Goal: Information Seeking & Learning: Learn about a topic

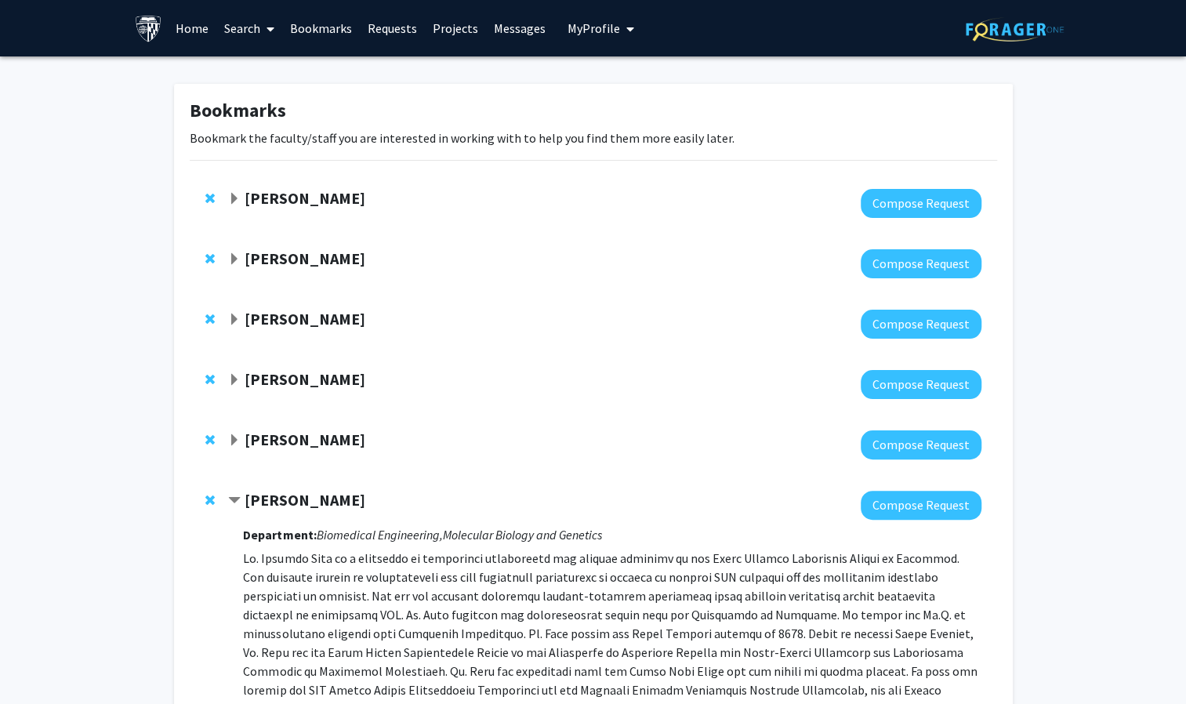
click at [231, 27] on link "Search" at bounding box center [249, 28] width 66 height 55
click at [268, 67] on span "Faculty/Staff" at bounding box center [273, 71] width 115 height 31
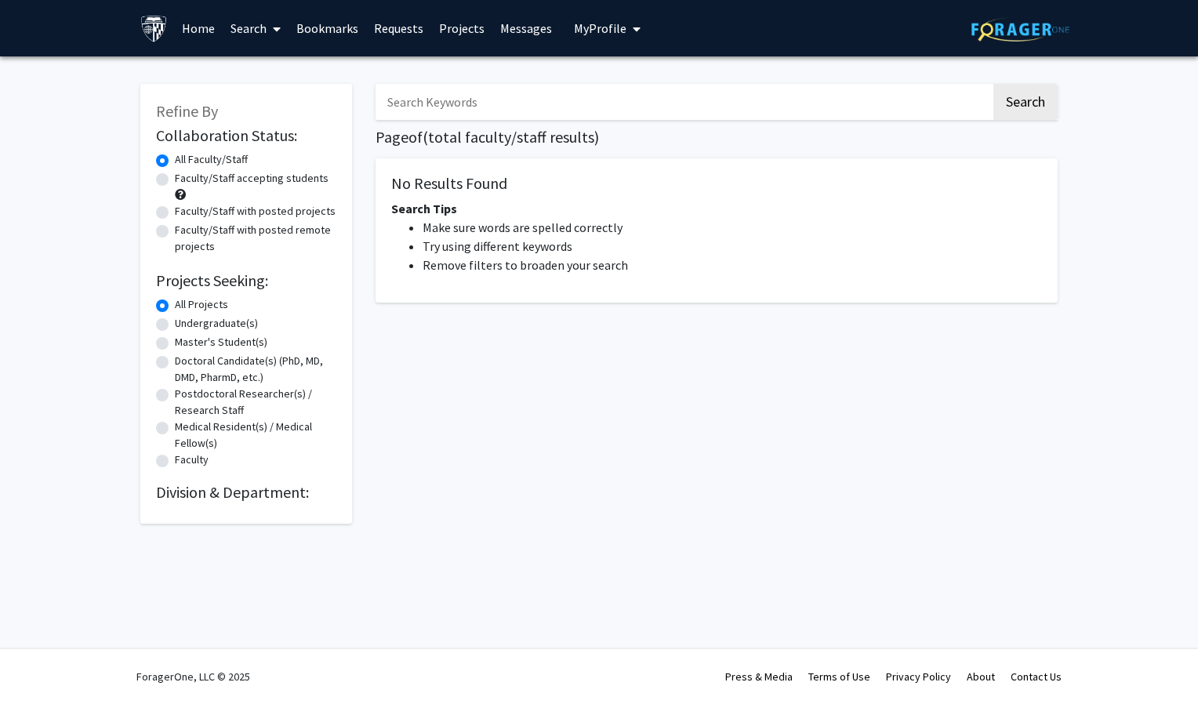
click at [267, 31] on span at bounding box center [274, 29] width 14 height 55
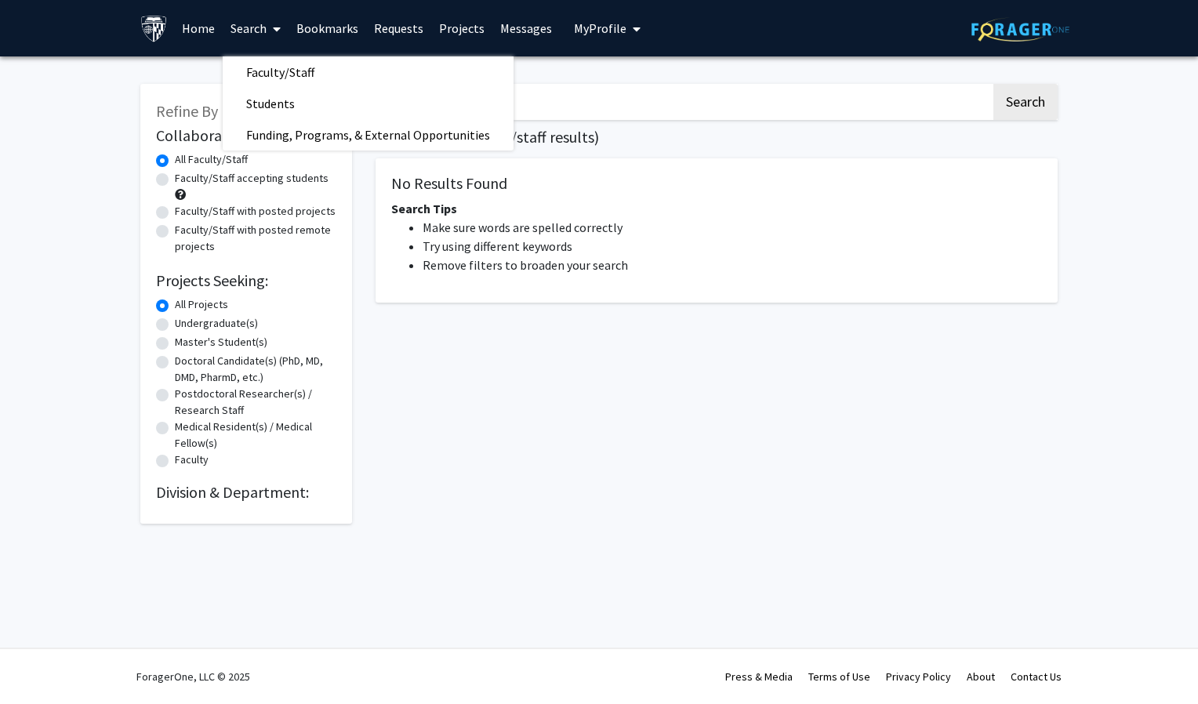
click at [267, 31] on span at bounding box center [274, 29] width 14 height 55
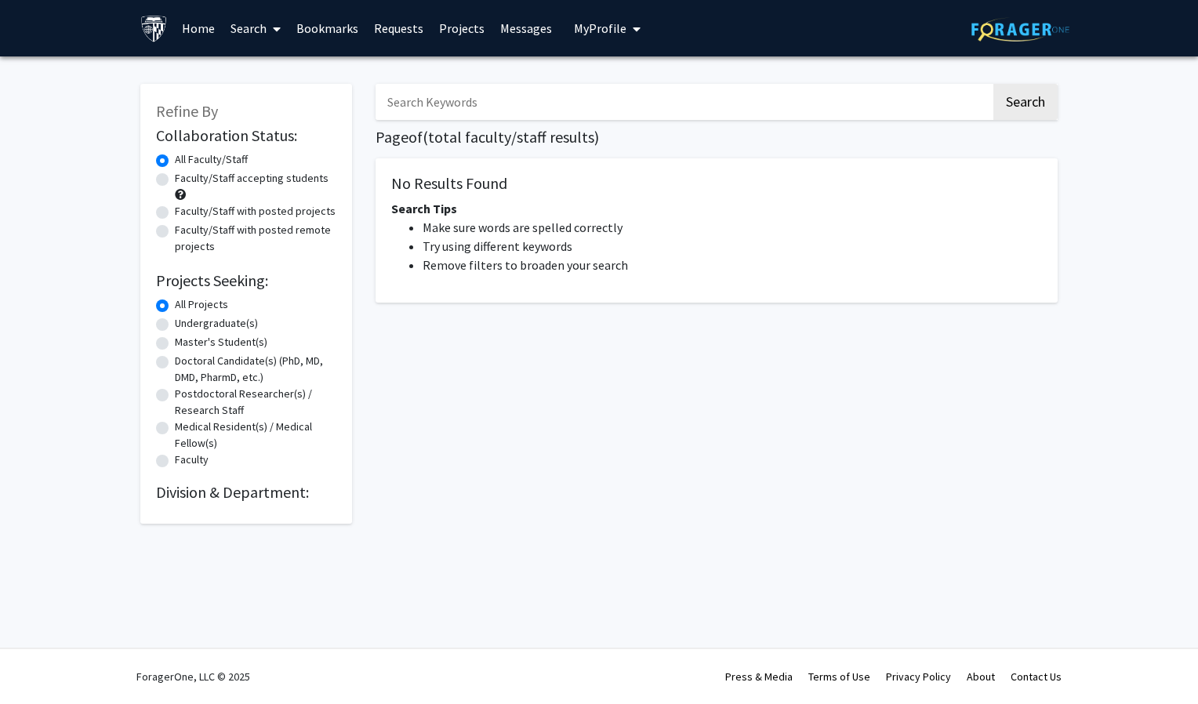
click at [267, 31] on span at bounding box center [274, 29] width 14 height 55
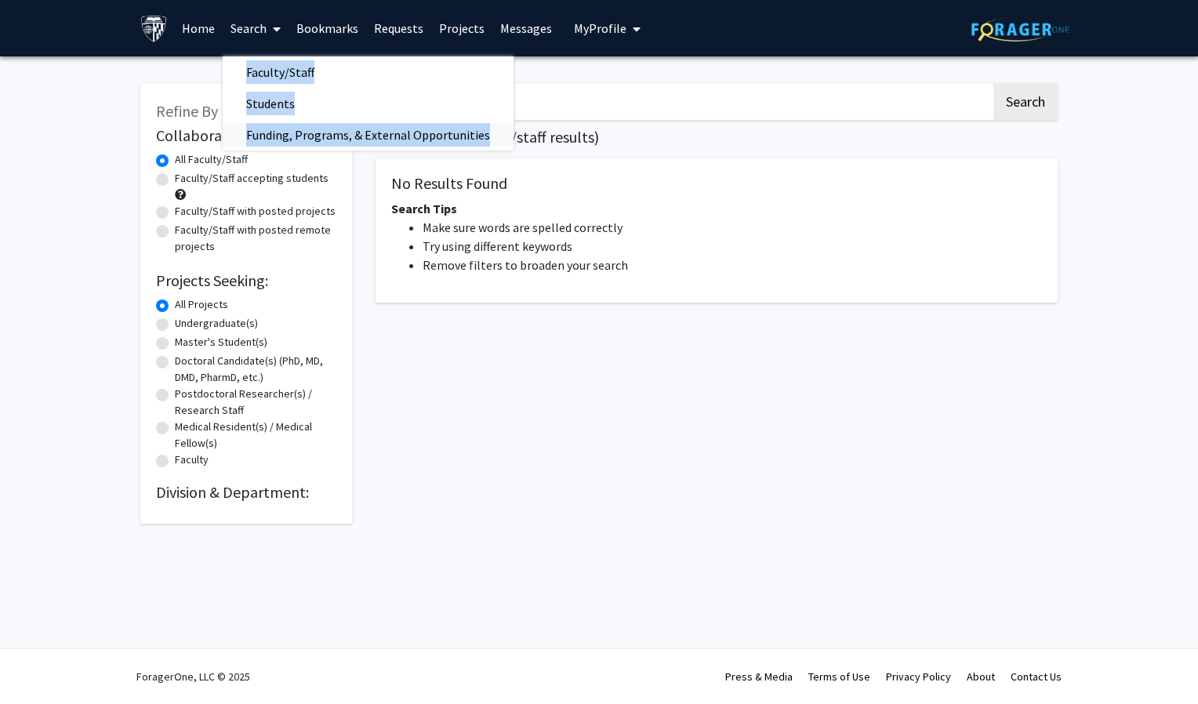
click at [298, 127] on span "Funding, Programs, & External Opportunities" at bounding box center [368, 134] width 291 height 31
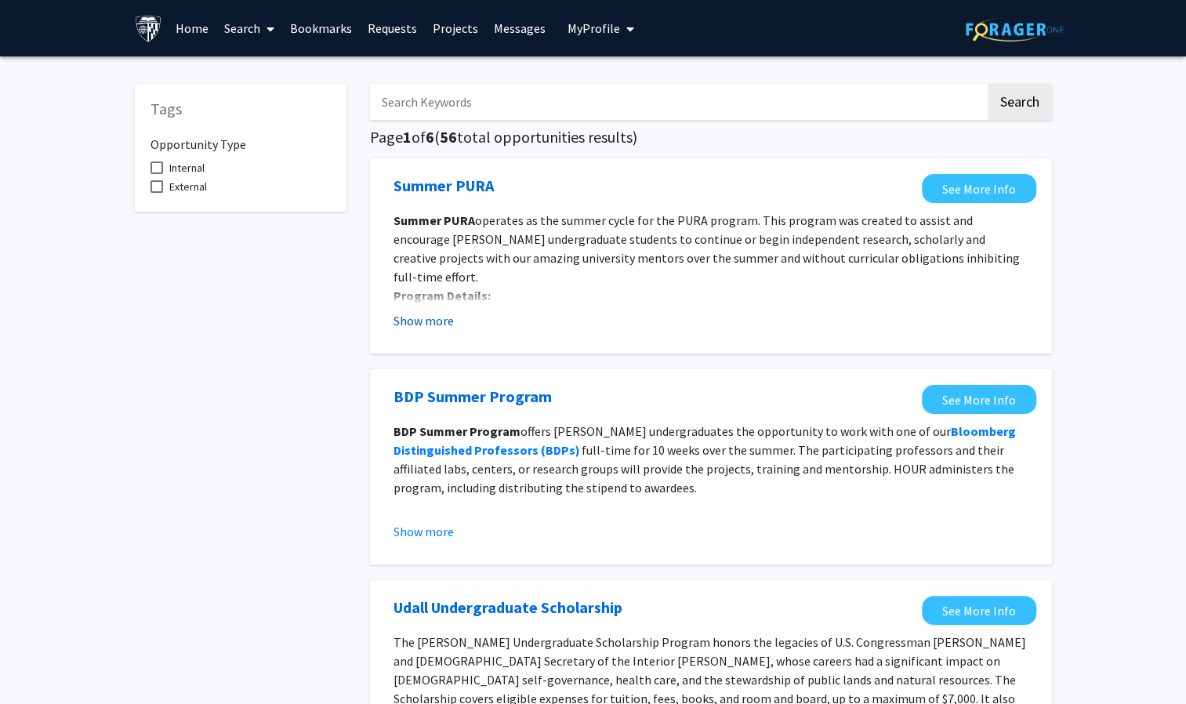
click at [438, 322] on button "Show more" at bounding box center [424, 320] width 60 height 19
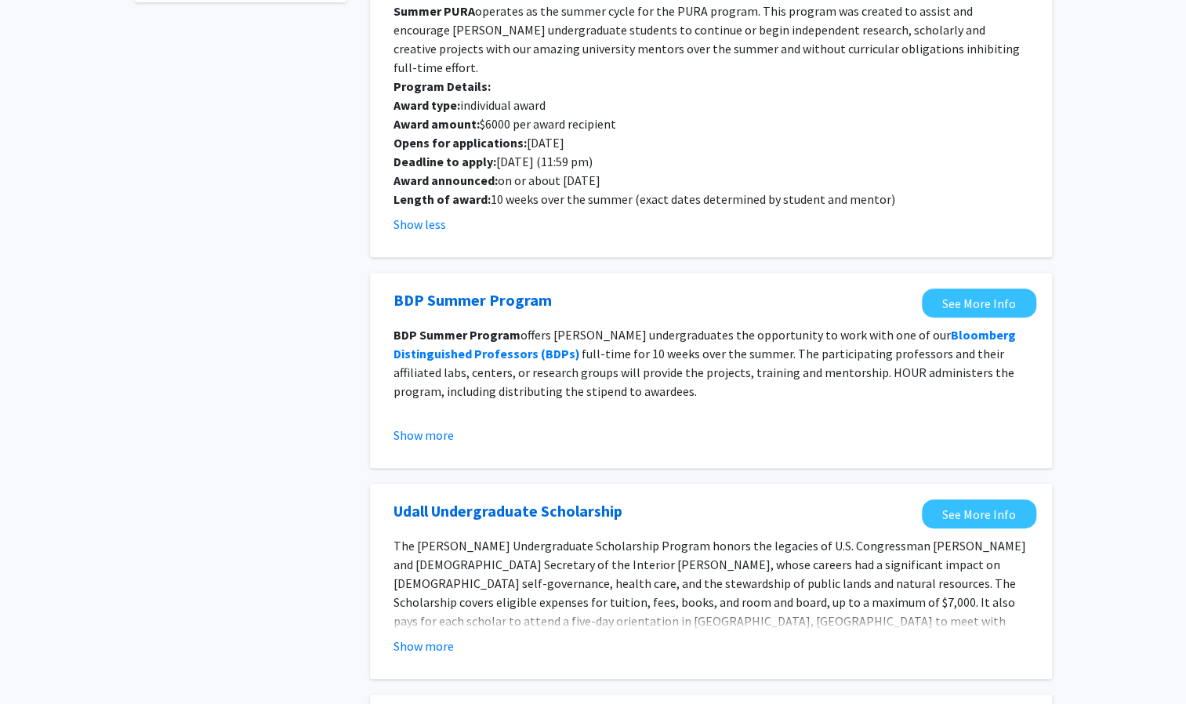
scroll to position [213, 0]
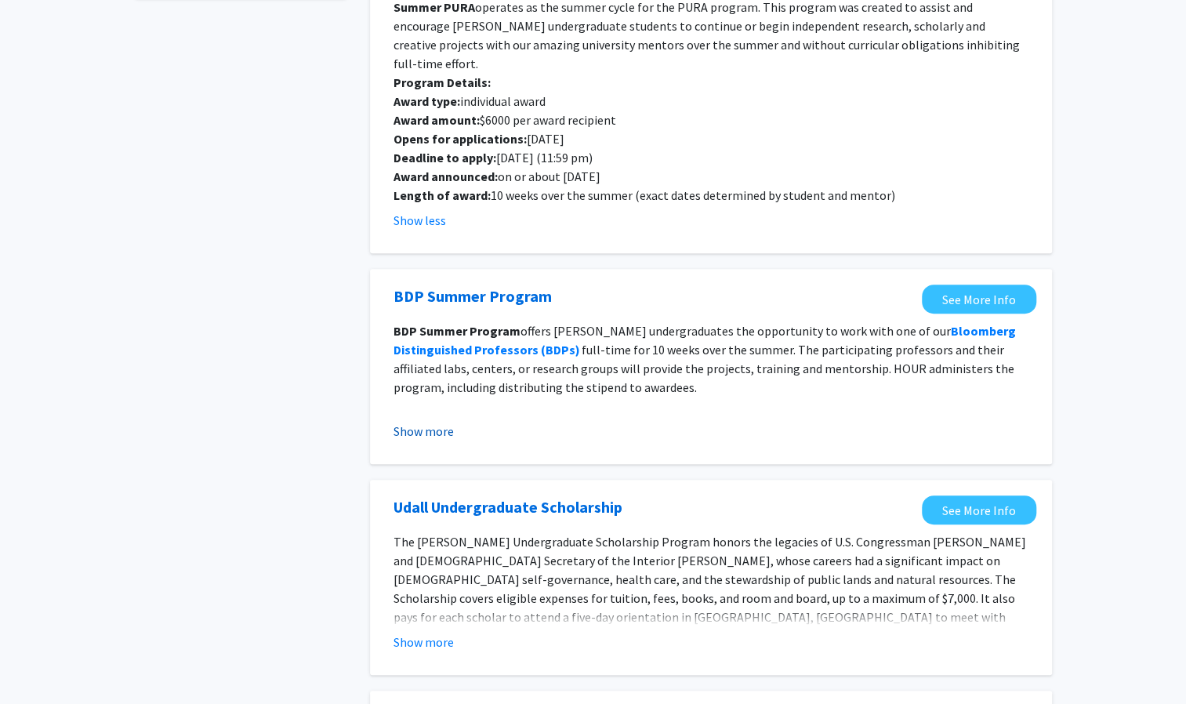
click at [435, 422] on button "Show more" at bounding box center [424, 431] width 60 height 19
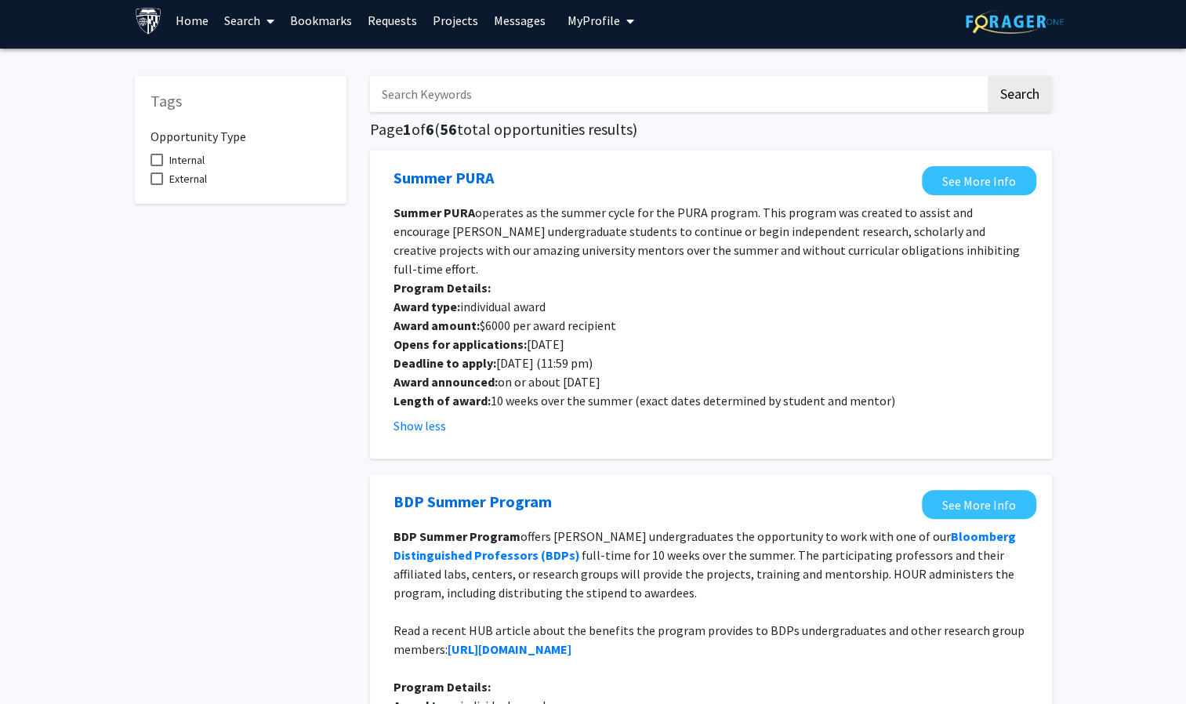
scroll to position [0, 0]
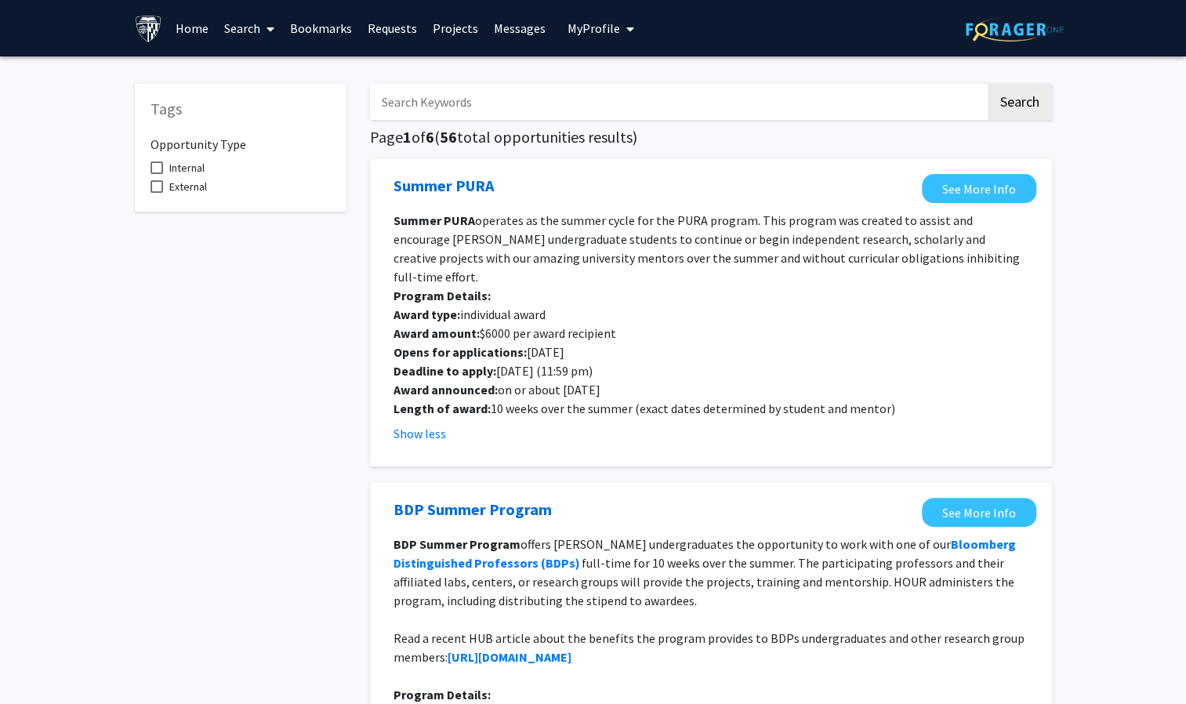
click at [235, 30] on link "Search" at bounding box center [249, 28] width 66 height 55
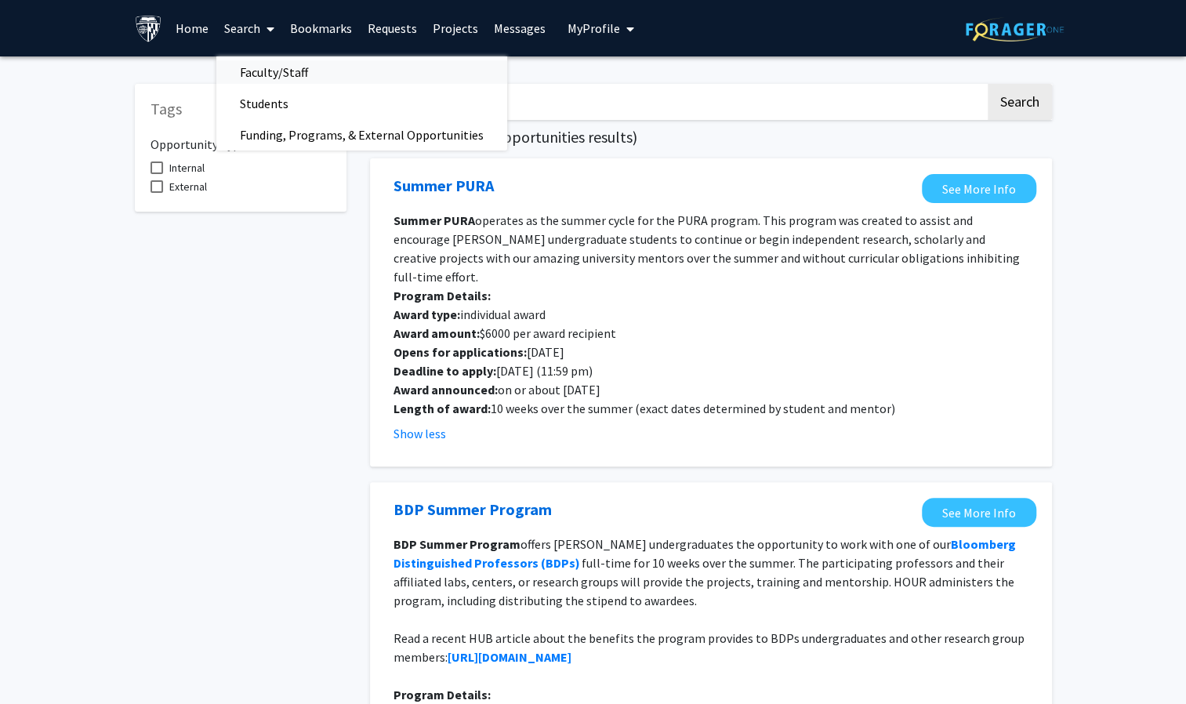
click at [278, 70] on span "Faculty/Staff" at bounding box center [273, 71] width 115 height 31
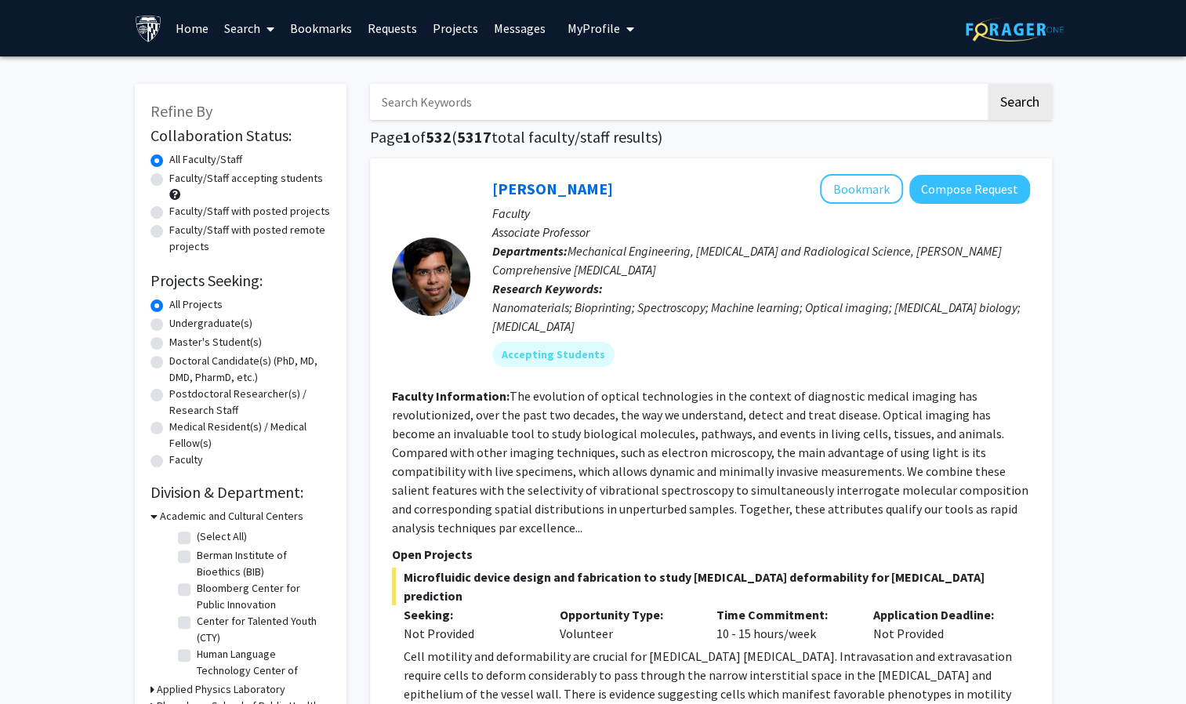
click at [242, 213] on label "Faculty/Staff with posted projects" at bounding box center [249, 211] width 161 height 16
click at [180, 213] on input "Faculty/Staff with posted projects" at bounding box center [174, 208] width 10 height 10
radio input "true"
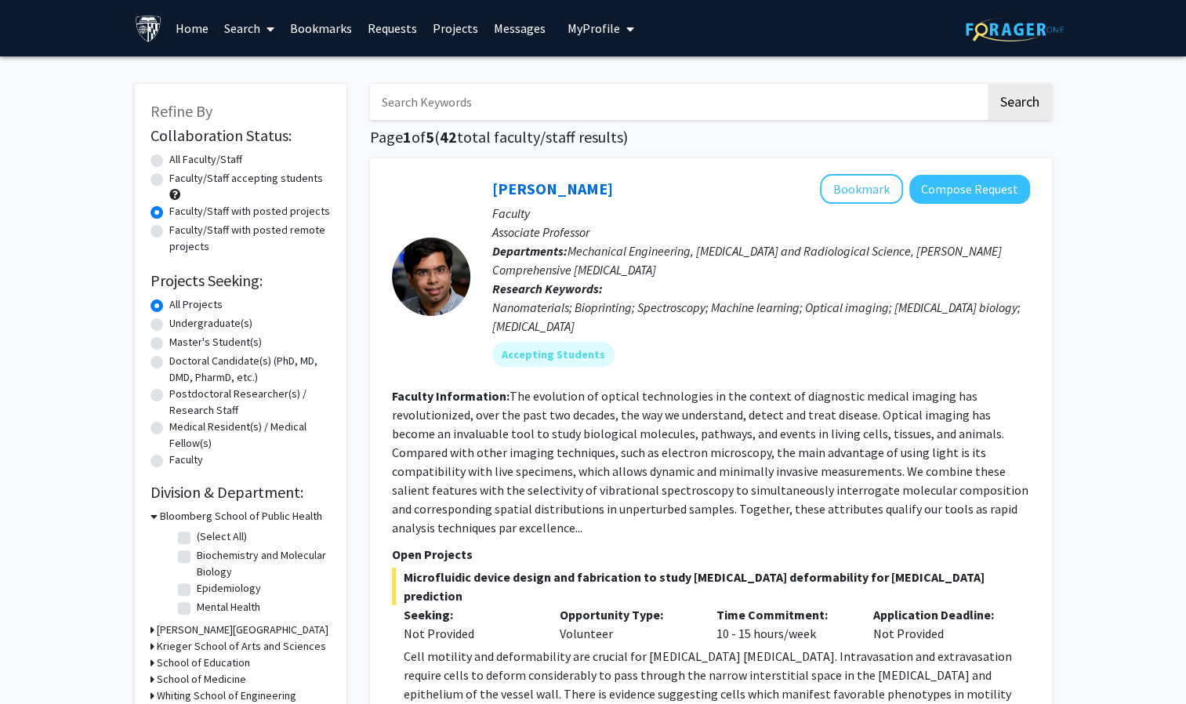
click at [231, 231] on label "Faculty/Staff with posted remote projects" at bounding box center [250, 238] width 162 height 33
click at [180, 231] on input "Faculty/Staff with posted remote projects" at bounding box center [174, 227] width 10 height 10
radio input "true"
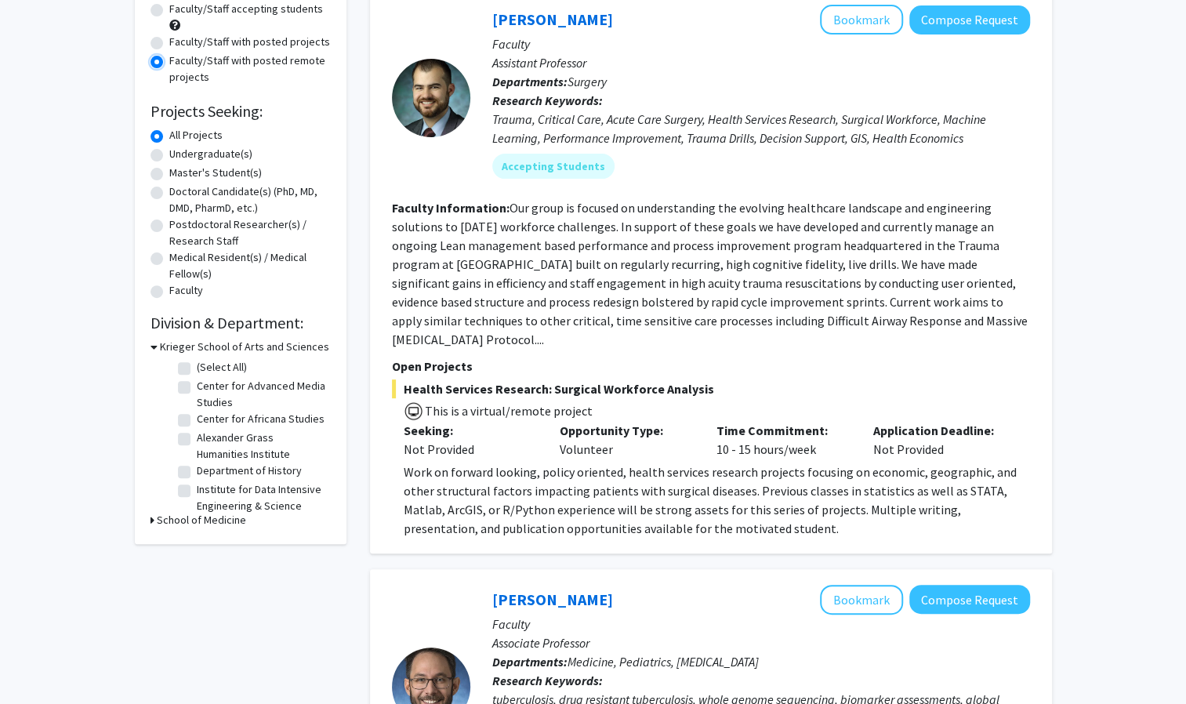
scroll to position [176, 0]
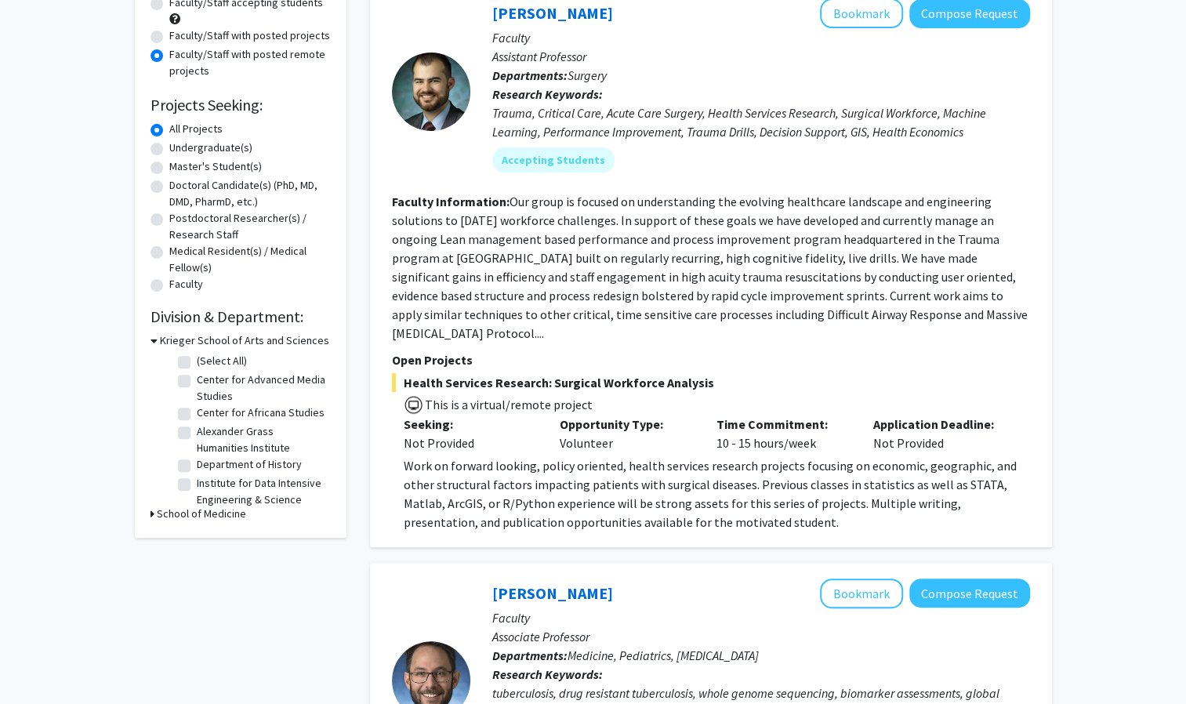
click at [389, 286] on div "[PERSON_NAME] Bookmark Compose Request Faculty Assistant Professor Departments:…" at bounding box center [711, 265] width 682 height 565
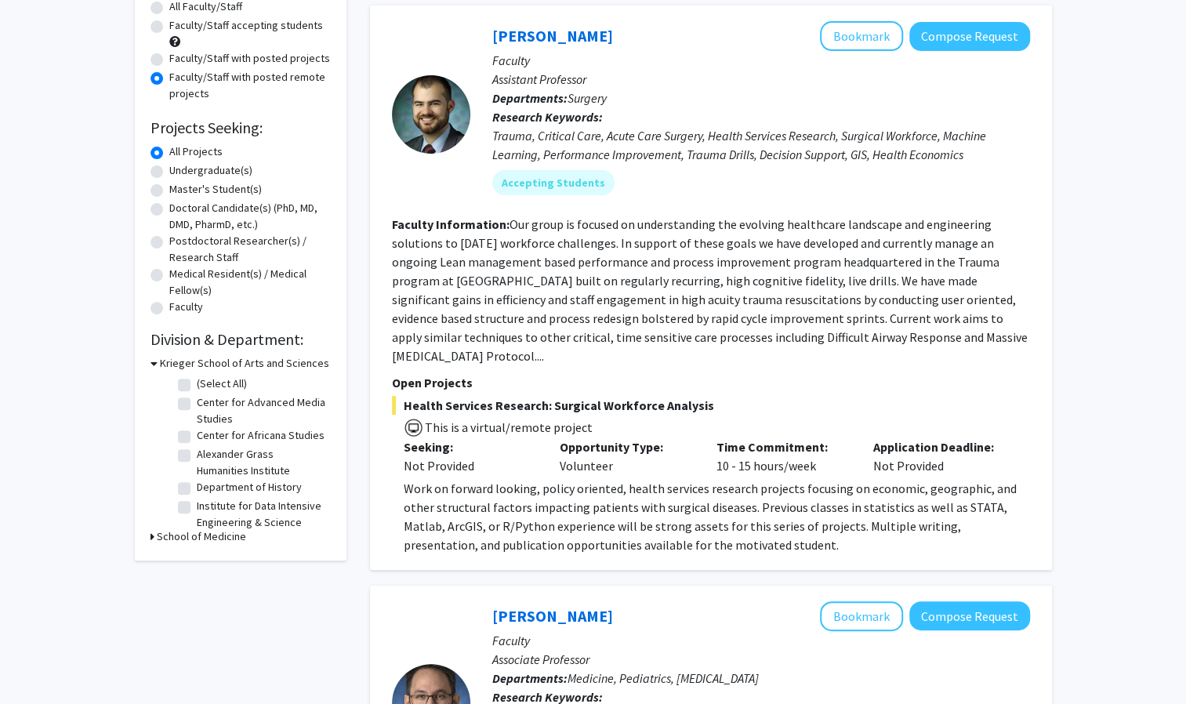
scroll to position [0, 0]
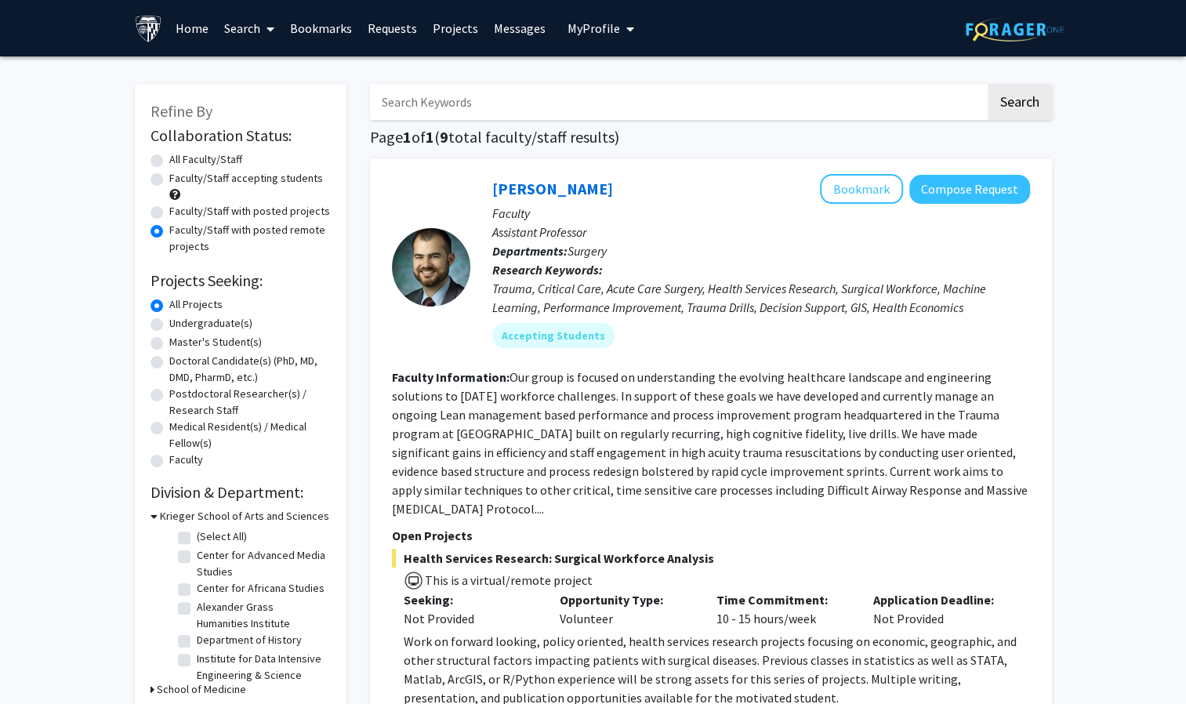
click at [246, 210] on label "Faculty/Staff with posted projects" at bounding box center [249, 211] width 161 height 16
click at [180, 210] on input "Faculty/Staff with posted projects" at bounding box center [174, 208] width 10 height 10
radio input "true"
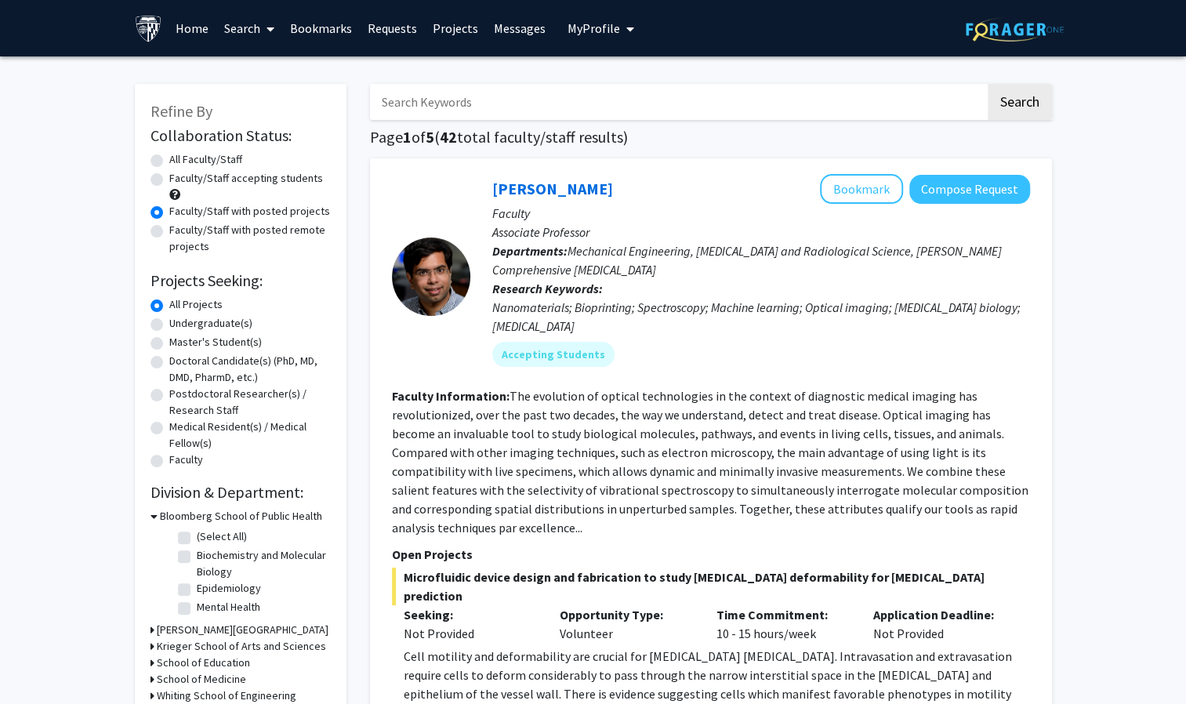
click at [287, 178] on label "Faculty/Staff accepting students" at bounding box center [246, 178] width 154 height 16
click at [180, 178] on input "Faculty/Staff accepting students" at bounding box center [174, 175] width 10 height 10
radio input "true"
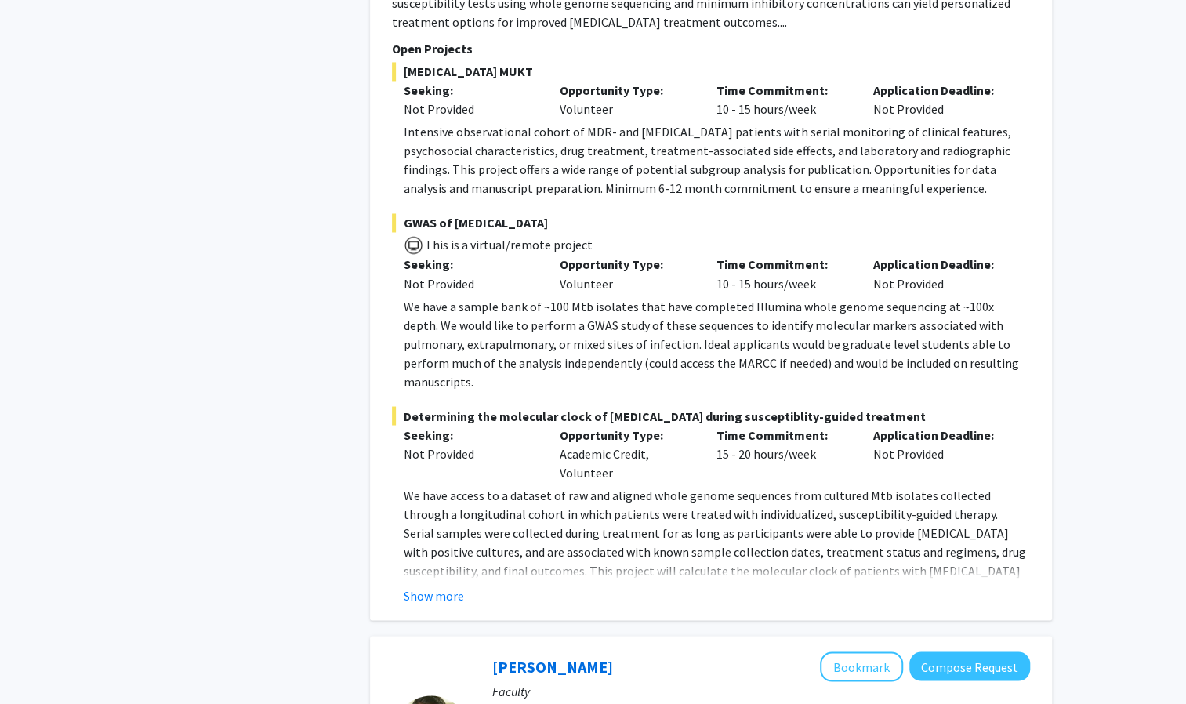
scroll to position [5084, 0]
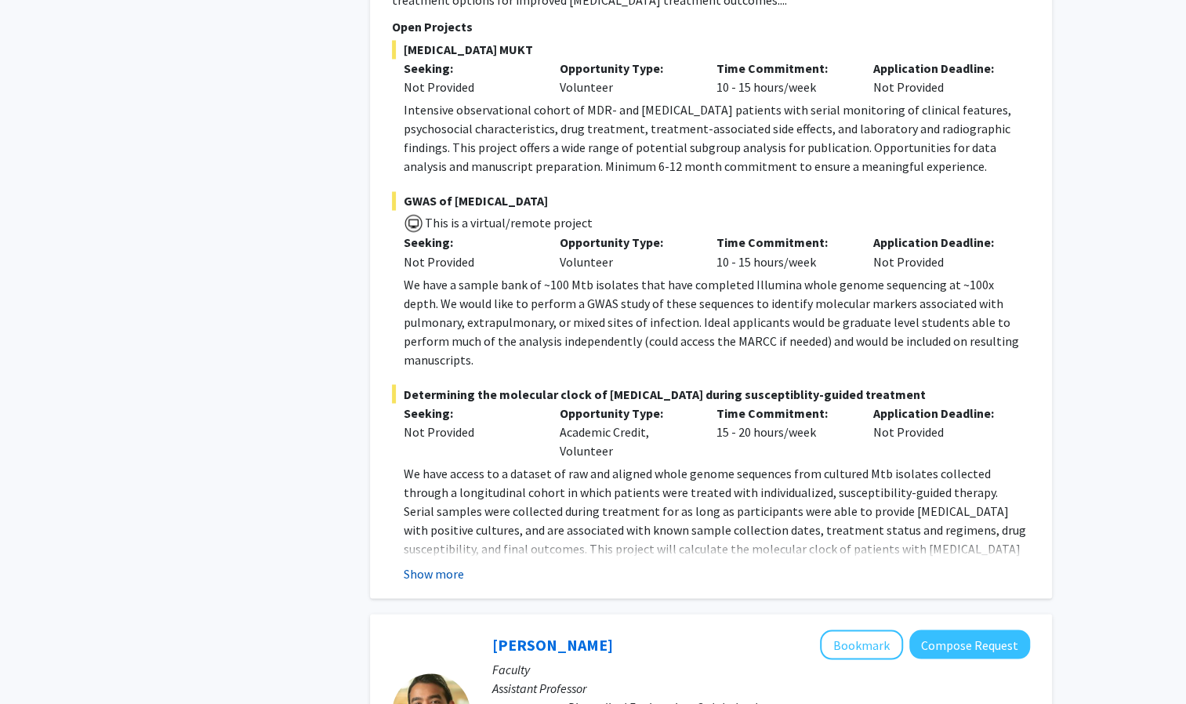
click at [439, 564] on button "Show more" at bounding box center [434, 573] width 60 height 19
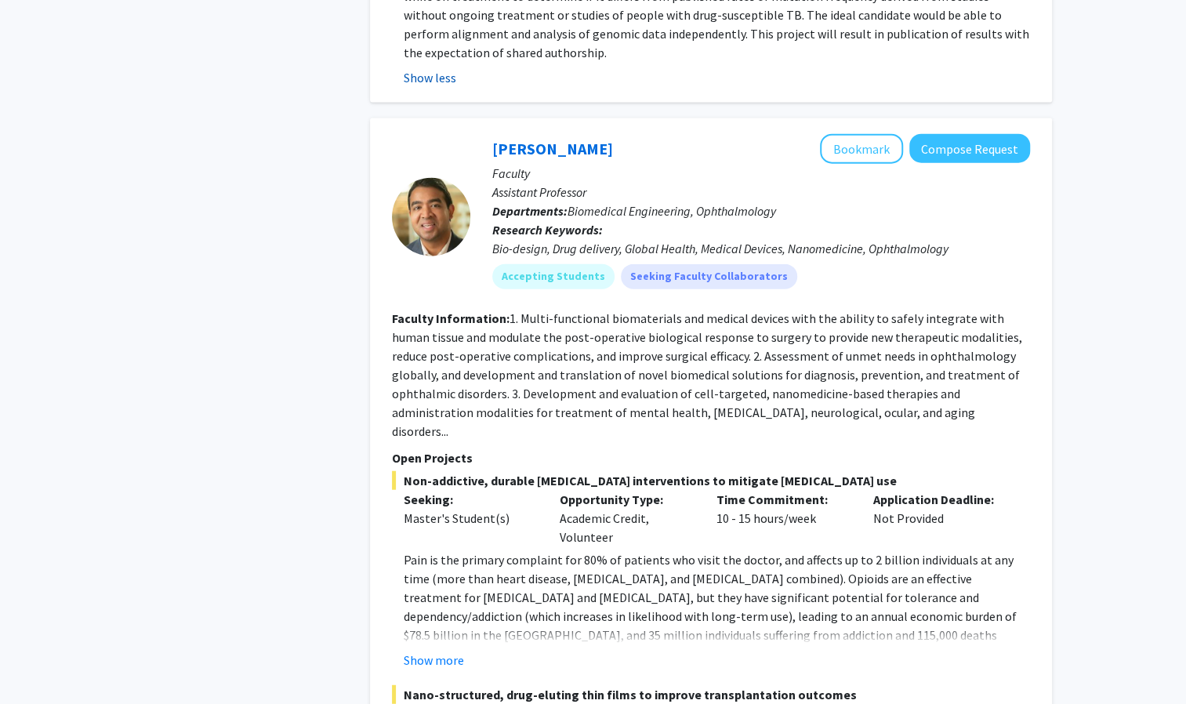
scroll to position [5657, 0]
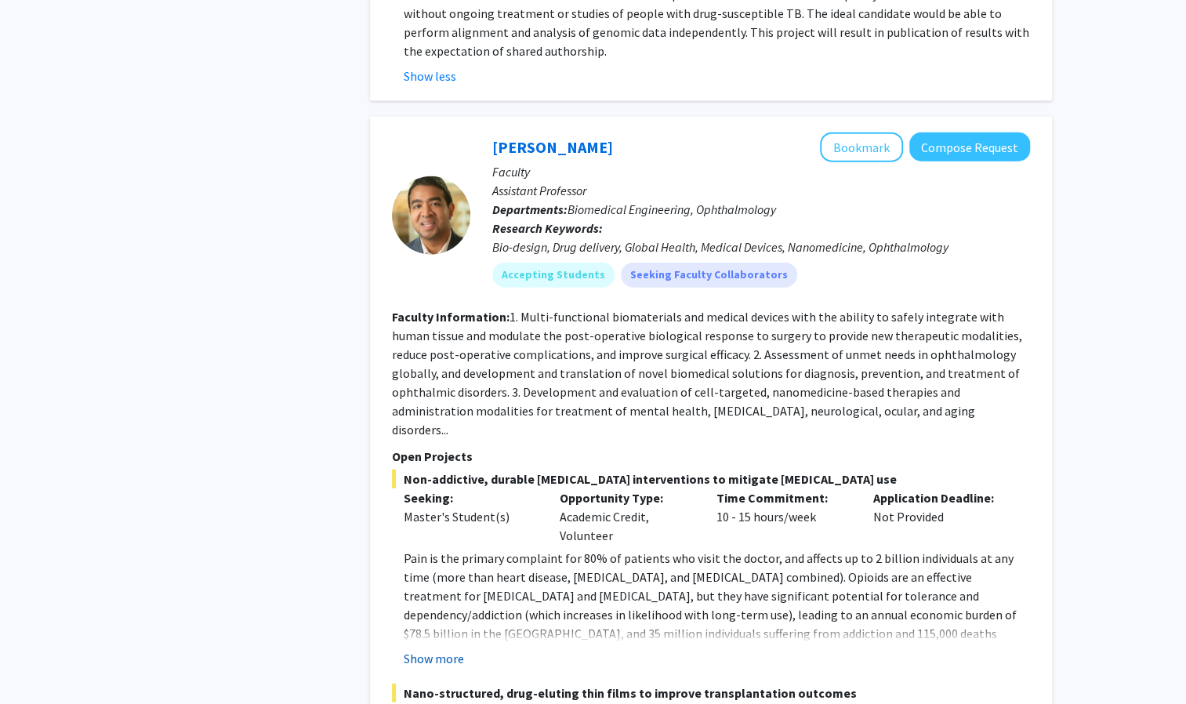
click at [452, 649] on button "Show more" at bounding box center [434, 658] width 60 height 19
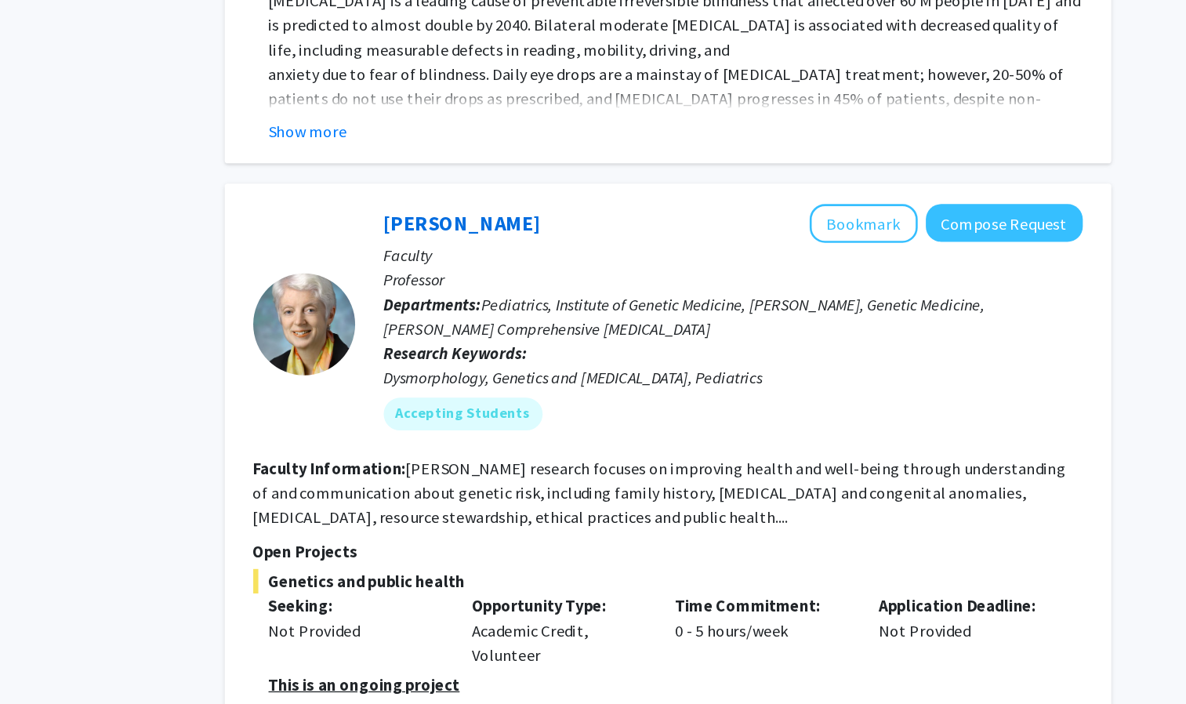
scroll to position [6664, 0]
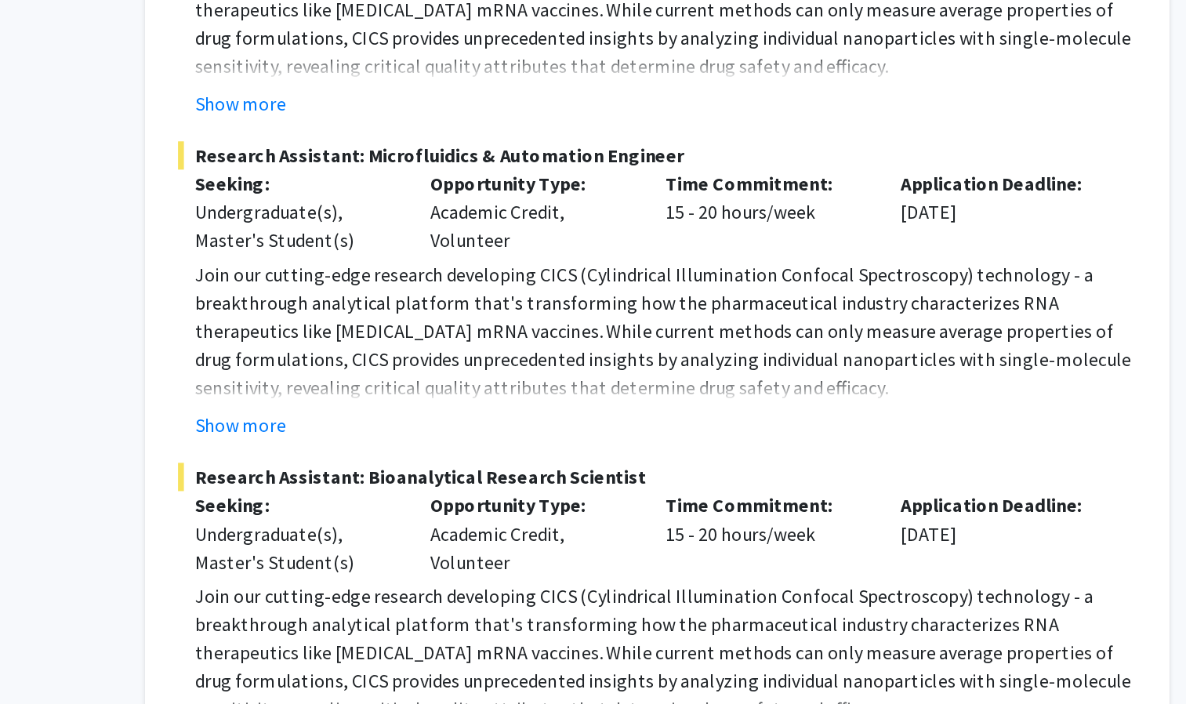
scroll to position [7681, 0]
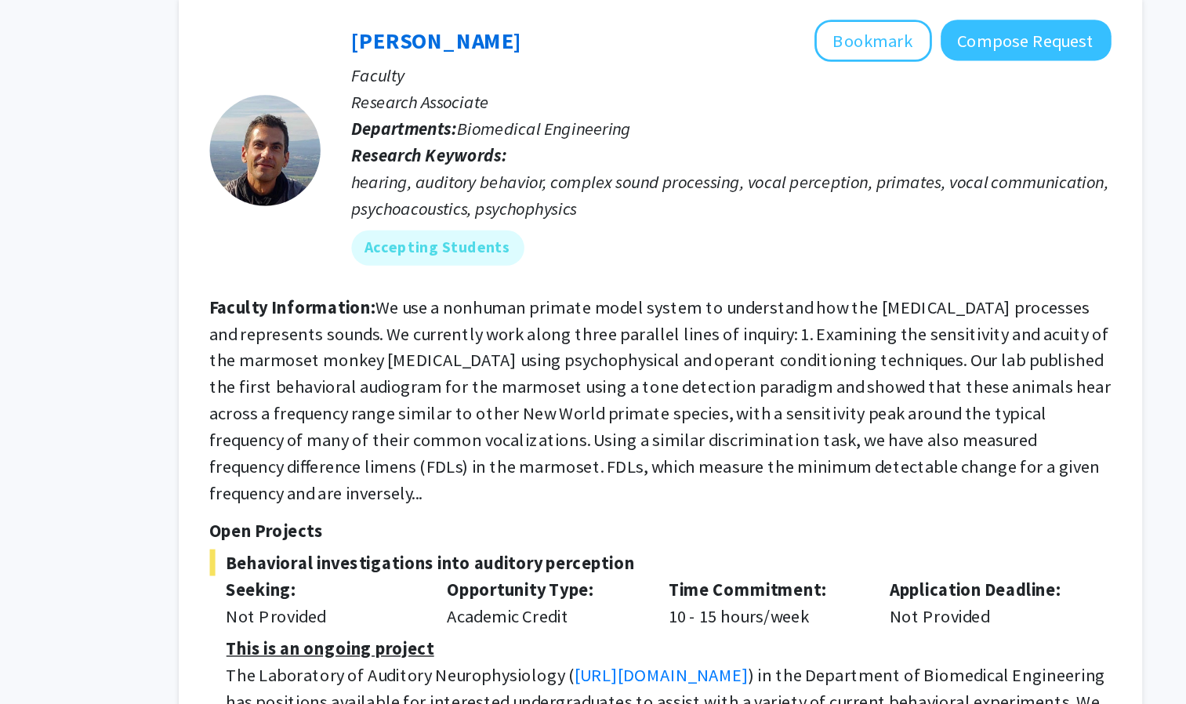
scroll to position [4841, 0]
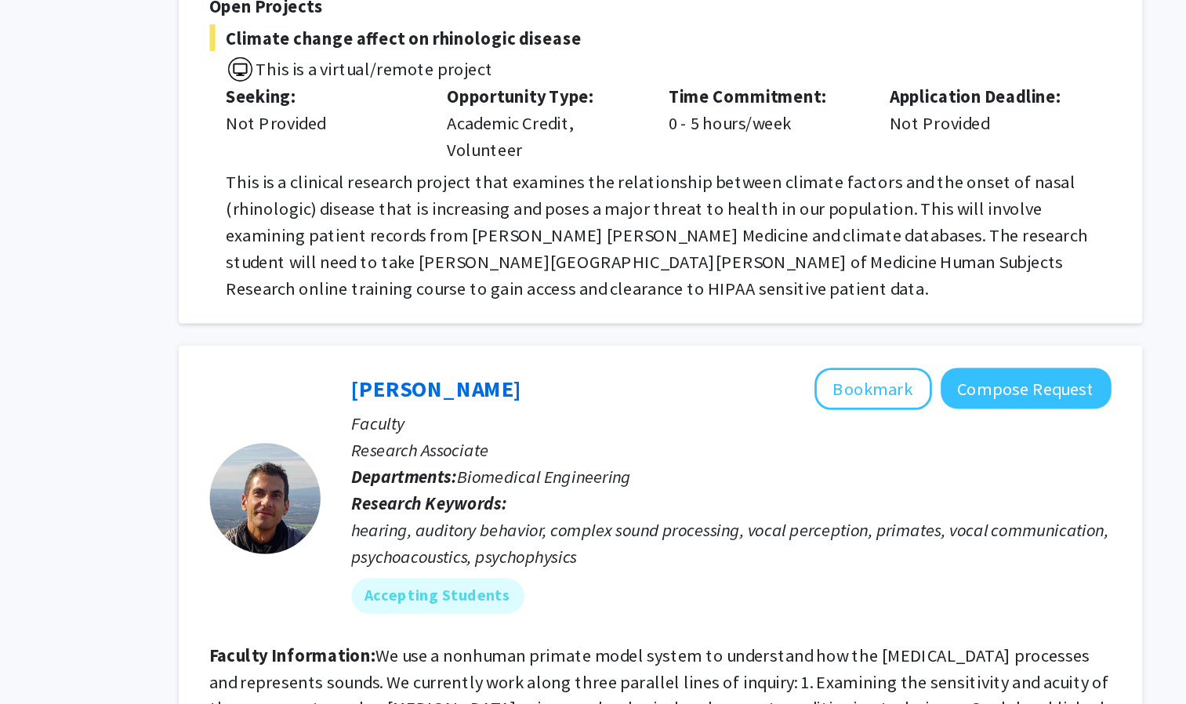
scroll to position [4799, 0]
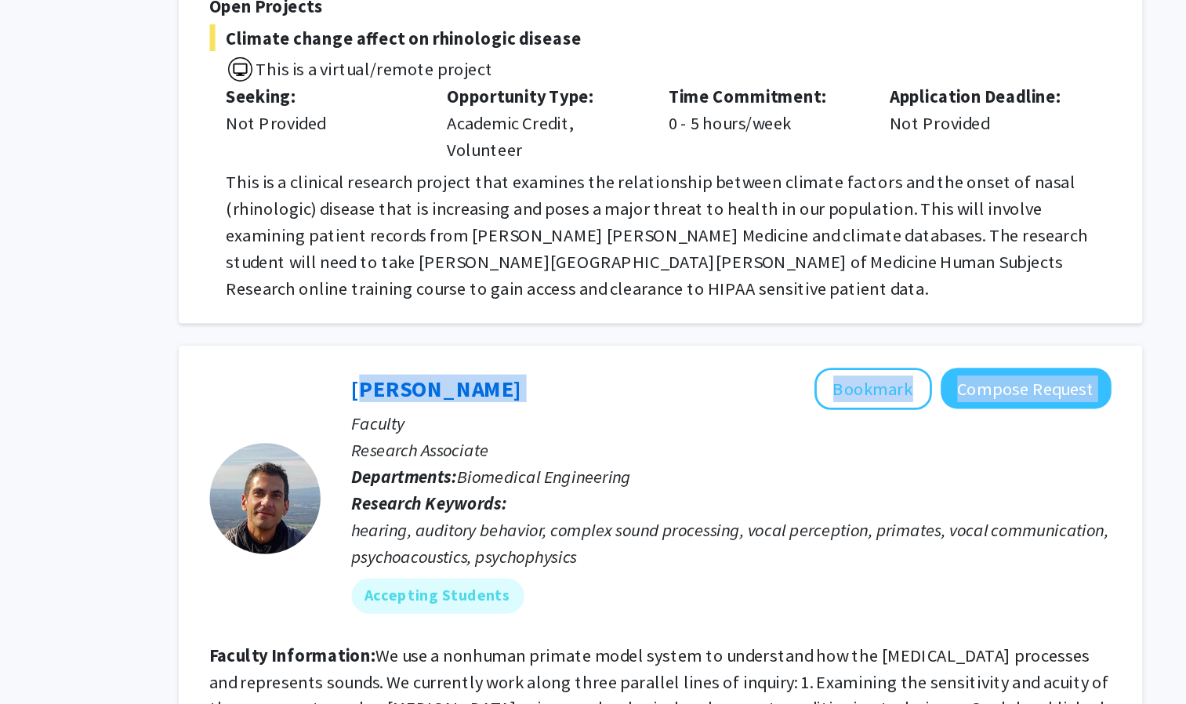
drag, startPoint x: 488, startPoint y: 157, endPoint x: 627, endPoint y: 169, distance: 139.3
click at [627, 260] on div "[PERSON_NAME] Bookmark Compose Request Faculty Research Associate Departments: …" at bounding box center [750, 353] width 560 height 186
click at [627, 260] on div "[PERSON_NAME] Bookmark Compose Request" at bounding box center [761, 275] width 538 height 30
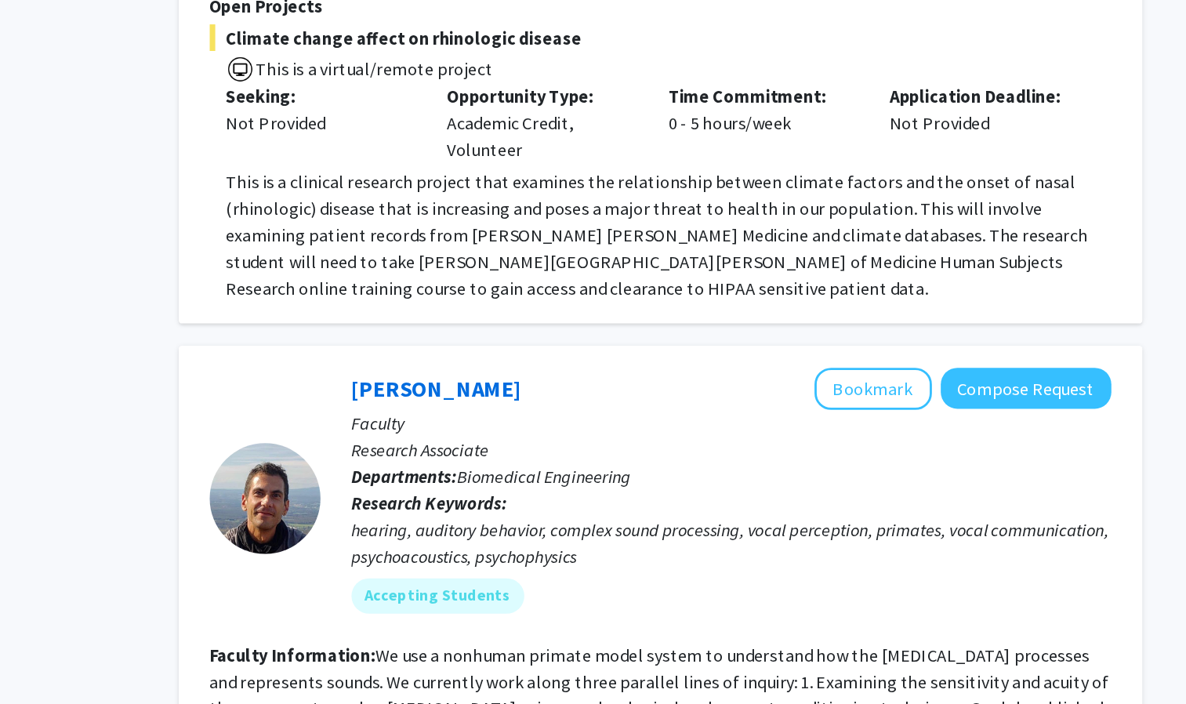
drag, startPoint x: 624, startPoint y: 165, endPoint x: 487, endPoint y: 157, distance: 137.5
click at [487, 260] on div "[PERSON_NAME] Bookmark Compose Request Faculty Research Associate Departments: …" at bounding box center [750, 353] width 560 height 186
copy link "[PERSON_NAME]"
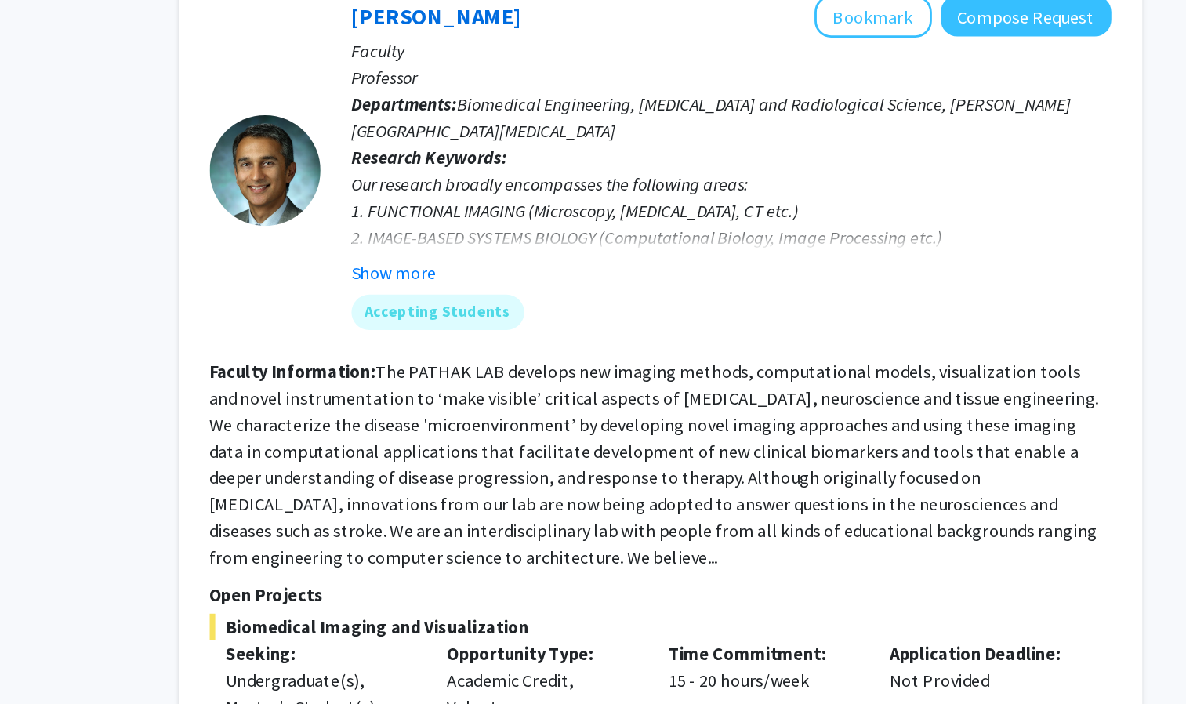
scroll to position [5756, 0]
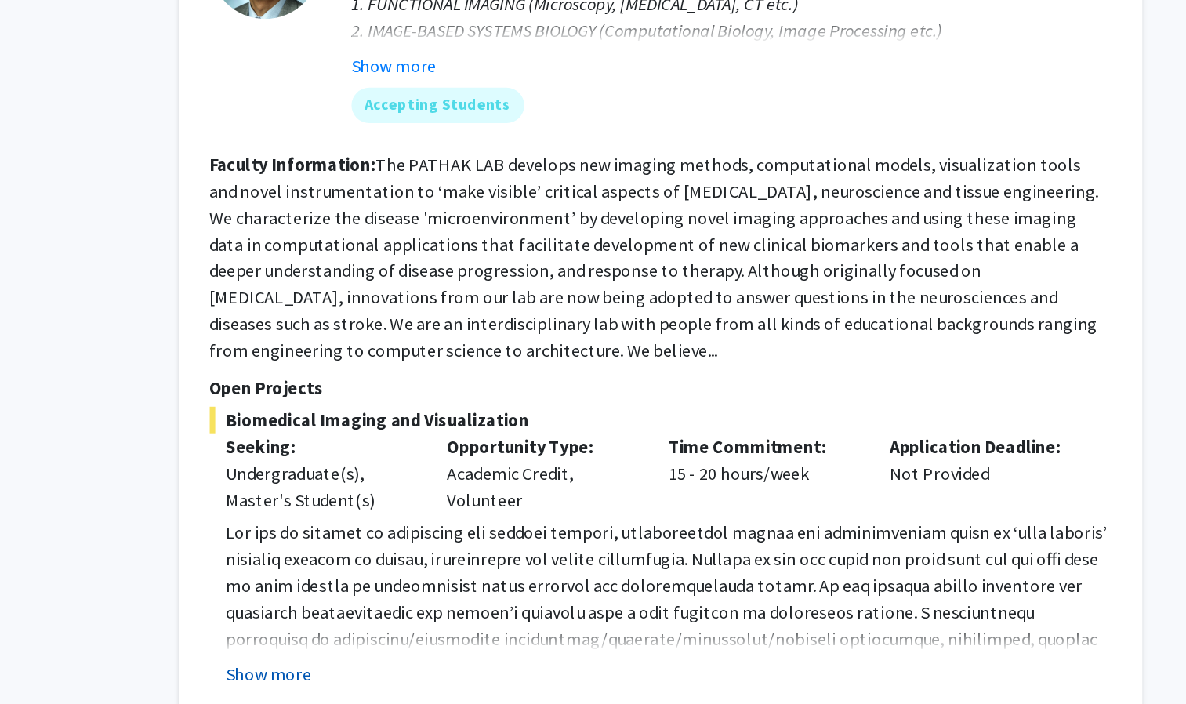
click at [444, 673] on button "Show more" at bounding box center [434, 682] width 60 height 19
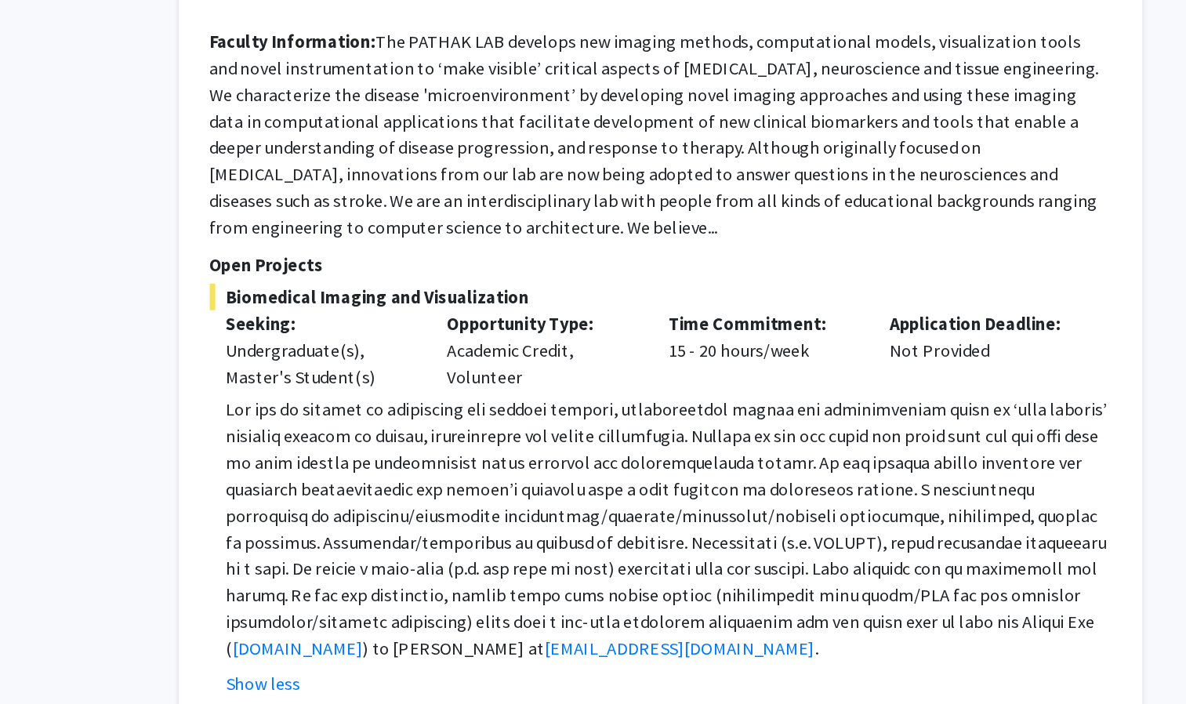
scroll to position [5844, 0]
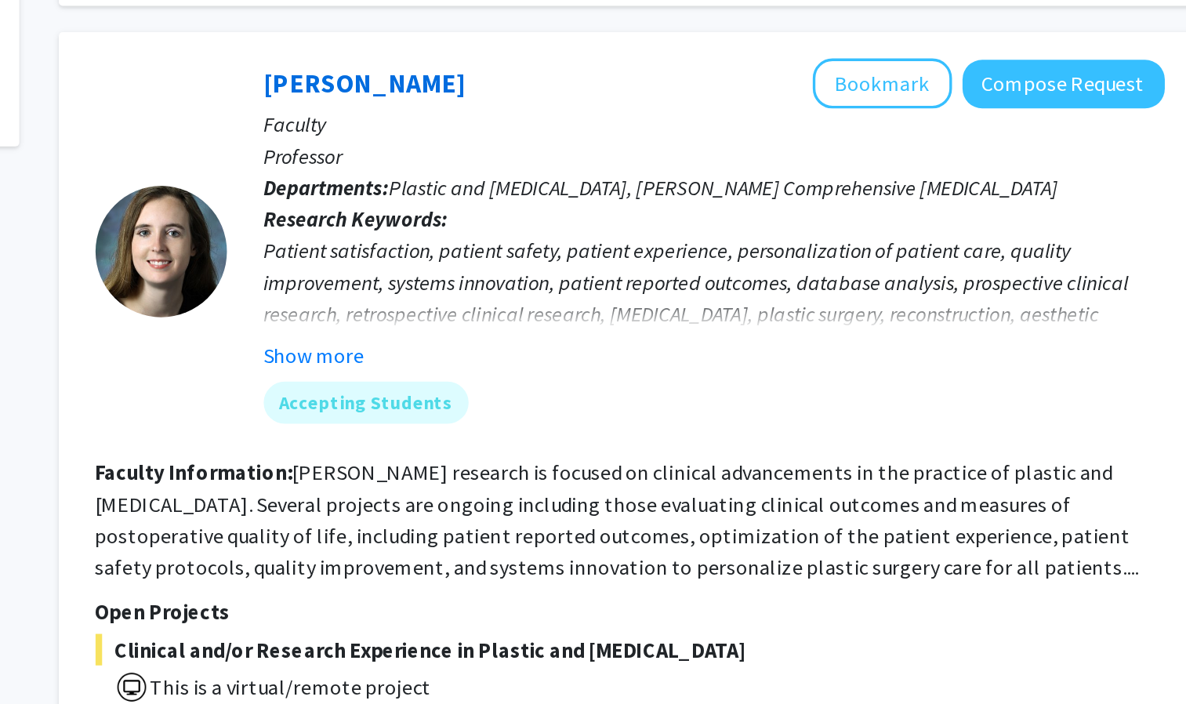
scroll to position [634, 0]
click at [521, 329] on button "Show more" at bounding box center [522, 338] width 60 height 19
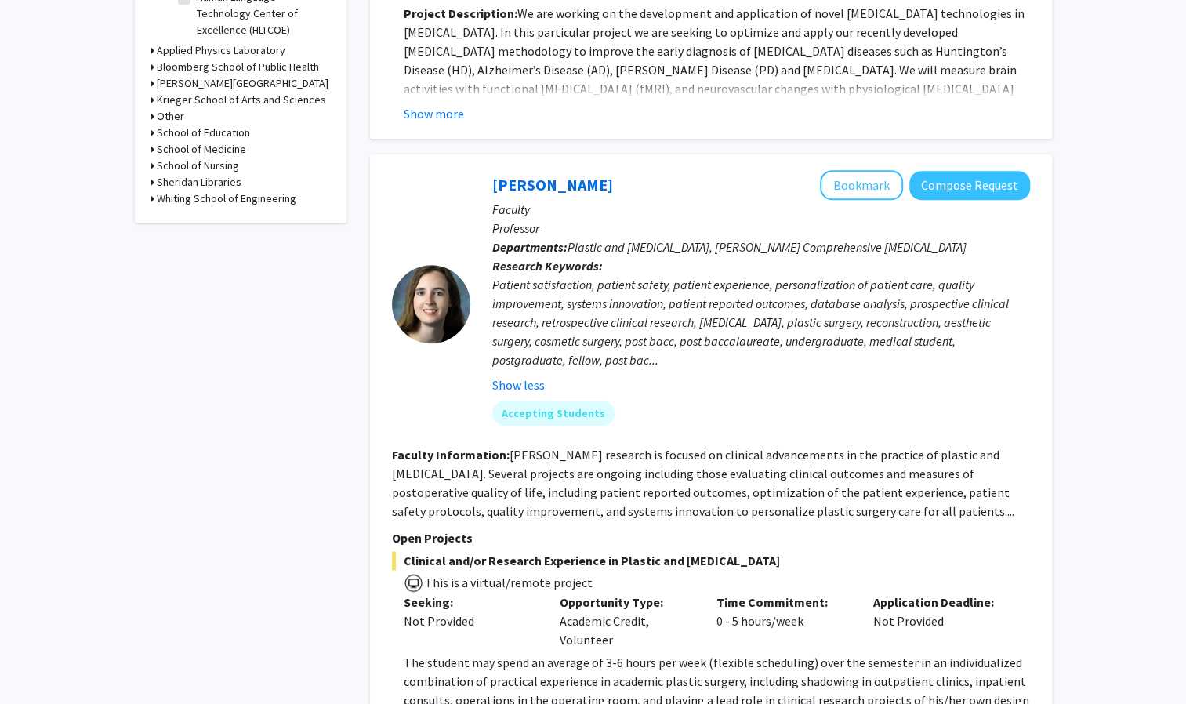
scroll to position [610, 0]
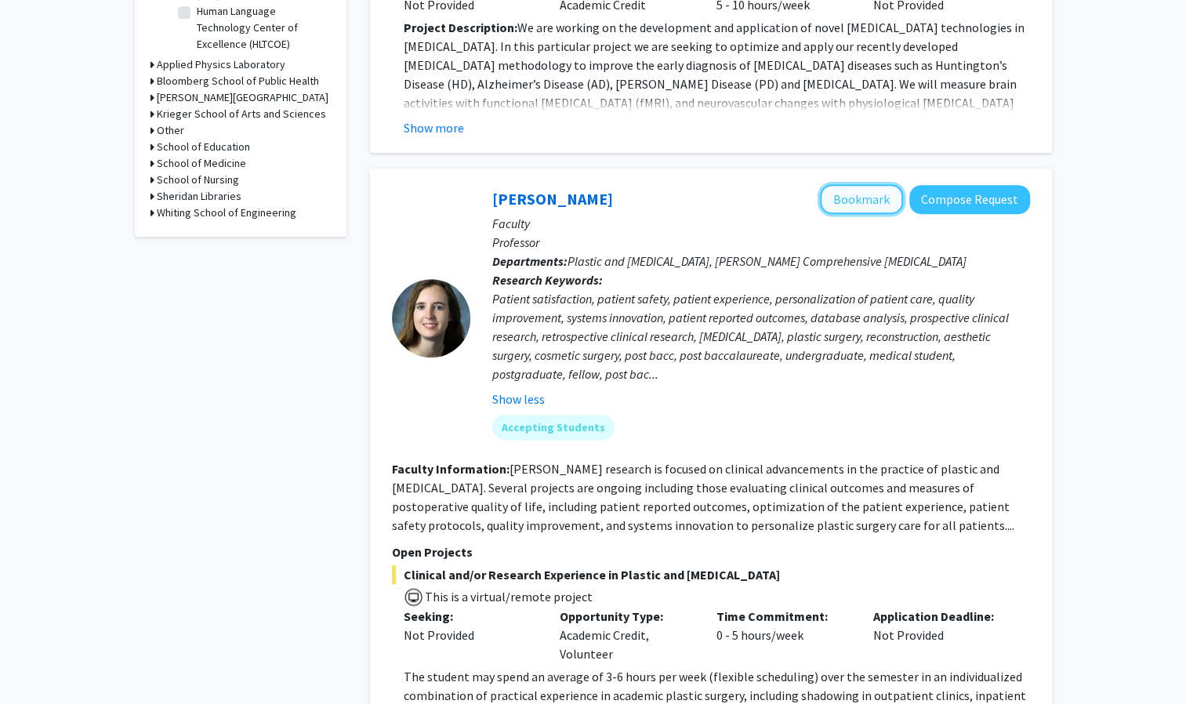
click at [848, 184] on button "Bookmark" at bounding box center [861, 199] width 83 height 30
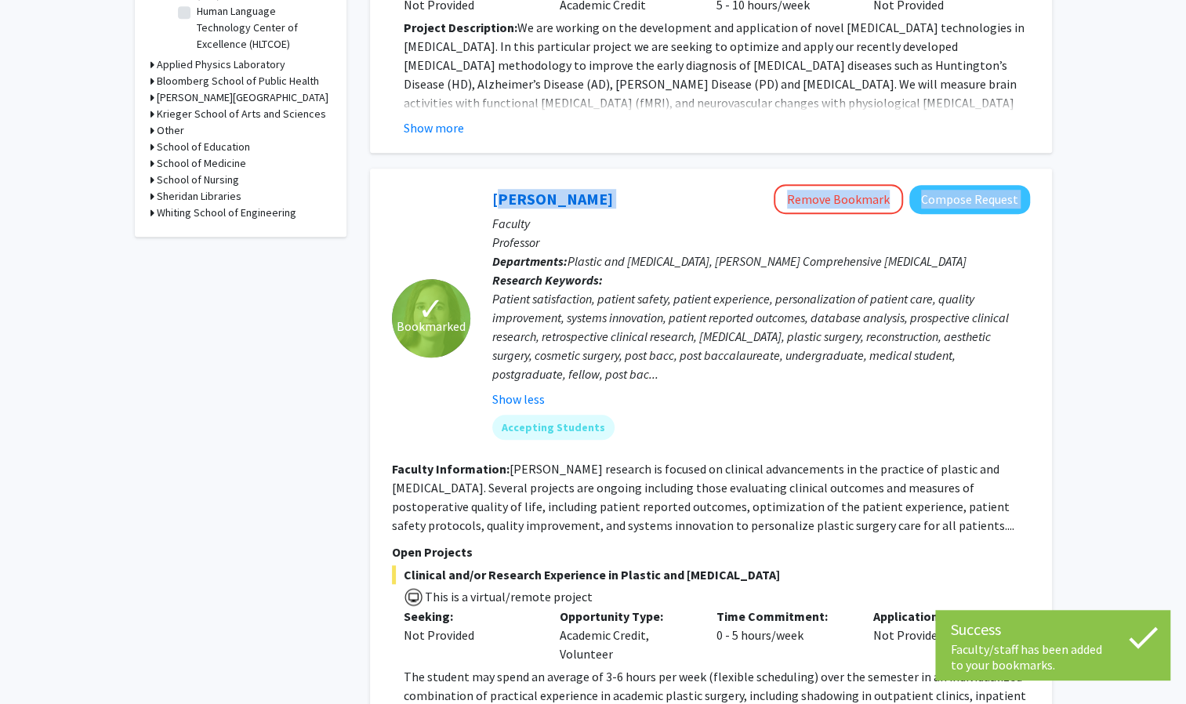
drag, startPoint x: 486, startPoint y: 156, endPoint x: 638, endPoint y: 163, distance: 152.3
click at [638, 184] on div "[PERSON_NAME] Remove Bookmark Compose Request Faculty Professor Departments: Pl…" at bounding box center [750, 317] width 560 height 267
click at [638, 184] on div "[PERSON_NAME] Remove Bookmark Compose Request" at bounding box center [761, 199] width 538 height 30
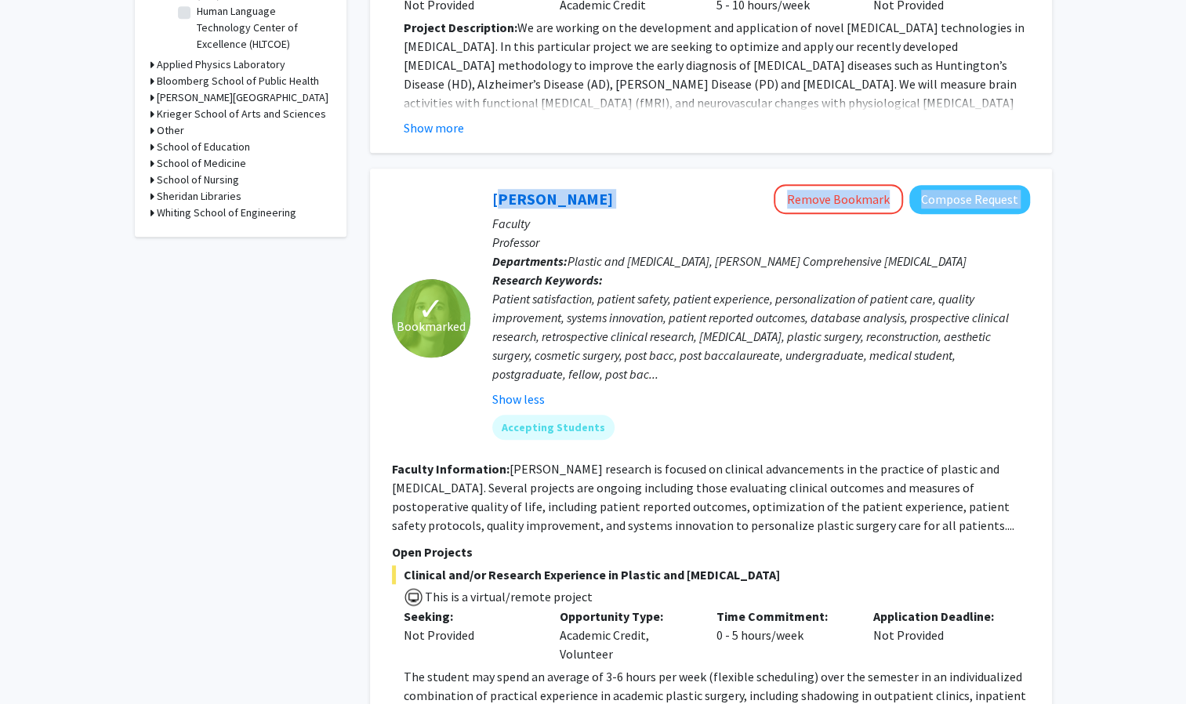
drag, startPoint x: 635, startPoint y: 162, endPoint x: 470, endPoint y: 157, distance: 164.8
click at [470, 184] on div "[PERSON_NAME] Remove Bookmark Compose Request Faculty Professor Departments: Pl…" at bounding box center [750, 317] width 560 height 267
copy div "[PERSON_NAME] Remove Bookmark Compose Request"
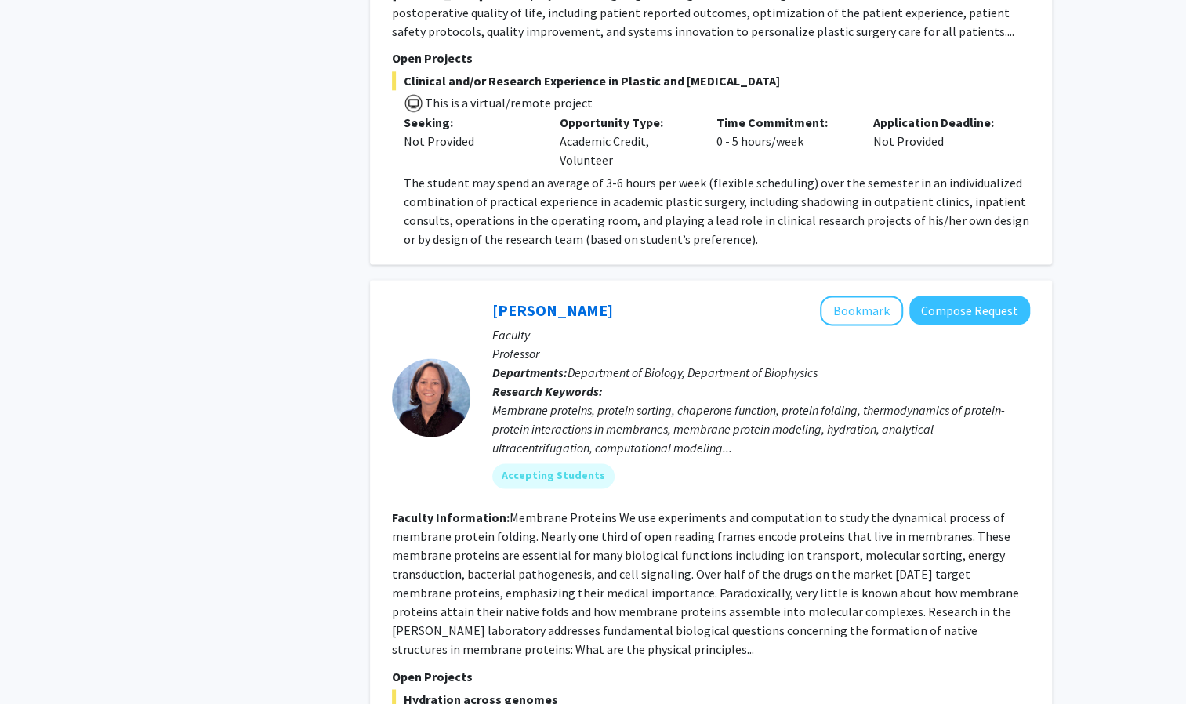
scroll to position [1105, 0]
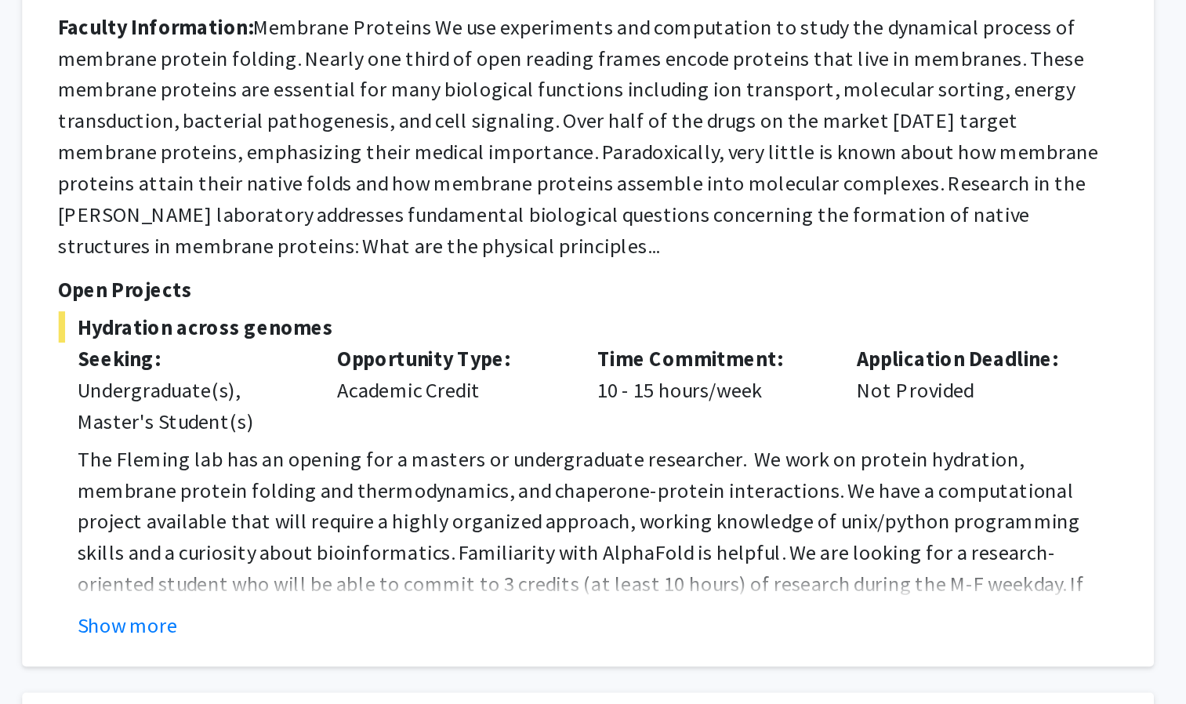
scroll to position [1336, 0]
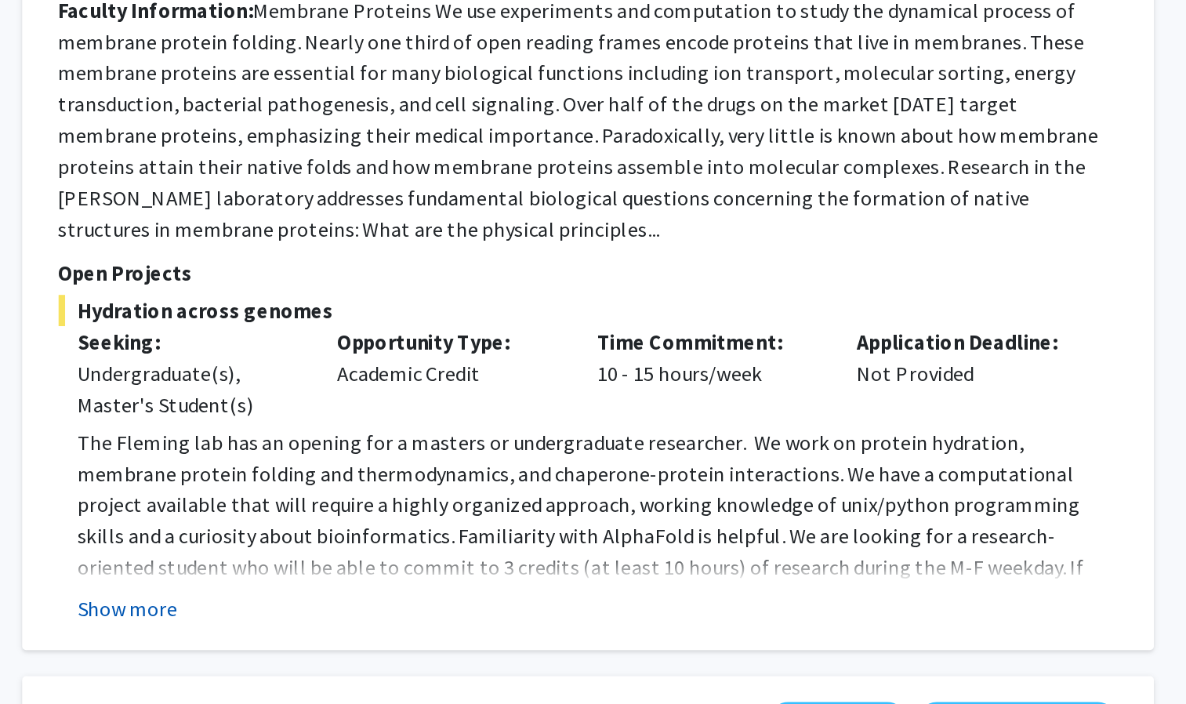
click at [452, 637] on button "Show more" at bounding box center [434, 646] width 60 height 19
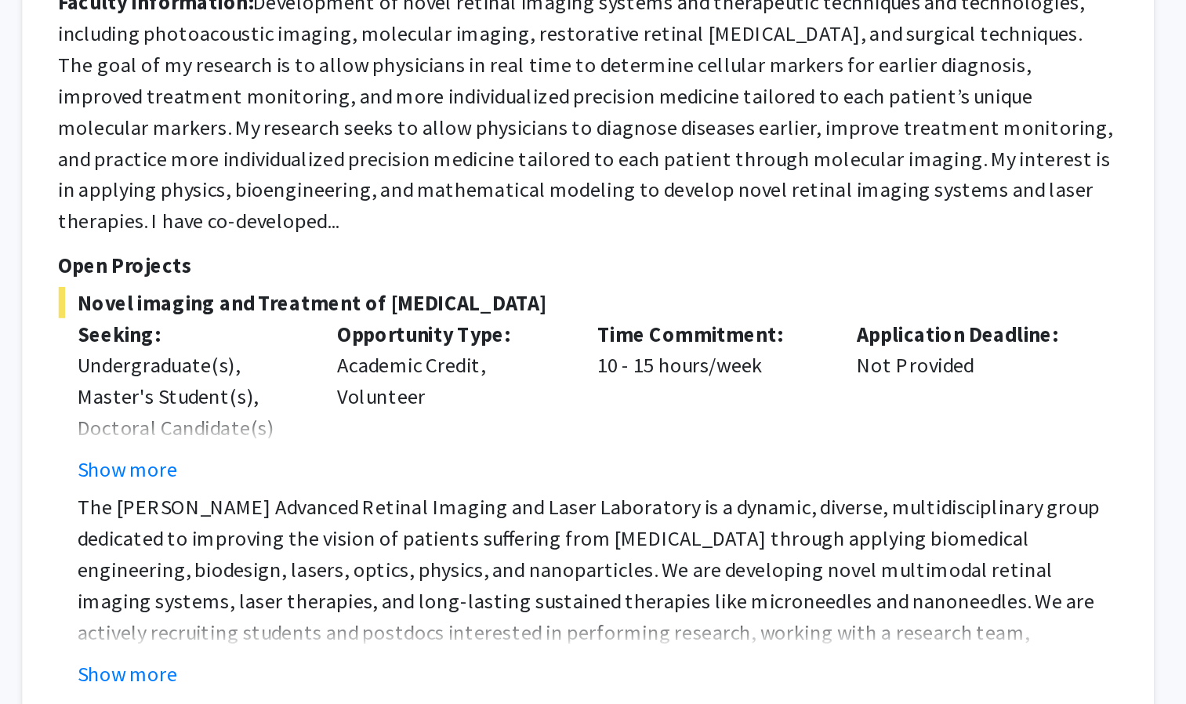
scroll to position [2171, 0]
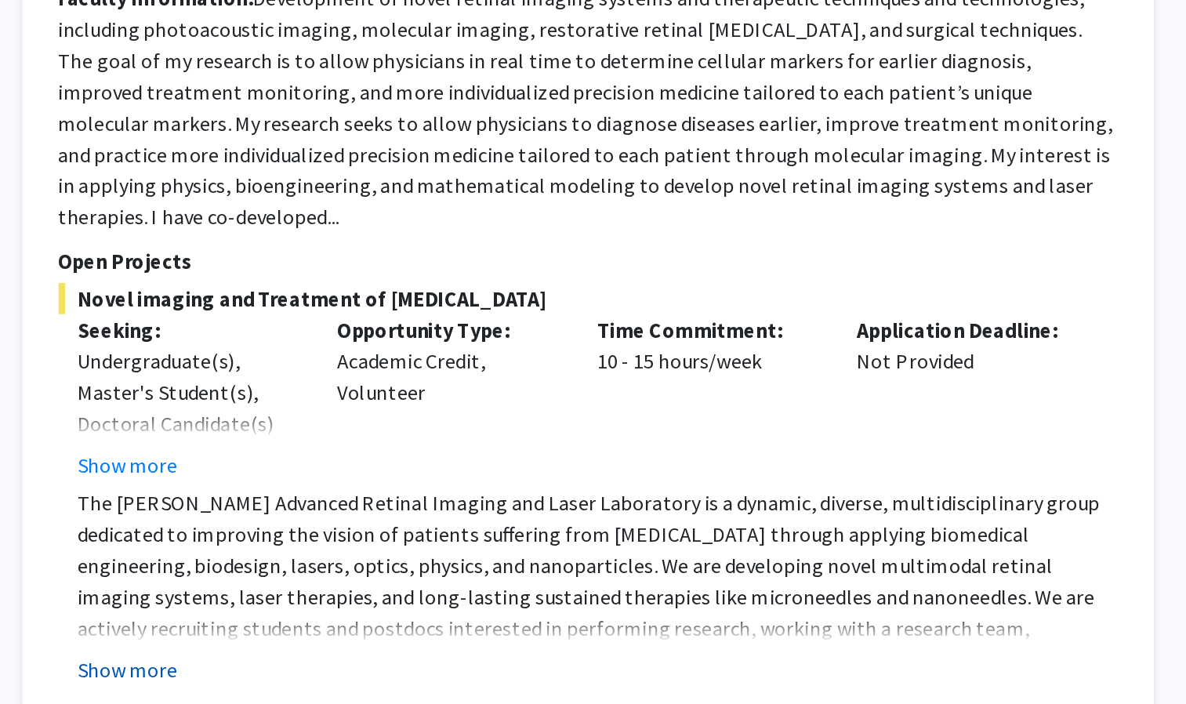
click at [451, 674] on button "Show more" at bounding box center [434, 683] width 60 height 19
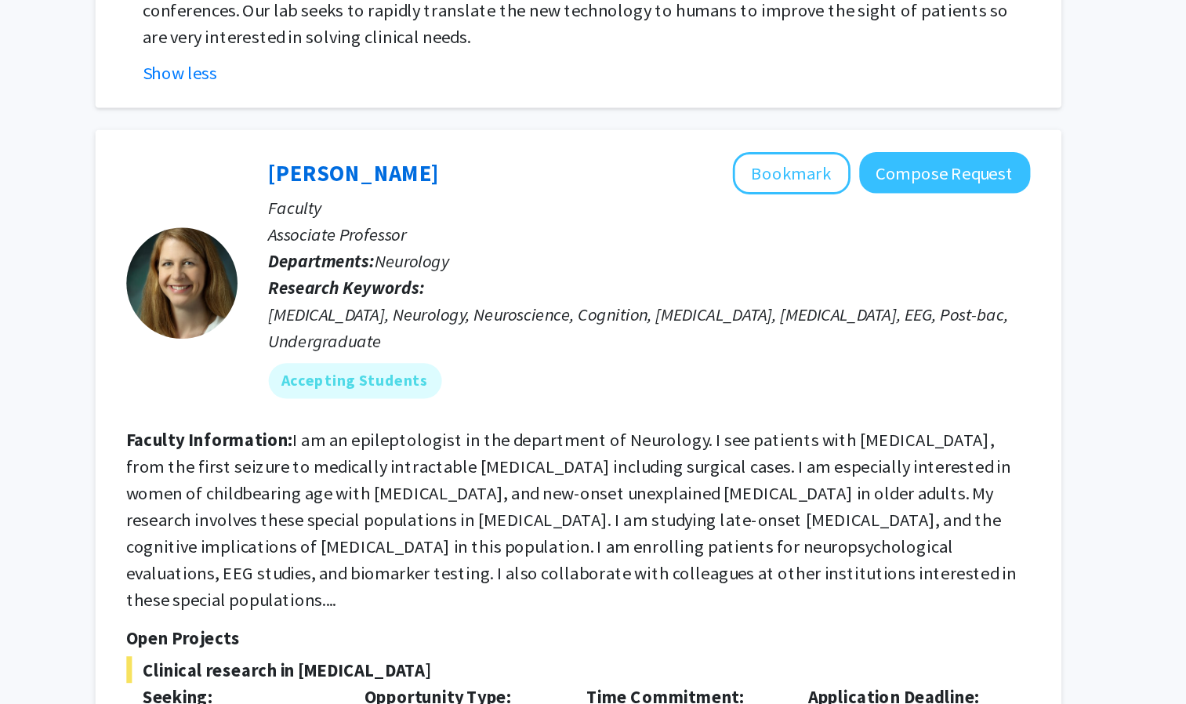
scroll to position [2725, 0]
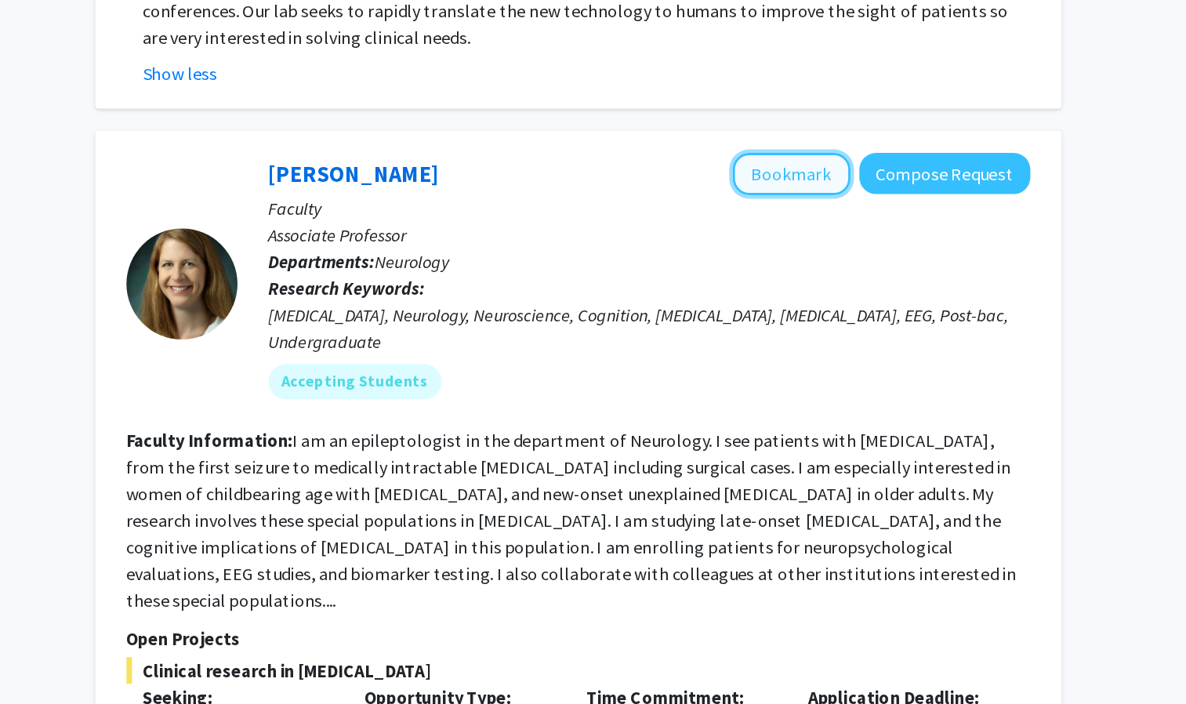
click at [859, 241] on button "Bookmark" at bounding box center [861, 256] width 83 height 30
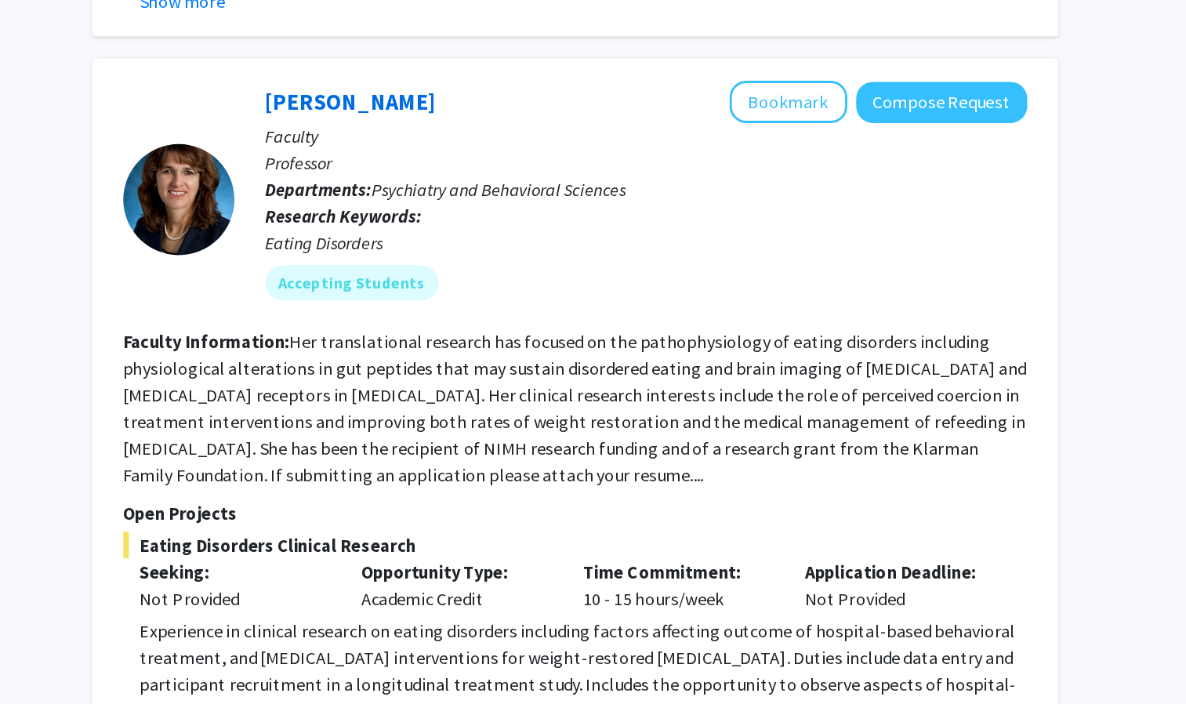
scroll to position [4468, 0]
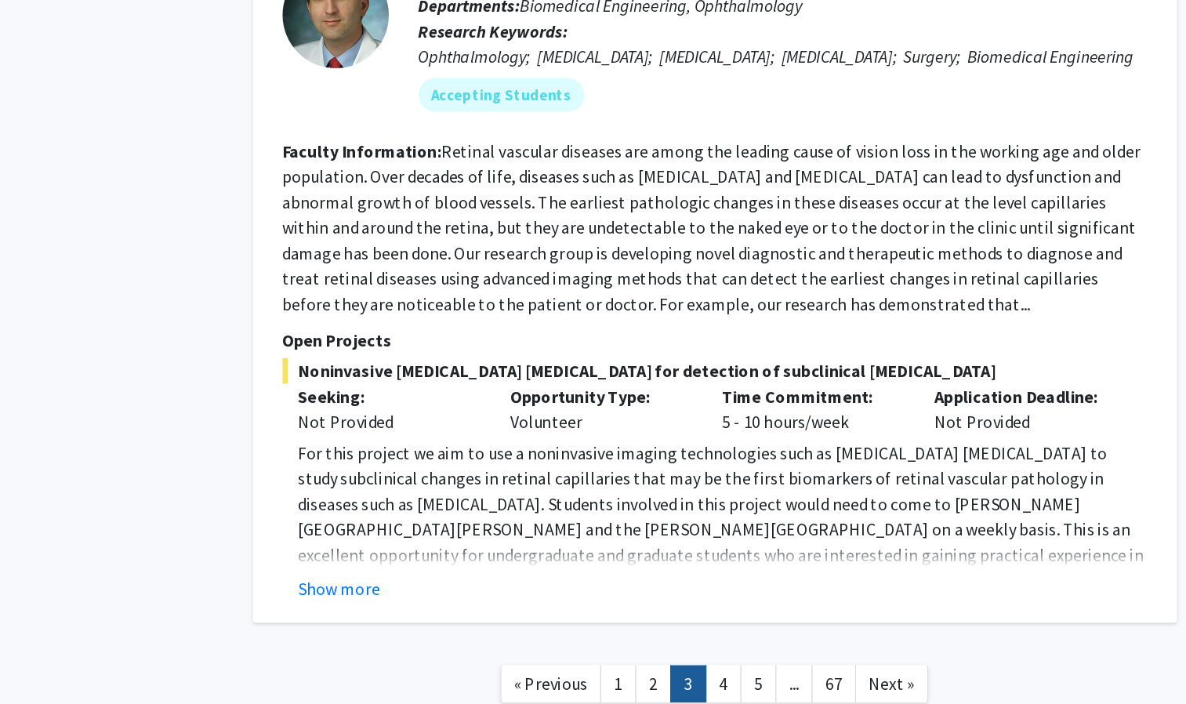
scroll to position [5765, 0]
click at [438, 609] on button "Show more" at bounding box center [434, 618] width 60 height 19
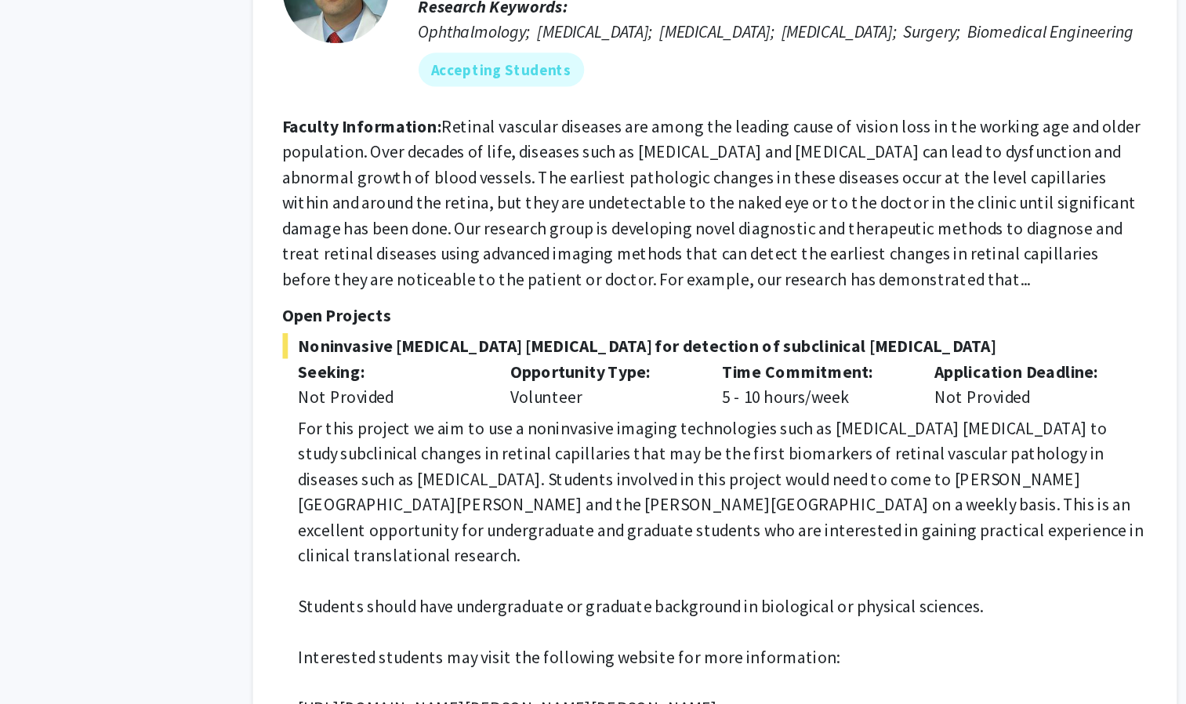
scroll to position [5786, 0]
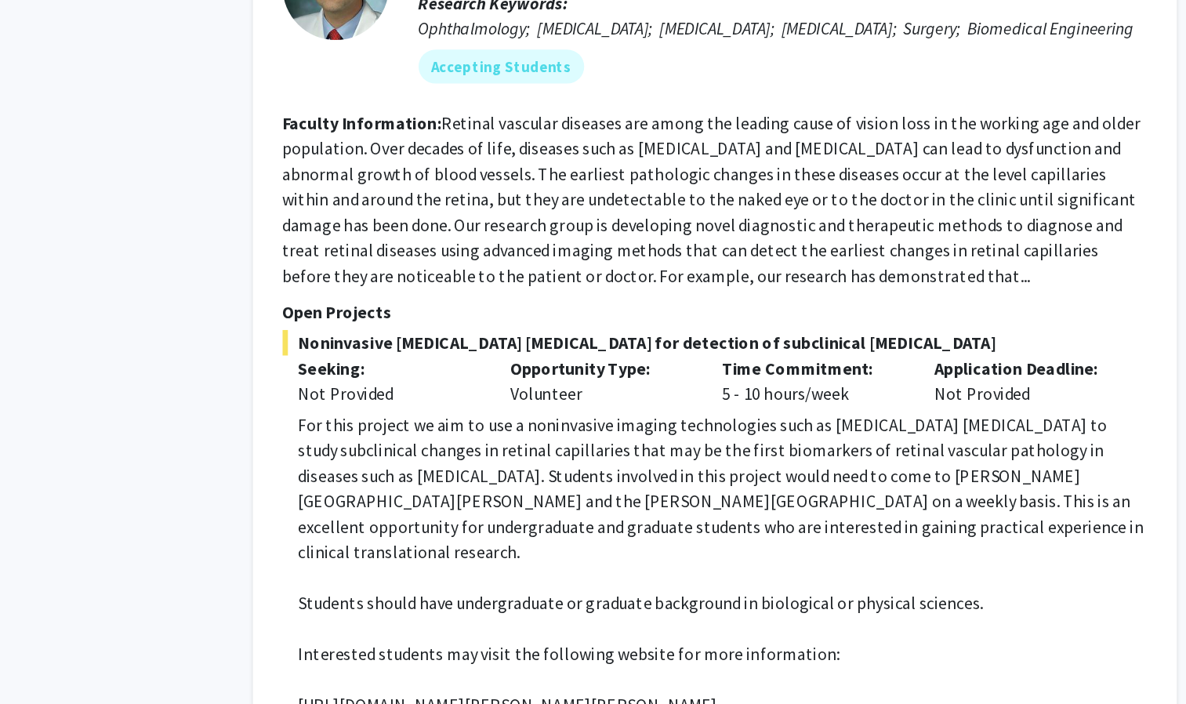
drag, startPoint x: 438, startPoint y: 504, endPoint x: 486, endPoint y: 571, distance: 82.0
click at [486, 695] on p "[URL][DOMAIN_NAME][PERSON_NAME][PERSON_NAME]" at bounding box center [717, 704] width 627 height 19
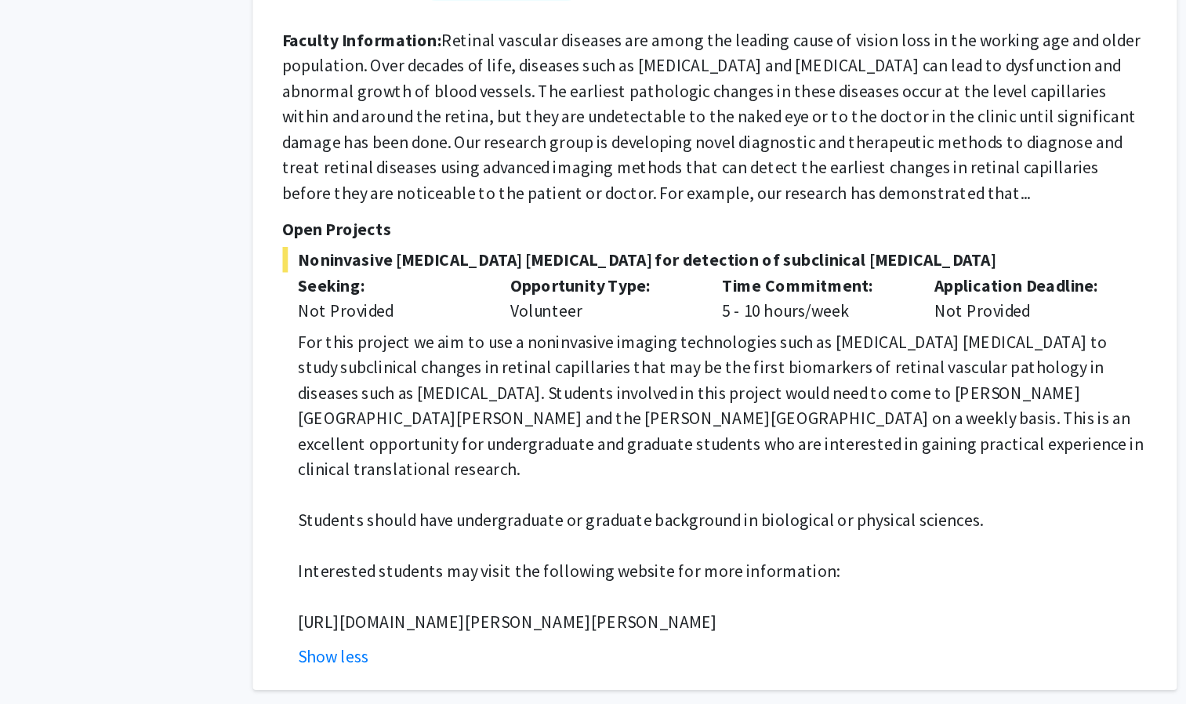
scroll to position [5878, 0]
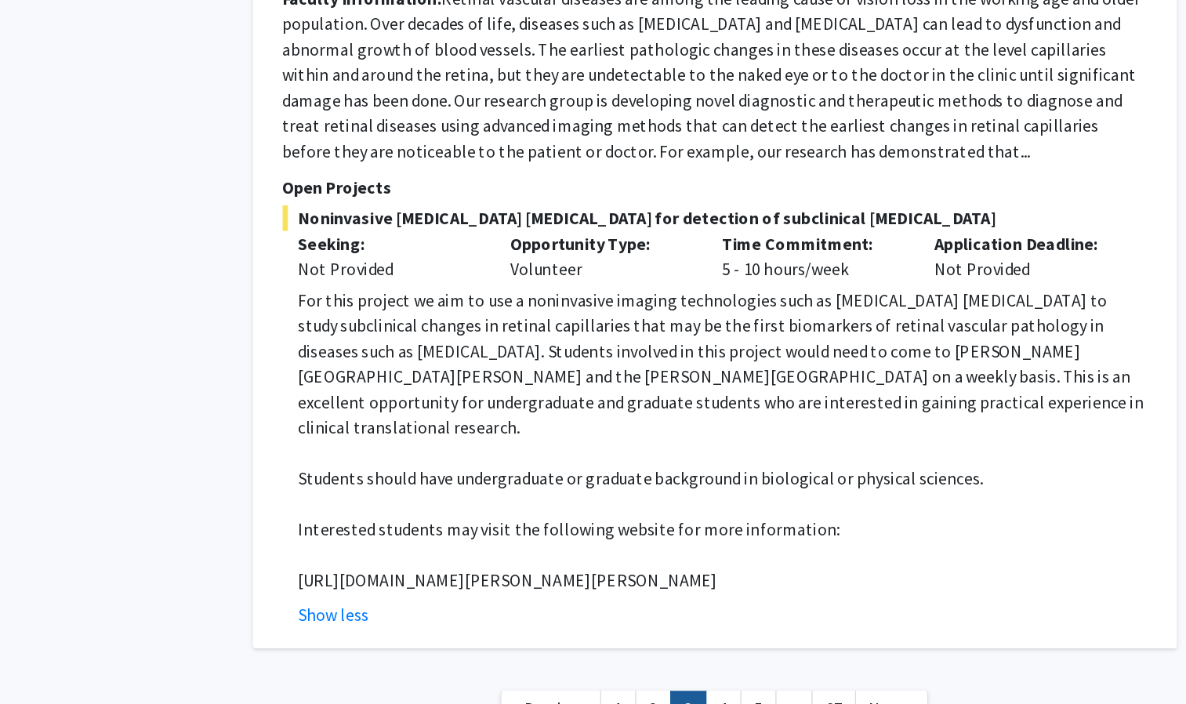
click at [466, 603] on p "[URL][DOMAIN_NAME][PERSON_NAME][PERSON_NAME]" at bounding box center [717, 612] width 627 height 19
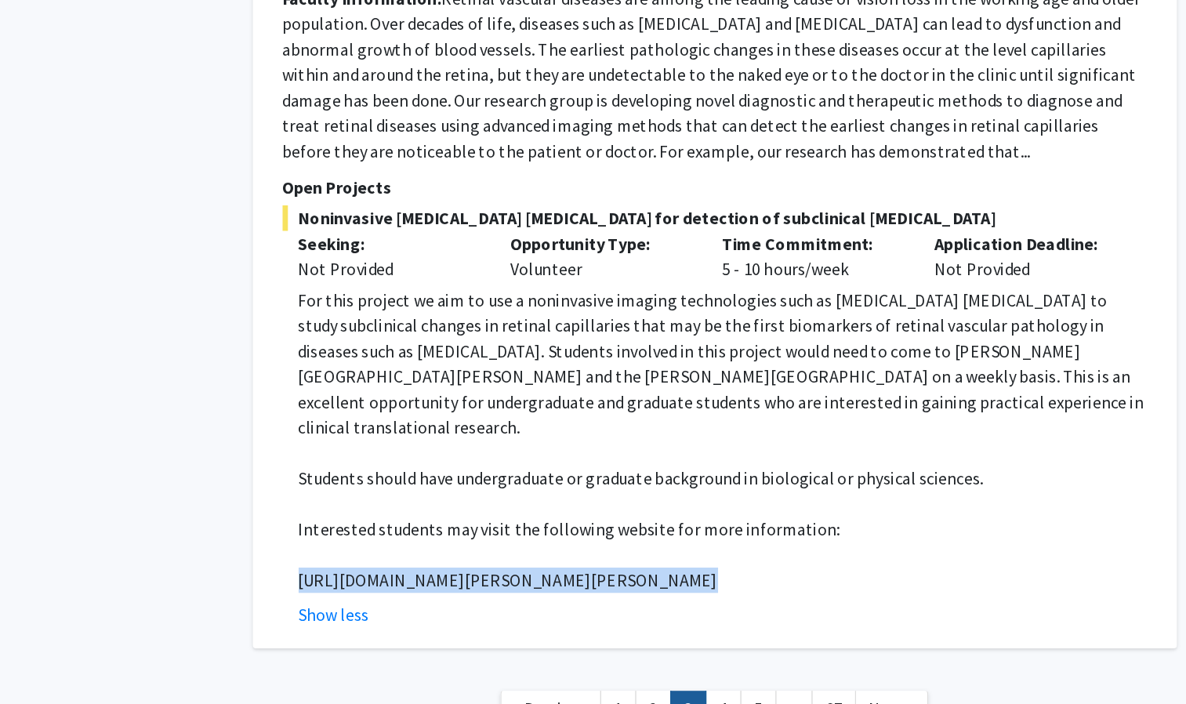
click at [466, 603] on p "[URL][DOMAIN_NAME][PERSON_NAME][PERSON_NAME]" at bounding box center [717, 612] width 627 height 19
copy p "[URL][DOMAIN_NAME][PERSON_NAME][PERSON_NAME]"
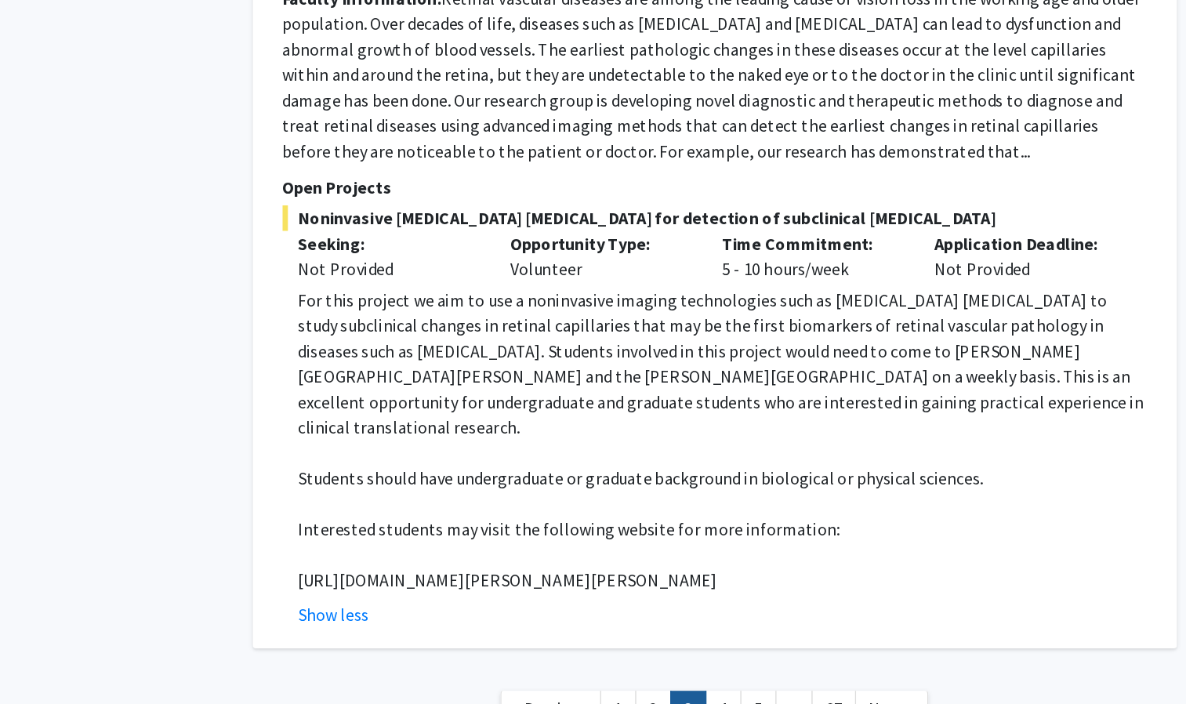
click at [856, 396] on p "For this project we aim to use a noninvasive imaging technologies such as [MEDI…" at bounding box center [717, 452] width 627 height 113
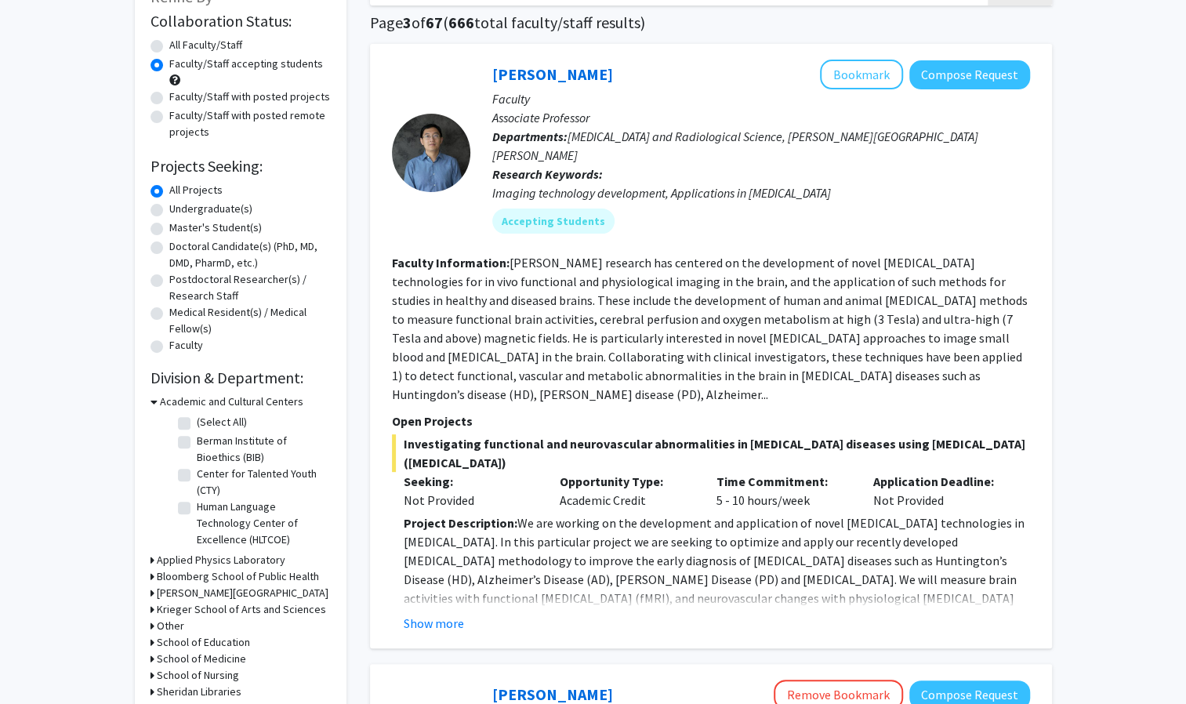
scroll to position [0, 0]
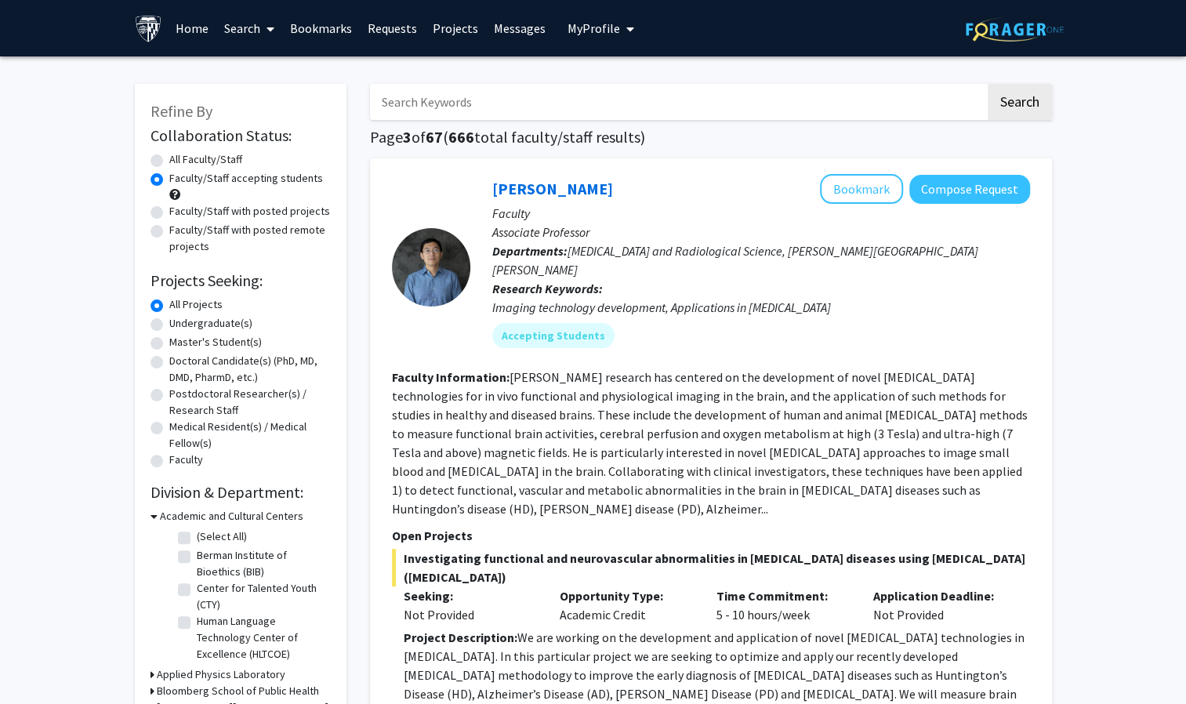
click at [438, 96] on input "Search Keywords" at bounding box center [678, 102] width 616 height 36
type input "b"
type input "genes"
click at [988, 84] on button "Search" at bounding box center [1020, 102] width 64 height 36
radio input "true"
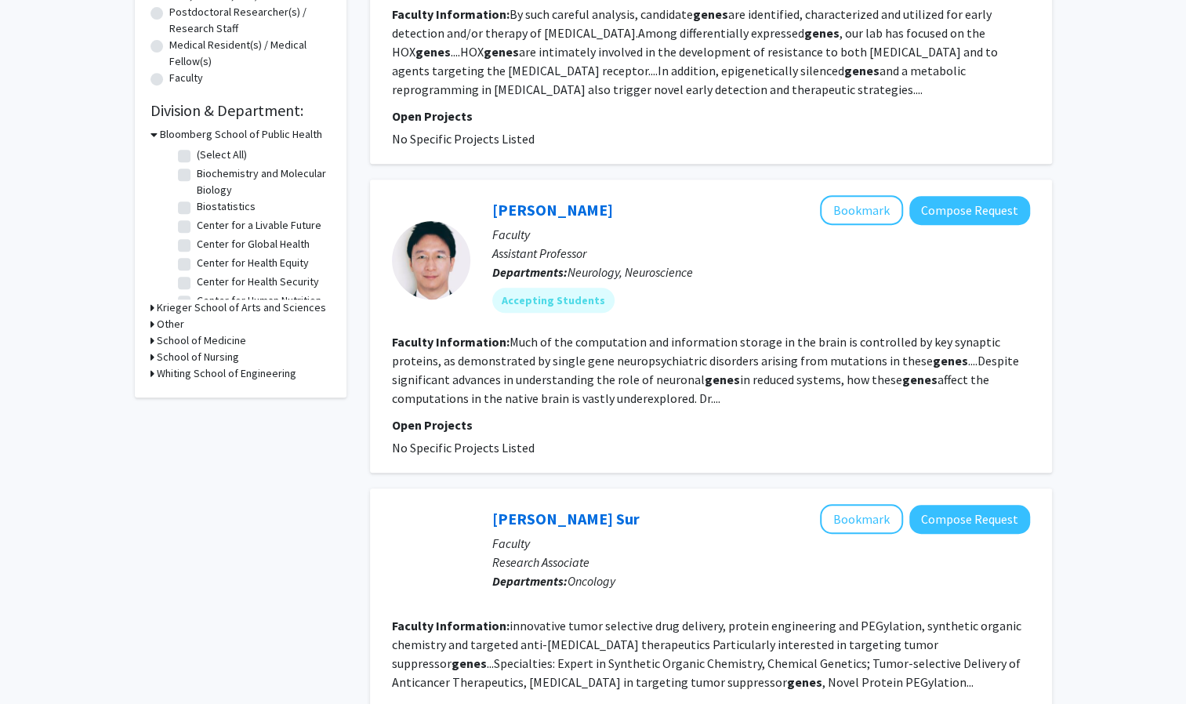
scroll to position [314, 0]
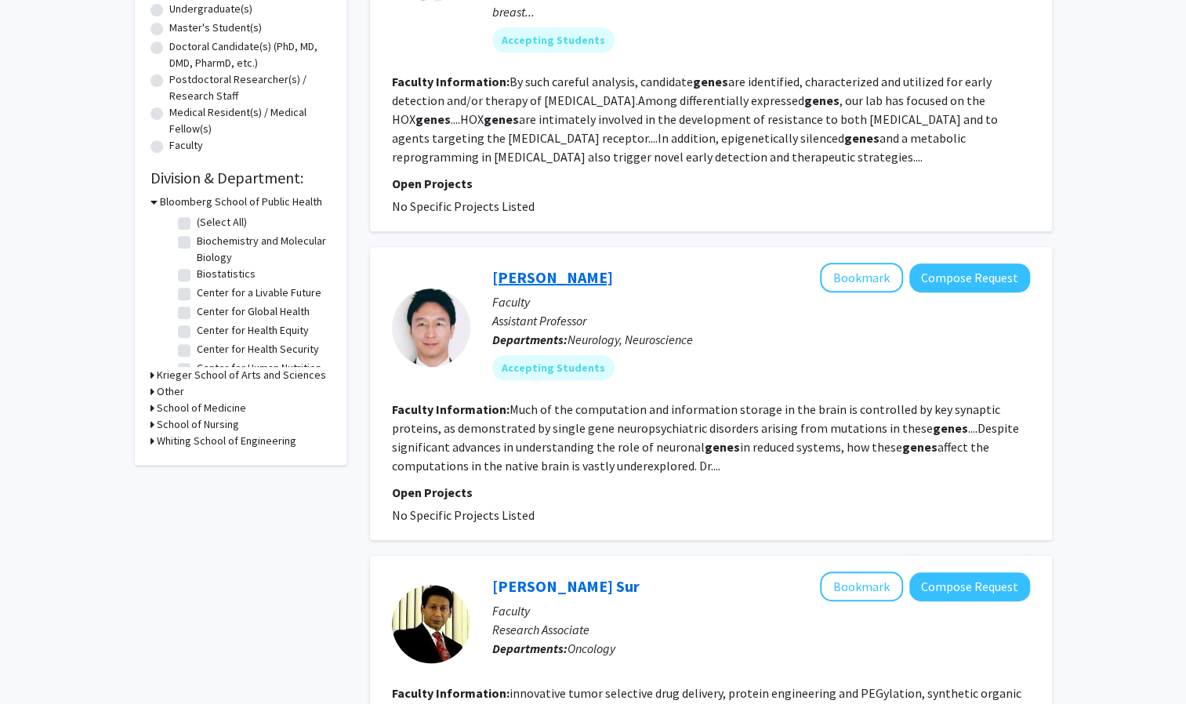
click at [530, 282] on link "[PERSON_NAME]" at bounding box center [552, 277] width 121 height 20
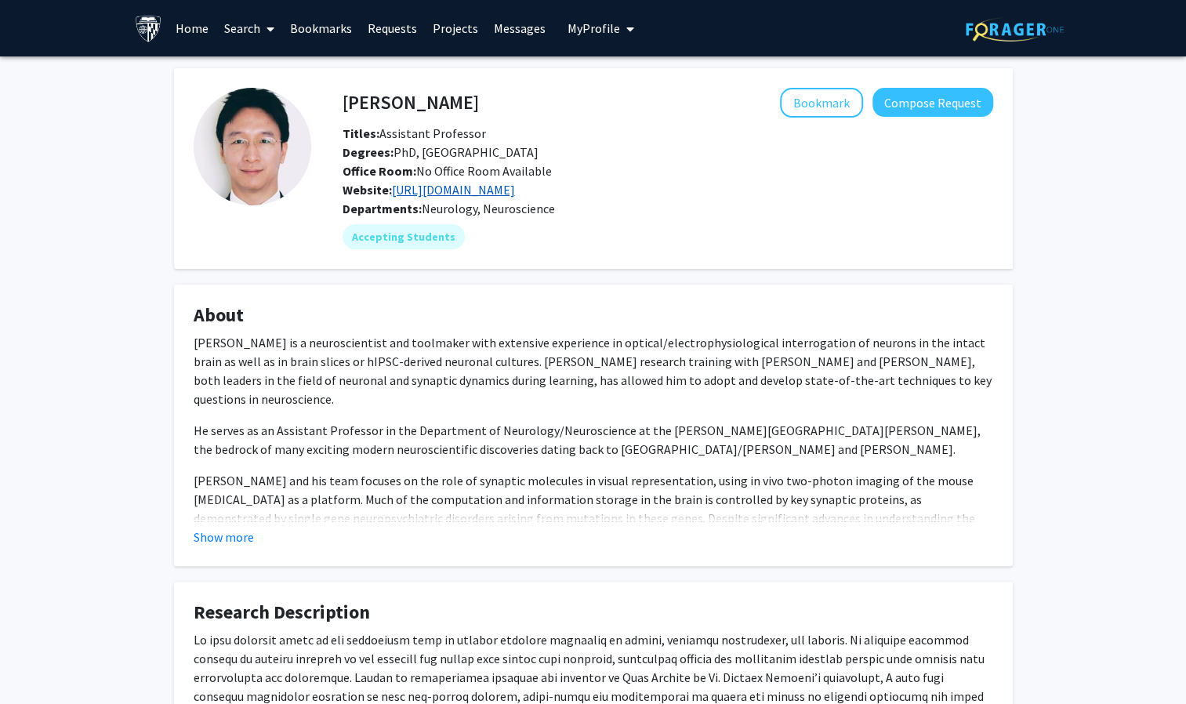
click at [515, 197] on link "[URL][DOMAIN_NAME]" at bounding box center [453, 190] width 123 height 16
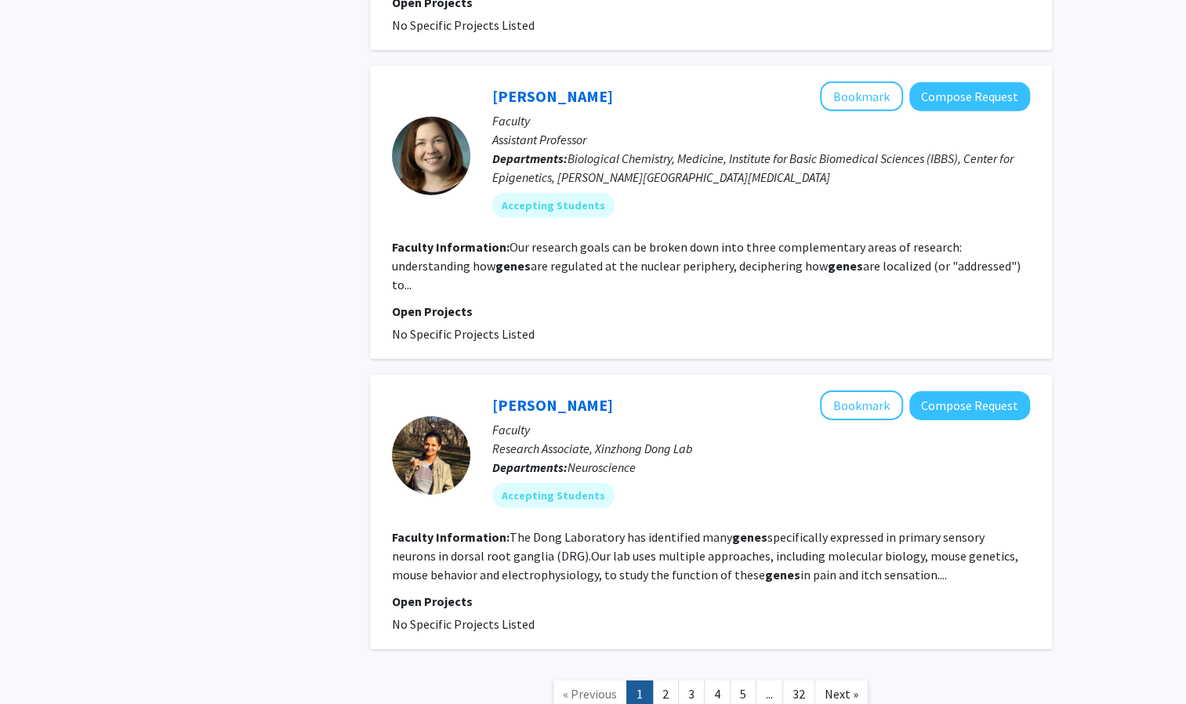
scroll to position [2728, 0]
click at [536, 91] on link "[PERSON_NAME]" at bounding box center [552, 95] width 121 height 20
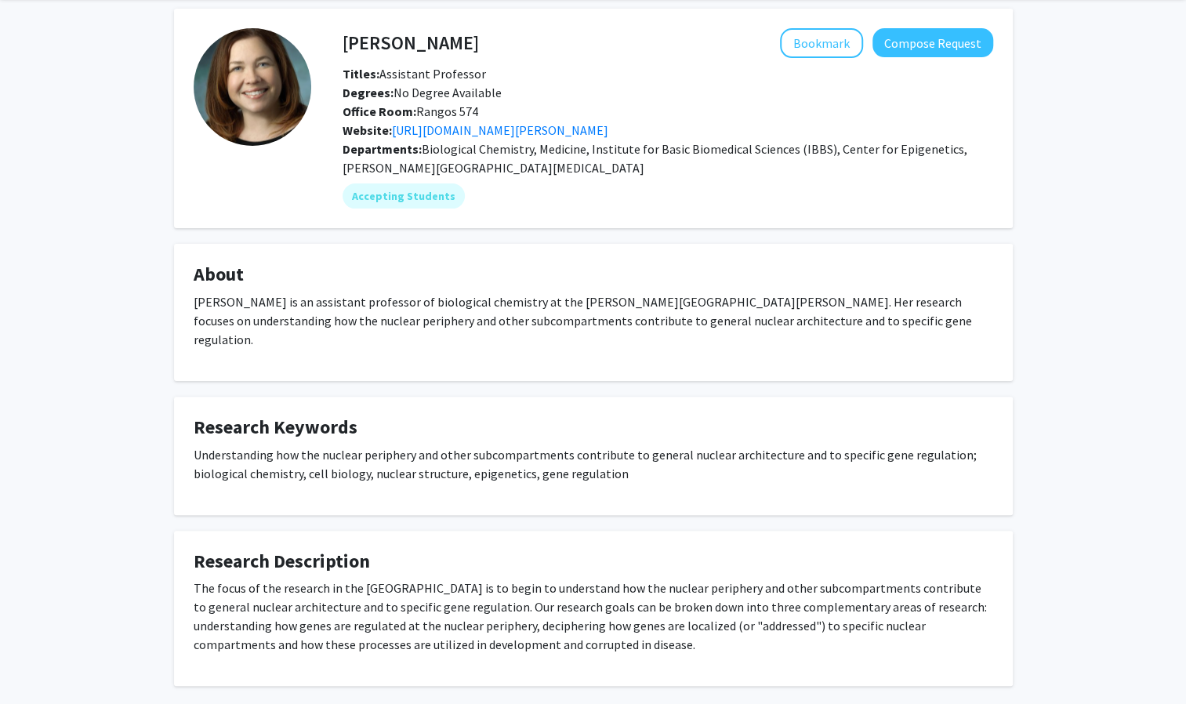
scroll to position [60, 0]
click at [515, 127] on link "[URL][DOMAIN_NAME][PERSON_NAME]" at bounding box center [500, 130] width 216 height 16
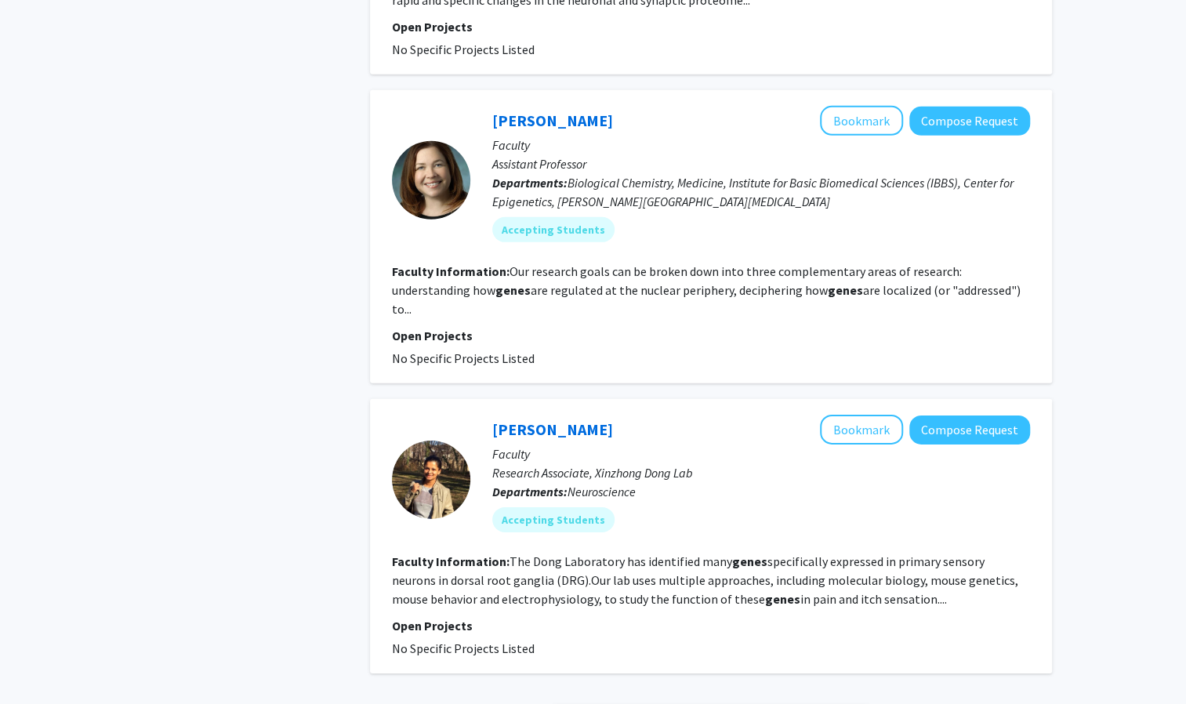
scroll to position [2827, 0]
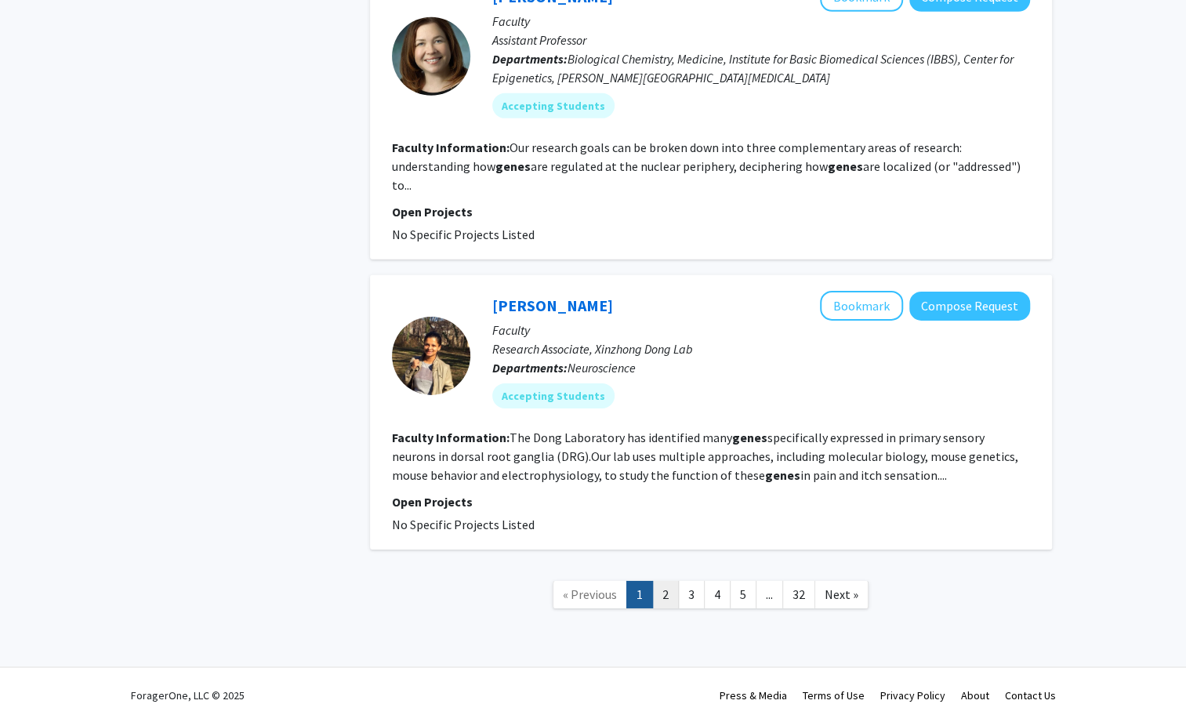
click at [670, 581] on link "2" at bounding box center [665, 594] width 27 height 27
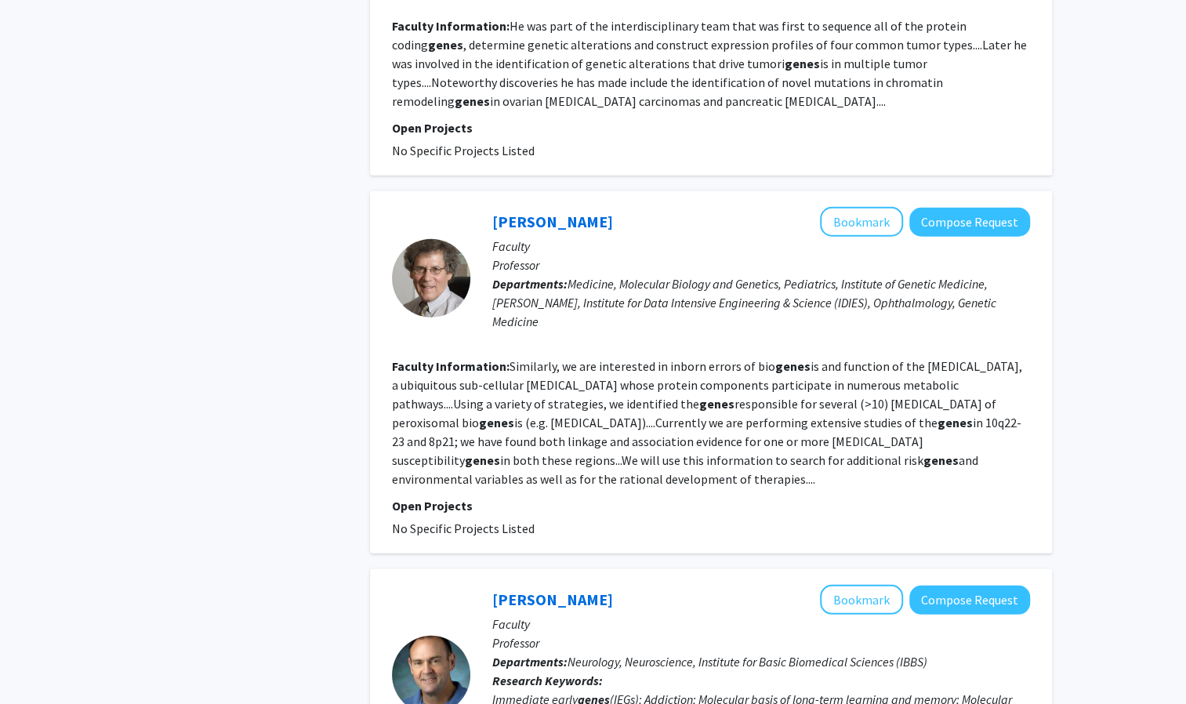
scroll to position [2745, 0]
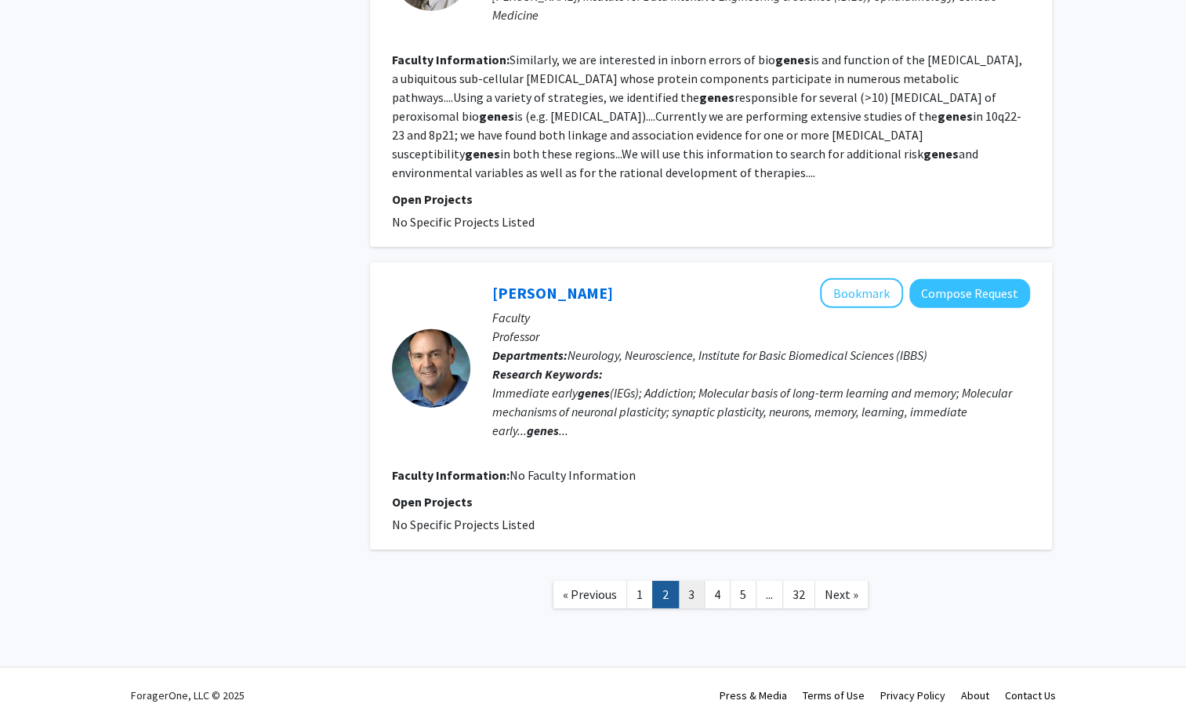
click at [690, 581] on link "3" at bounding box center [691, 594] width 27 height 27
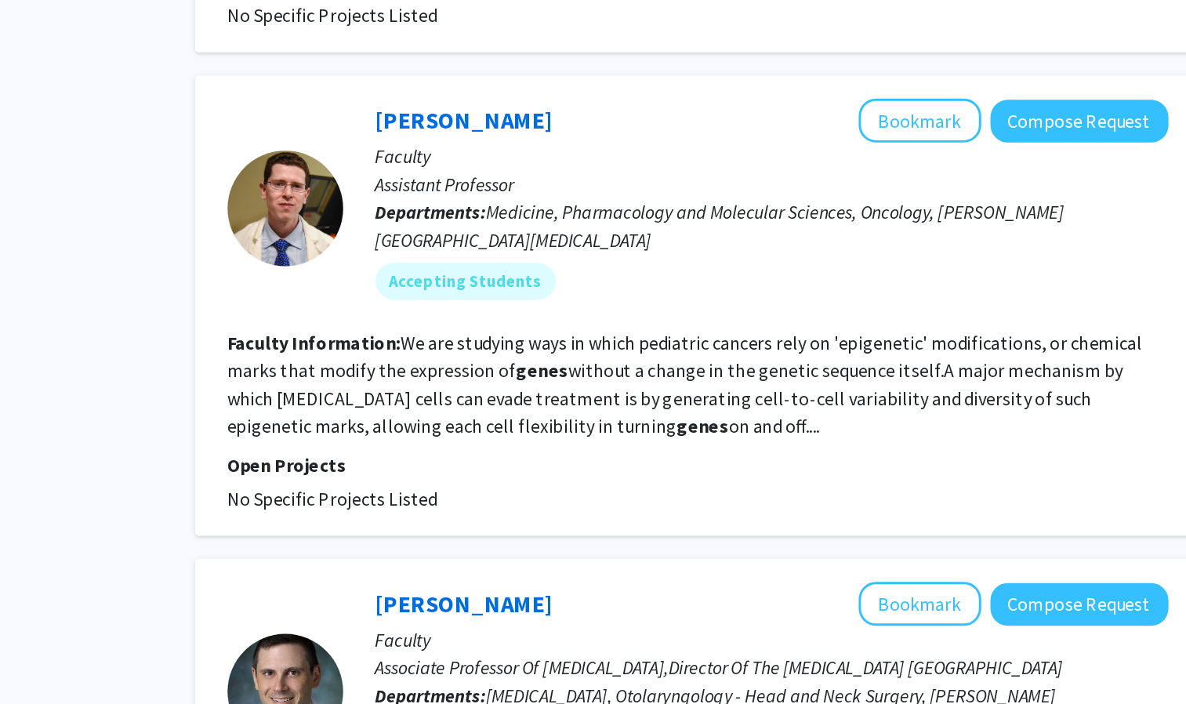
scroll to position [2461, 0]
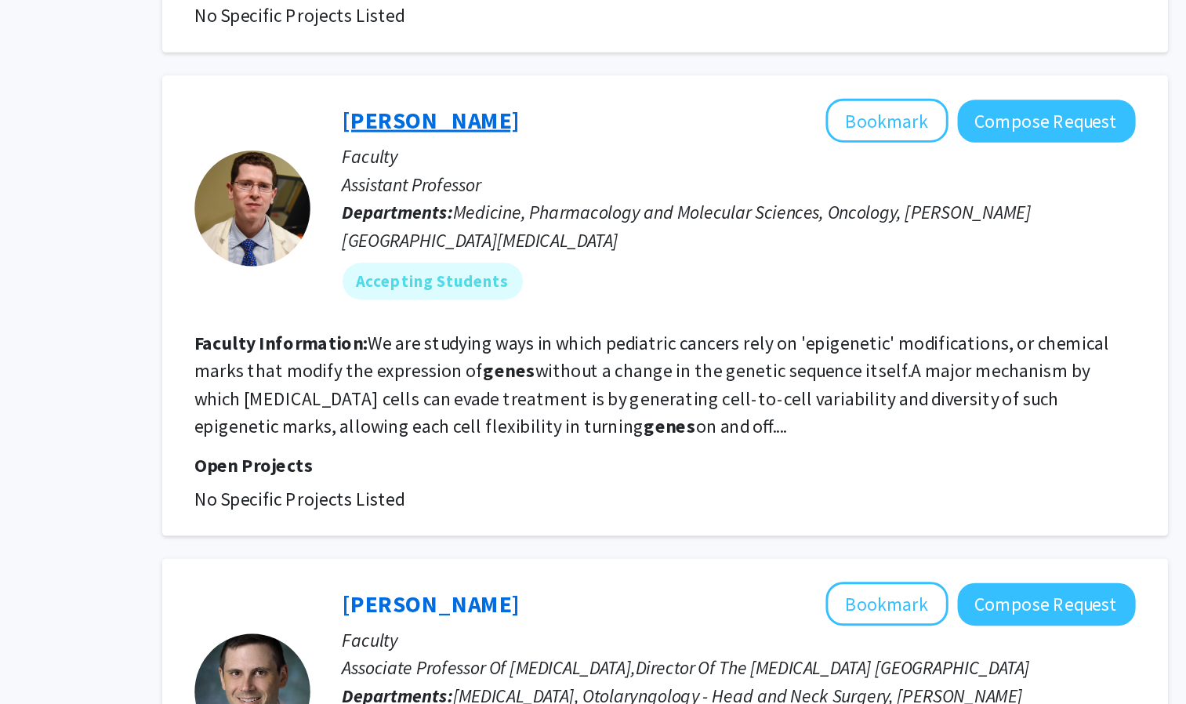
click at [587, 298] on link "[PERSON_NAME]" at bounding box center [552, 308] width 121 height 20
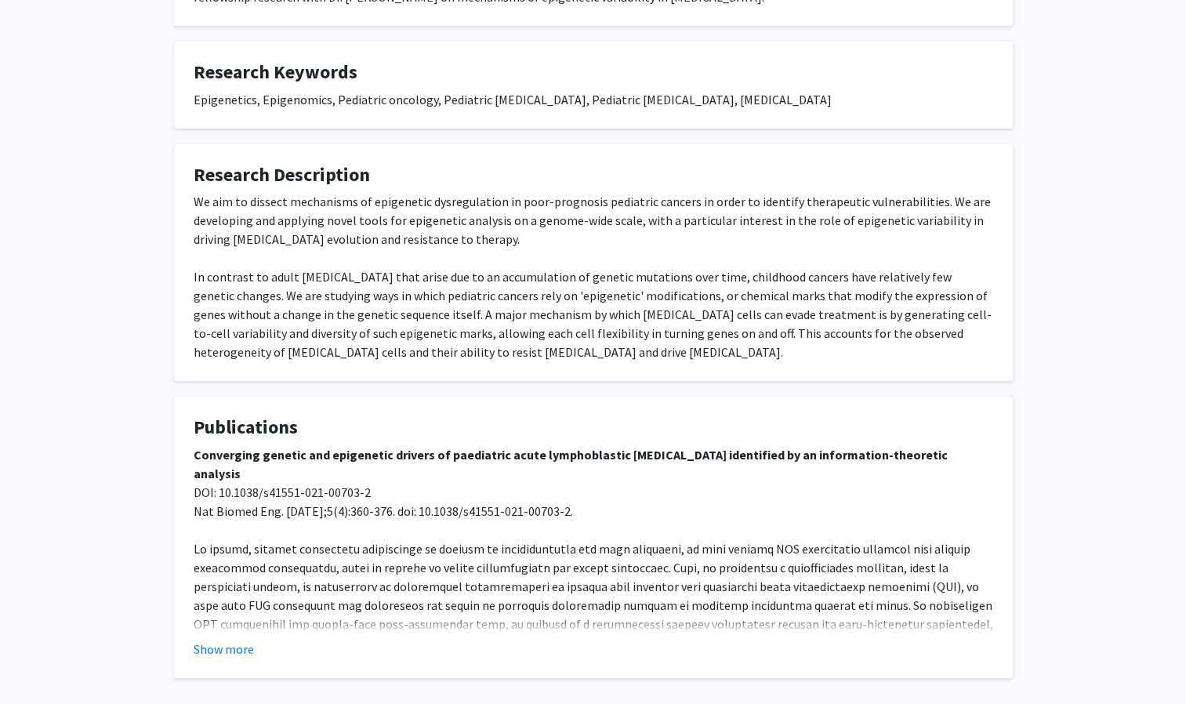
scroll to position [476, 0]
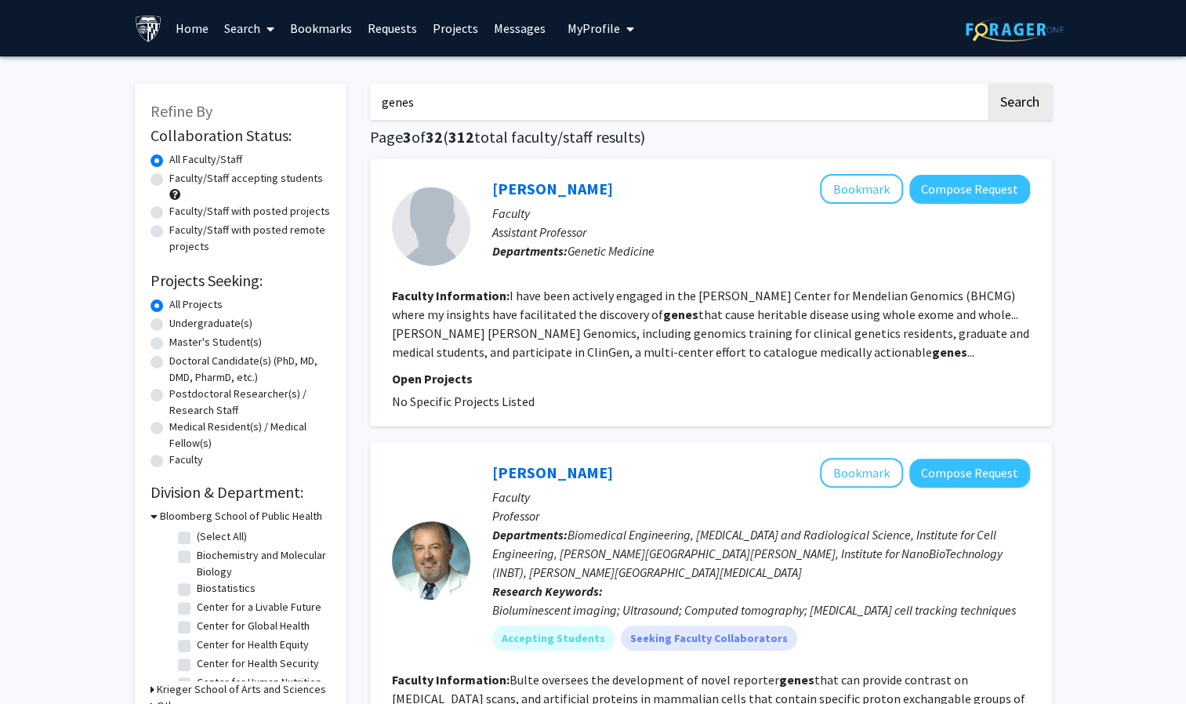
click at [507, 112] on input "genes" at bounding box center [678, 102] width 616 height 36
type input "virus"
click at [988, 84] on button "Search" at bounding box center [1020, 102] width 64 height 36
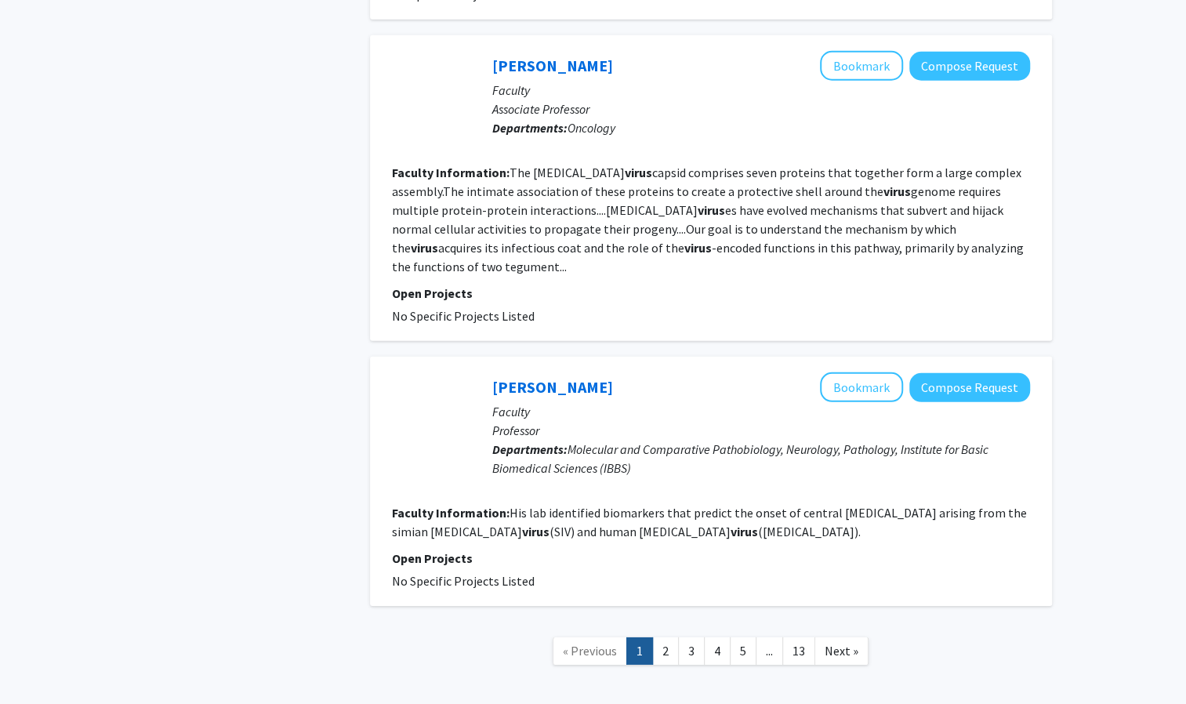
scroll to position [2639, 0]
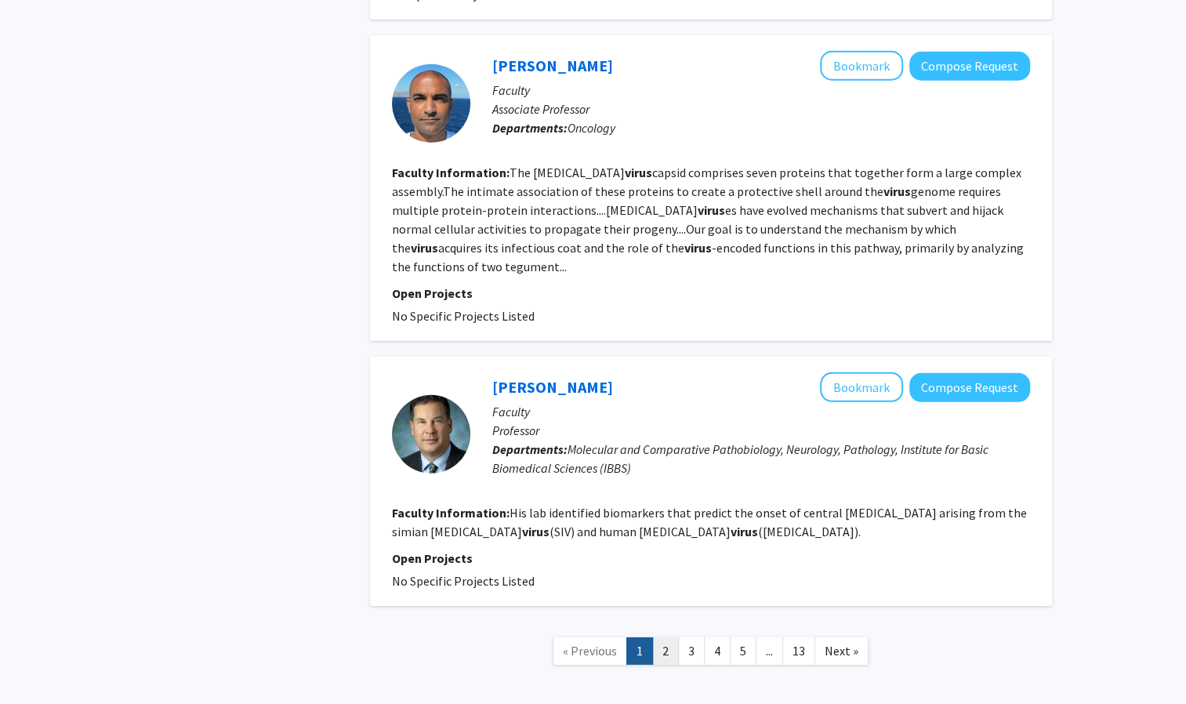
click at [667, 638] on link "2" at bounding box center [665, 651] width 27 height 27
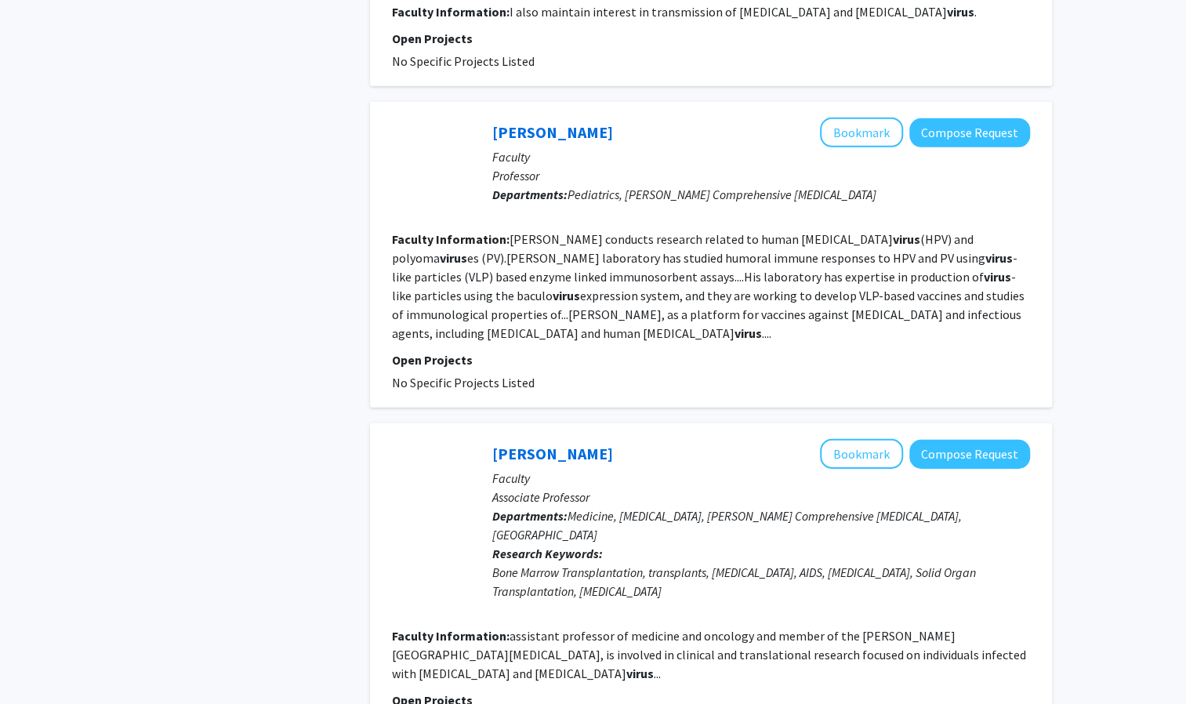
scroll to position [2772, 0]
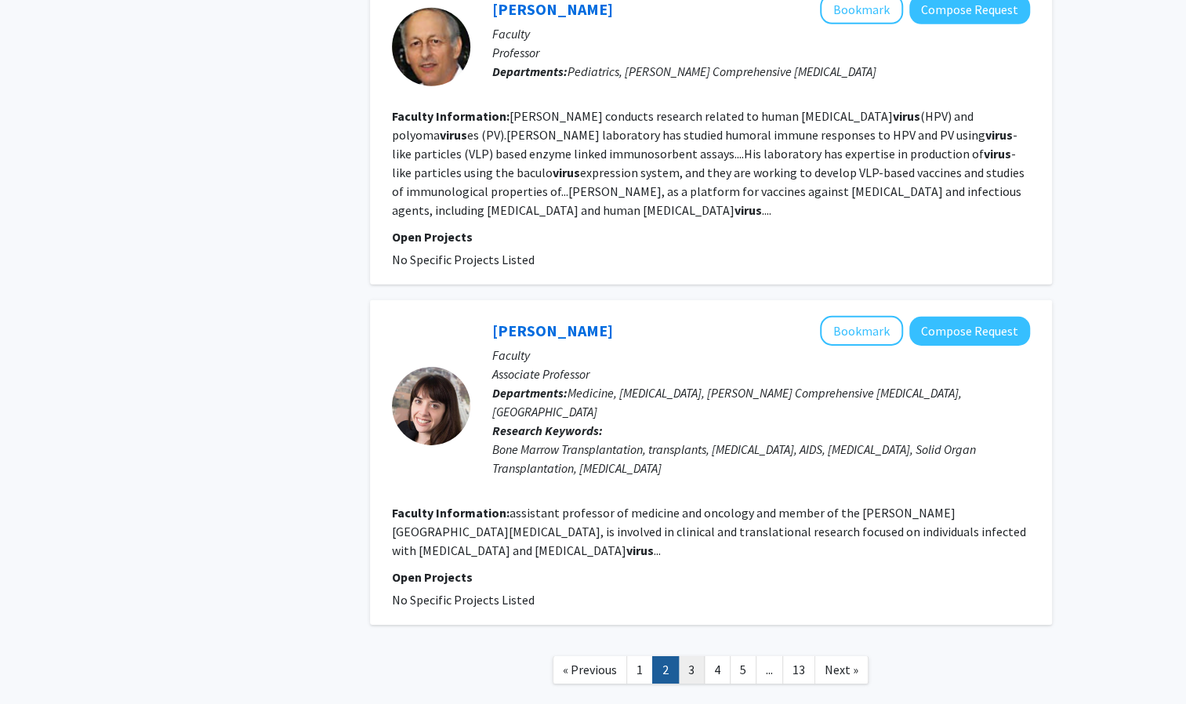
click at [690, 656] on link "3" at bounding box center [691, 669] width 27 height 27
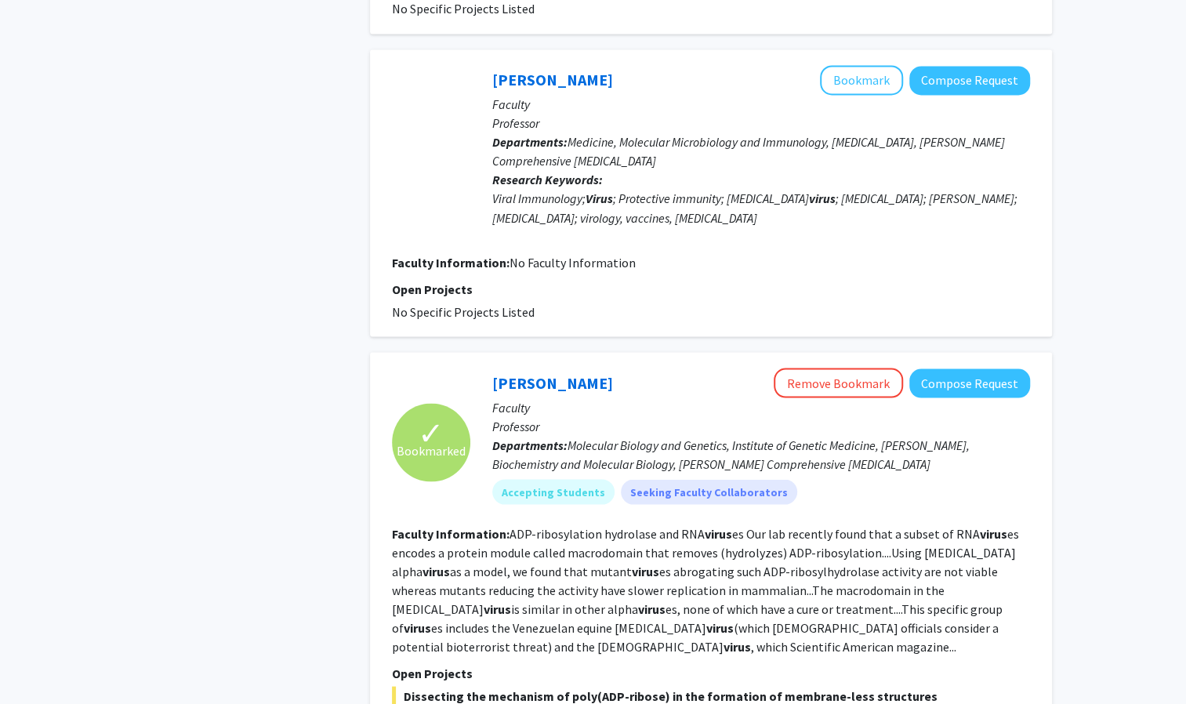
scroll to position [1907, 0]
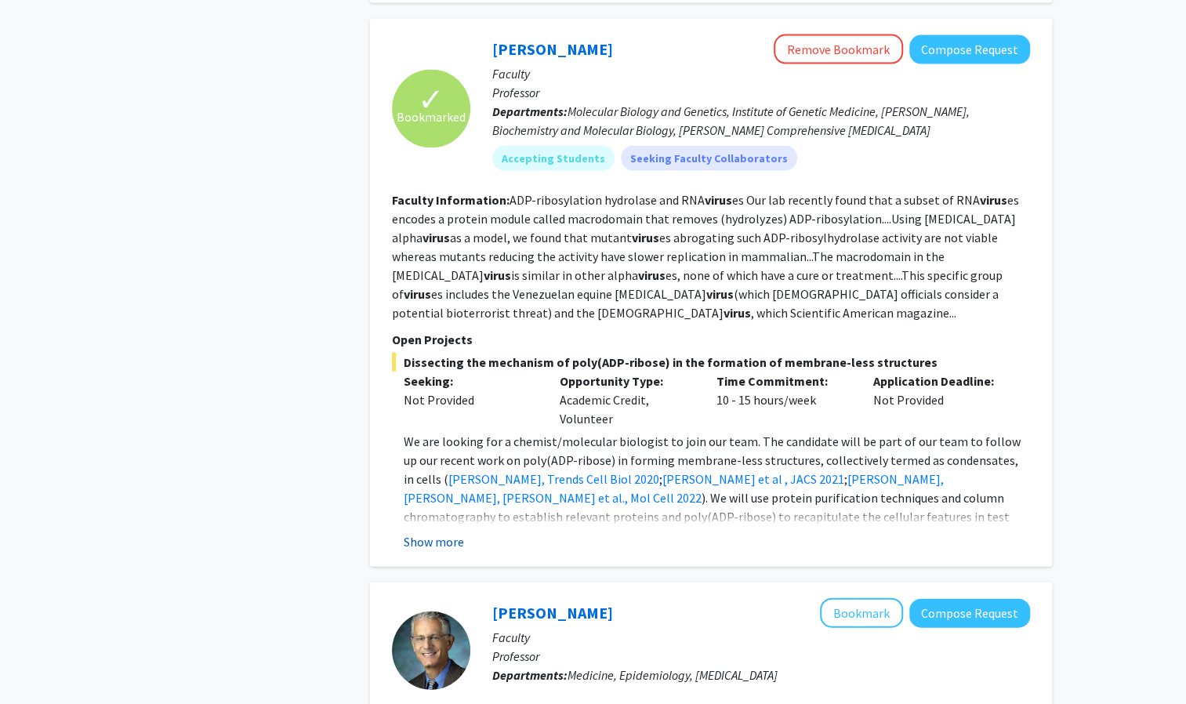
click at [425, 532] on button "Show more" at bounding box center [434, 541] width 60 height 19
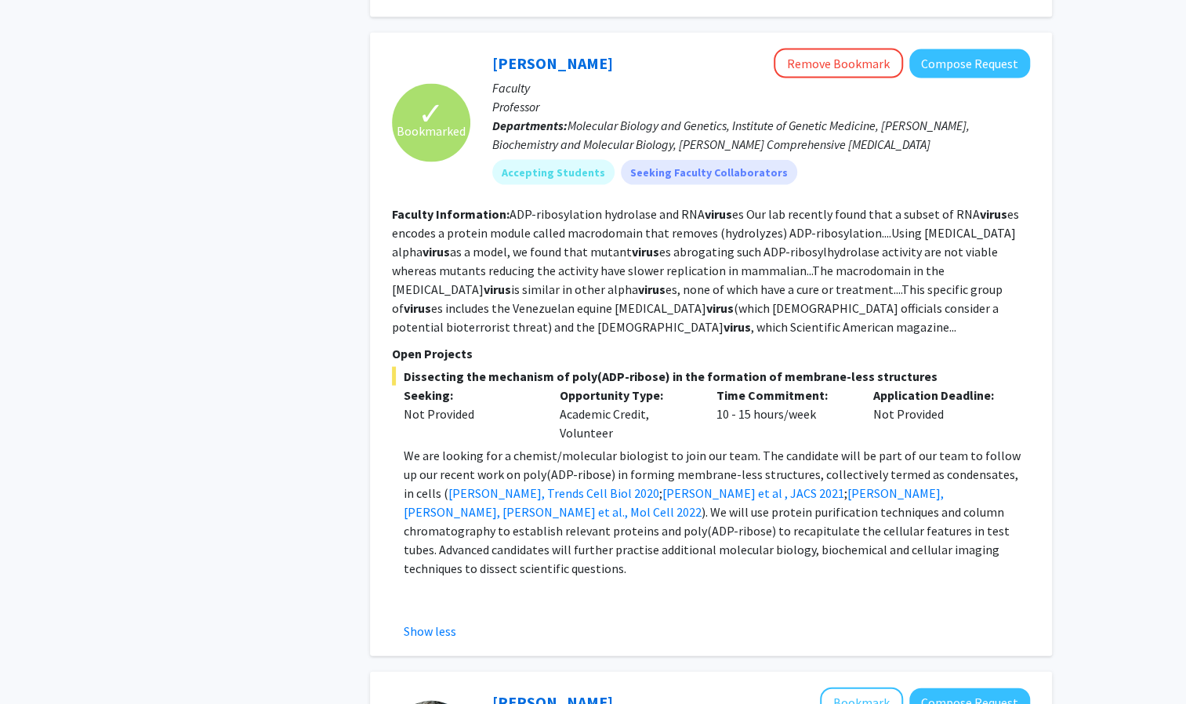
scroll to position [1894, 0]
click at [594, 53] on link "[PERSON_NAME]" at bounding box center [552, 63] width 121 height 20
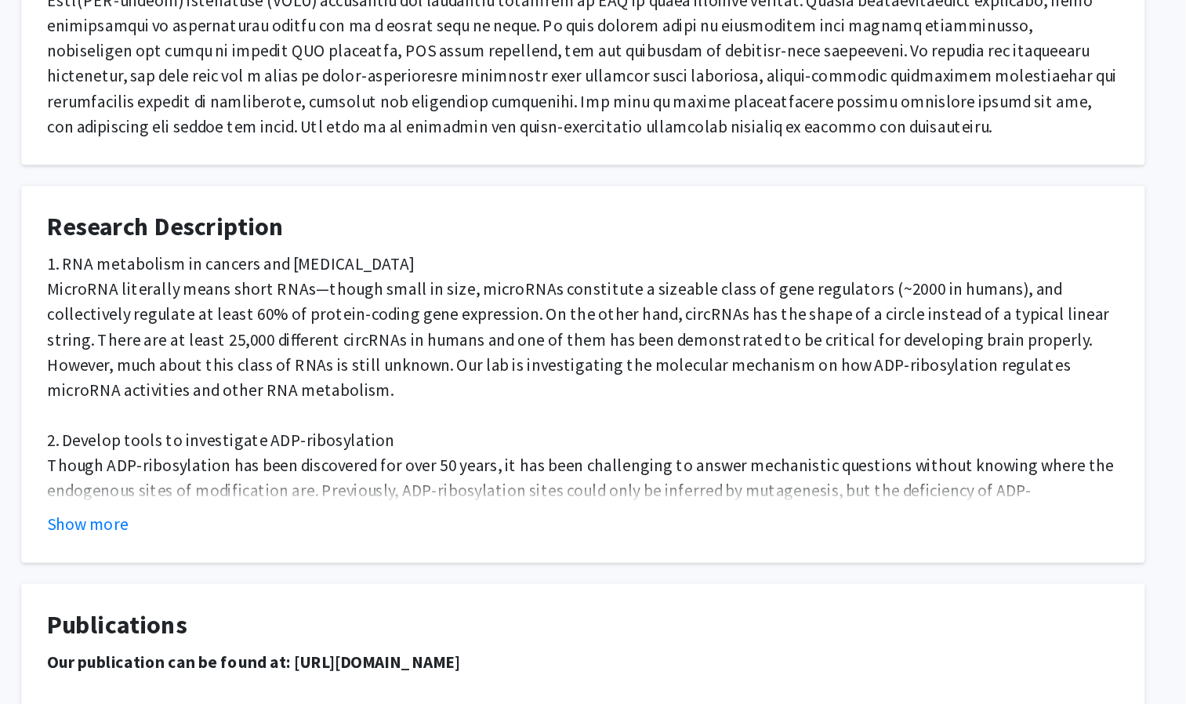
scroll to position [783, 0]
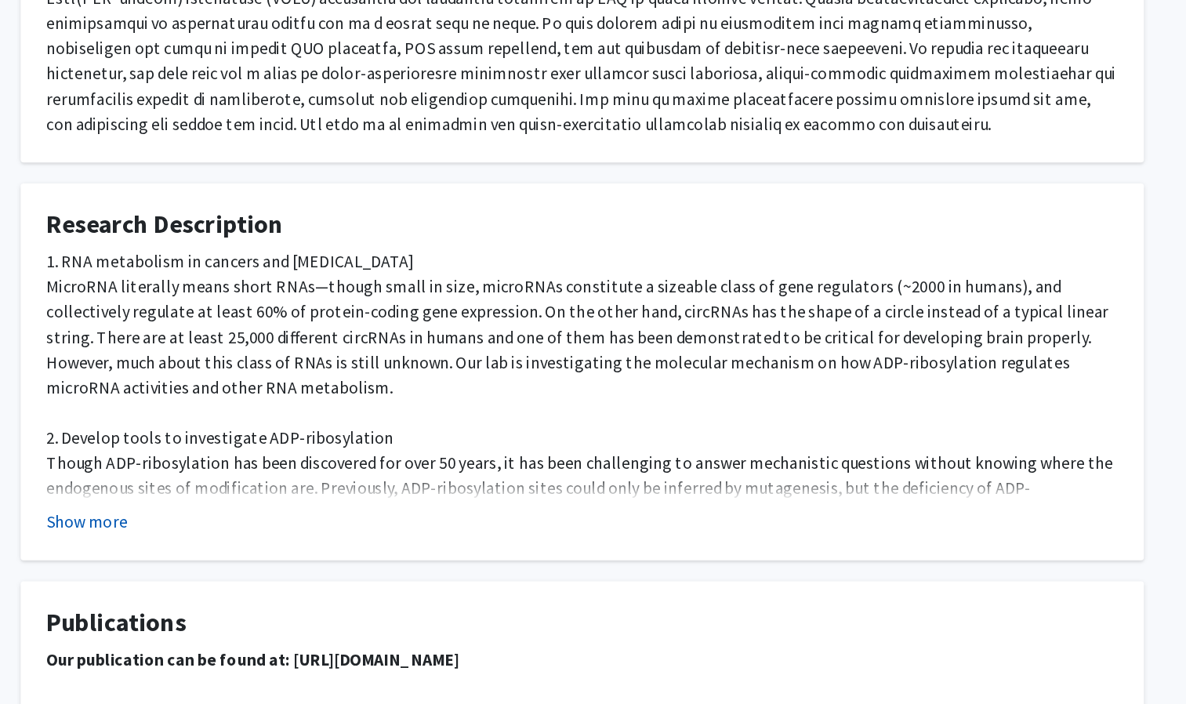
click at [210, 569] on button "Show more" at bounding box center [224, 567] width 60 height 19
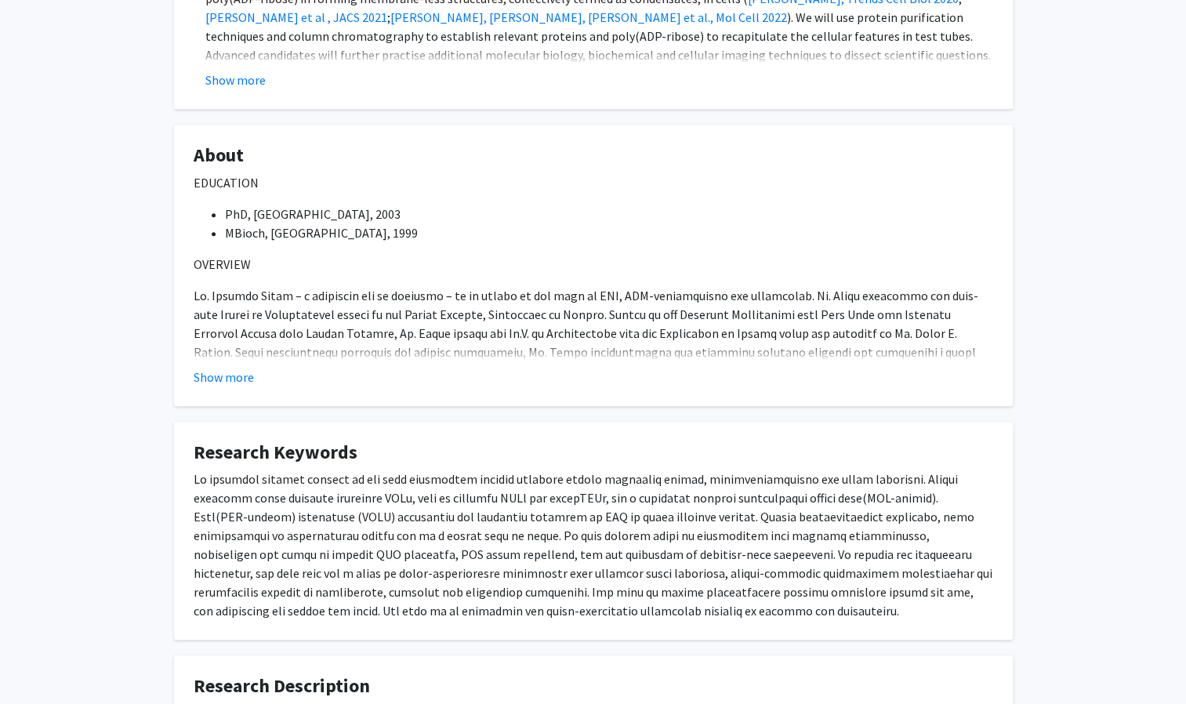
scroll to position [0, 0]
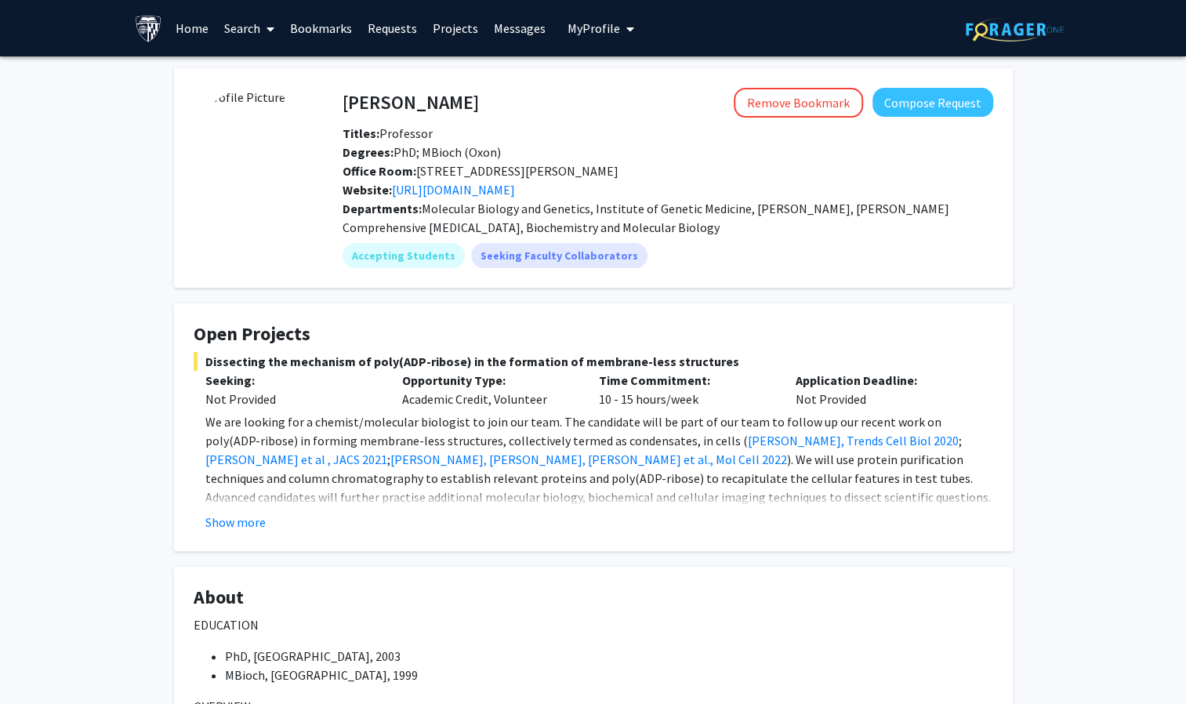
click at [319, 30] on link "Bookmarks" at bounding box center [321, 28] width 78 height 55
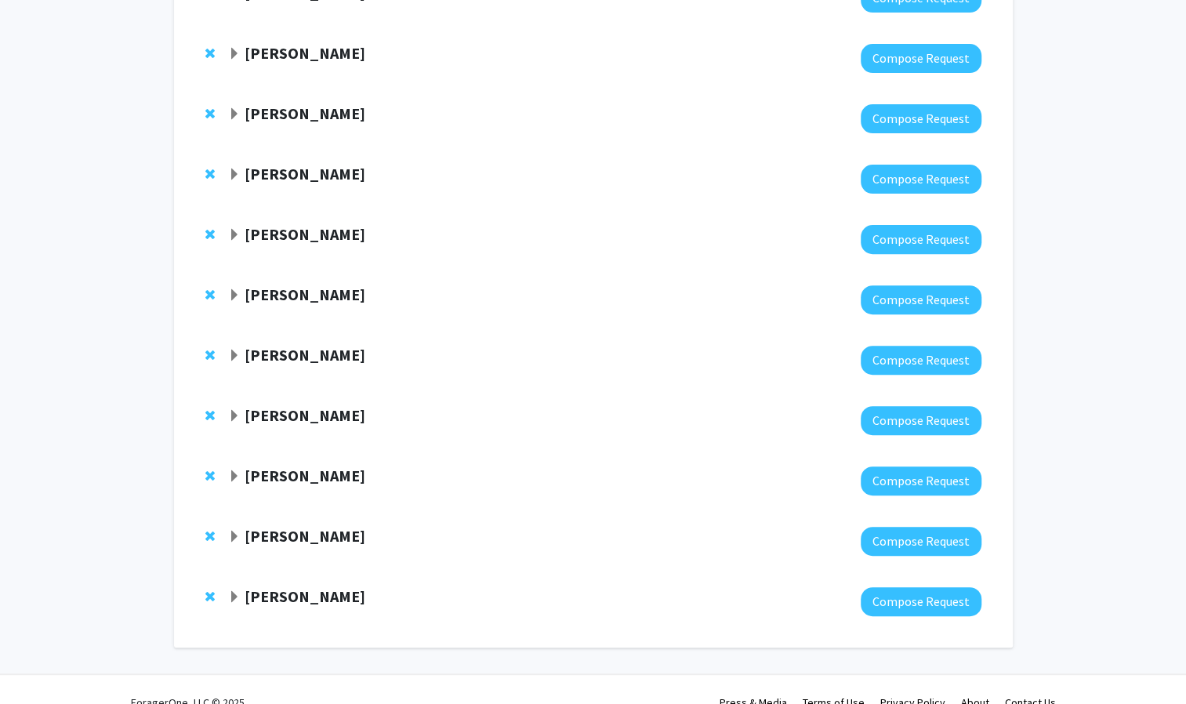
scroll to position [211, 0]
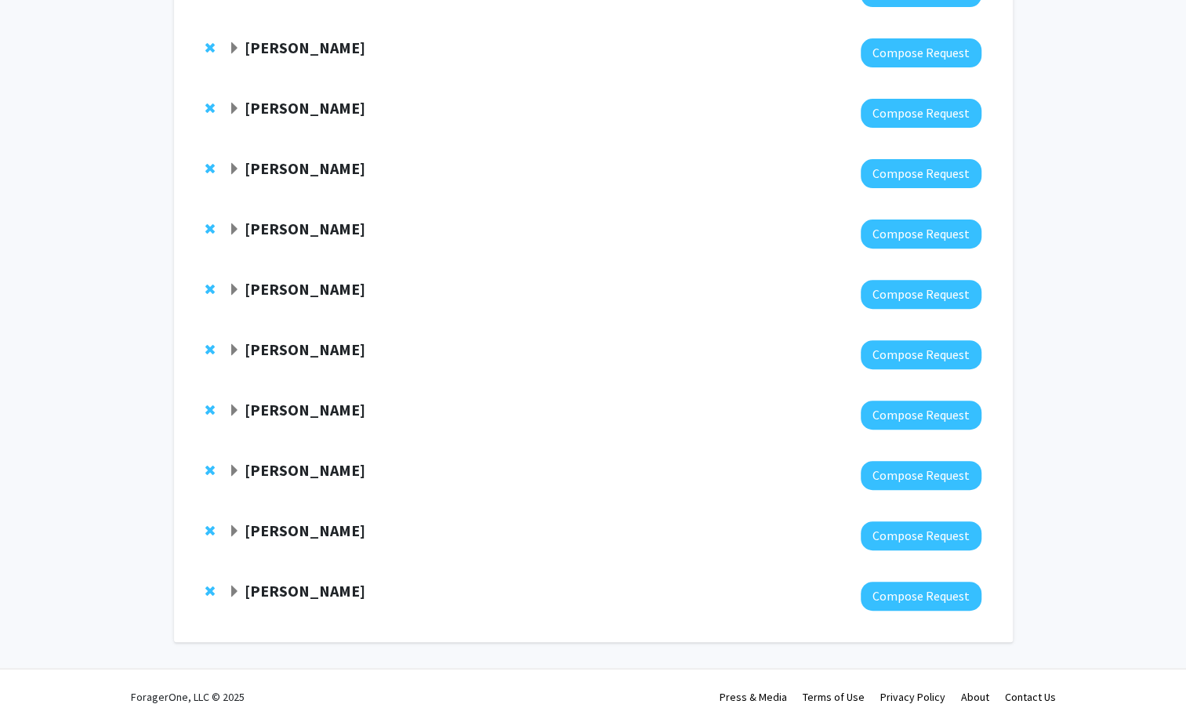
click at [320, 221] on strong "[PERSON_NAME]" at bounding box center [305, 229] width 121 height 20
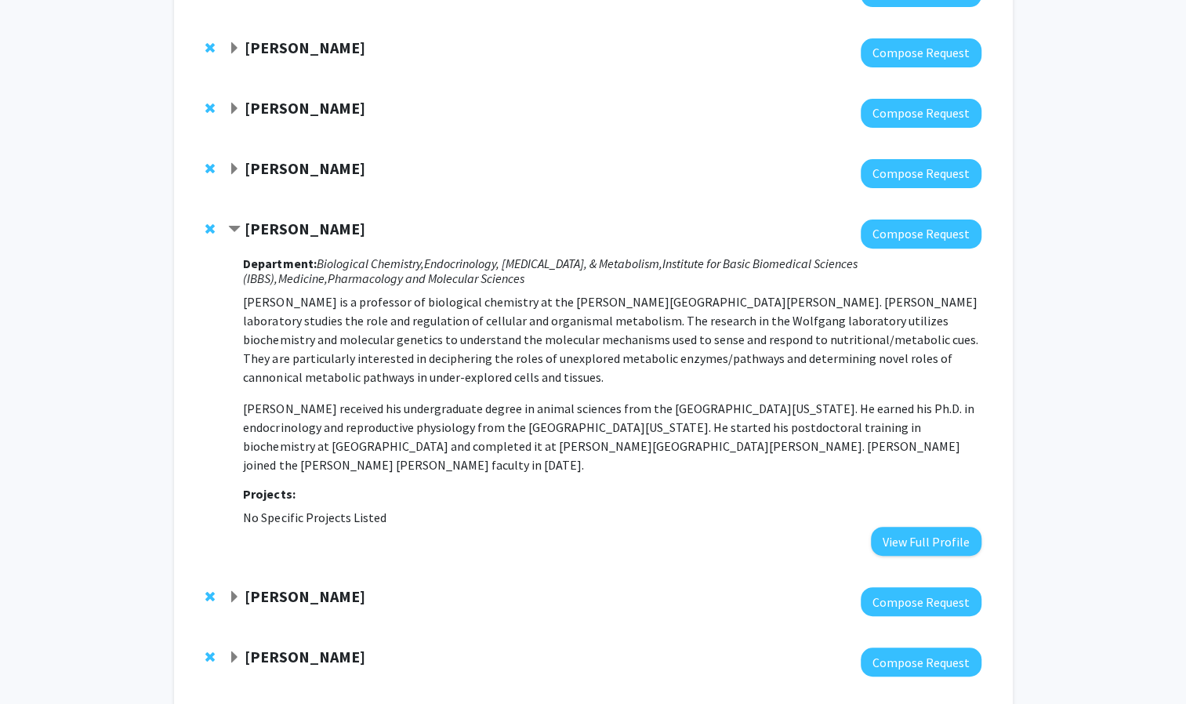
scroll to position [0, 0]
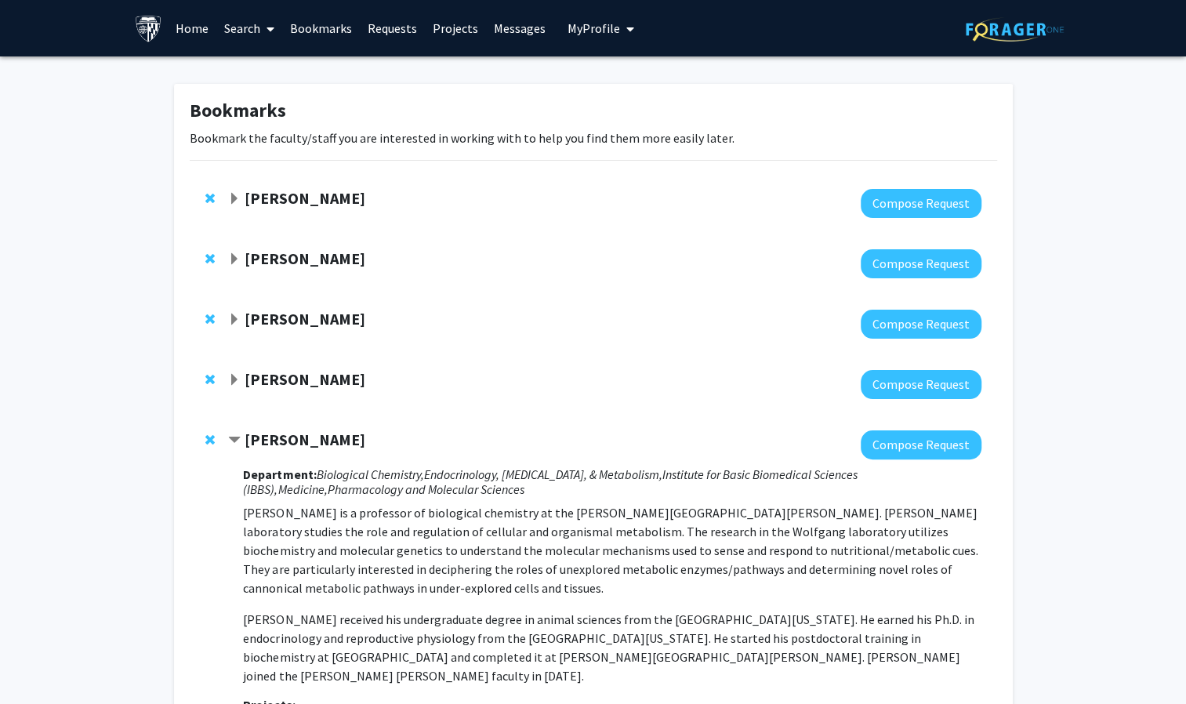
click at [328, 267] on strong "[PERSON_NAME]" at bounding box center [305, 259] width 121 height 20
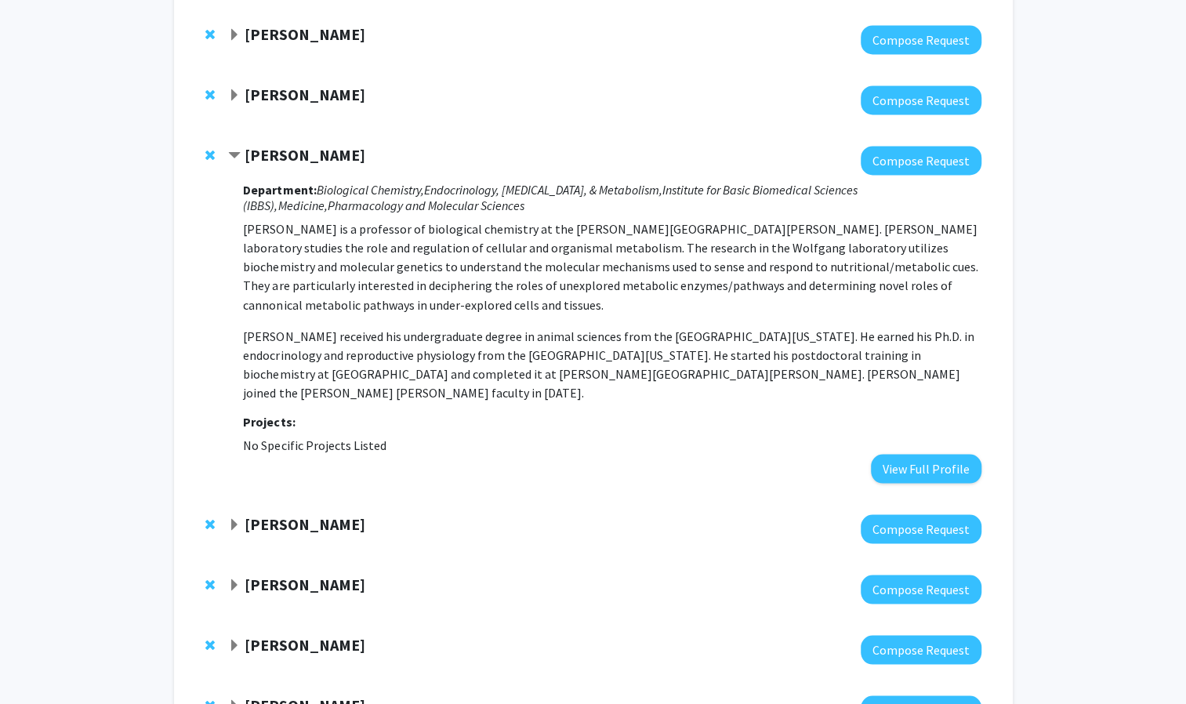
click at [290, 145] on strong "[PERSON_NAME]" at bounding box center [305, 155] width 121 height 20
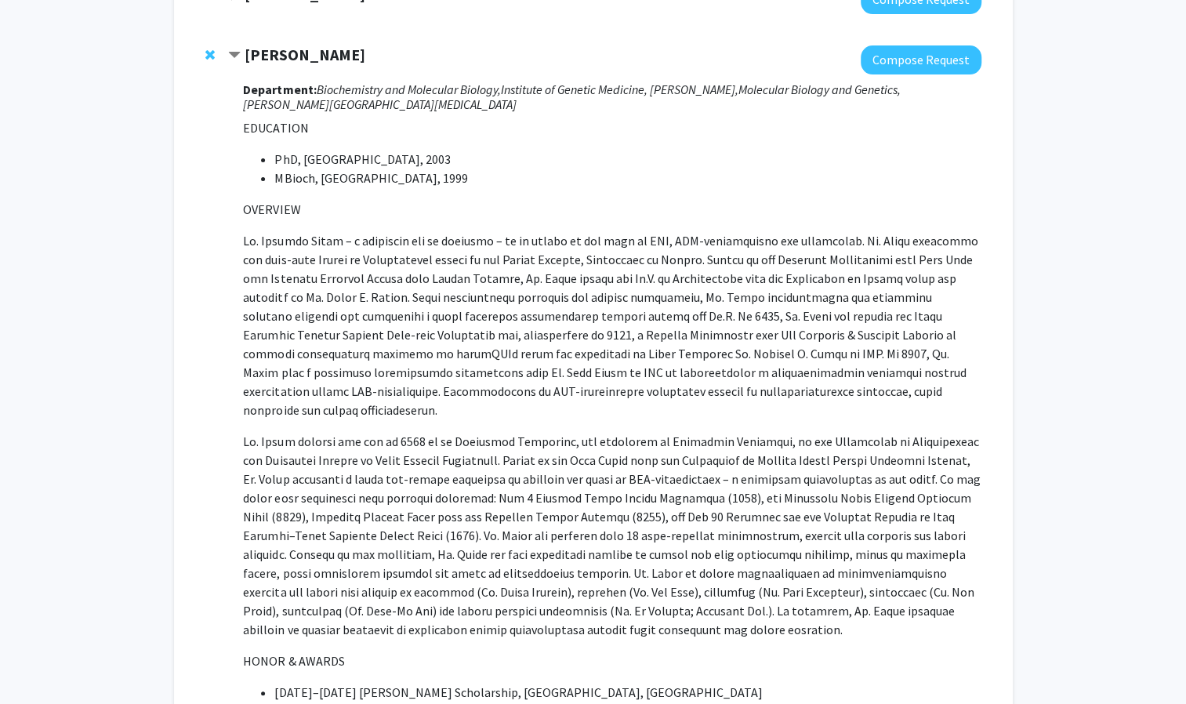
scroll to position [201, 0]
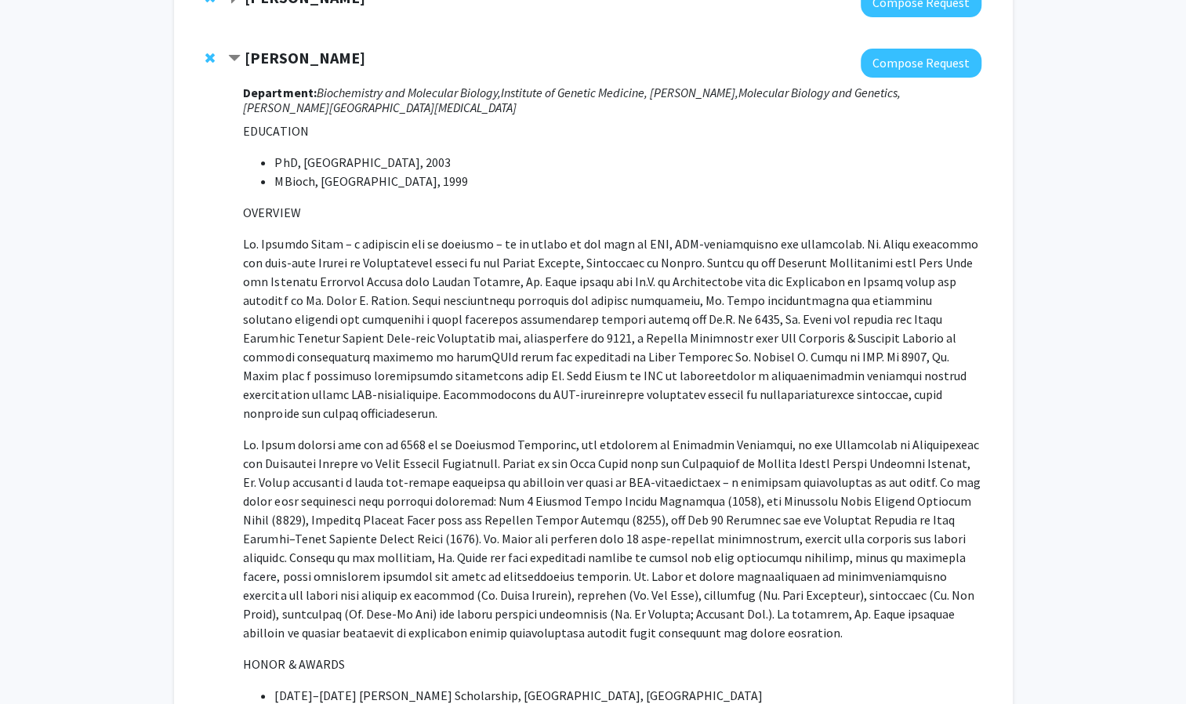
click at [285, 52] on strong "[PERSON_NAME]" at bounding box center [305, 58] width 121 height 20
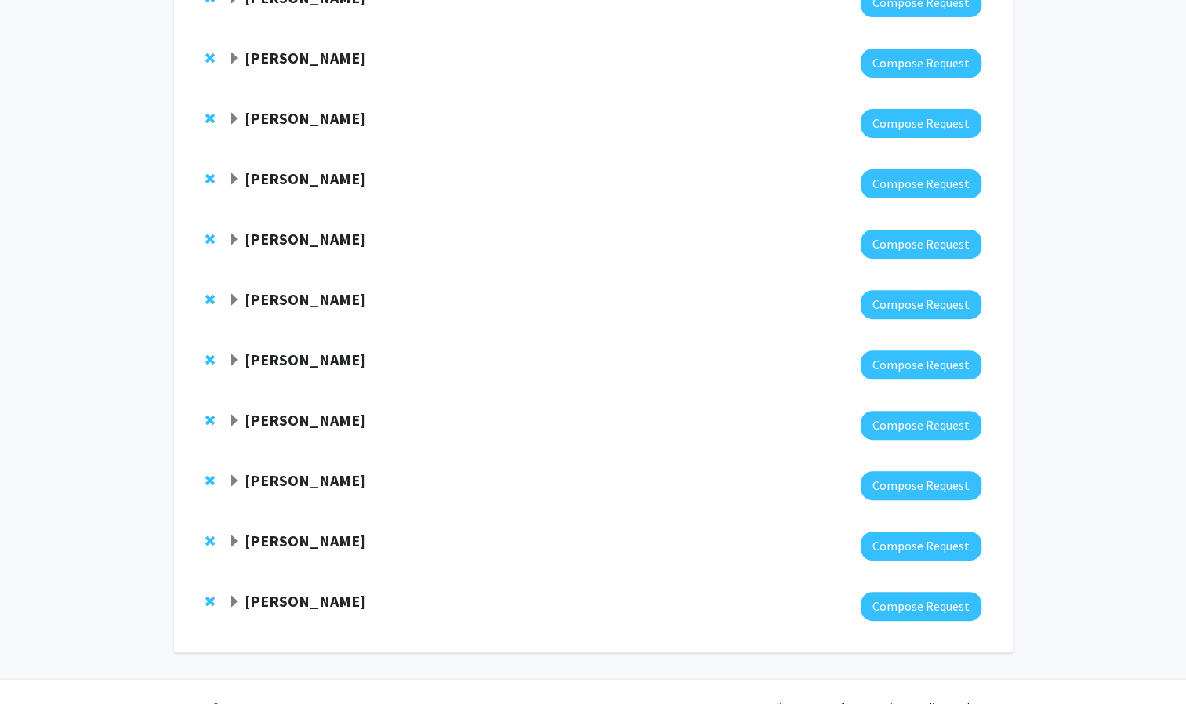
scroll to position [231, 0]
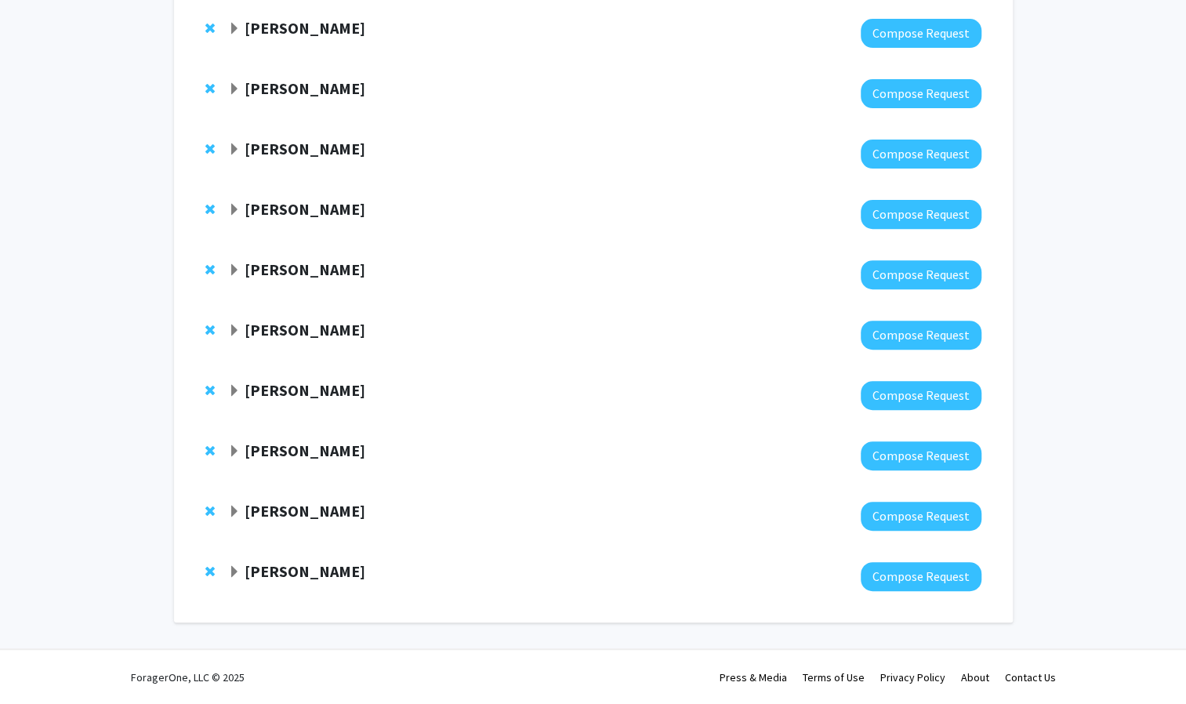
click at [289, 514] on strong "[PERSON_NAME]" at bounding box center [305, 511] width 121 height 20
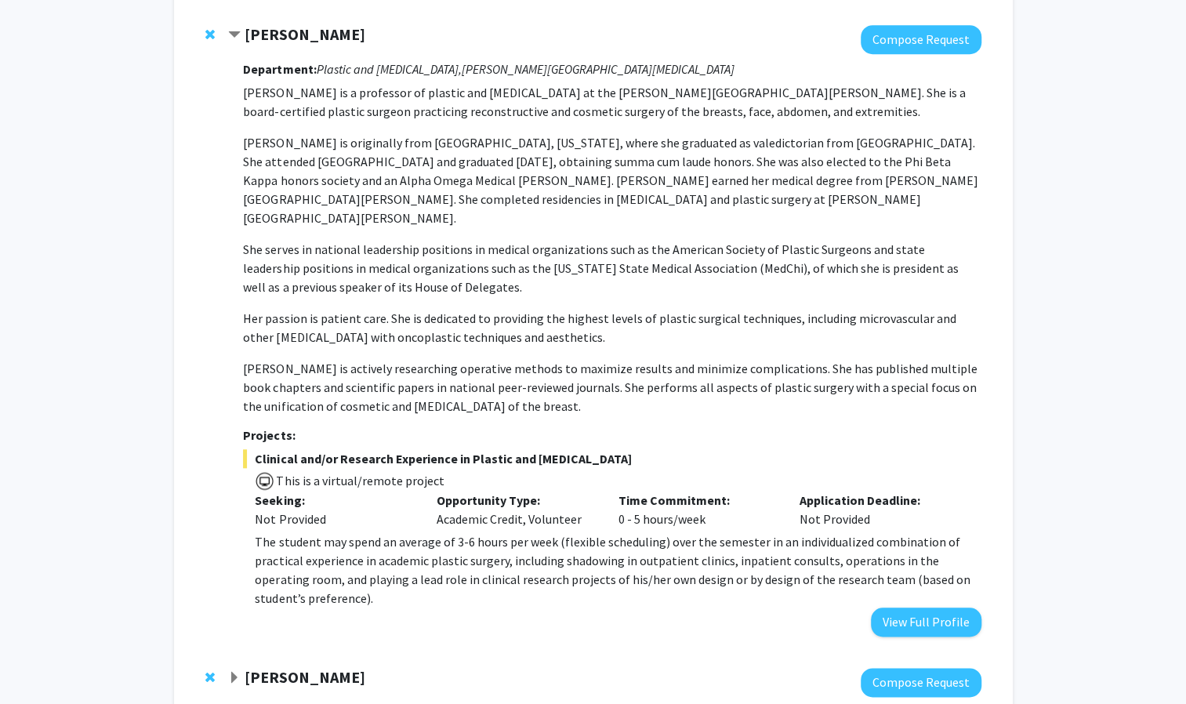
scroll to position [707, 0]
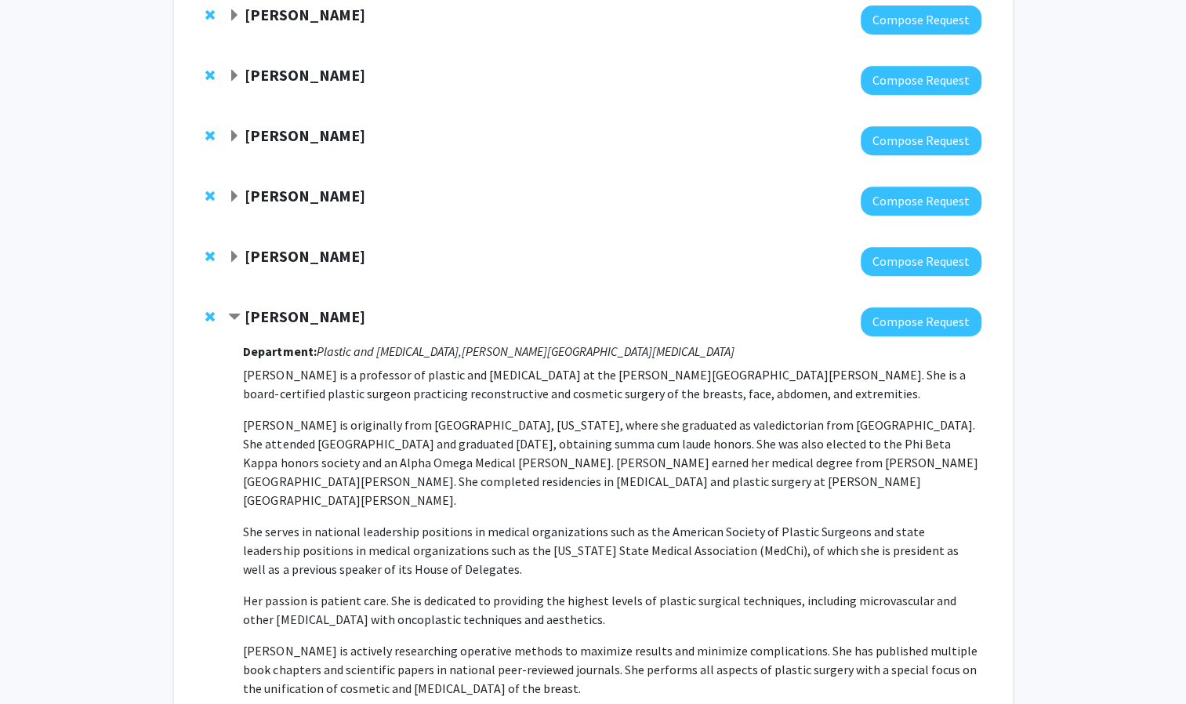
click at [260, 319] on strong "[PERSON_NAME]" at bounding box center [305, 317] width 121 height 20
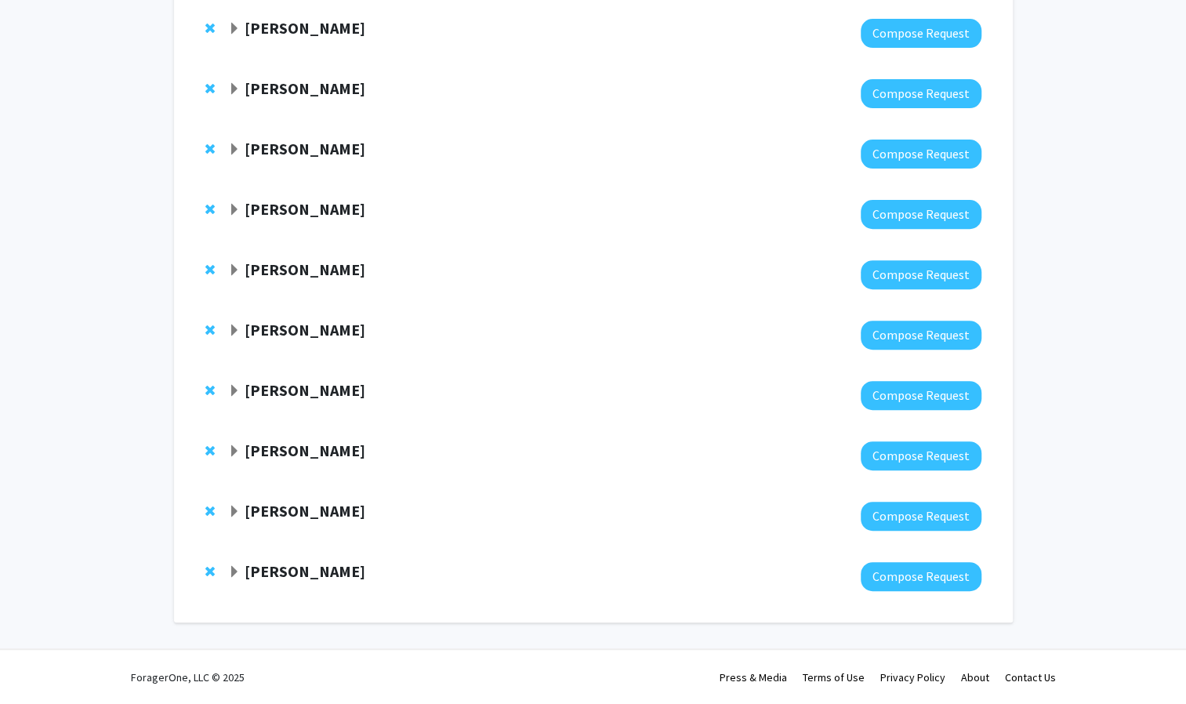
click at [271, 563] on strong "[PERSON_NAME]" at bounding box center [305, 571] width 121 height 20
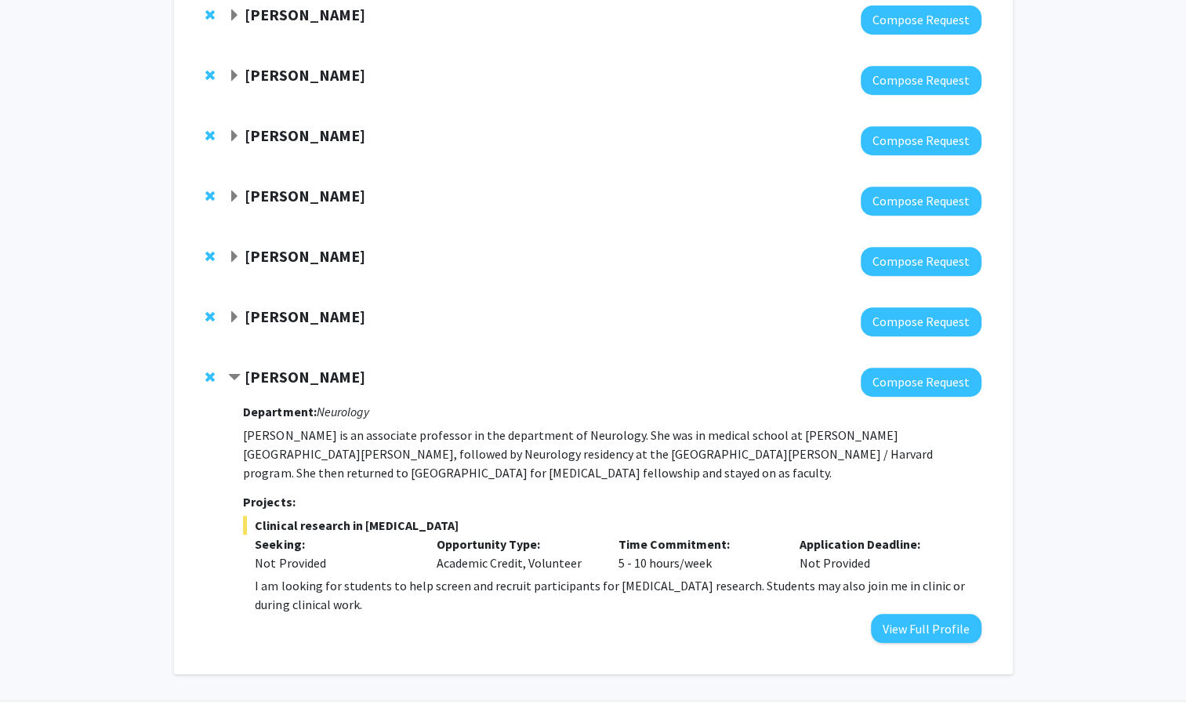
scroll to position [458, 0]
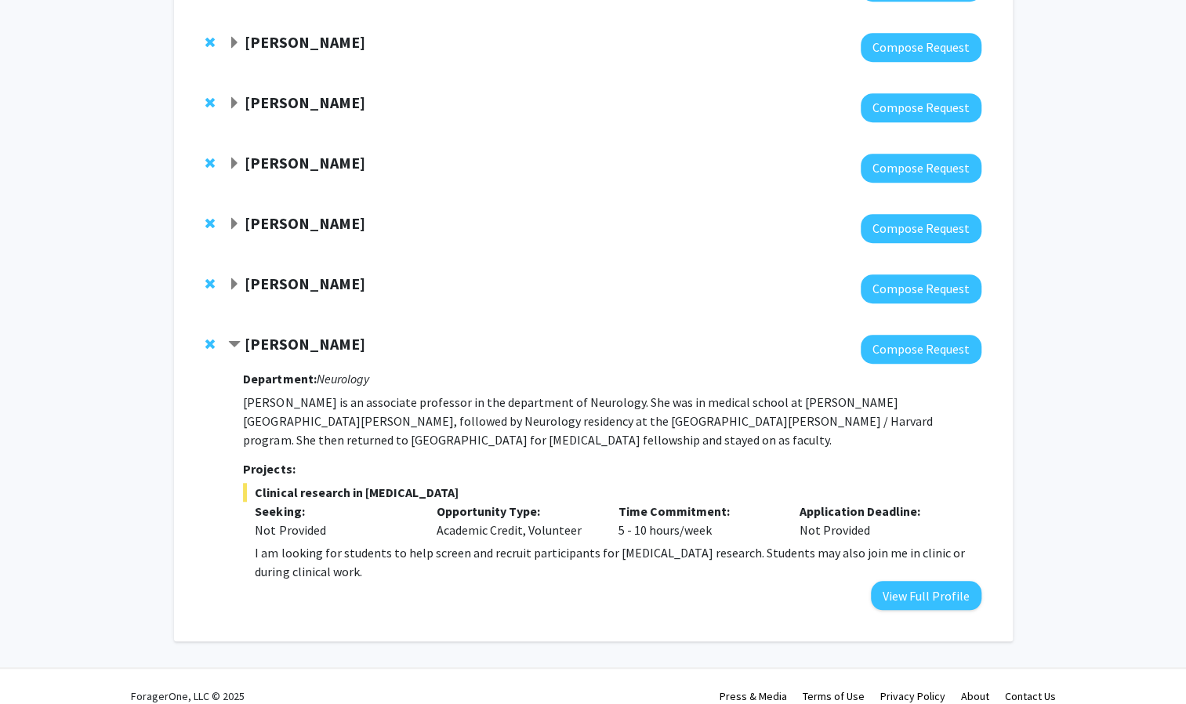
click at [297, 336] on strong "[PERSON_NAME]" at bounding box center [305, 344] width 121 height 20
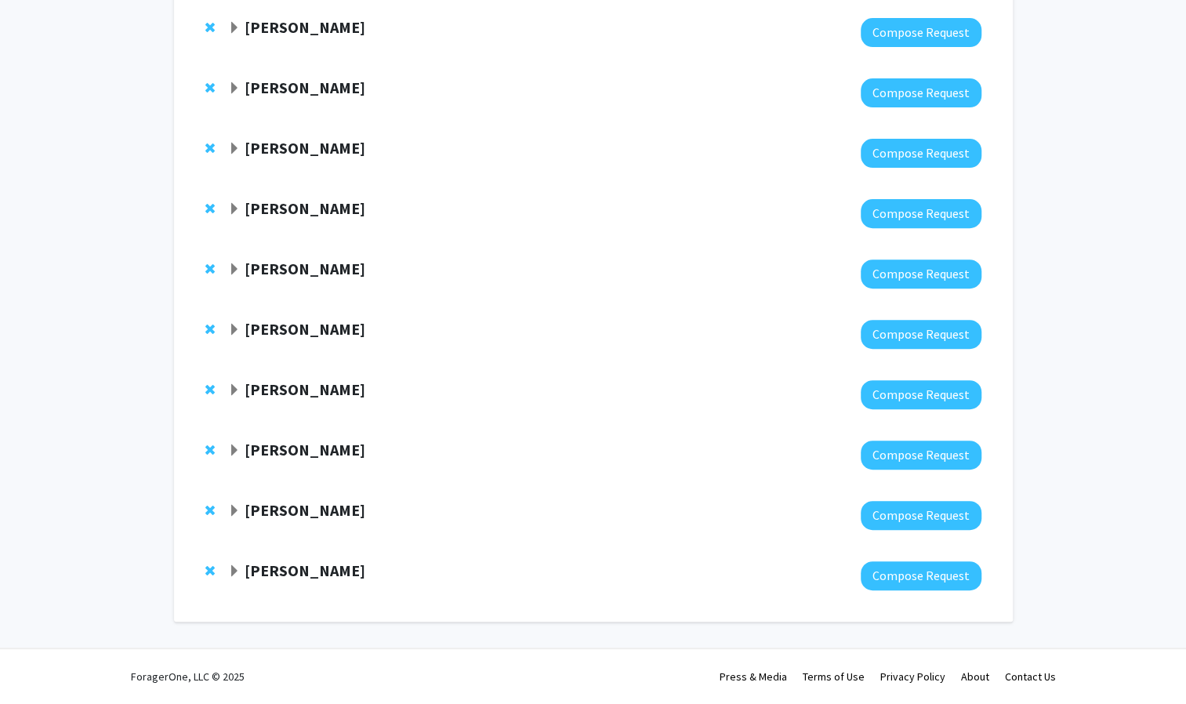
scroll to position [231, 0]
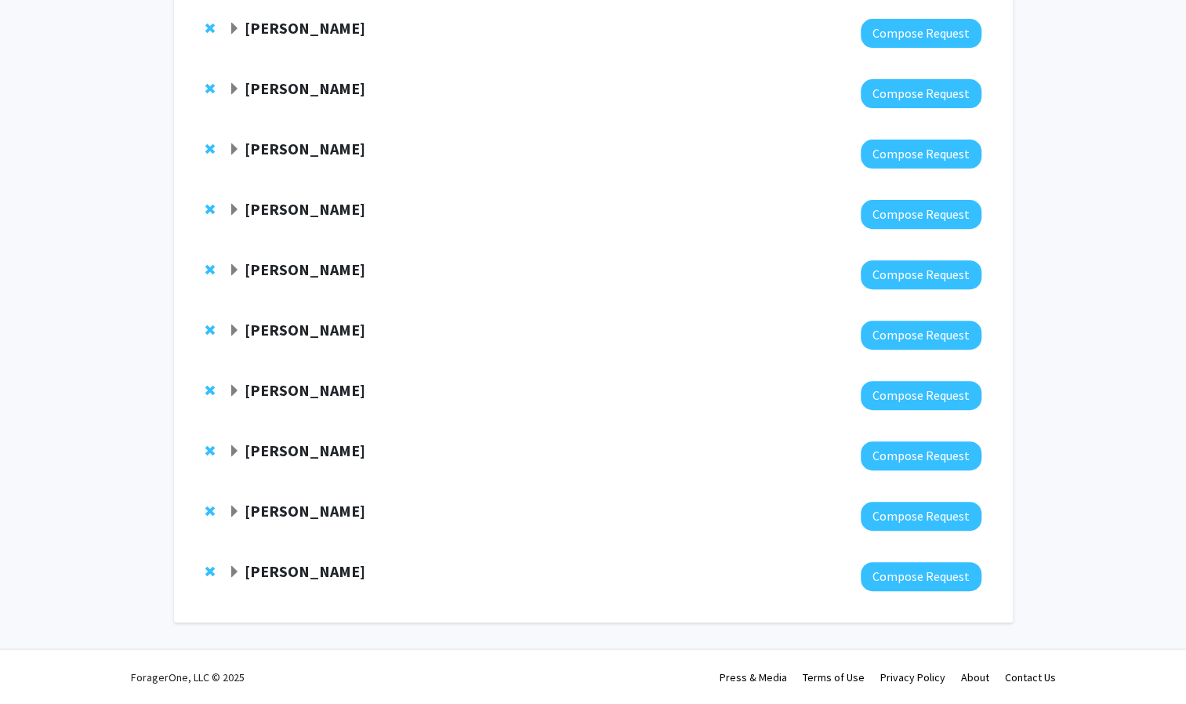
click at [307, 268] on strong "[PERSON_NAME]" at bounding box center [305, 270] width 121 height 20
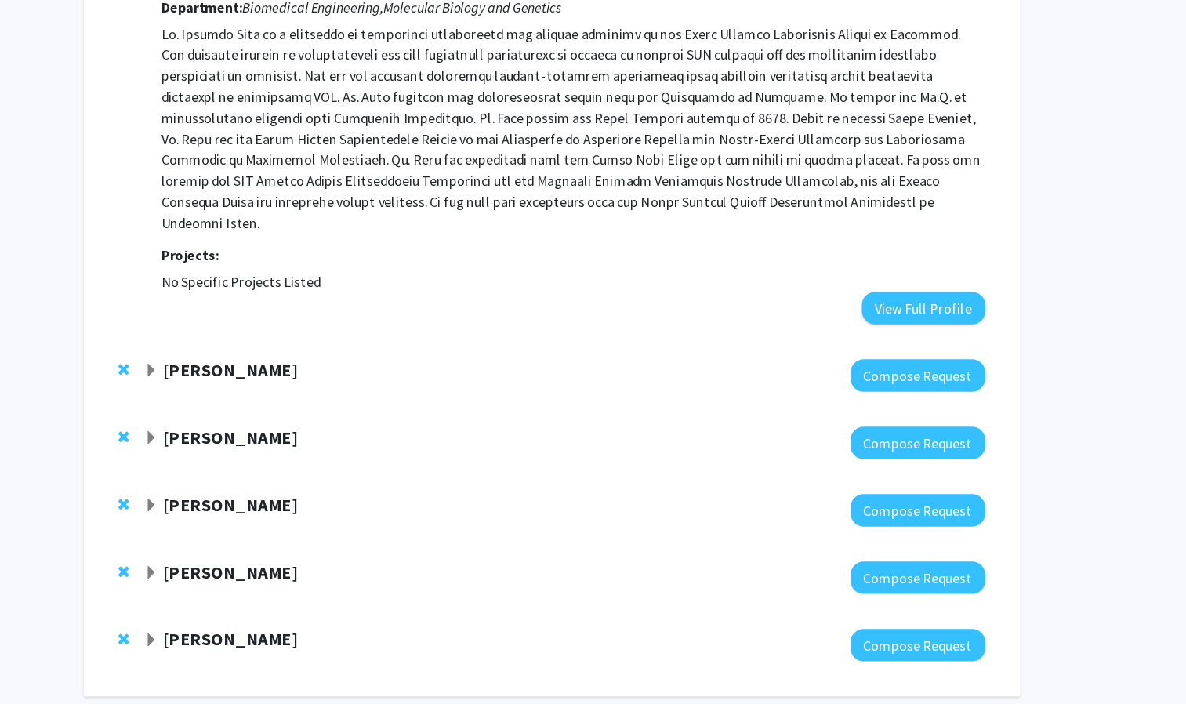
scroll to position [456, 0]
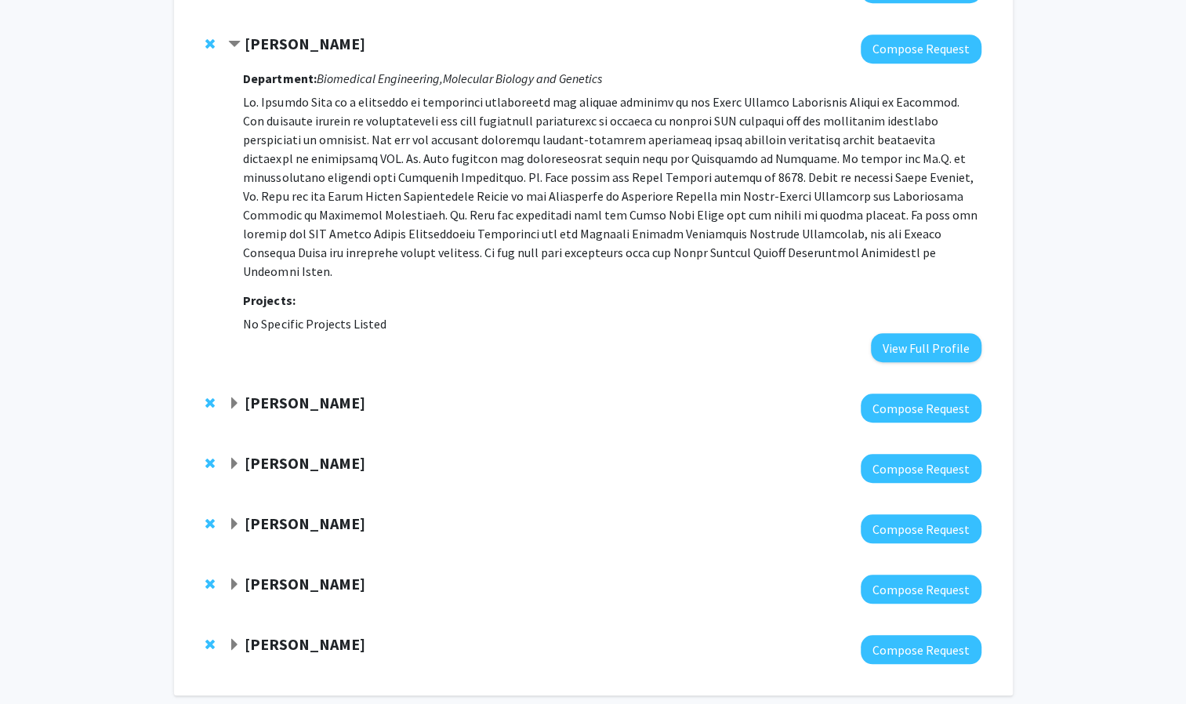
click at [271, 453] on strong "[PERSON_NAME]" at bounding box center [305, 463] width 121 height 20
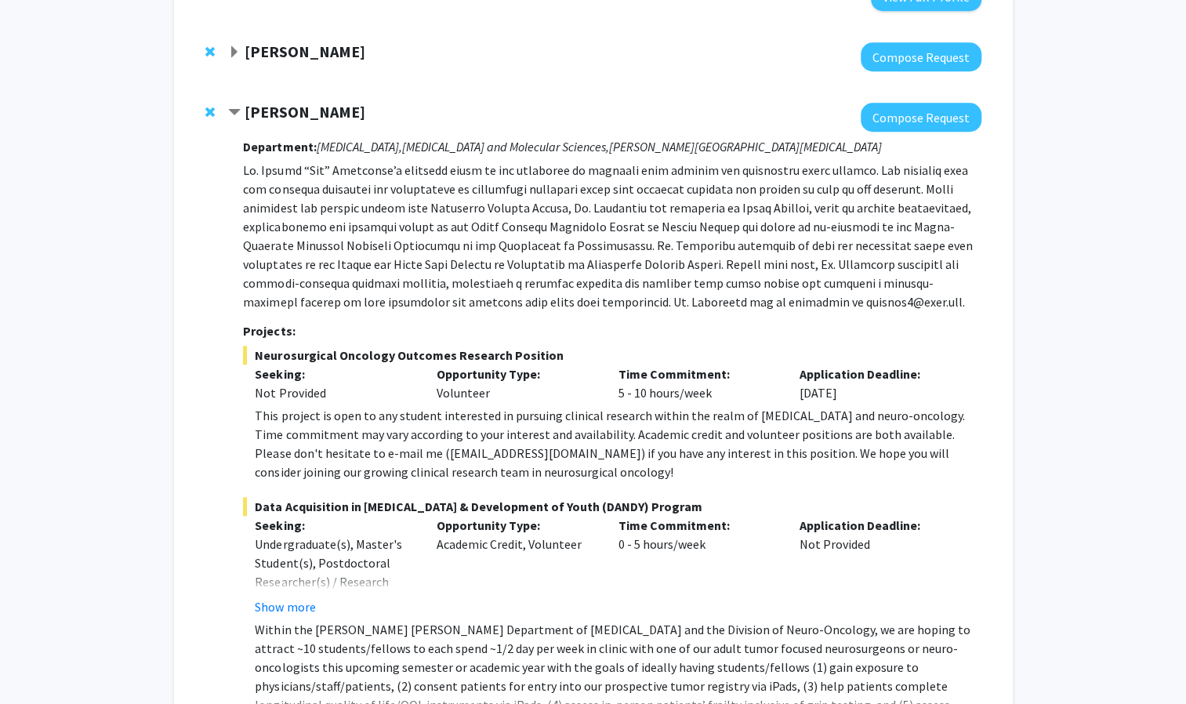
scroll to position [1147, 0]
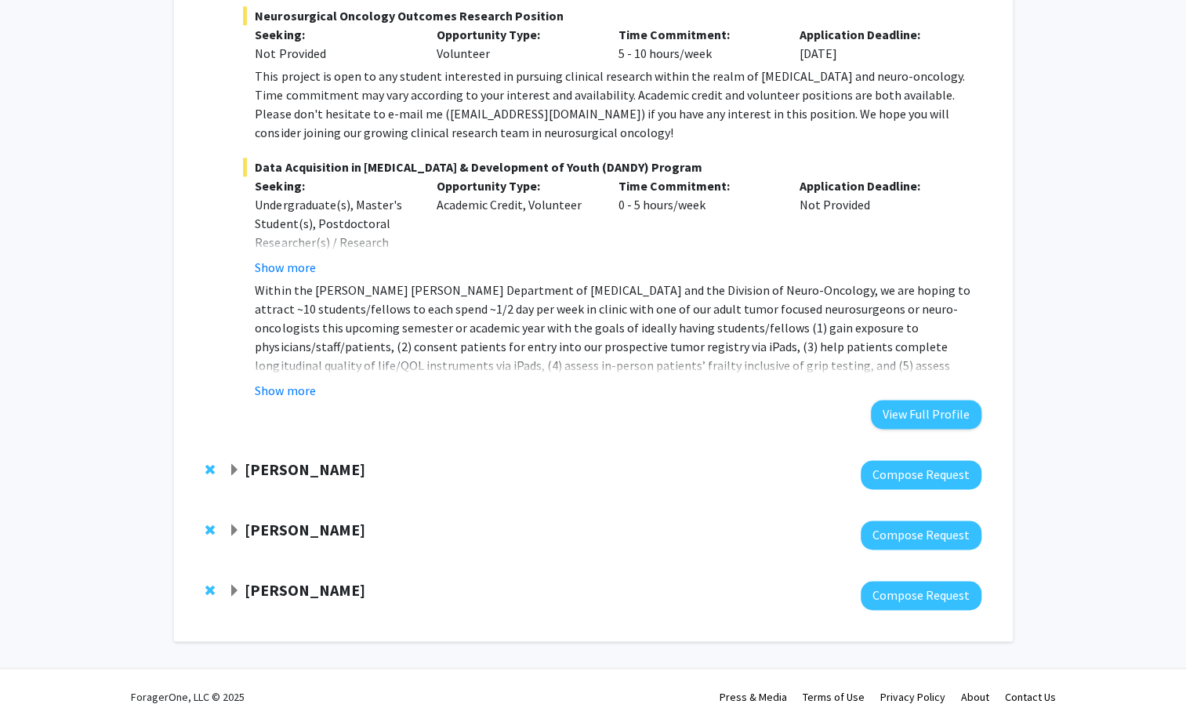
click at [274, 460] on strong "[PERSON_NAME]" at bounding box center [305, 470] width 121 height 20
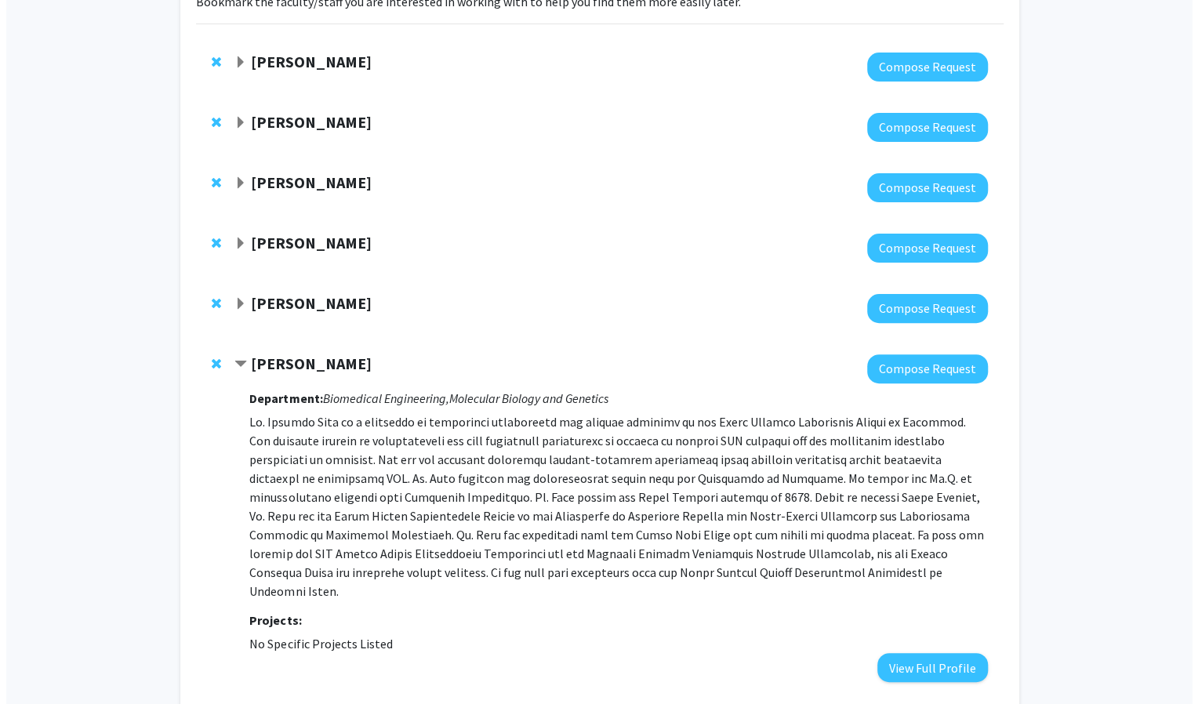
scroll to position [0, 0]
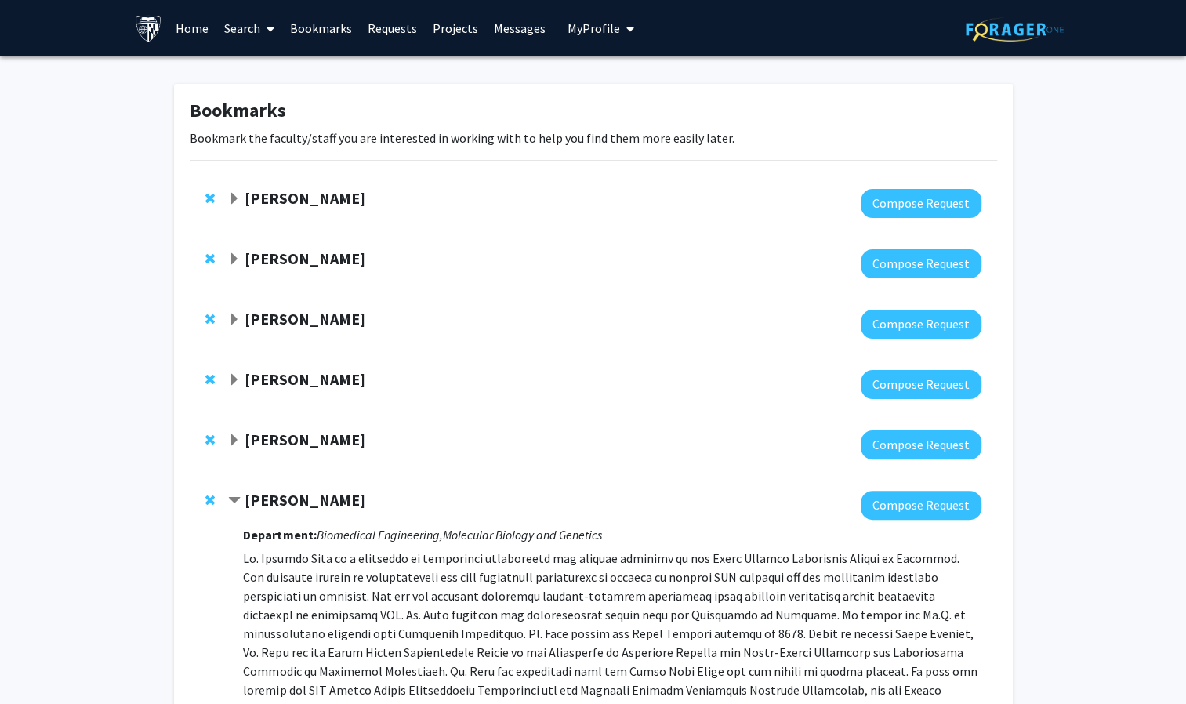
click at [233, 30] on link "Search" at bounding box center [249, 28] width 66 height 55
click at [259, 71] on span "Faculty/Staff" at bounding box center [273, 71] width 115 height 31
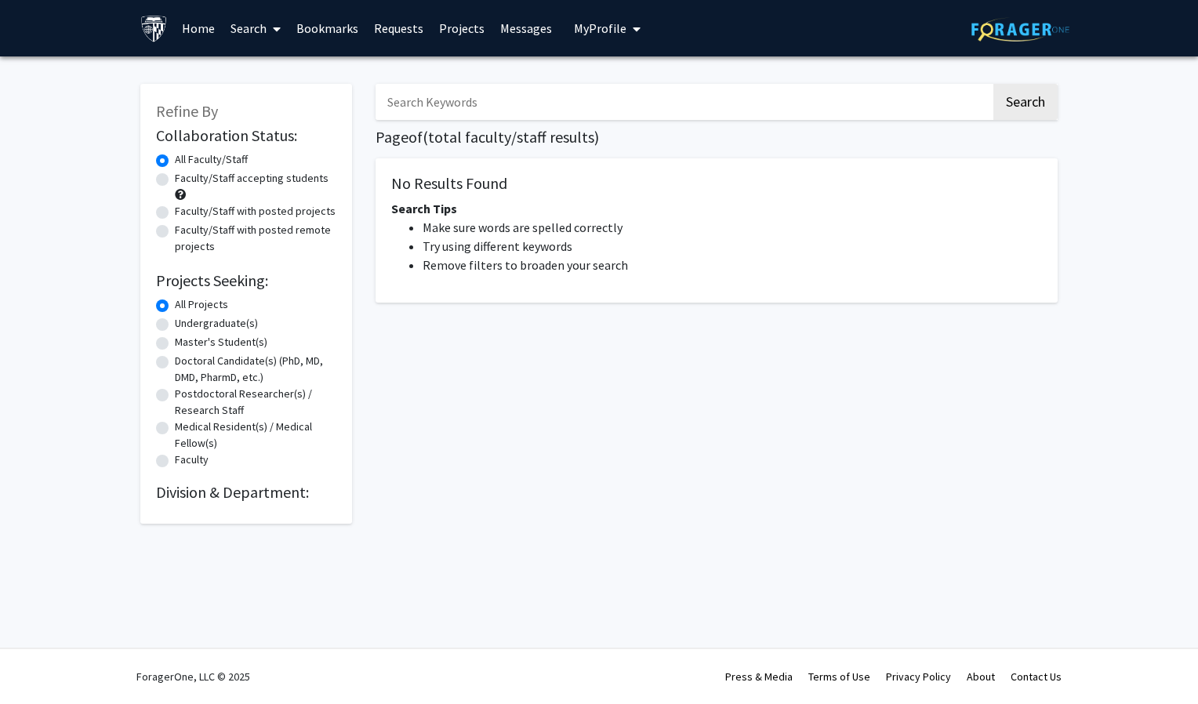
click at [245, 176] on label "Faculty/Staff accepting students" at bounding box center [252, 178] width 154 height 16
click at [185, 176] on input "Faculty/Staff accepting students" at bounding box center [180, 175] width 10 height 10
radio input "true"
click at [223, 155] on label "All Faculty/Staff" at bounding box center [211, 159] width 73 height 16
click at [185, 155] on input "All Faculty/Staff" at bounding box center [180, 156] width 10 height 10
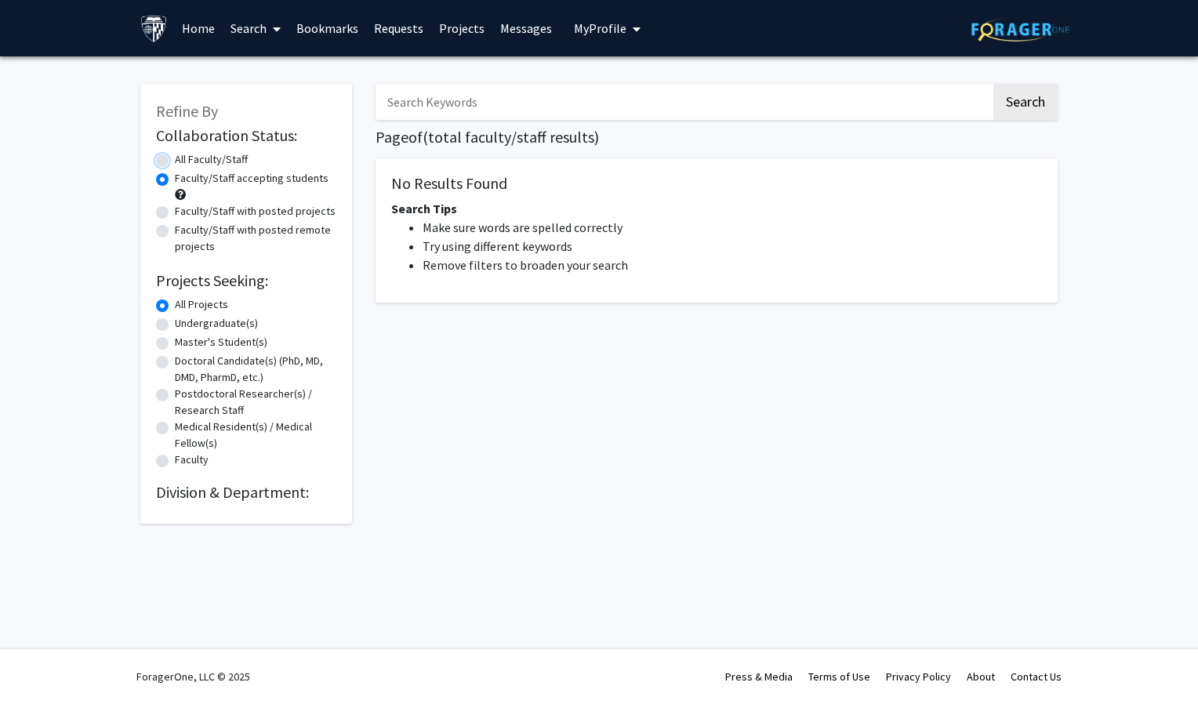
radio input "true"
click at [211, 177] on label "Faculty/Staff accepting students" at bounding box center [252, 178] width 154 height 16
click at [185, 177] on input "Faculty/Staff accepting students" at bounding box center [180, 175] width 10 height 10
radio input "true"
click at [175, 210] on label "Faculty/Staff with posted projects" at bounding box center [255, 211] width 161 height 16
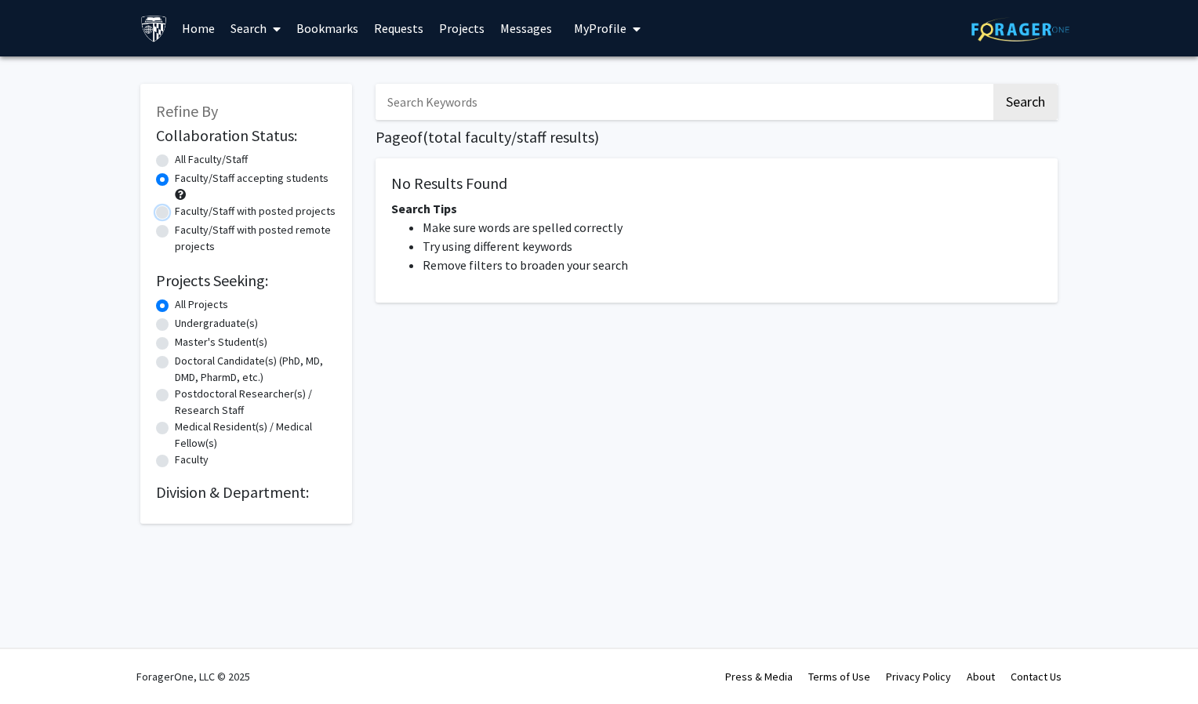
click at [175, 210] on input "Faculty/Staff with posted projects" at bounding box center [180, 208] width 10 height 10
radio input "true"
click at [162, 169] on div "All Faculty/Staff" at bounding box center [246, 160] width 180 height 19
click at [175, 180] on label "Faculty/Staff accepting students" at bounding box center [252, 178] width 154 height 16
click at [175, 180] on input "Faculty/Staff accepting students" at bounding box center [180, 175] width 10 height 10
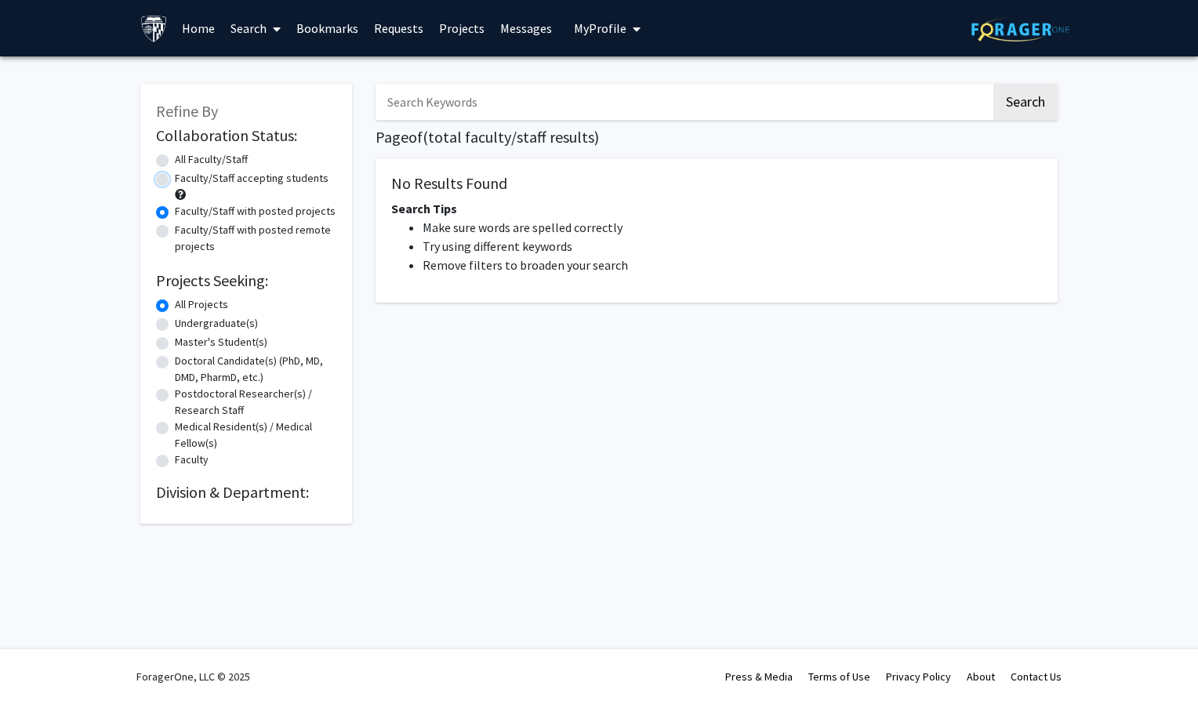
radio input "true"
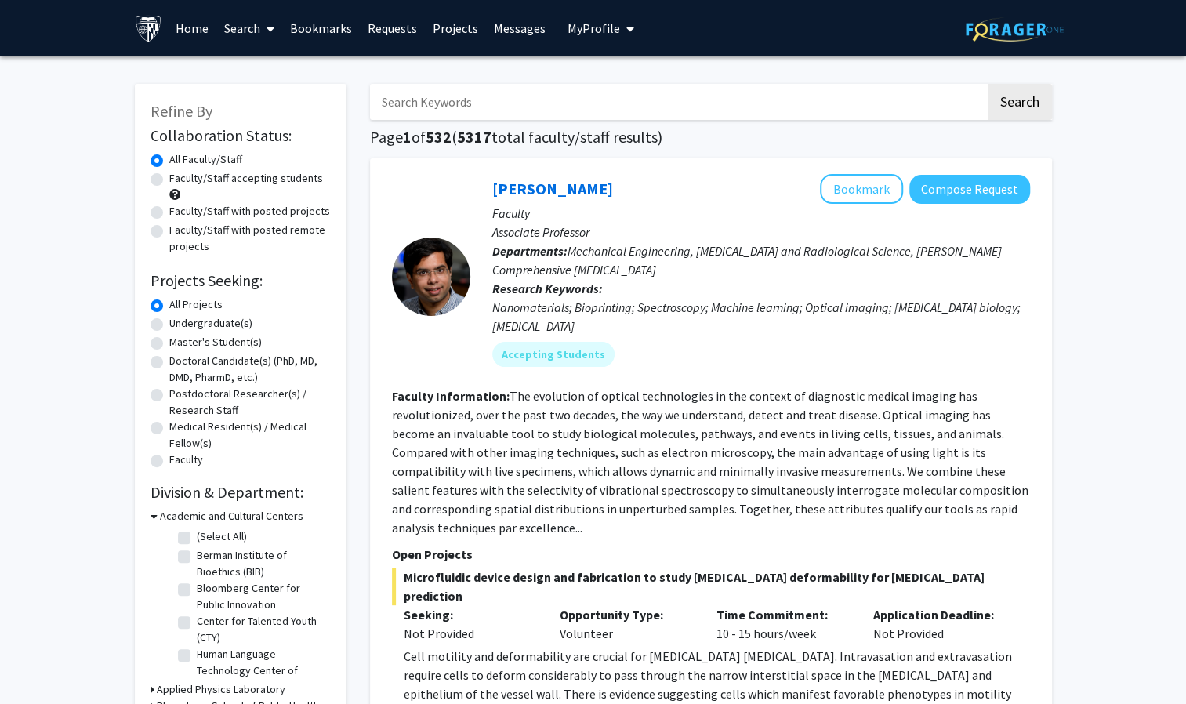
click at [154, 168] on div "All Faculty/Staff" at bounding box center [241, 160] width 180 height 19
click at [169, 176] on label "Faculty/Staff accepting students" at bounding box center [246, 178] width 154 height 16
click at [169, 176] on input "Faculty/Staff accepting students" at bounding box center [174, 175] width 10 height 10
radio input "true"
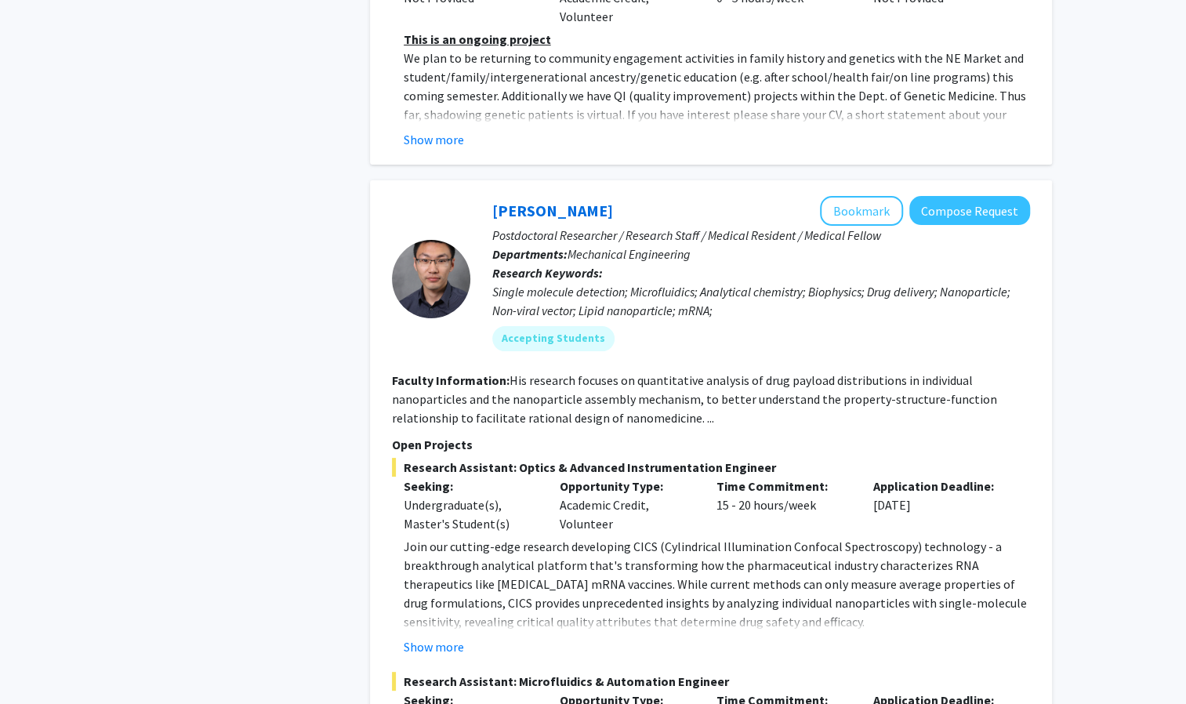
scroll to position [7436, 0]
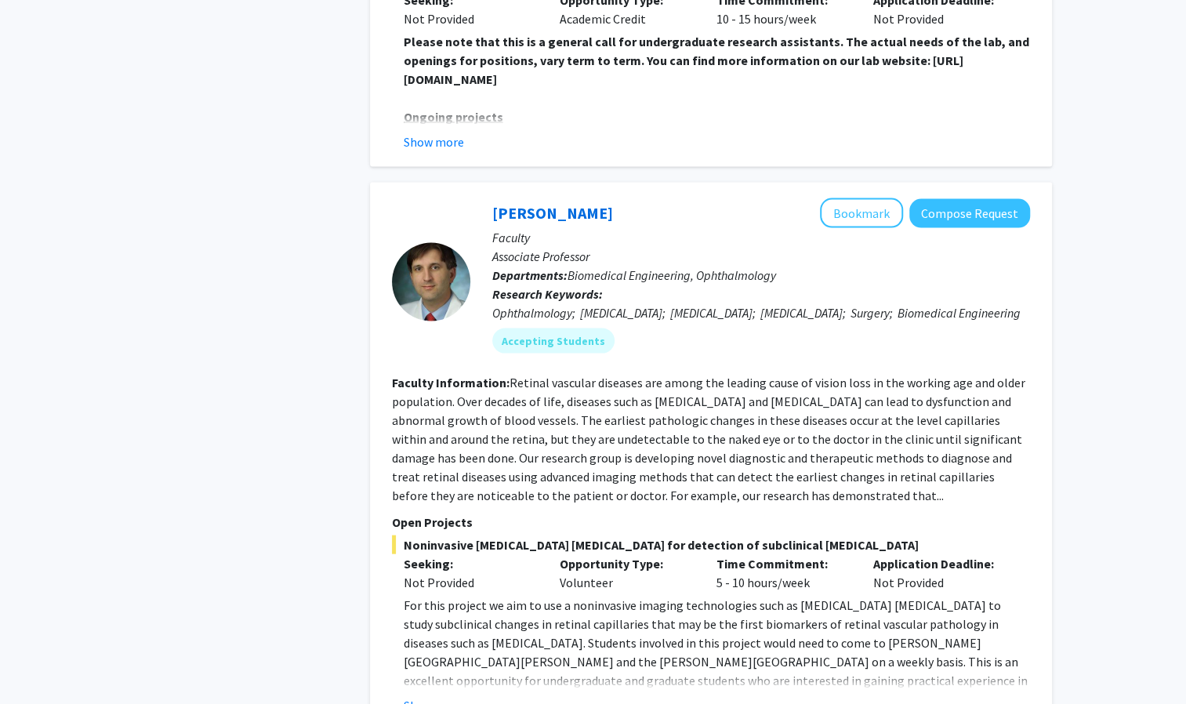
scroll to position [5464, 0]
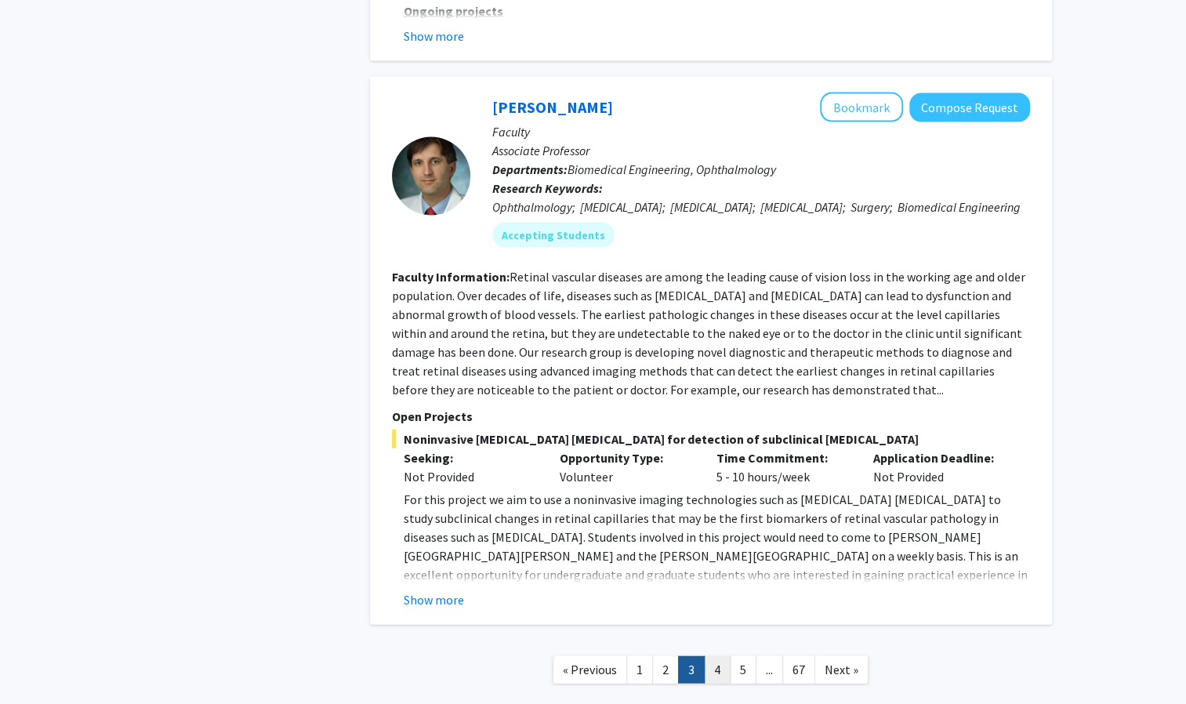
click at [705, 656] on link "4" at bounding box center [717, 669] width 27 height 27
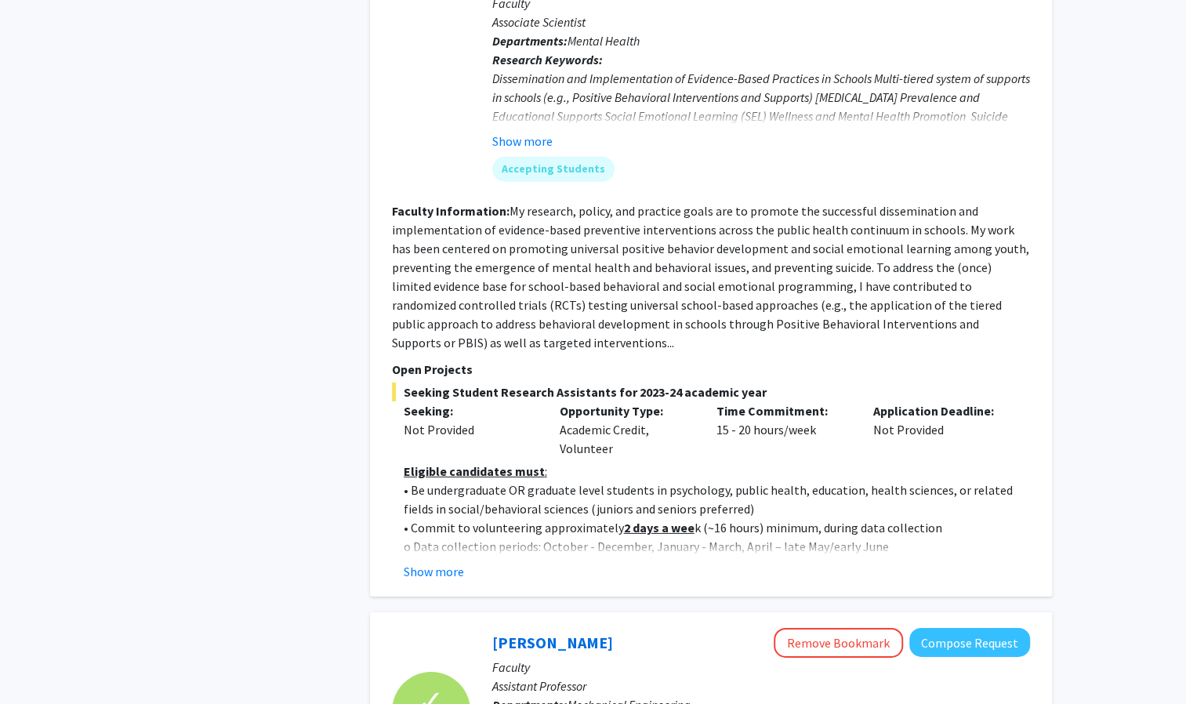
scroll to position [2708, 0]
click at [439, 561] on button "Show more" at bounding box center [434, 570] width 60 height 19
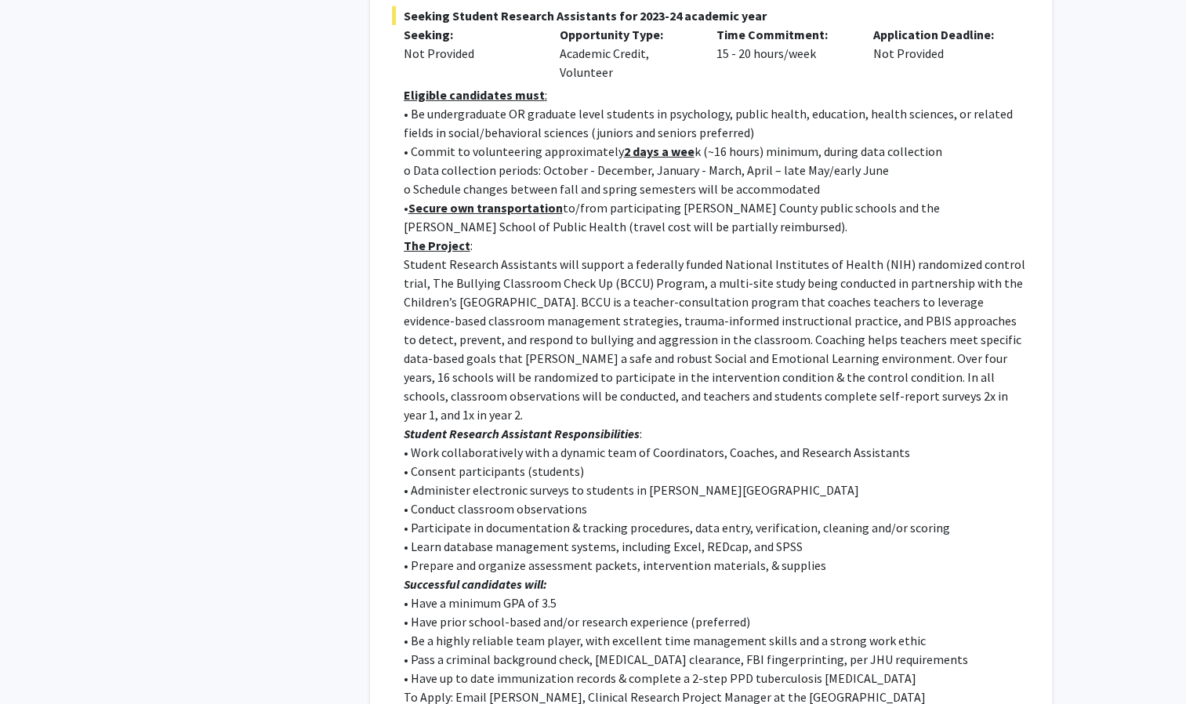
scroll to position [3088, 0]
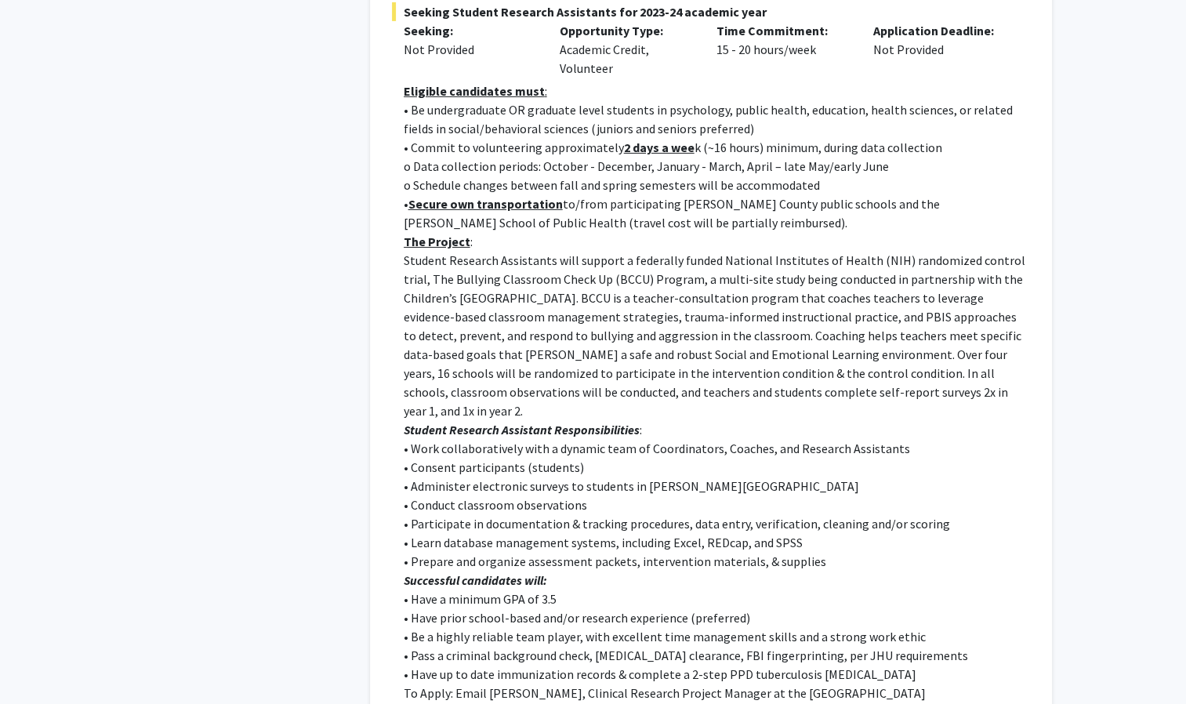
click at [439, 590] on p "• Have a minimum GPA of 3.5" at bounding box center [717, 599] width 627 height 19
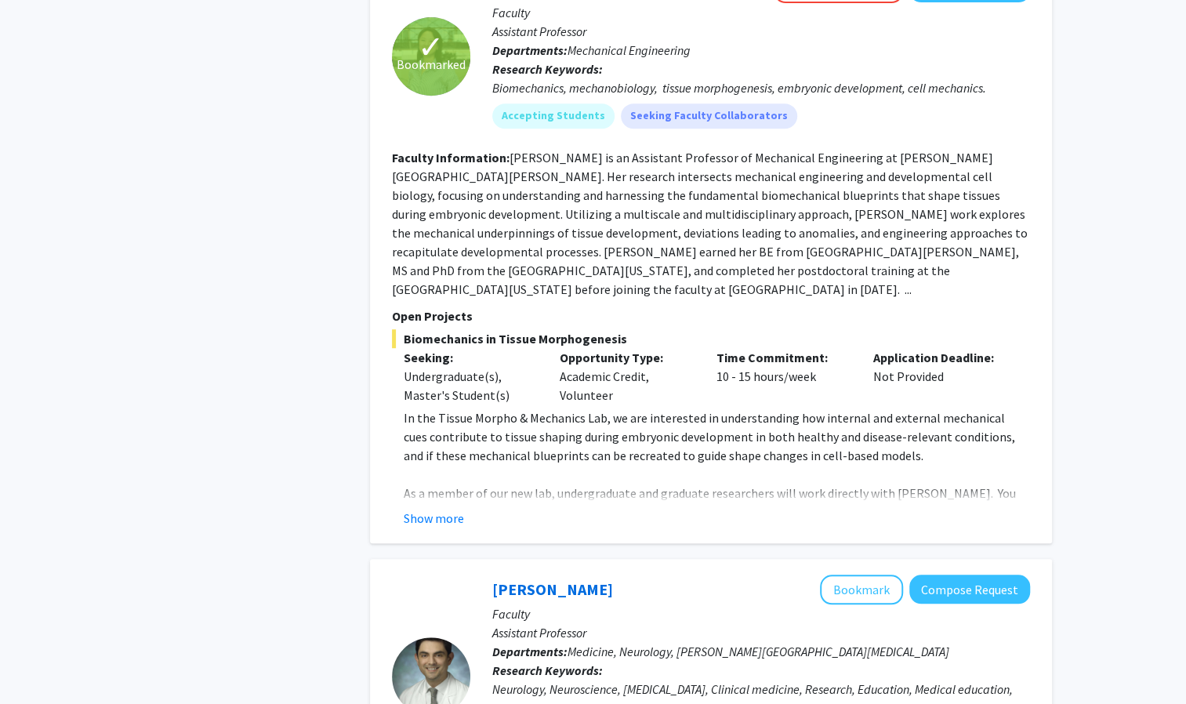
scroll to position [3947, 0]
click at [440, 508] on button "Show more" at bounding box center [434, 517] width 60 height 19
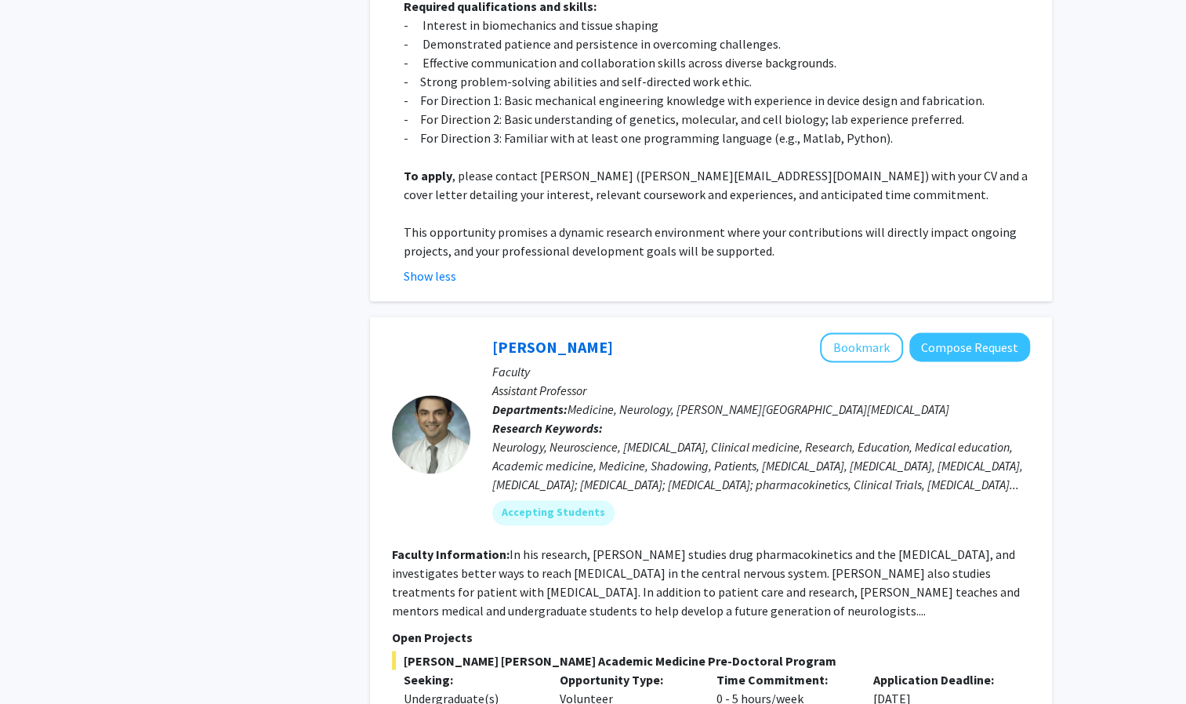
scroll to position [4795, 0]
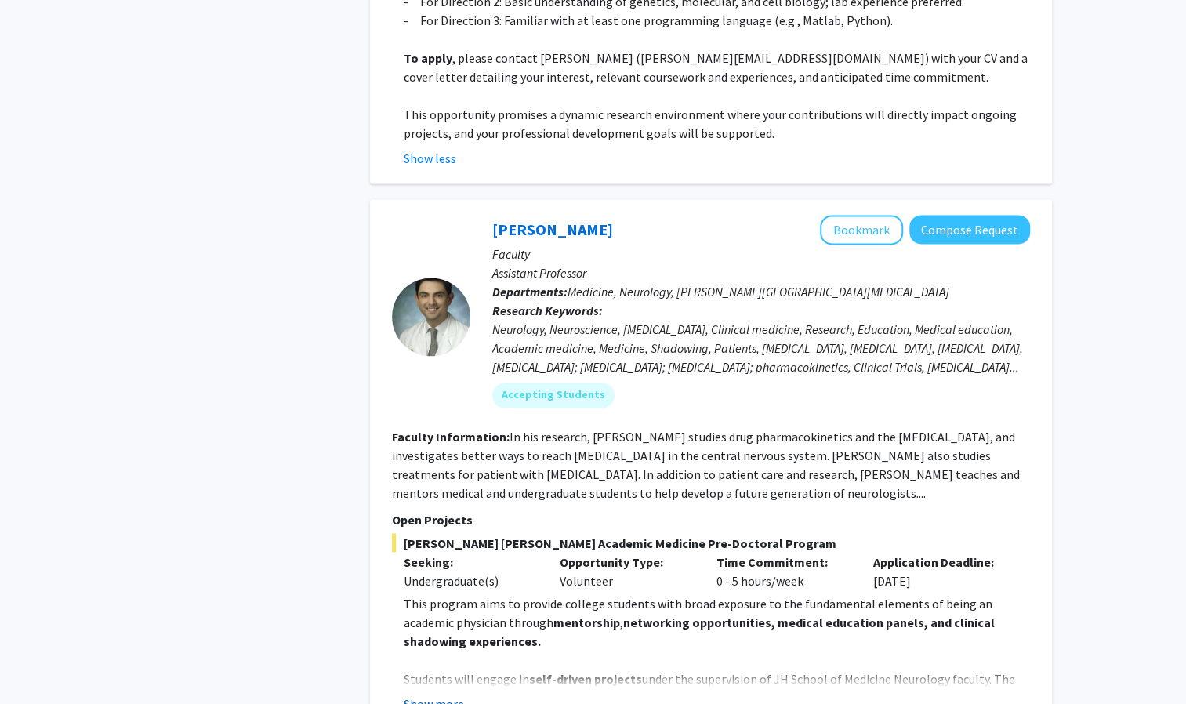
click at [429, 694] on button "Show more" at bounding box center [434, 703] width 60 height 19
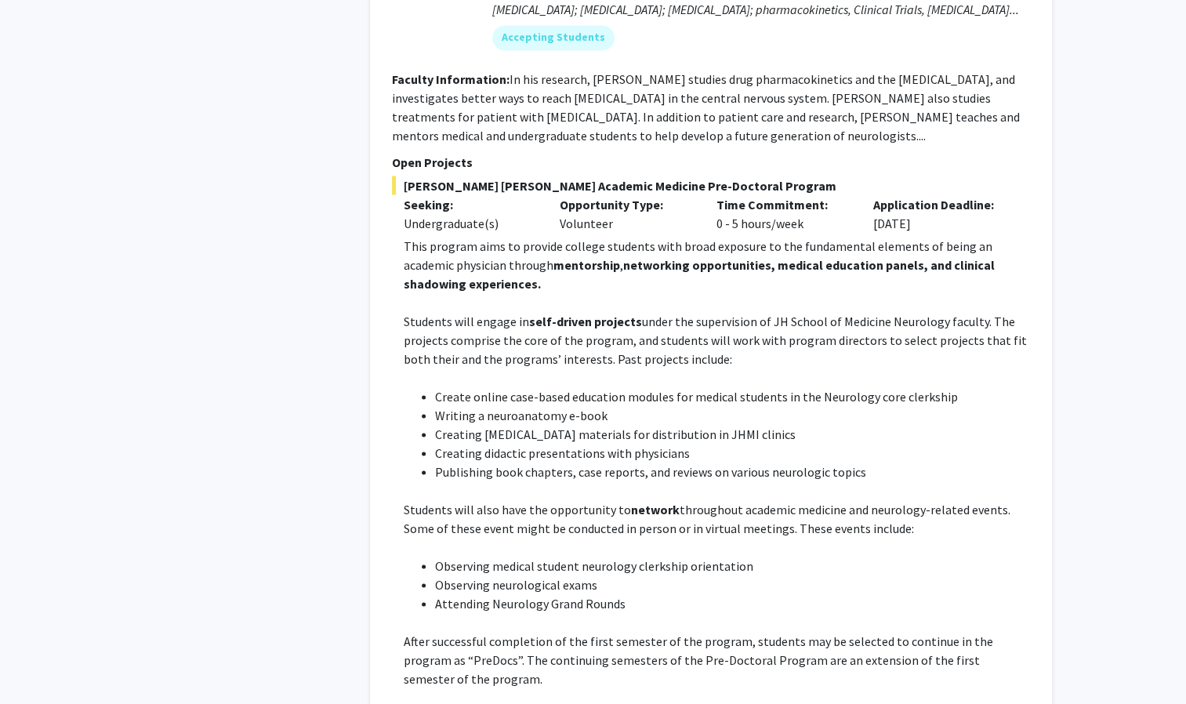
scroll to position [5157, 0]
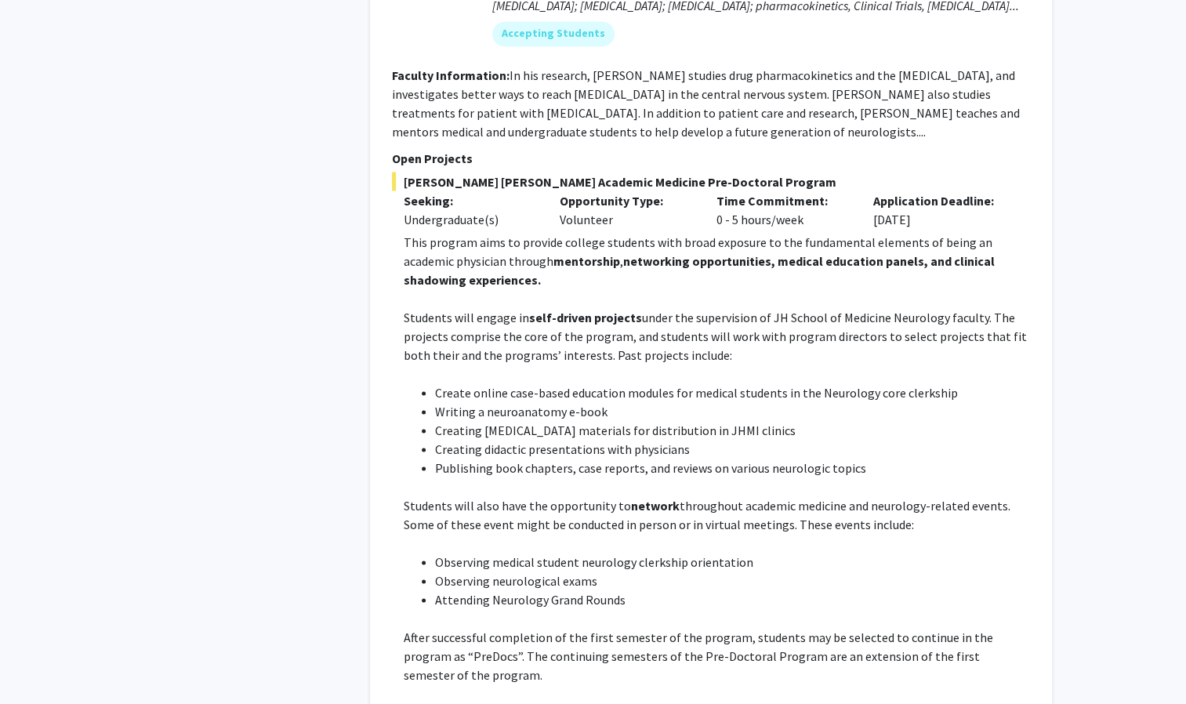
click at [445, 533] on p at bounding box center [717, 542] width 627 height 19
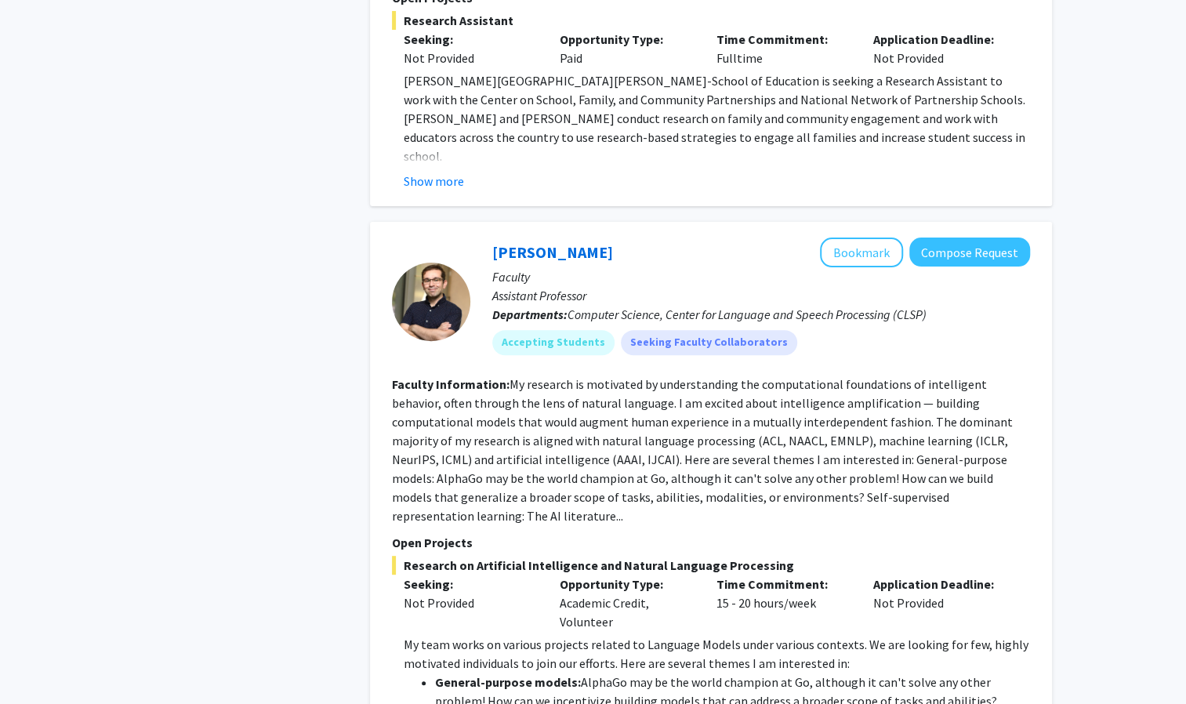
scroll to position [7245, 0]
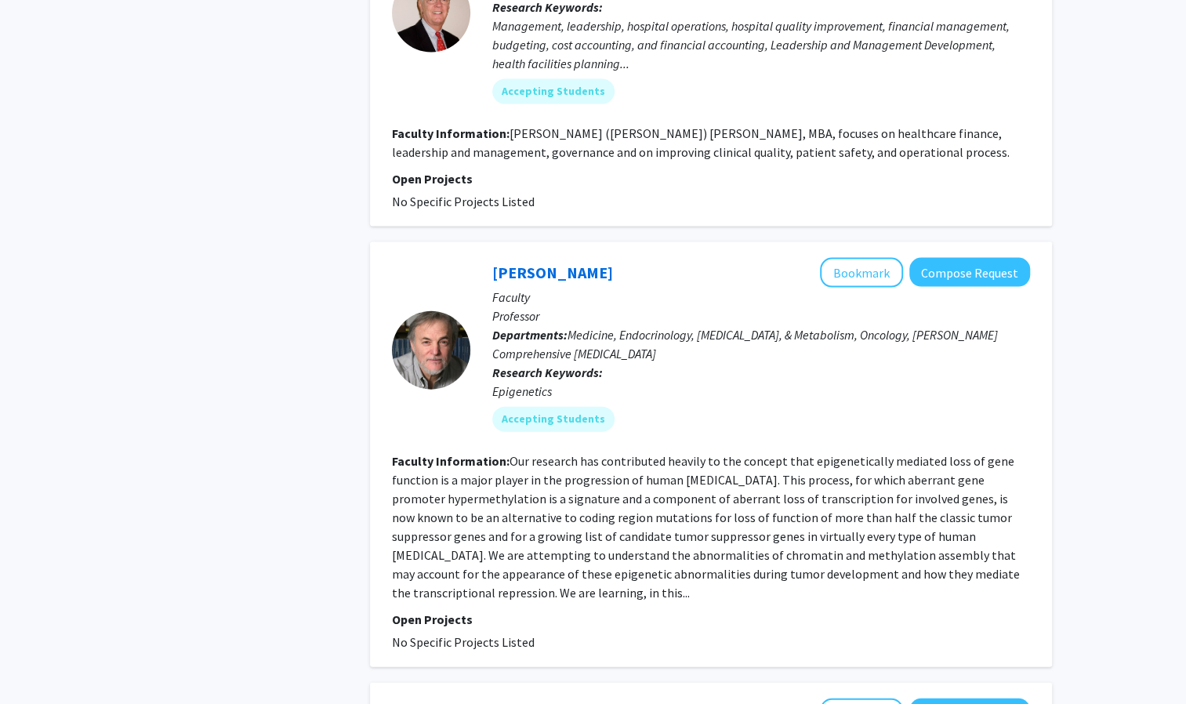
scroll to position [1924, 0]
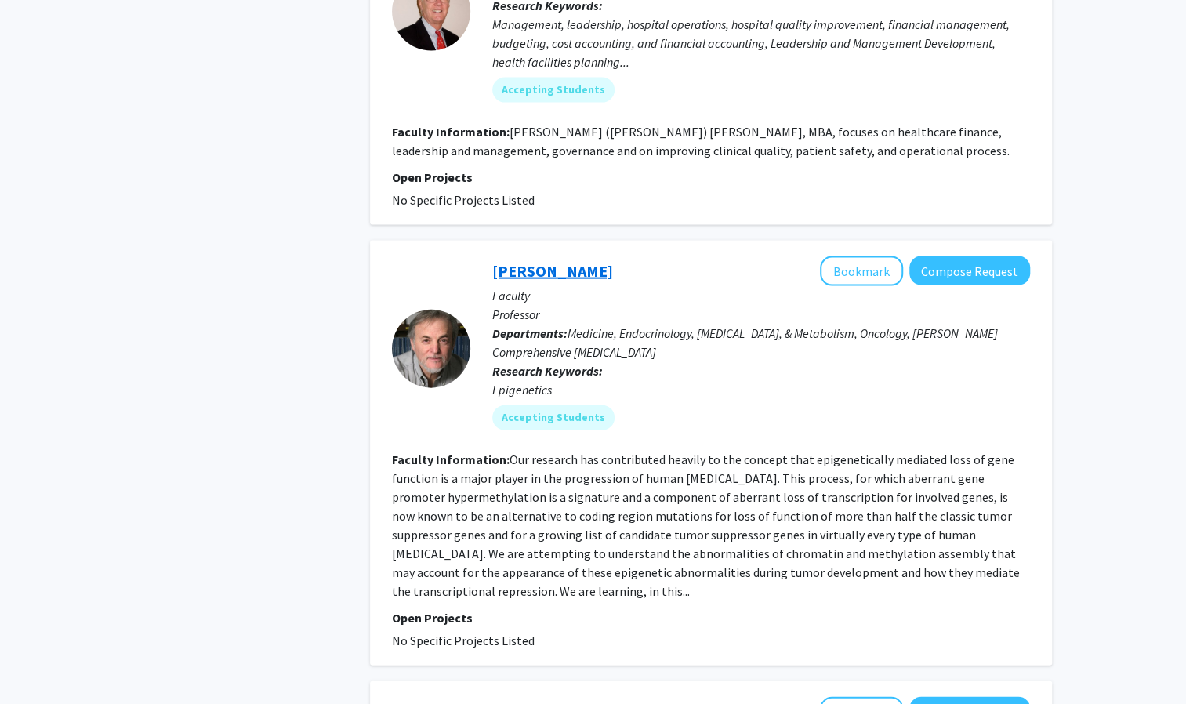
click at [566, 261] on link "[PERSON_NAME]" at bounding box center [552, 271] width 121 height 20
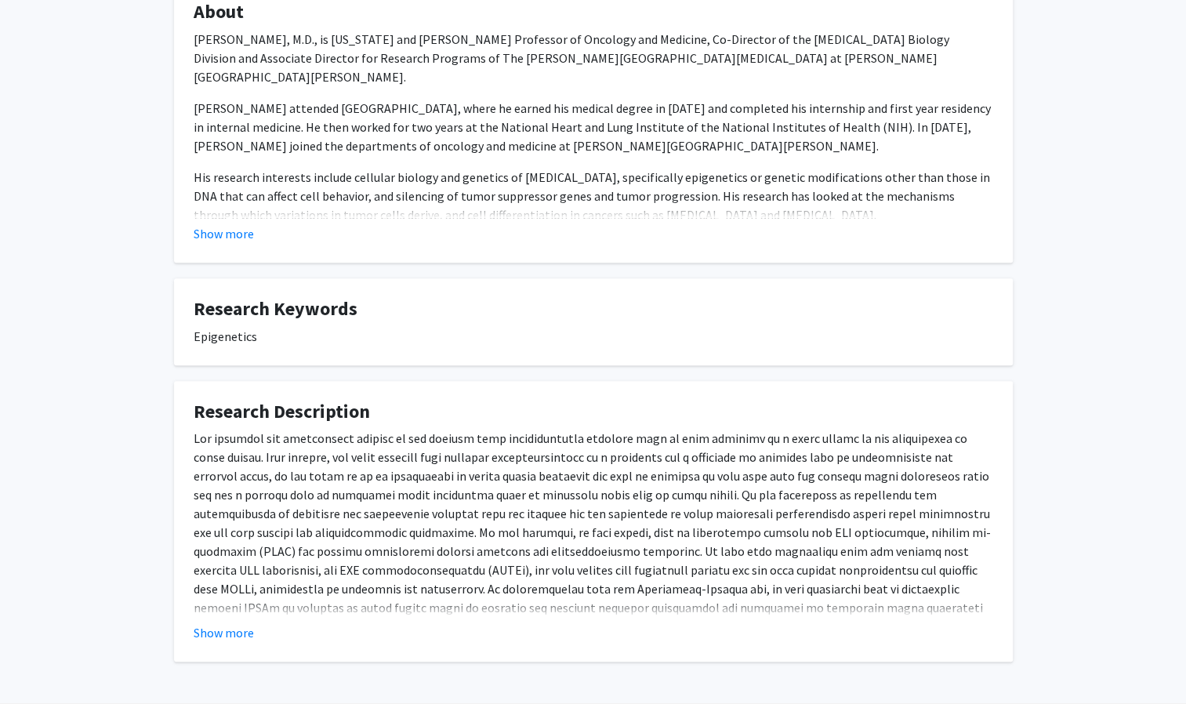
scroll to position [323, 0]
click at [227, 623] on button "Show more" at bounding box center [224, 632] width 60 height 19
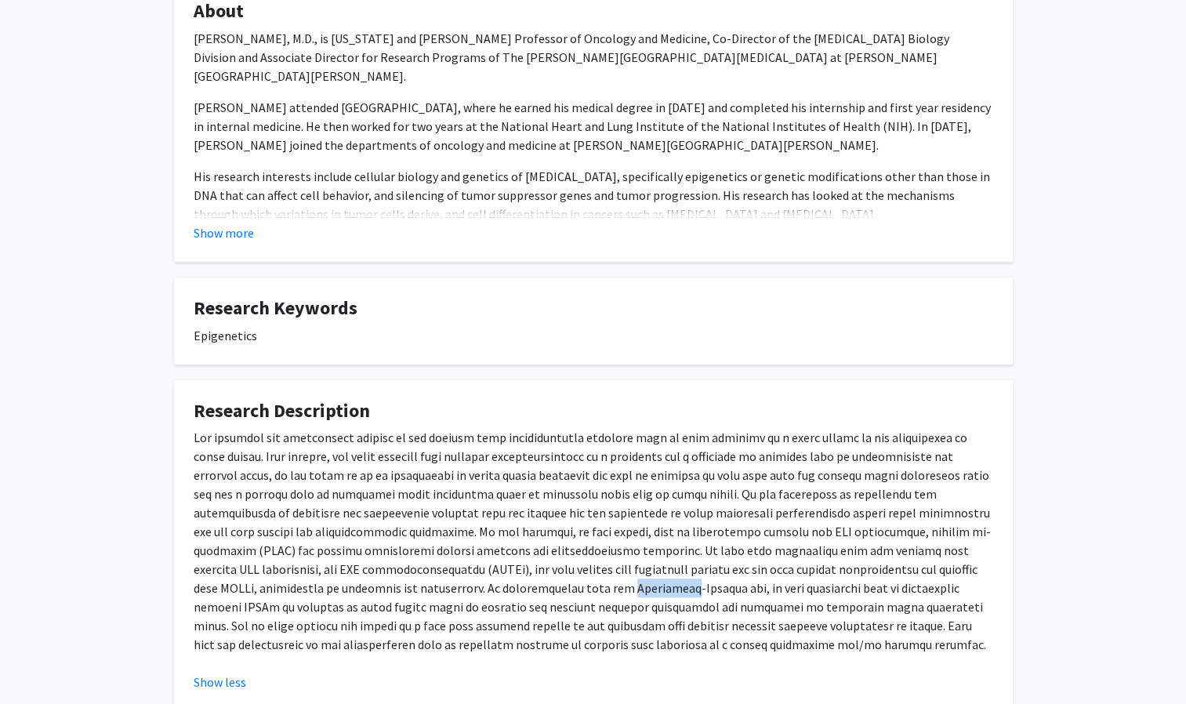
drag, startPoint x: 470, startPoint y: 570, endPoint x: 522, endPoint y: 565, distance: 52.8
click at [522, 565] on p at bounding box center [594, 541] width 800 height 226
copy p "Vogelstein"
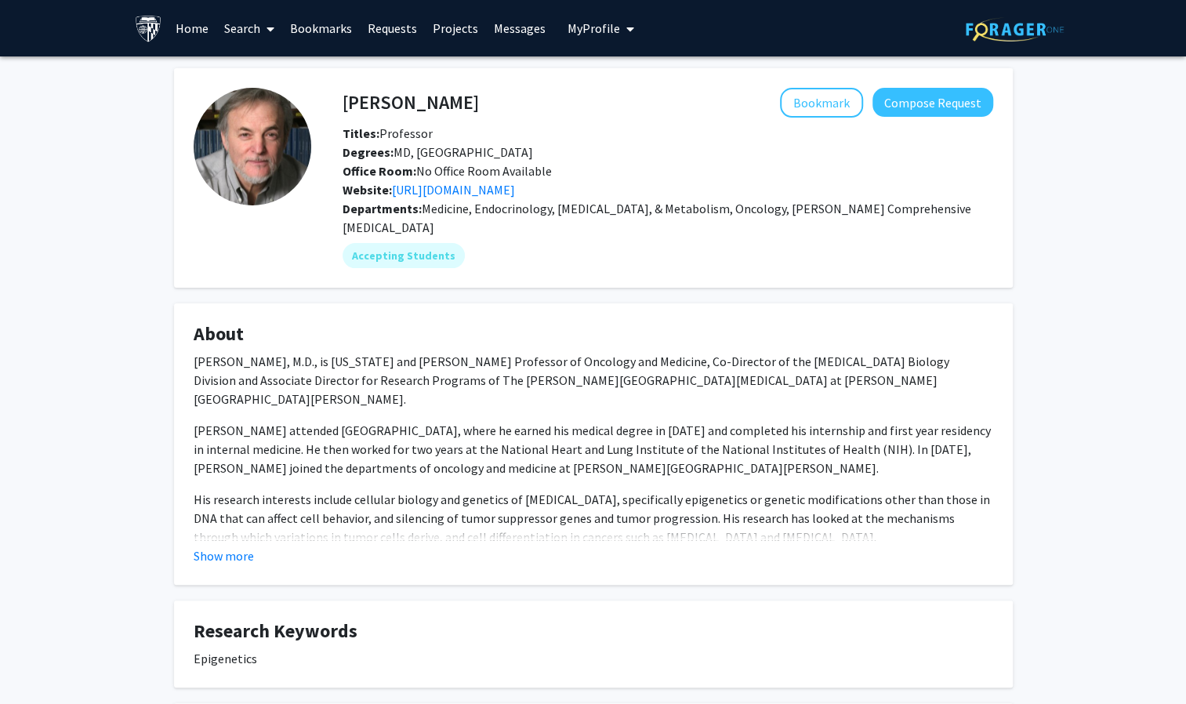
drag, startPoint x: 260, startPoint y: 27, endPoint x: 237, endPoint y: 27, distance: 23.5
drag, startPoint x: 237, startPoint y: 27, endPoint x: 224, endPoint y: 27, distance: 12.5
click at [224, 27] on link "Search" at bounding box center [249, 28] width 66 height 55
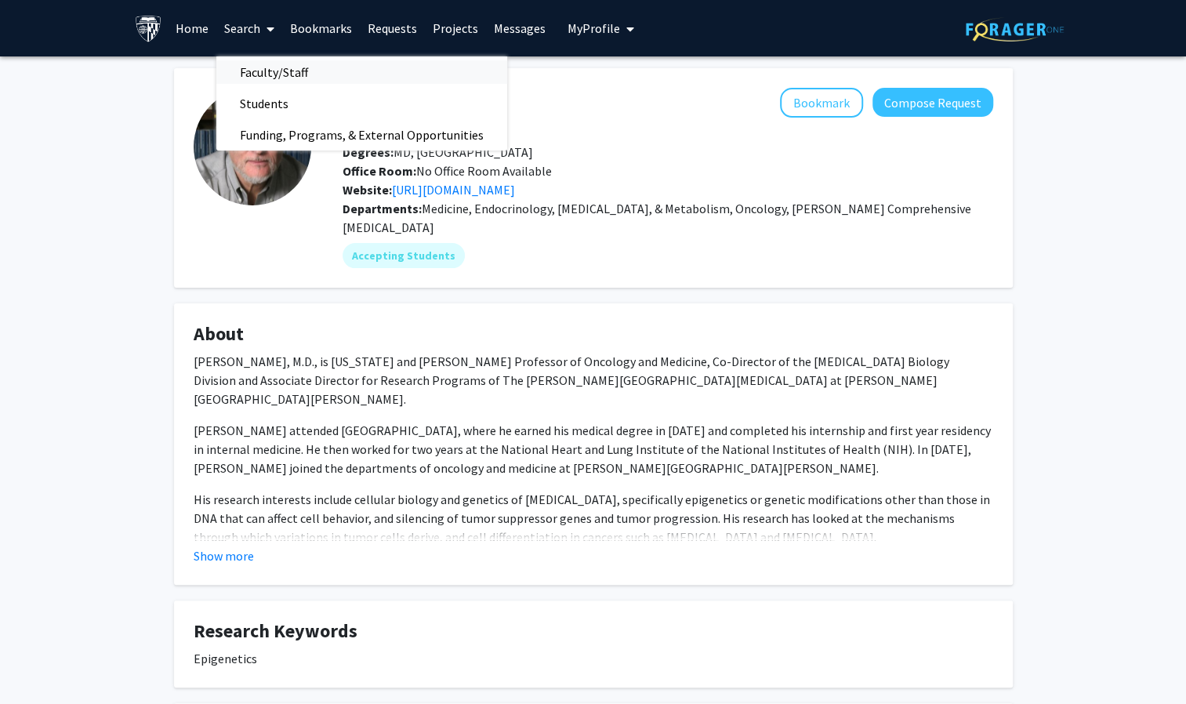
click at [259, 78] on span "Faculty/Staff" at bounding box center [273, 71] width 115 height 31
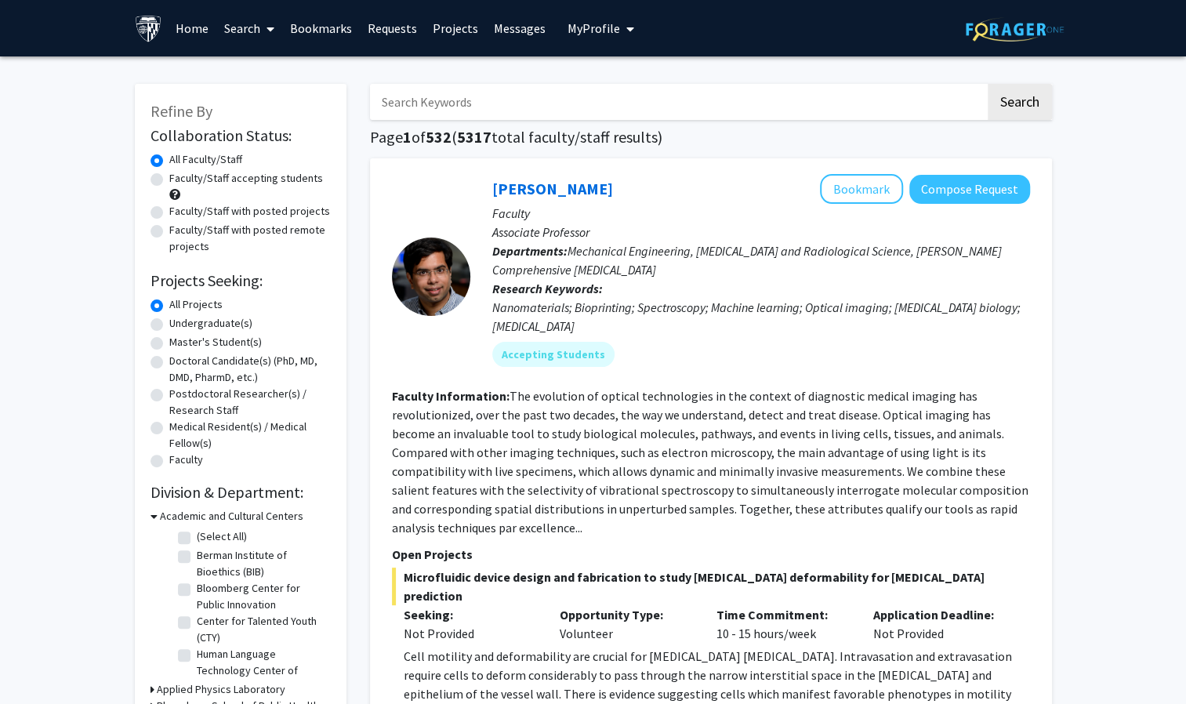
click at [483, 114] on input "Search Keywords" at bounding box center [678, 102] width 616 height 36
paste input "Vogelstein"
type input "Vogelstein"
click at [988, 84] on button "Search" at bounding box center [1020, 102] width 64 height 36
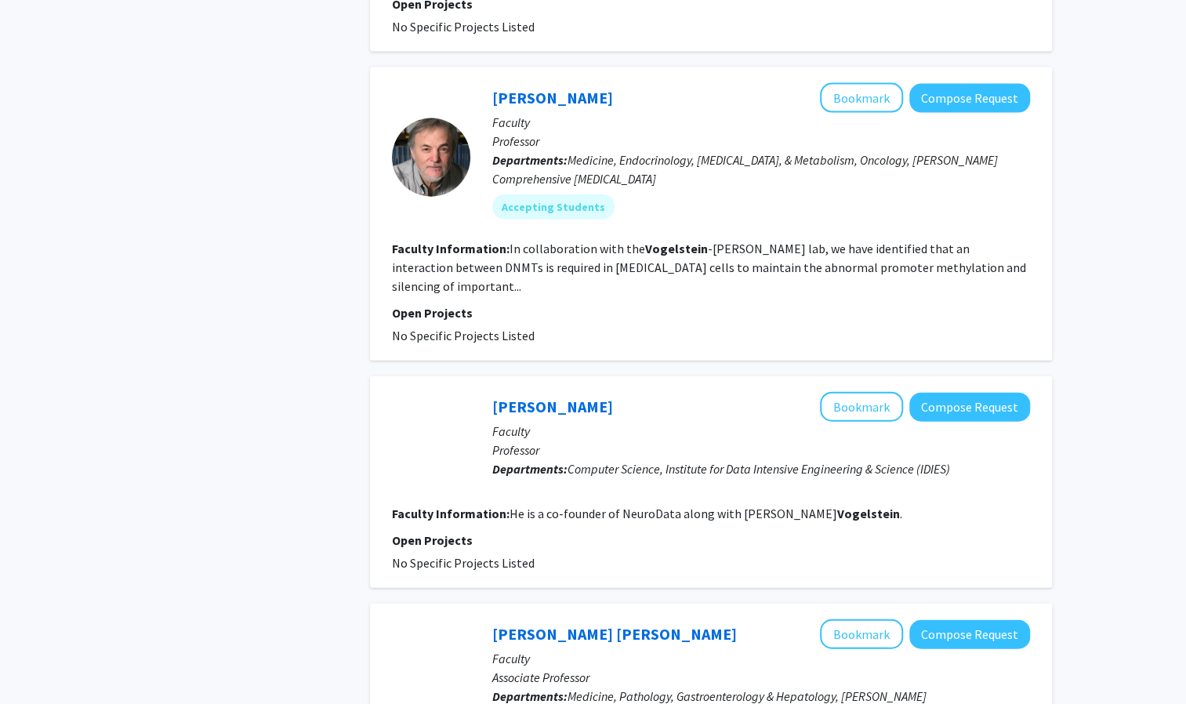
scroll to position [2237, 0]
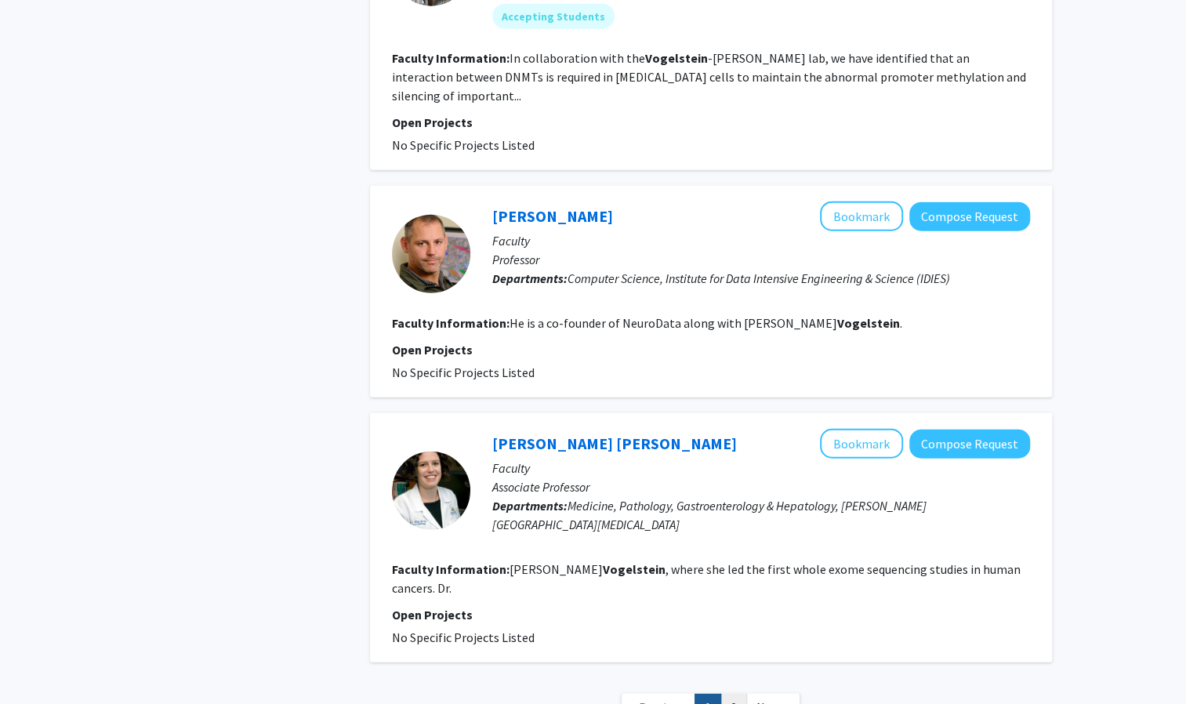
click at [728, 694] on link "2" at bounding box center [734, 707] width 27 height 27
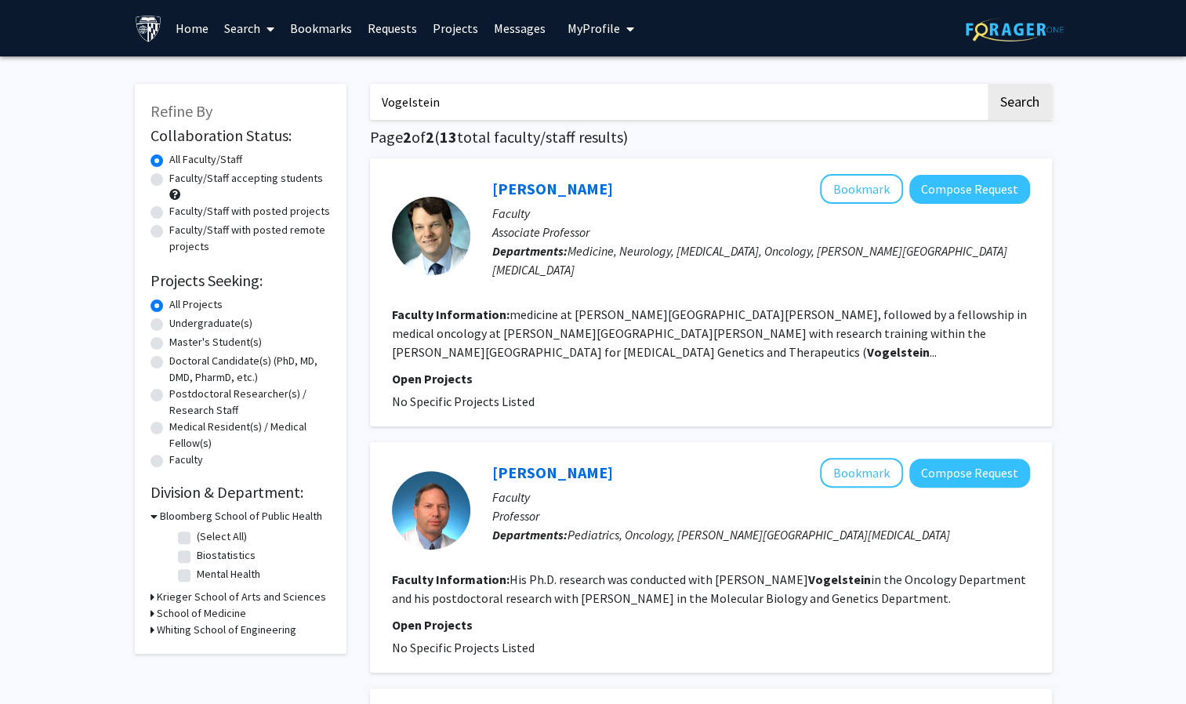
click at [169, 180] on label "Faculty/Staff accepting students" at bounding box center [246, 178] width 154 height 16
click at [169, 180] on input "Faculty/Staff accepting students" at bounding box center [174, 175] width 10 height 10
radio input "true"
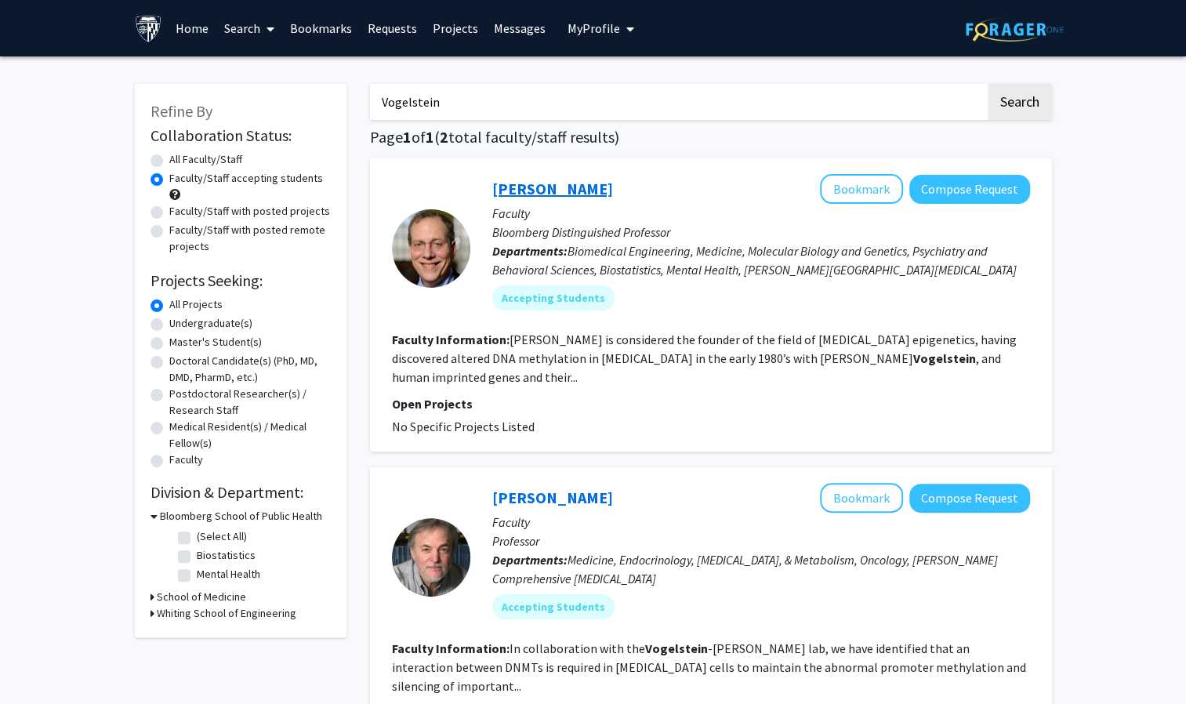
click at [532, 189] on link "Andy Feinberg" at bounding box center [552, 189] width 121 height 20
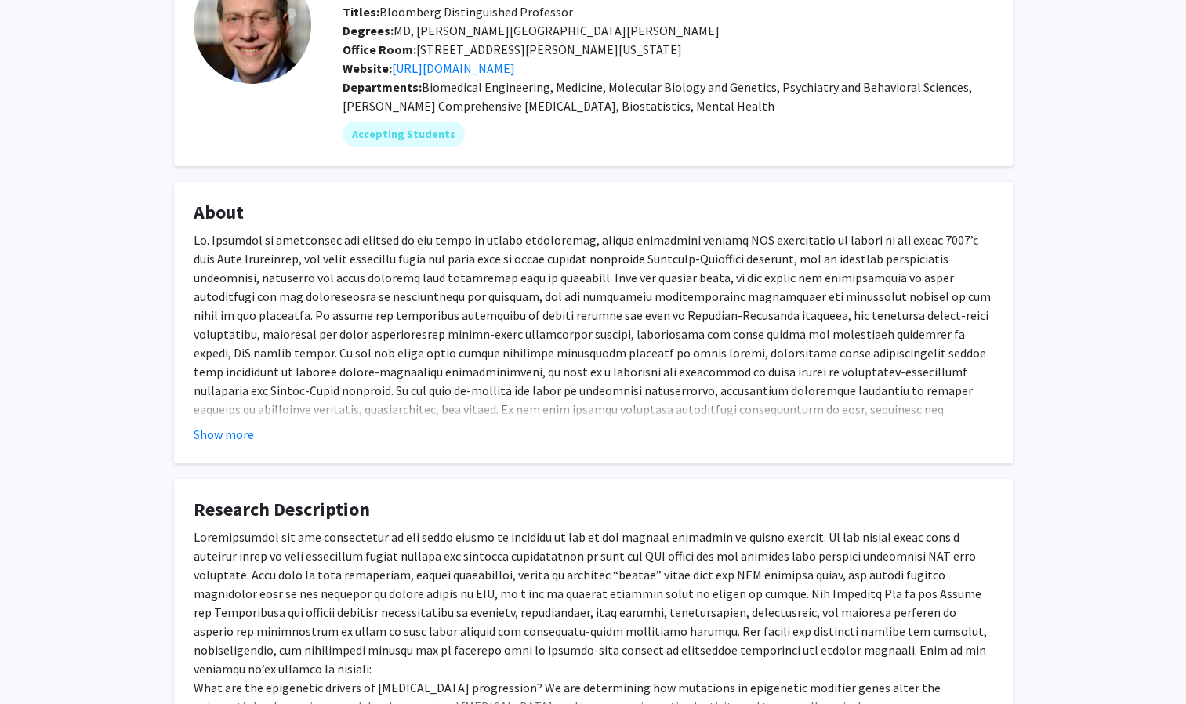
scroll to position [125, 0]
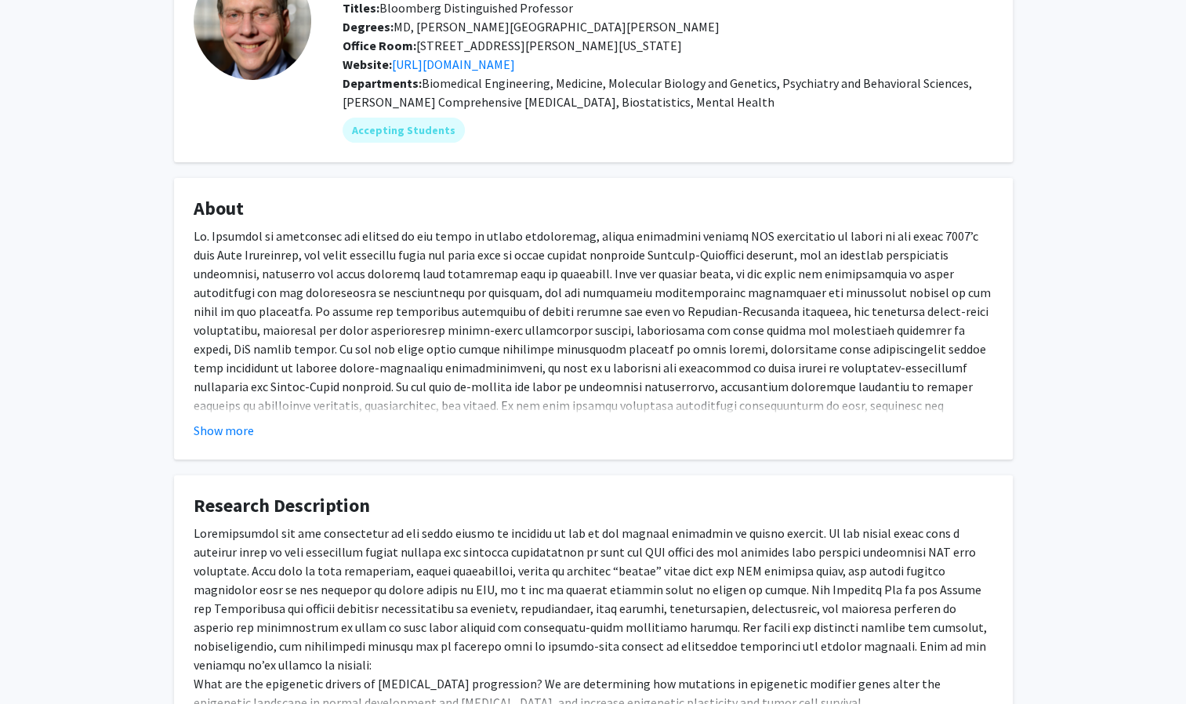
click at [232, 442] on fg-card "About Show more" at bounding box center [593, 319] width 839 height 282
click at [221, 426] on button "Show more" at bounding box center [224, 430] width 60 height 19
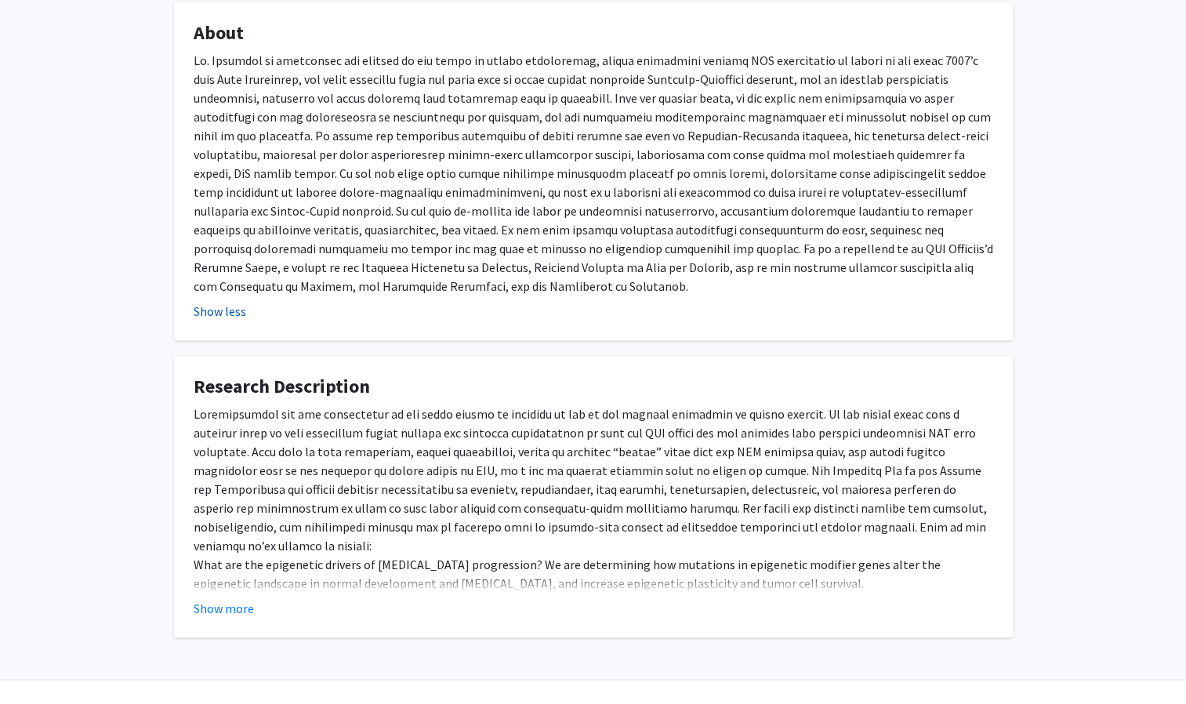
scroll to position [332, 0]
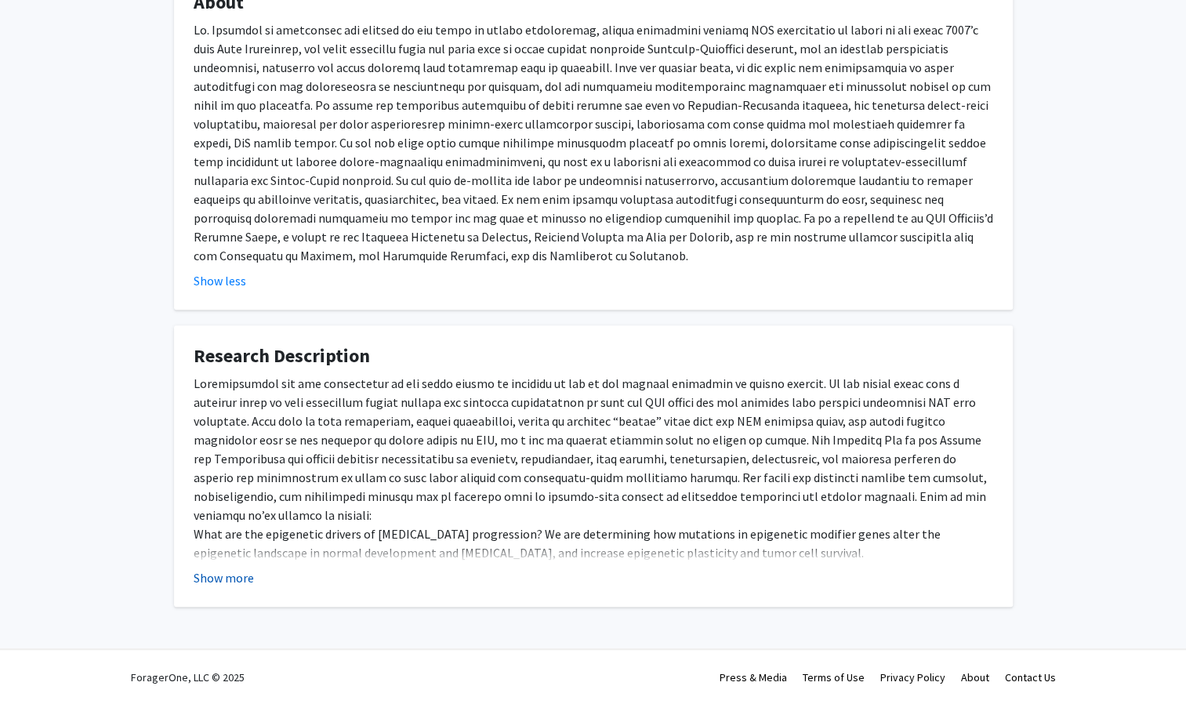
click at [242, 576] on button "Show more" at bounding box center [224, 578] width 60 height 19
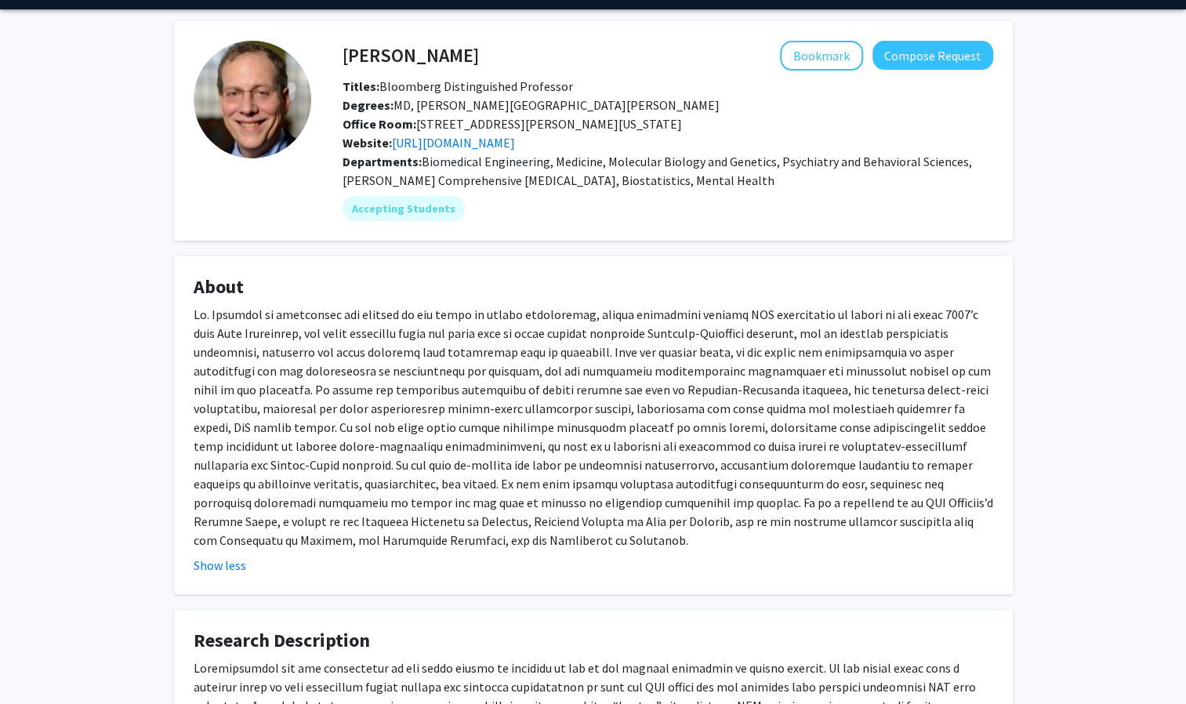
scroll to position [0, 0]
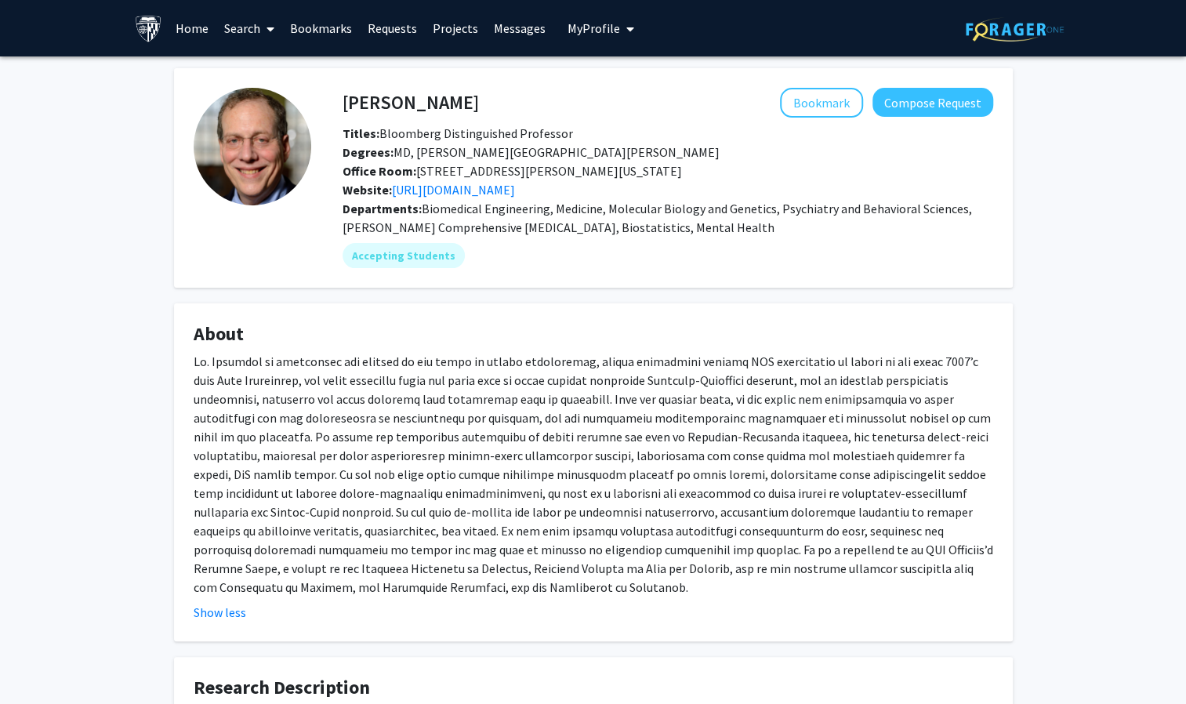
click at [267, 19] on span at bounding box center [267, 29] width 14 height 55
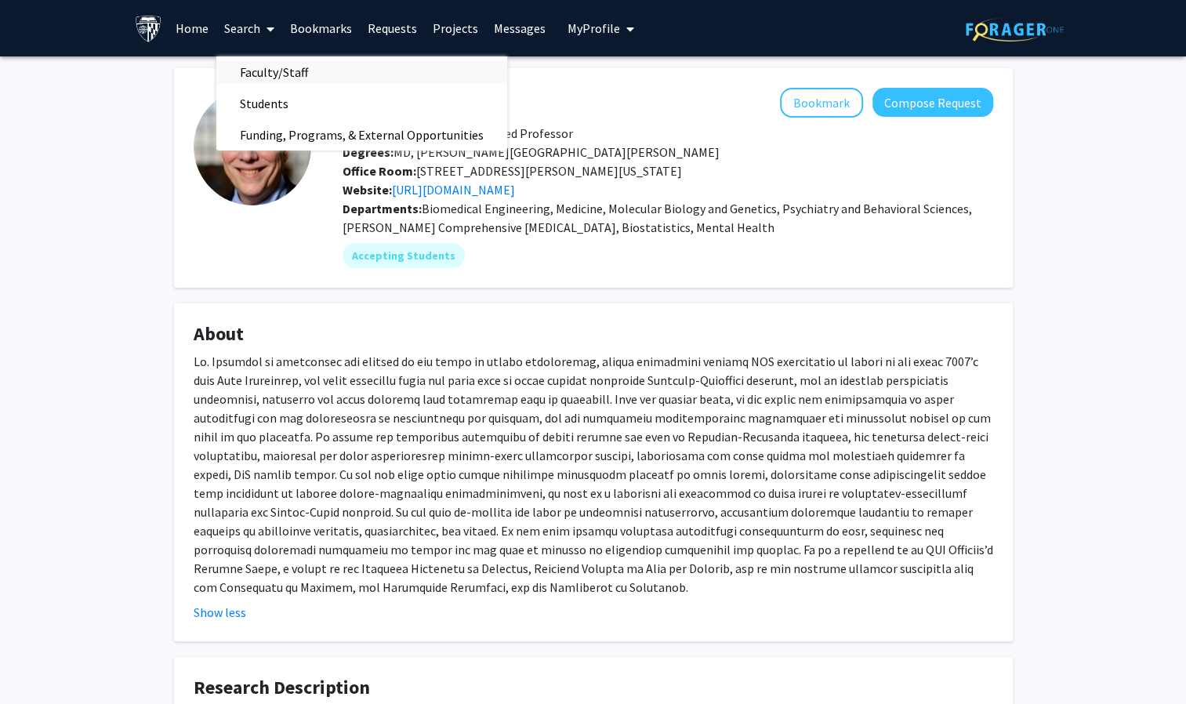
click at [269, 67] on span "Faculty/Staff" at bounding box center [273, 71] width 115 height 31
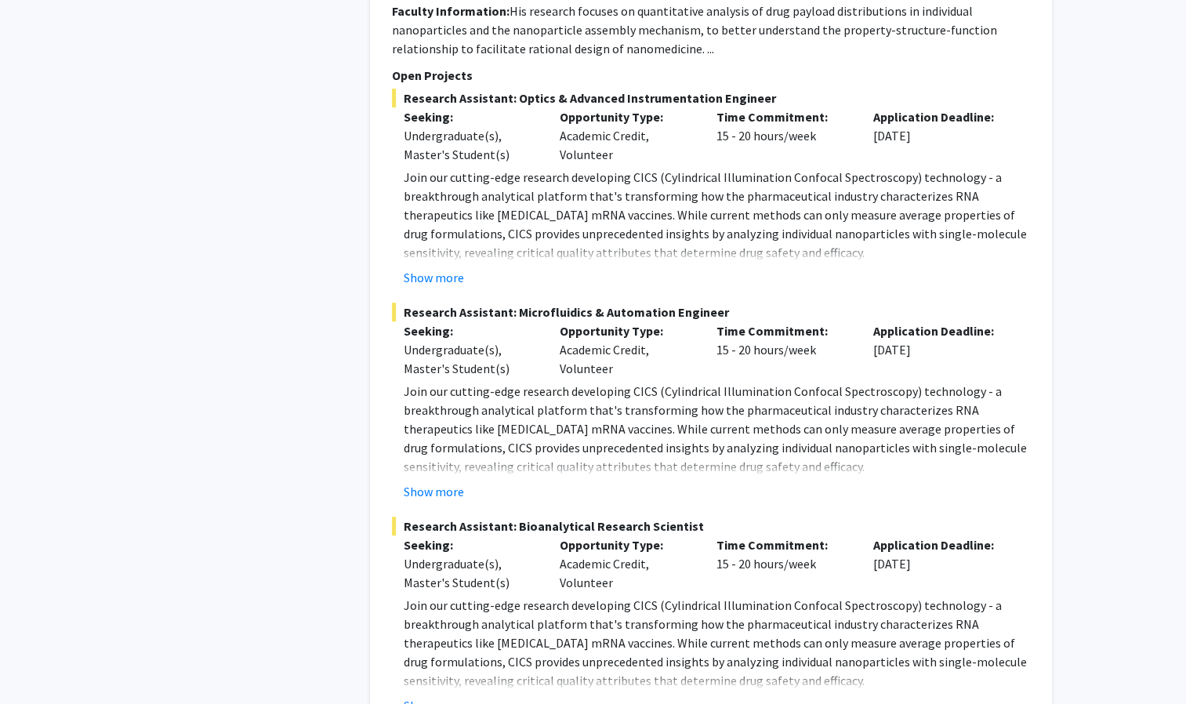
scroll to position [7436, 0]
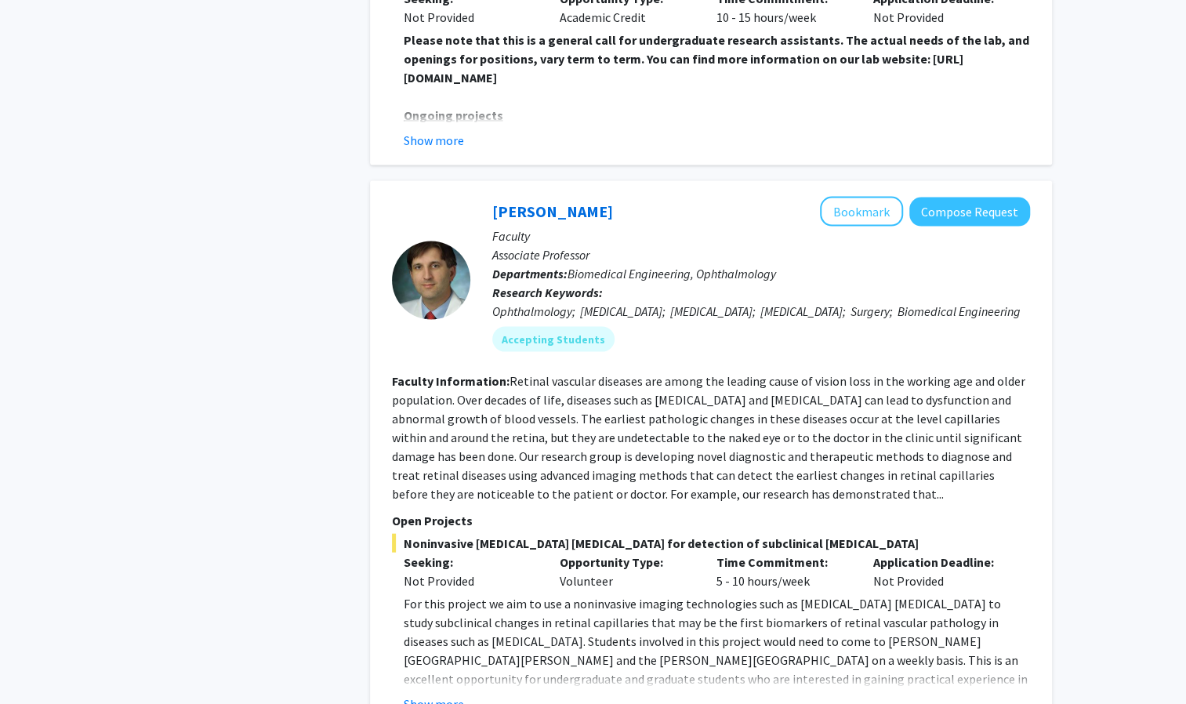
scroll to position [5464, 0]
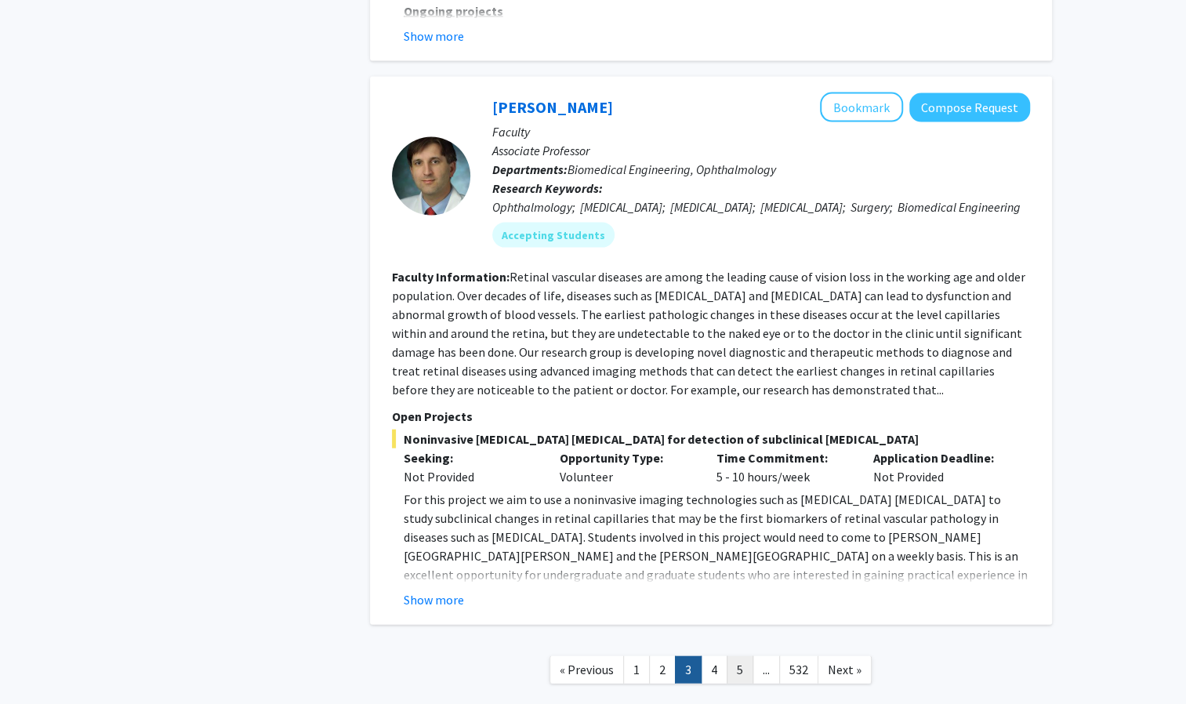
click at [747, 656] on link "5" at bounding box center [740, 669] width 27 height 27
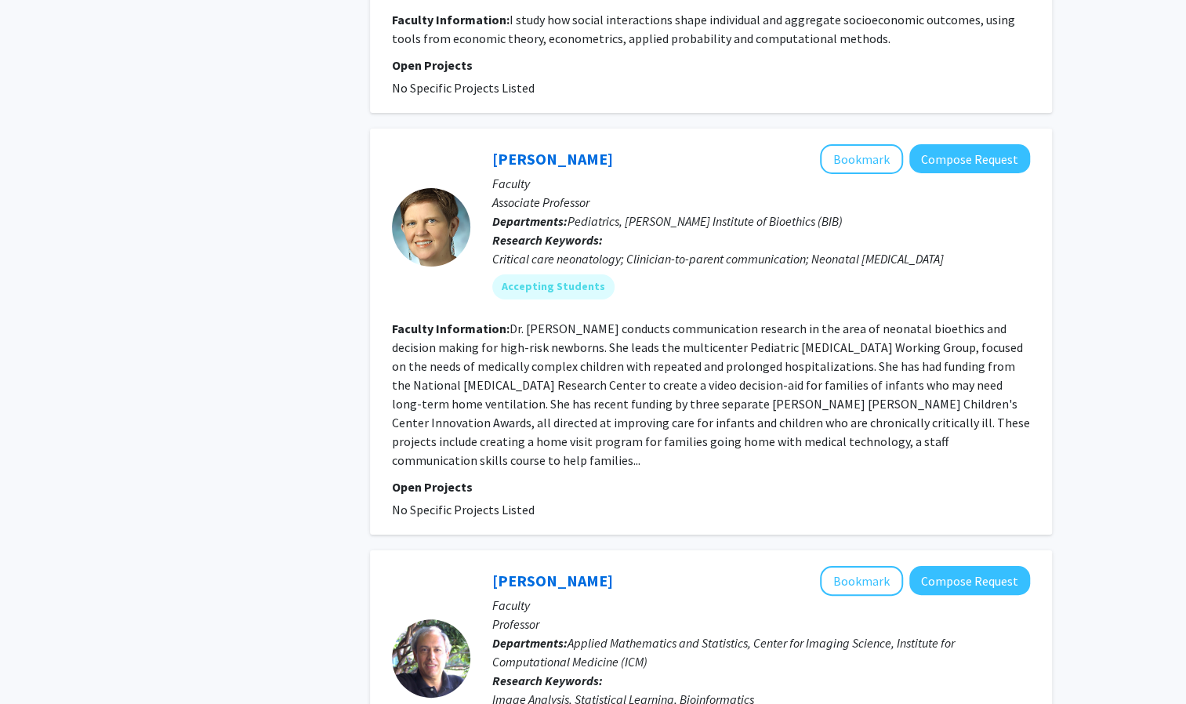
scroll to position [3773, 0]
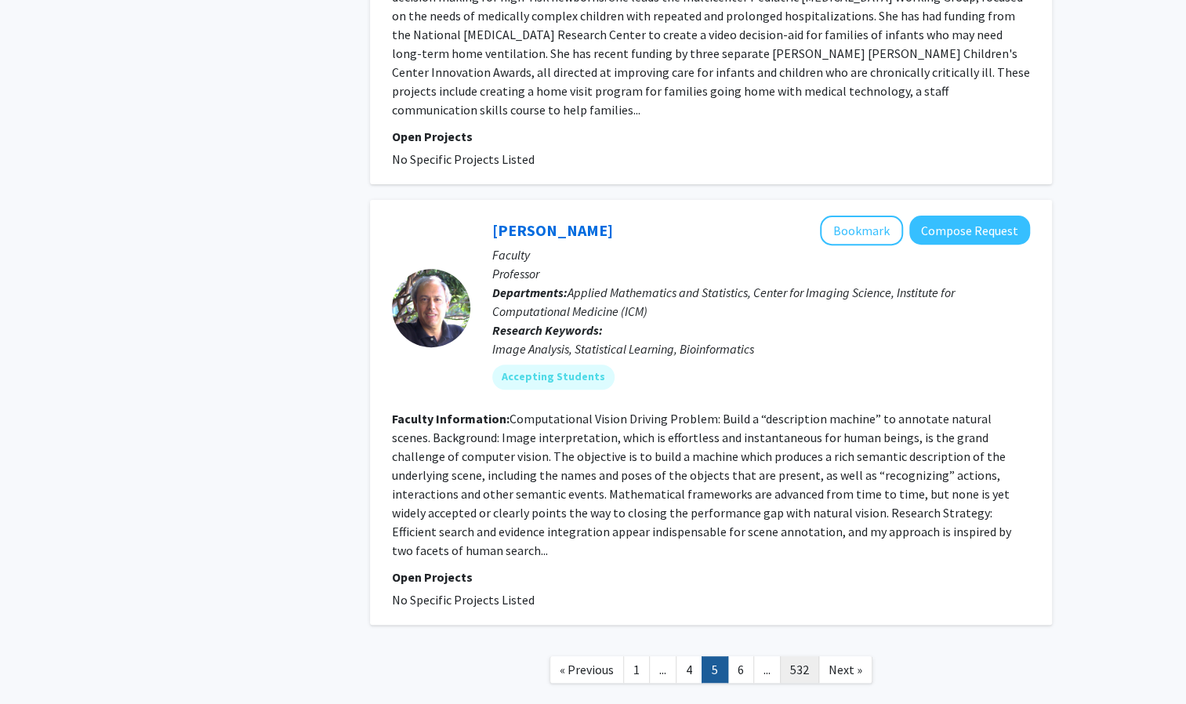
click at [793, 656] on link "532" at bounding box center [799, 669] width 39 height 27
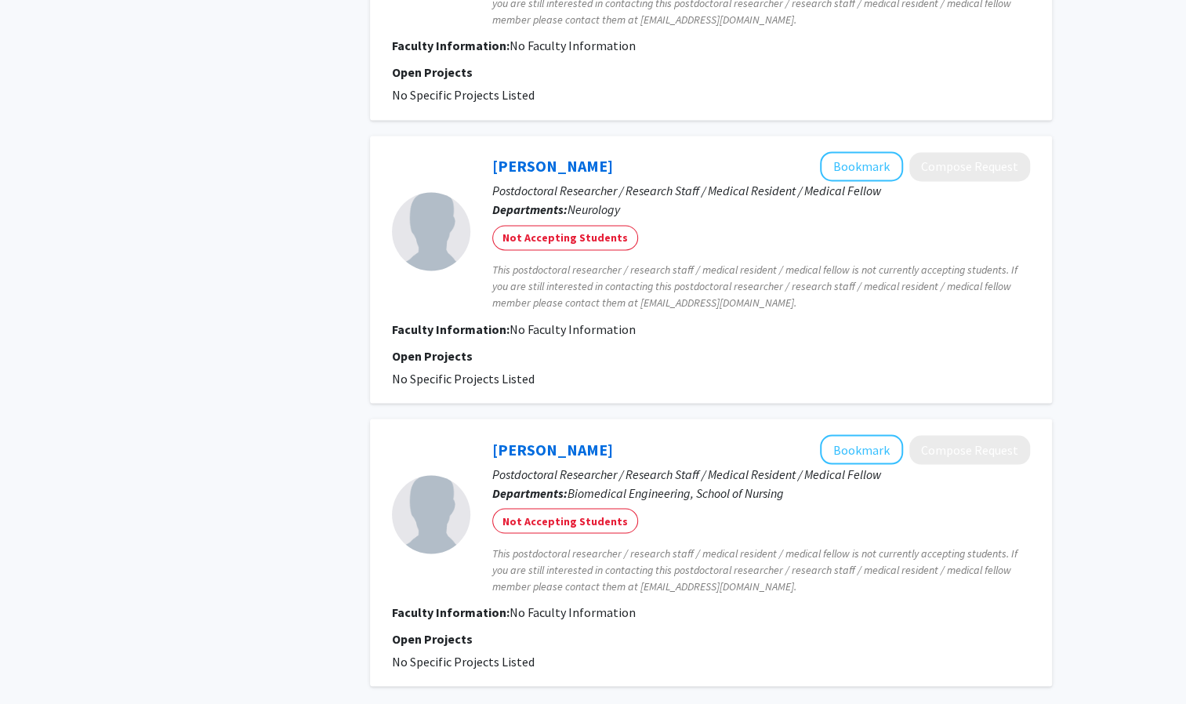
scroll to position [1612, 0]
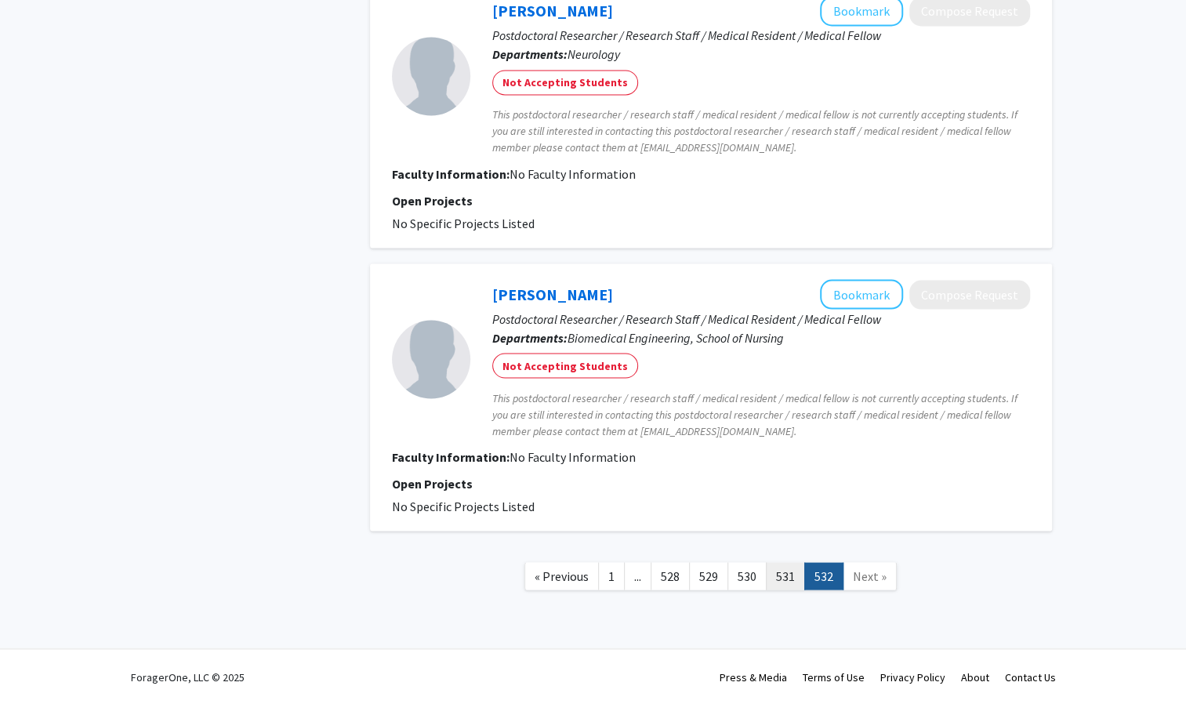
click at [779, 572] on link "531" at bounding box center [785, 575] width 39 height 27
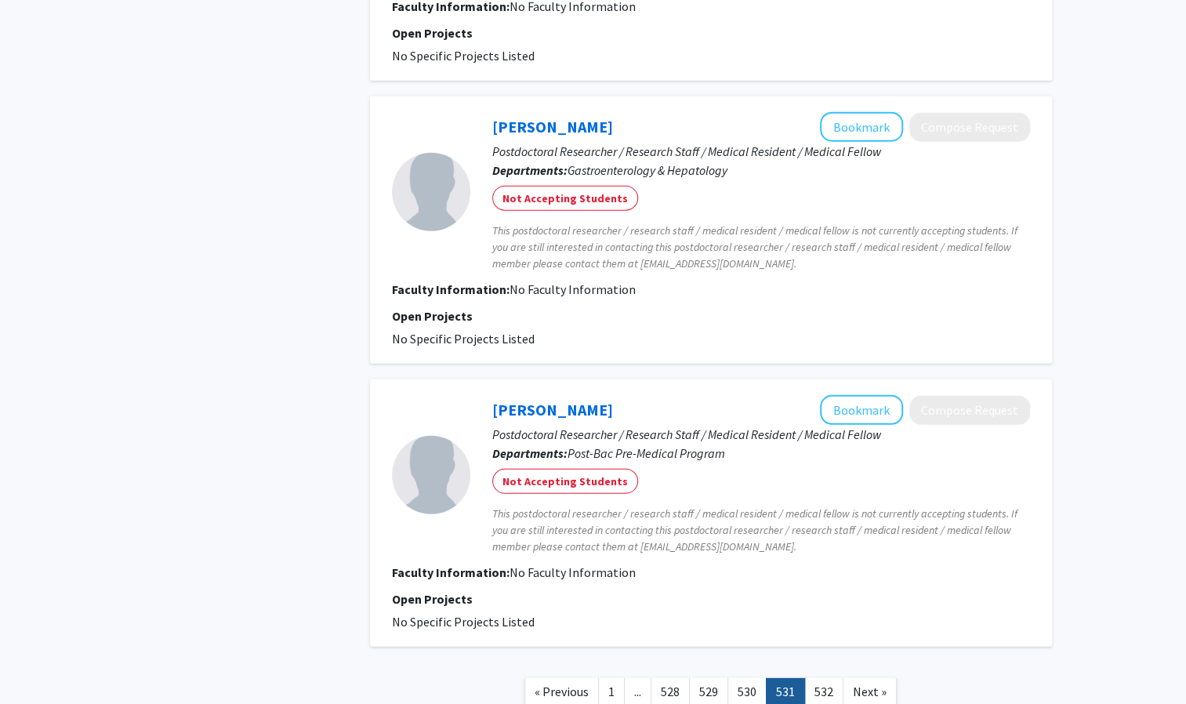
scroll to position [2443, 0]
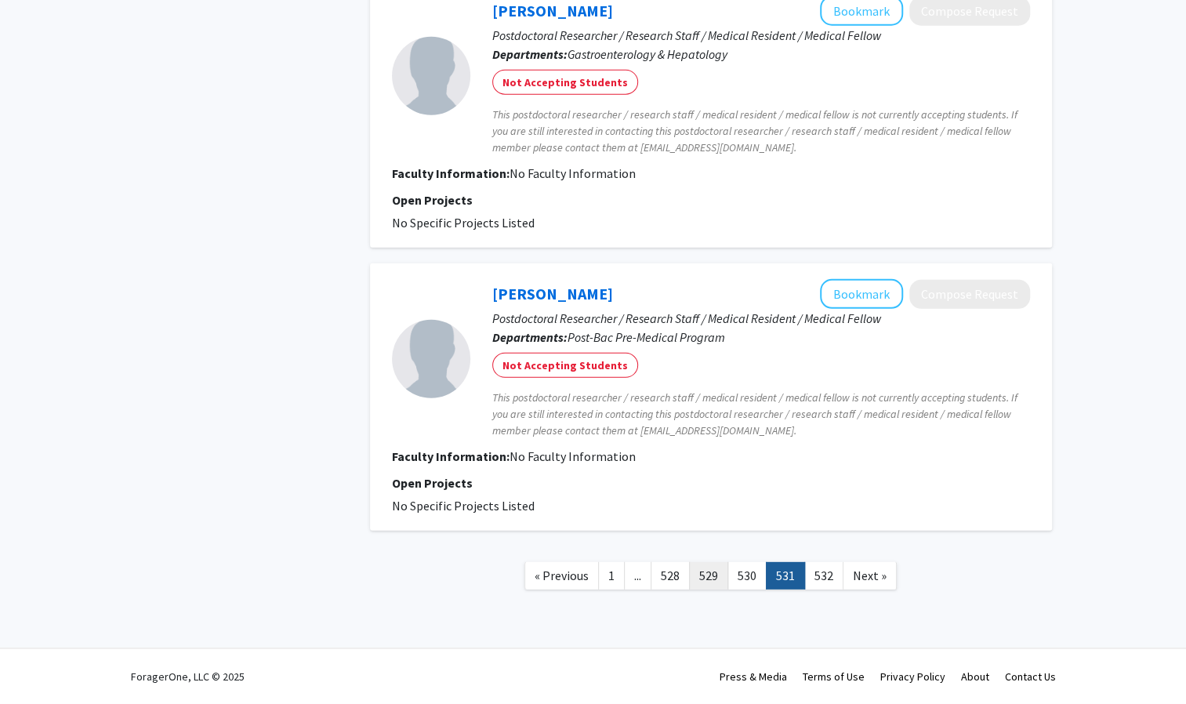
click at [716, 572] on link "529" at bounding box center [708, 575] width 39 height 27
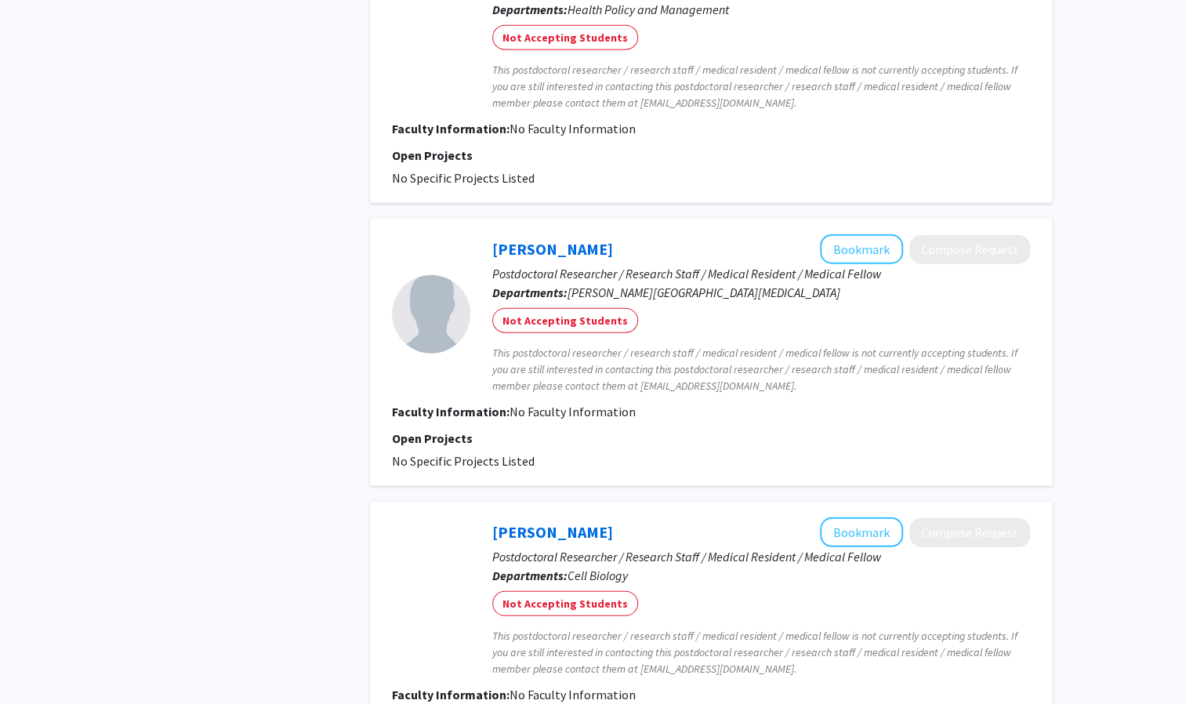
scroll to position [2480, 0]
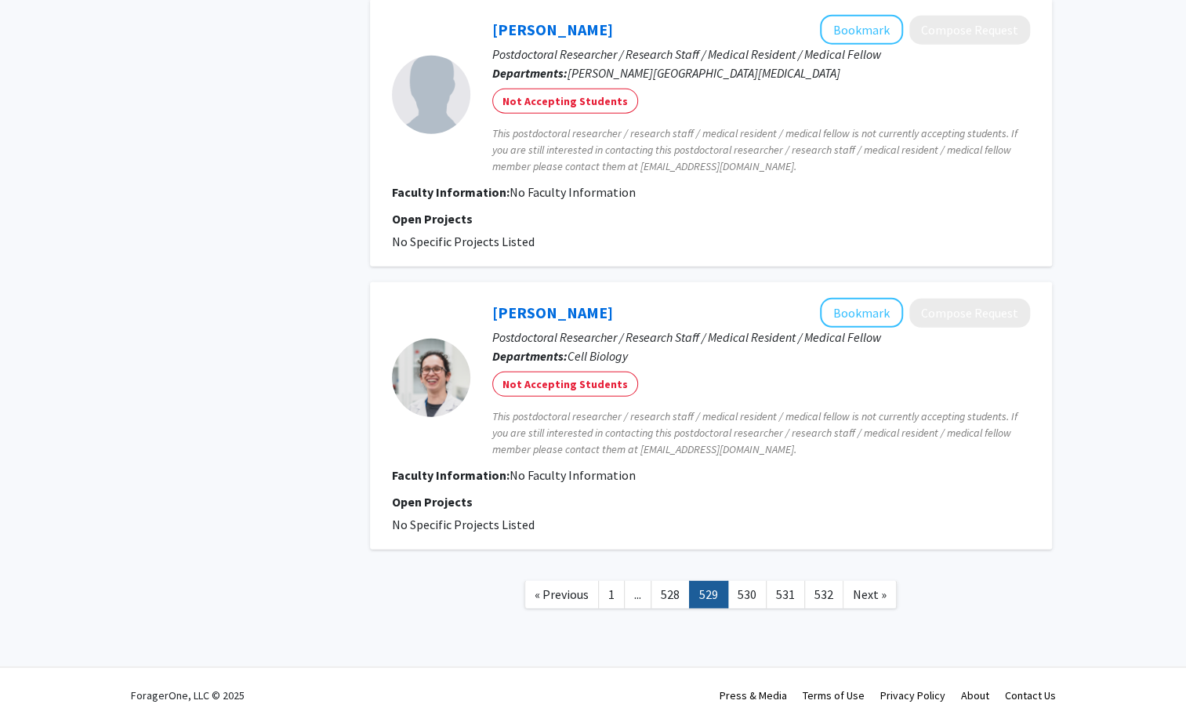
click at [646, 581] on link "..." at bounding box center [637, 594] width 27 height 27
click at [665, 581] on link "528" at bounding box center [670, 594] width 39 height 27
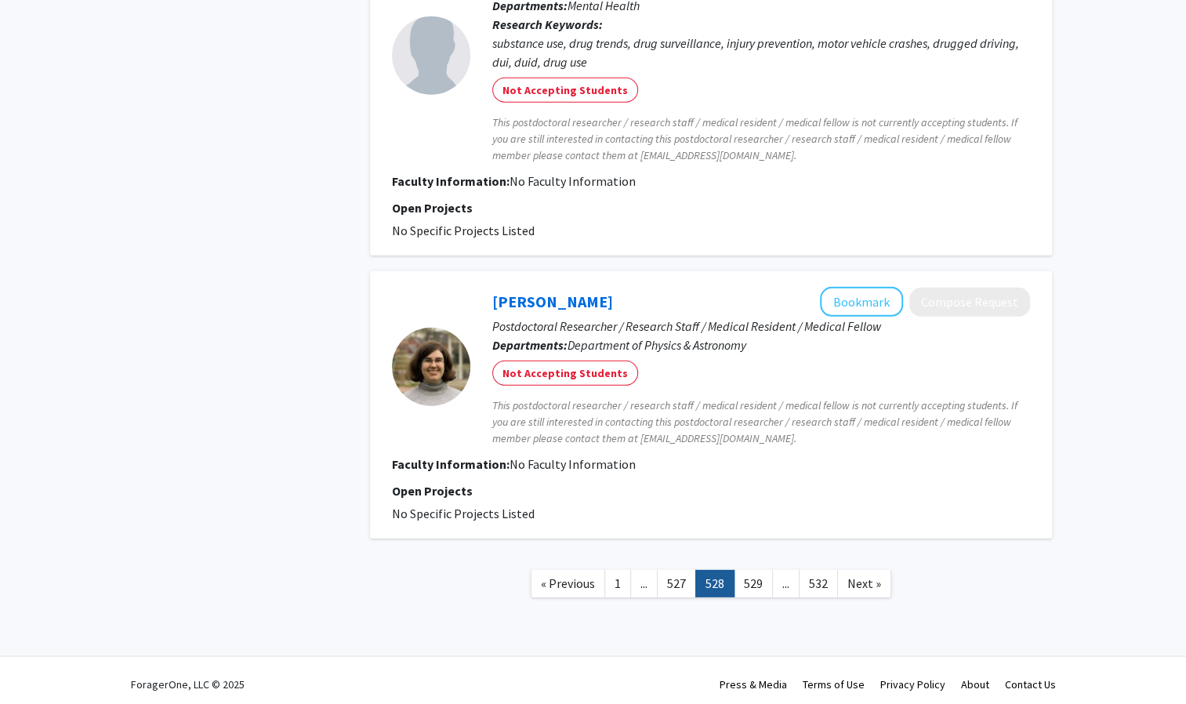
scroll to position [2579, 0]
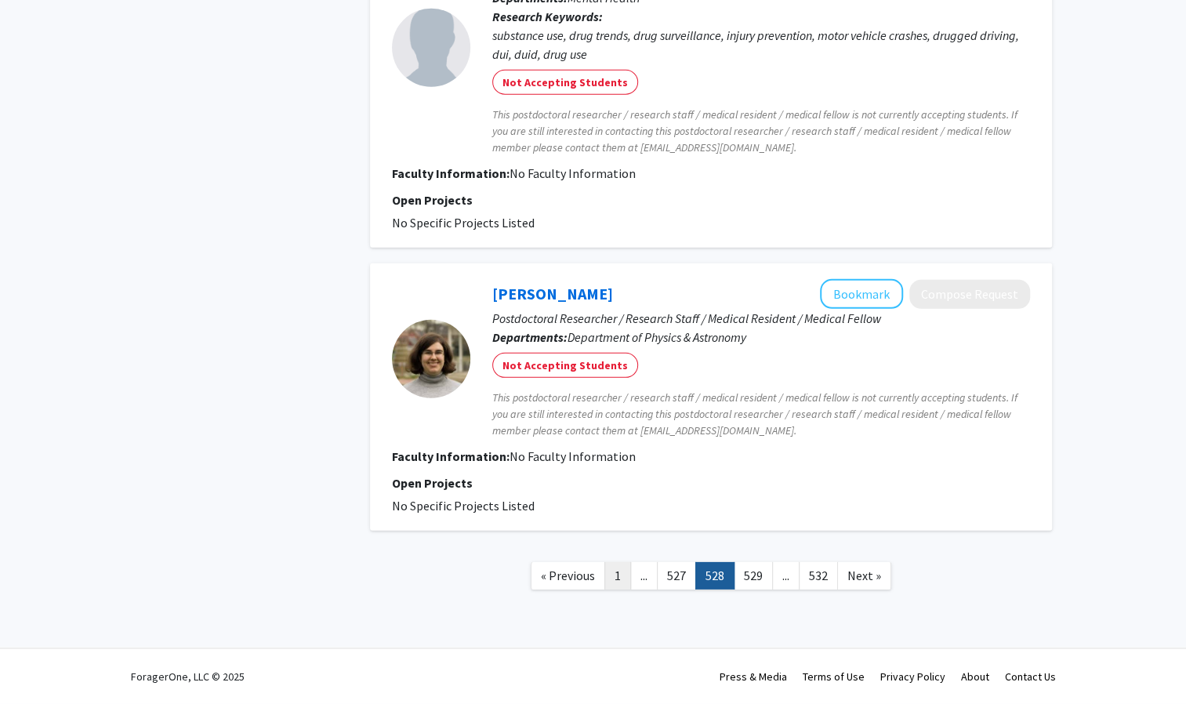
click at [621, 585] on link "1" at bounding box center [618, 575] width 27 height 27
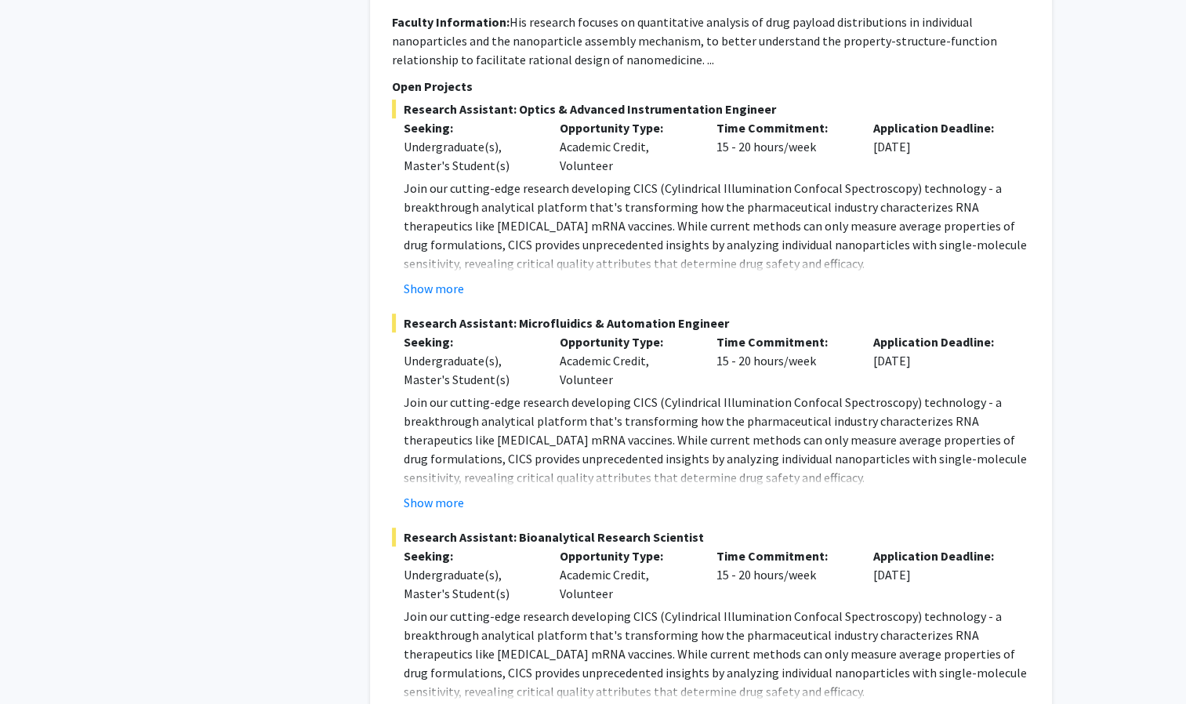
scroll to position [7436, 0]
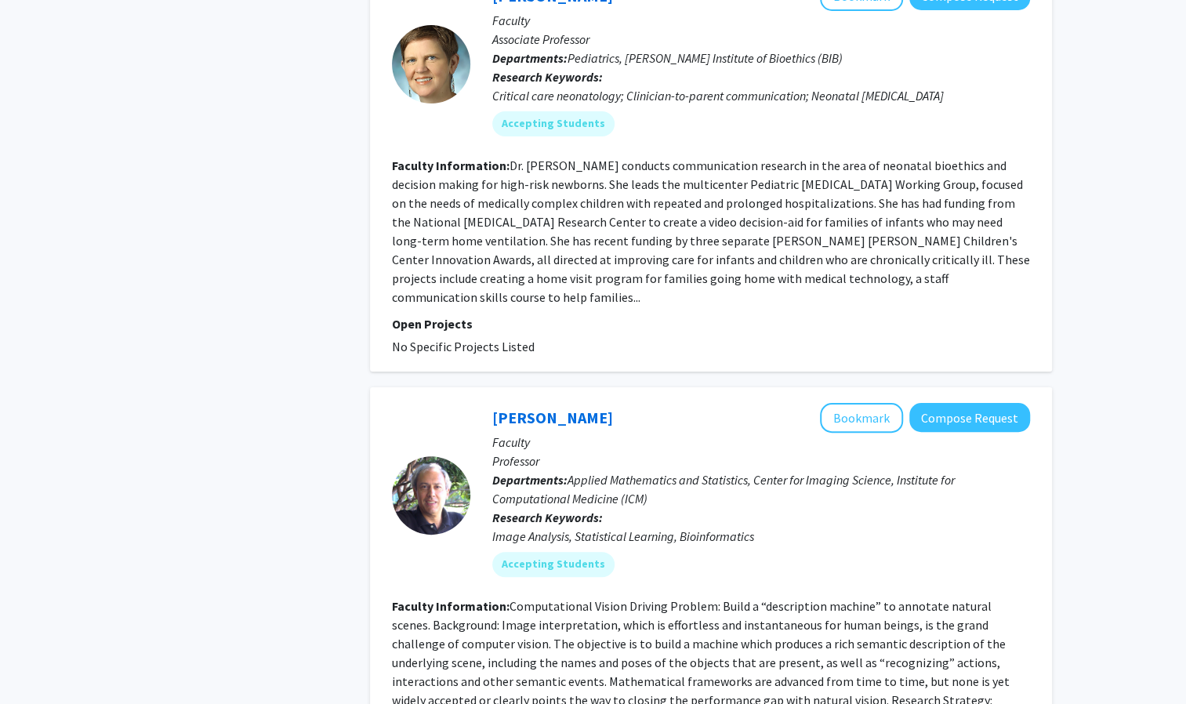
scroll to position [3773, 0]
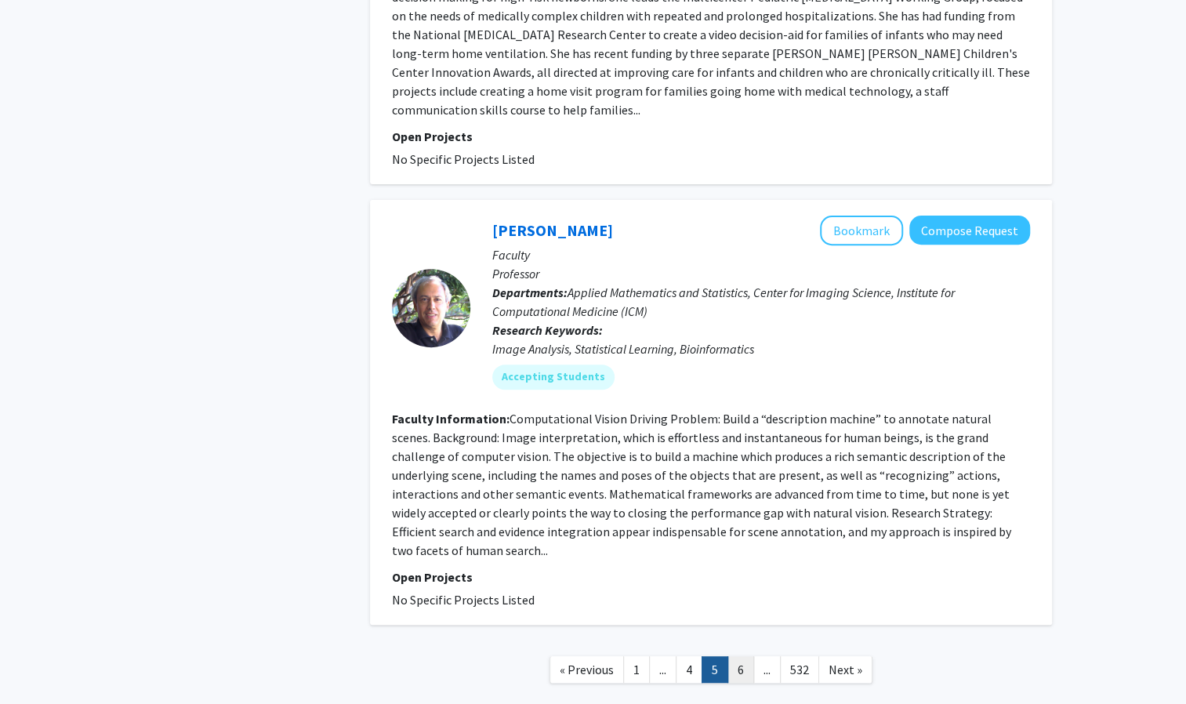
click at [739, 656] on link "6" at bounding box center [741, 669] width 27 height 27
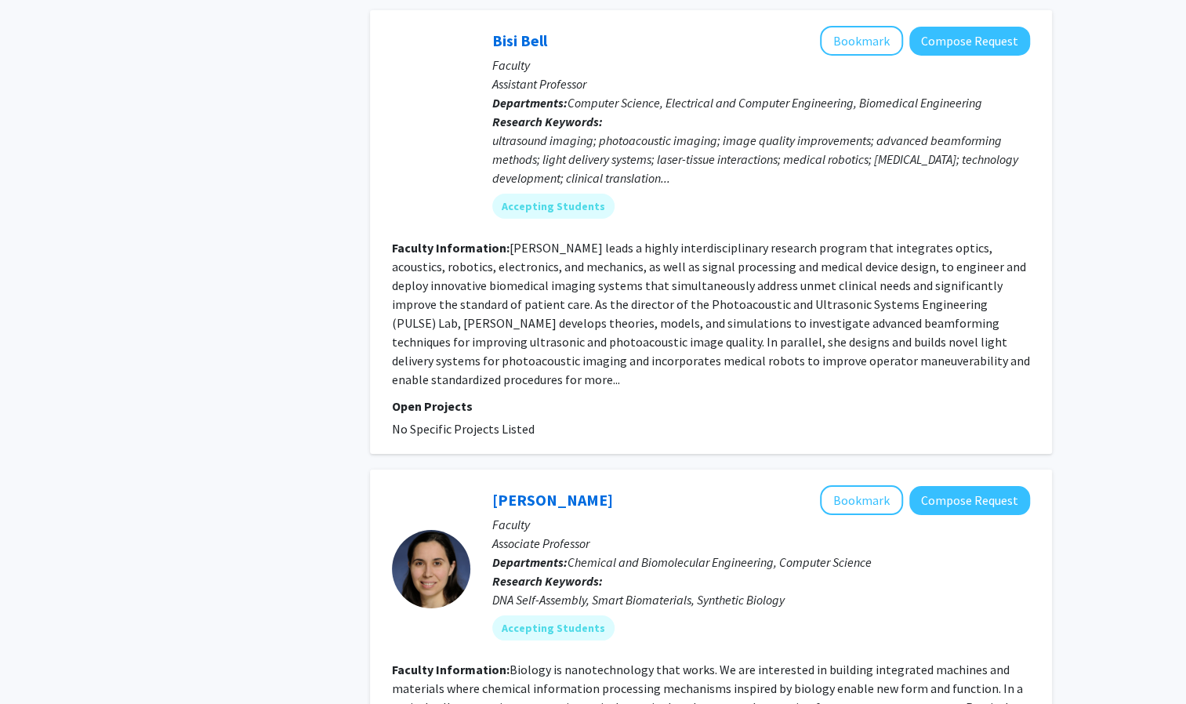
scroll to position [3668, 0]
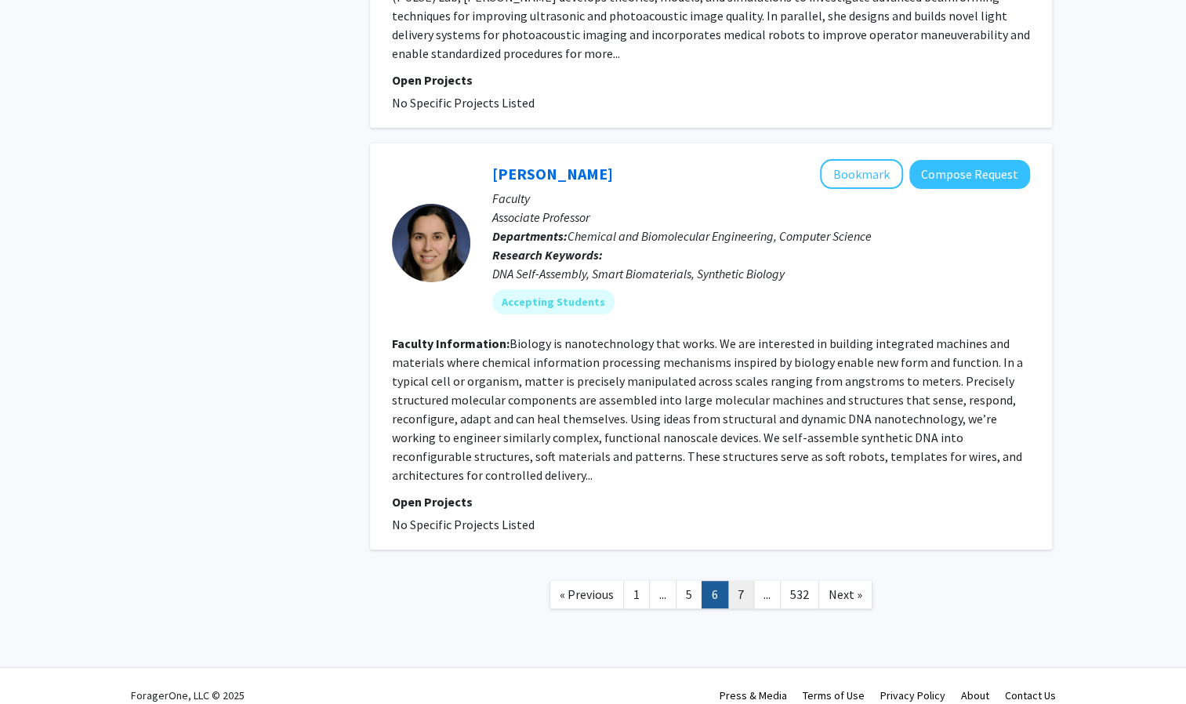
click at [737, 581] on link "7" at bounding box center [741, 594] width 27 height 27
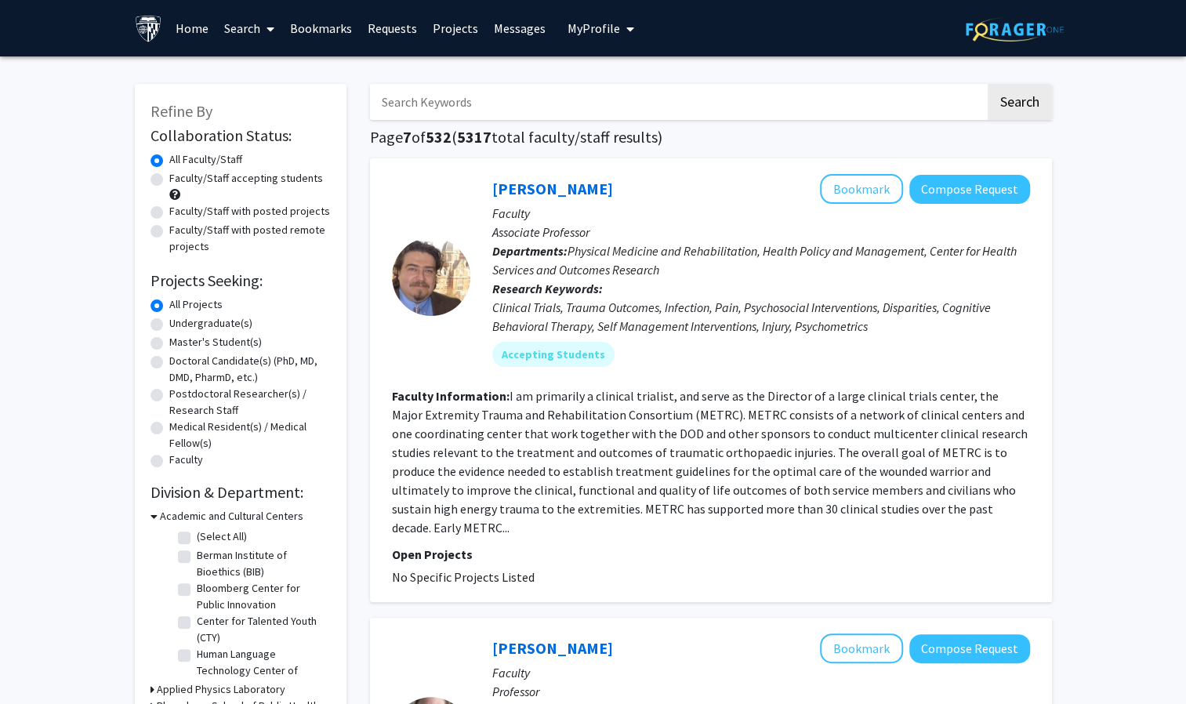
click at [284, 213] on label "Faculty/Staff with posted projects" at bounding box center [249, 211] width 161 height 16
click at [180, 213] on input "Faculty/Staff with posted projects" at bounding box center [174, 208] width 10 height 10
radio input "true"
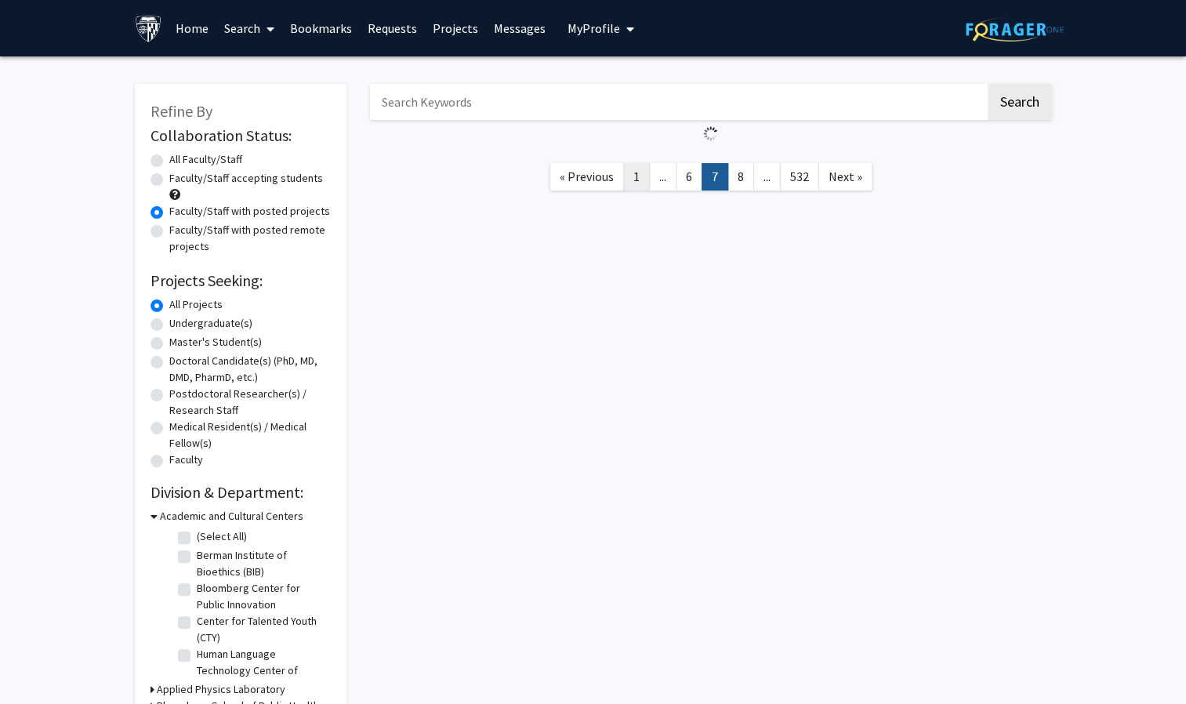
click at [645, 169] on link "1" at bounding box center [636, 176] width 27 height 27
click at [330, 36] on link "Bookmarks" at bounding box center [321, 28] width 78 height 55
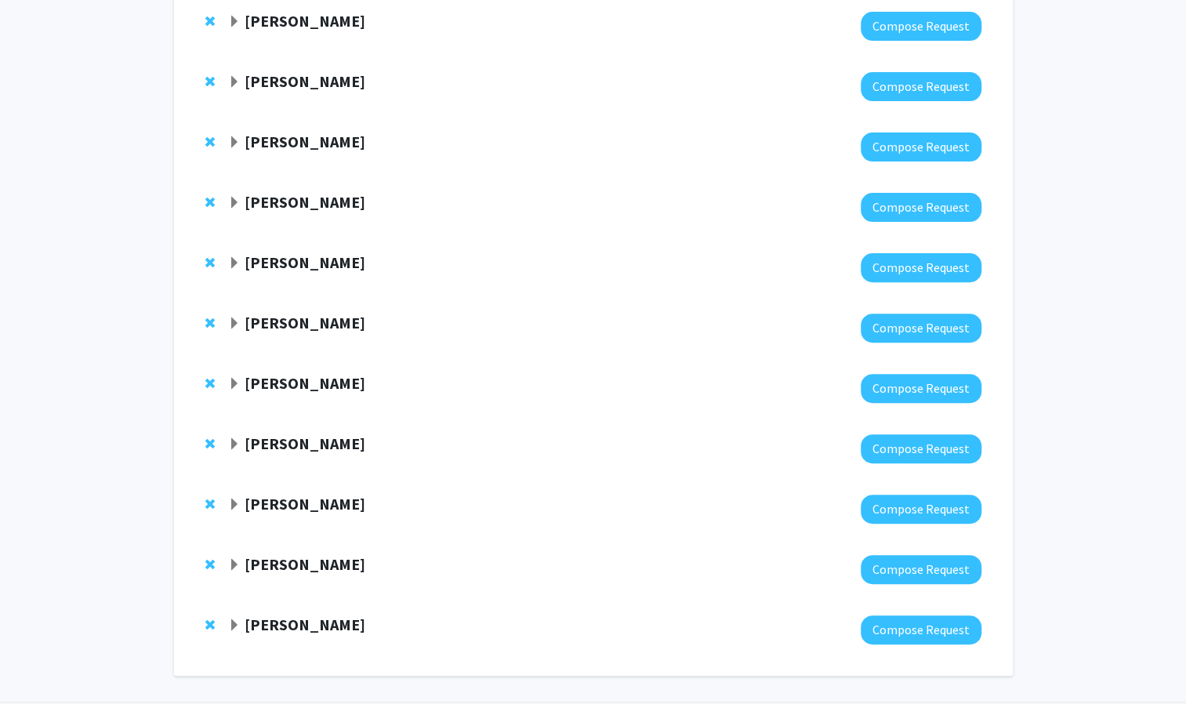
scroll to position [185, 0]
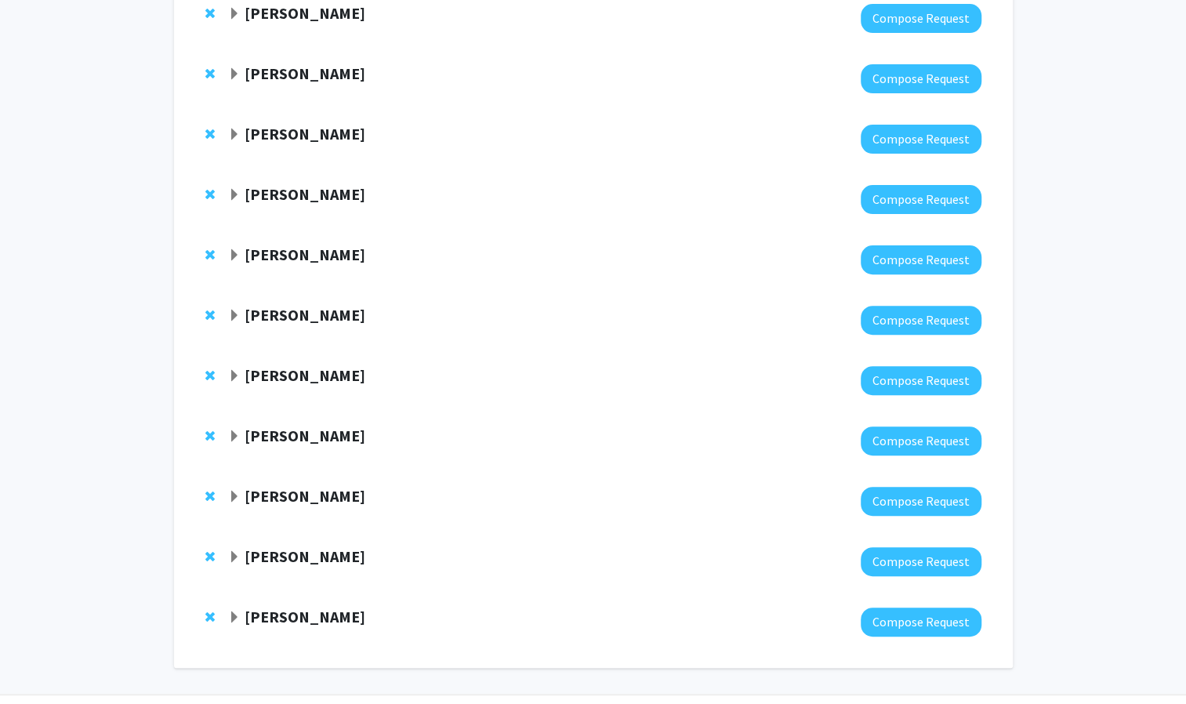
click at [365, 75] on strong "[PERSON_NAME]" at bounding box center [305, 74] width 121 height 20
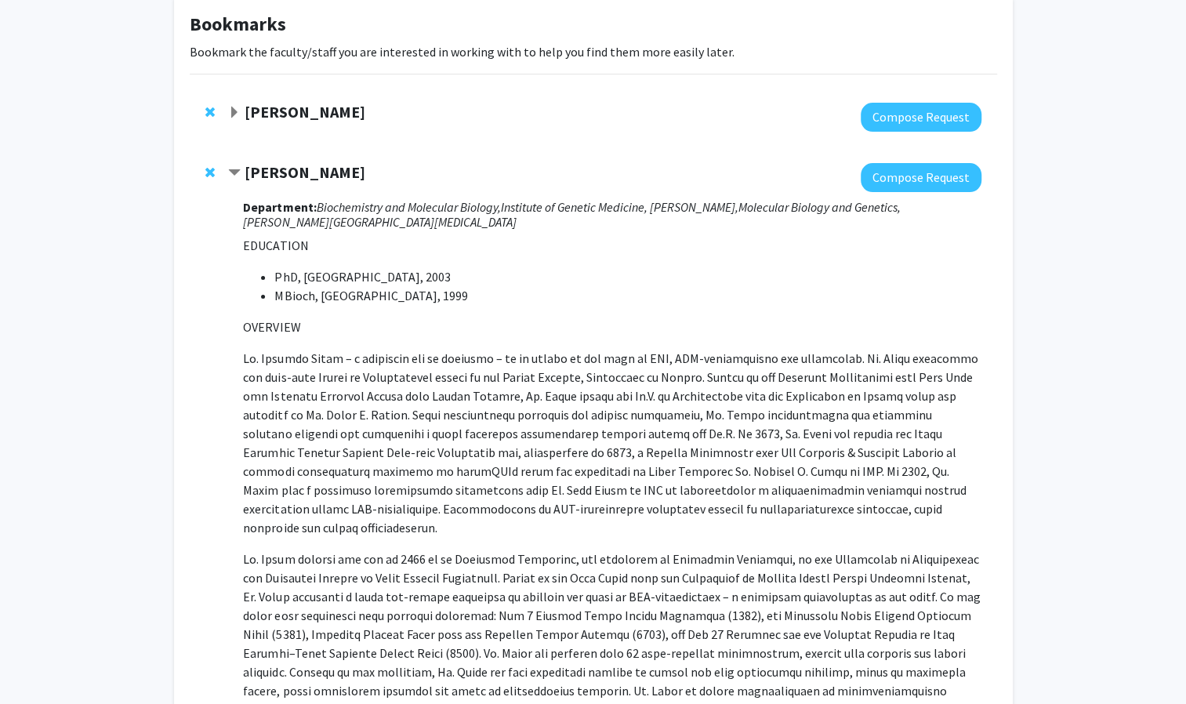
scroll to position [85, 0]
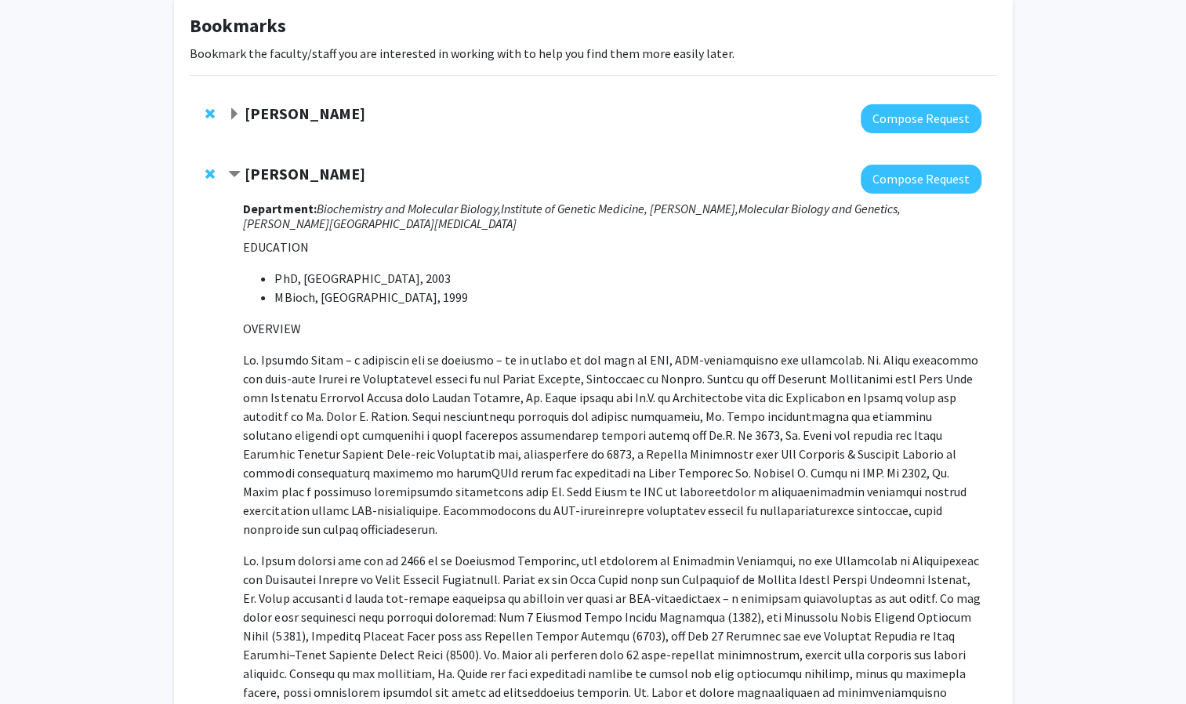
click at [334, 171] on strong "[PERSON_NAME]" at bounding box center [305, 174] width 121 height 20
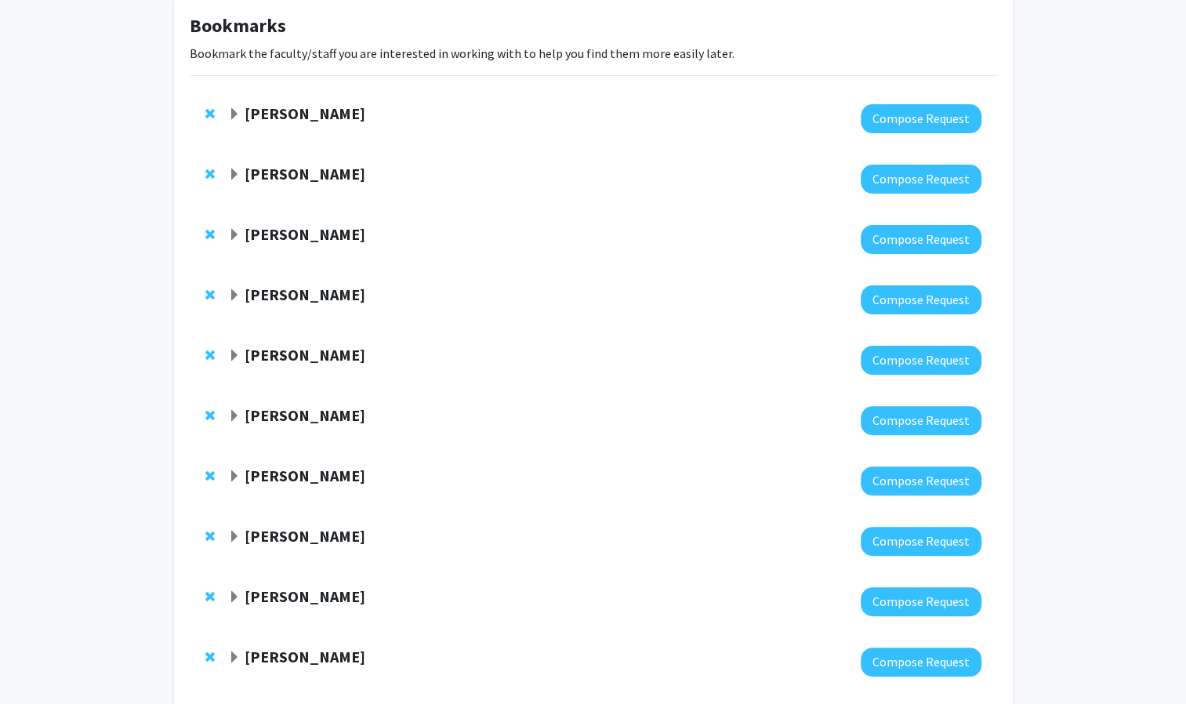
scroll to position [231, 0]
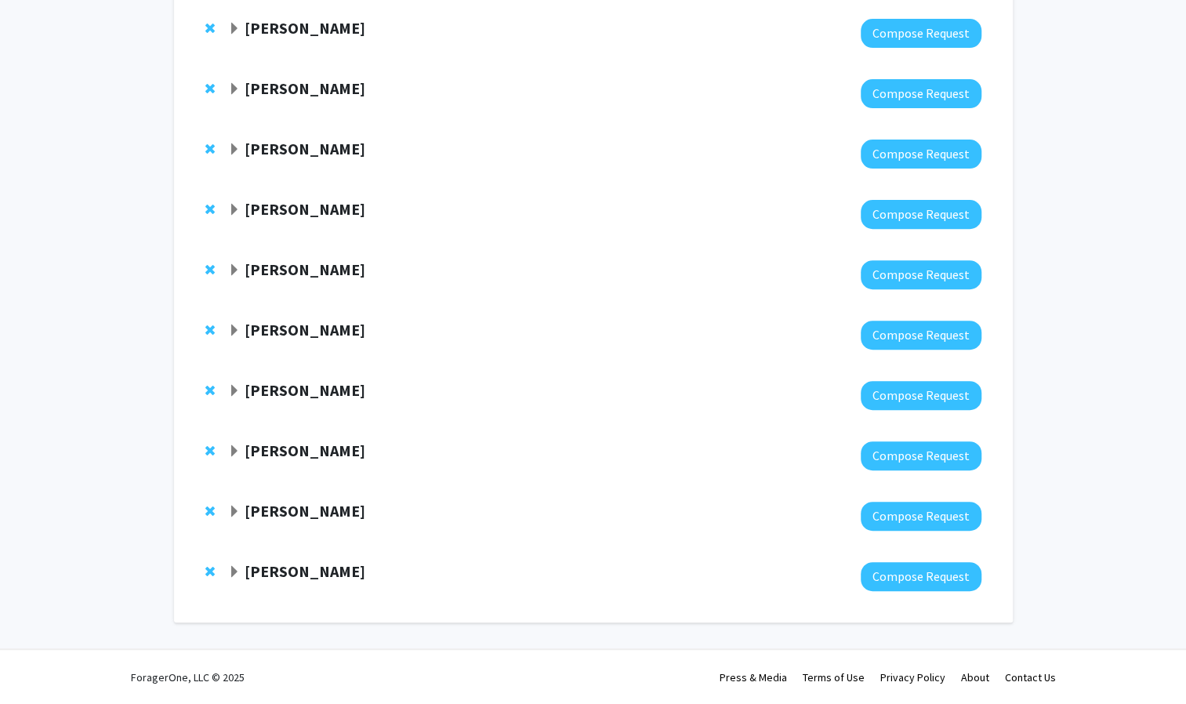
click at [323, 566] on strong "[PERSON_NAME]" at bounding box center [305, 571] width 121 height 20
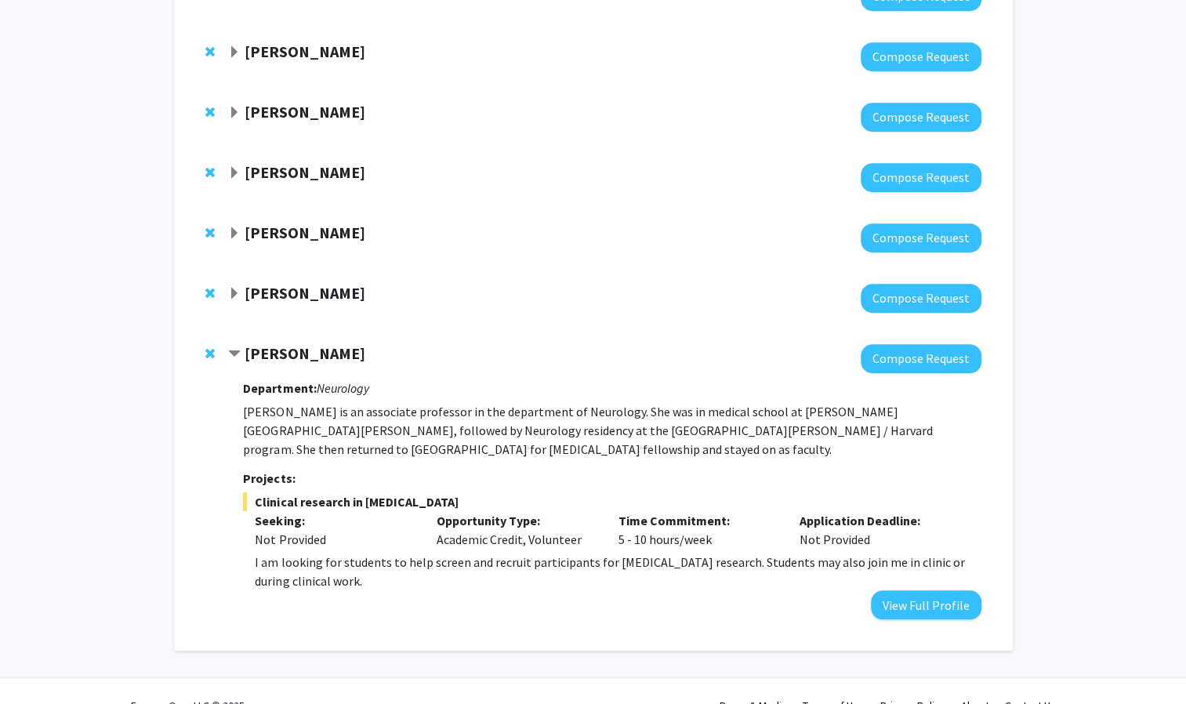
scroll to position [449, 0]
click at [278, 348] on strong "[PERSON_NAME]" at bounding box center [305, 353] width 121 height 20
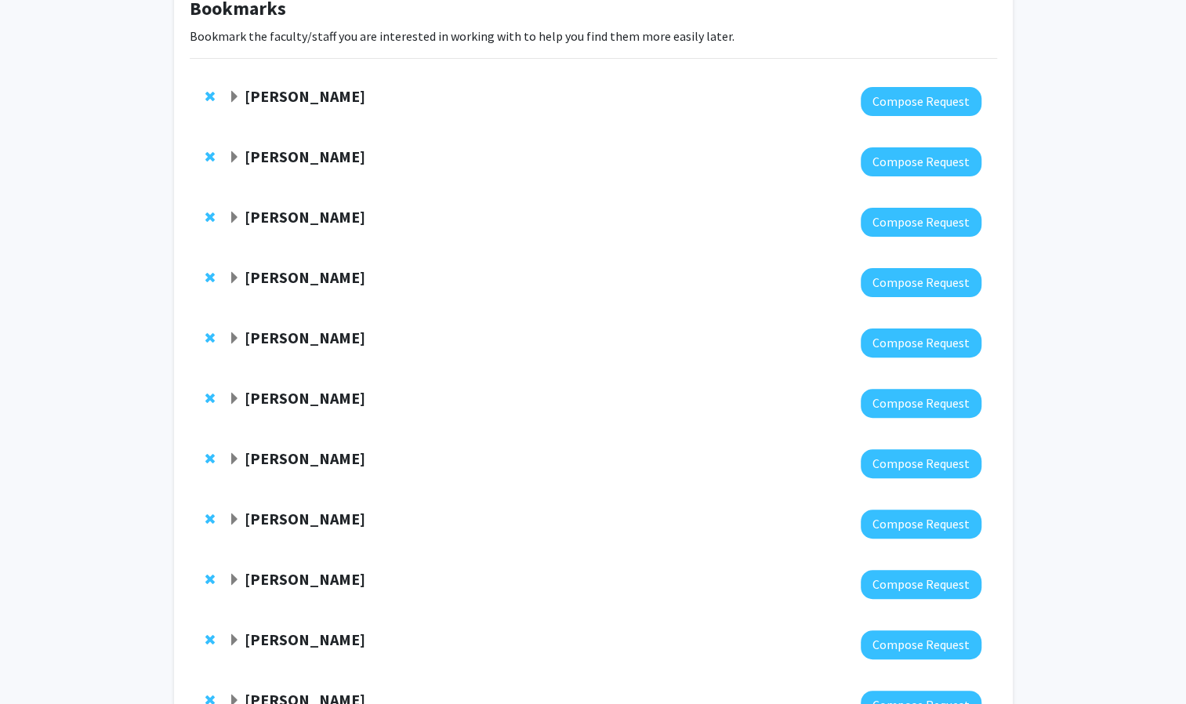
scroll to position [101, 0]
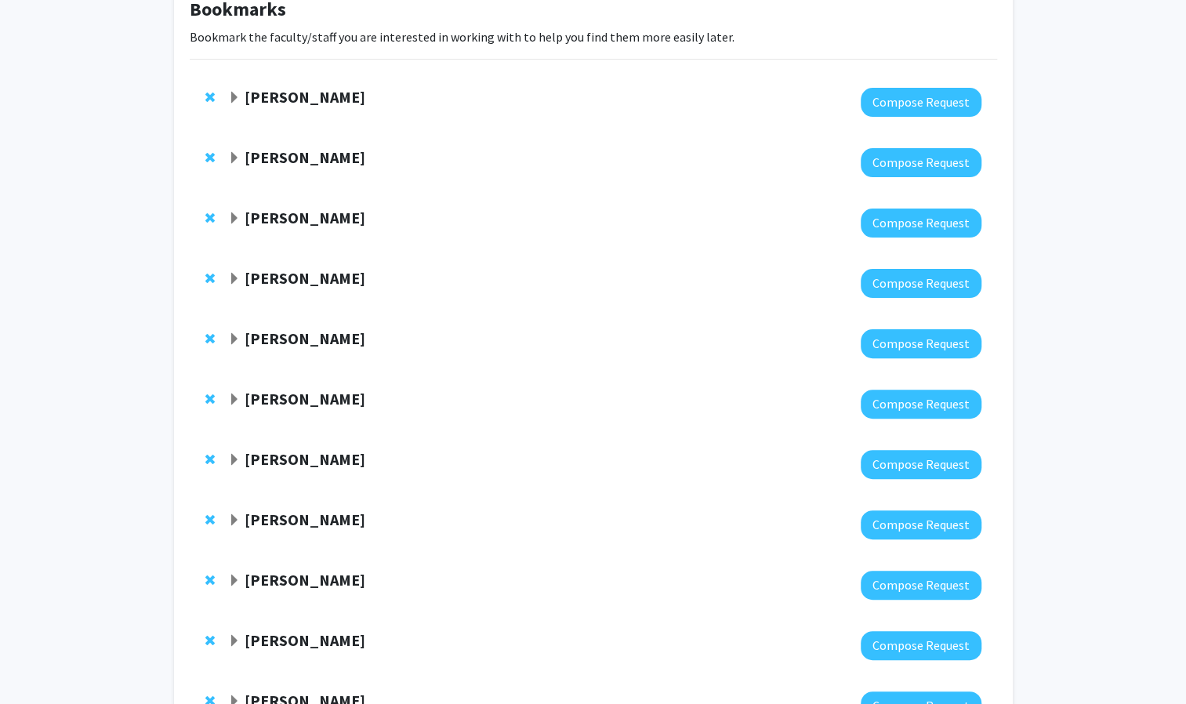
click at [277, 88] on strong "[PERSON_NAME]" at bounding box center [305, 97] width 121 height 20
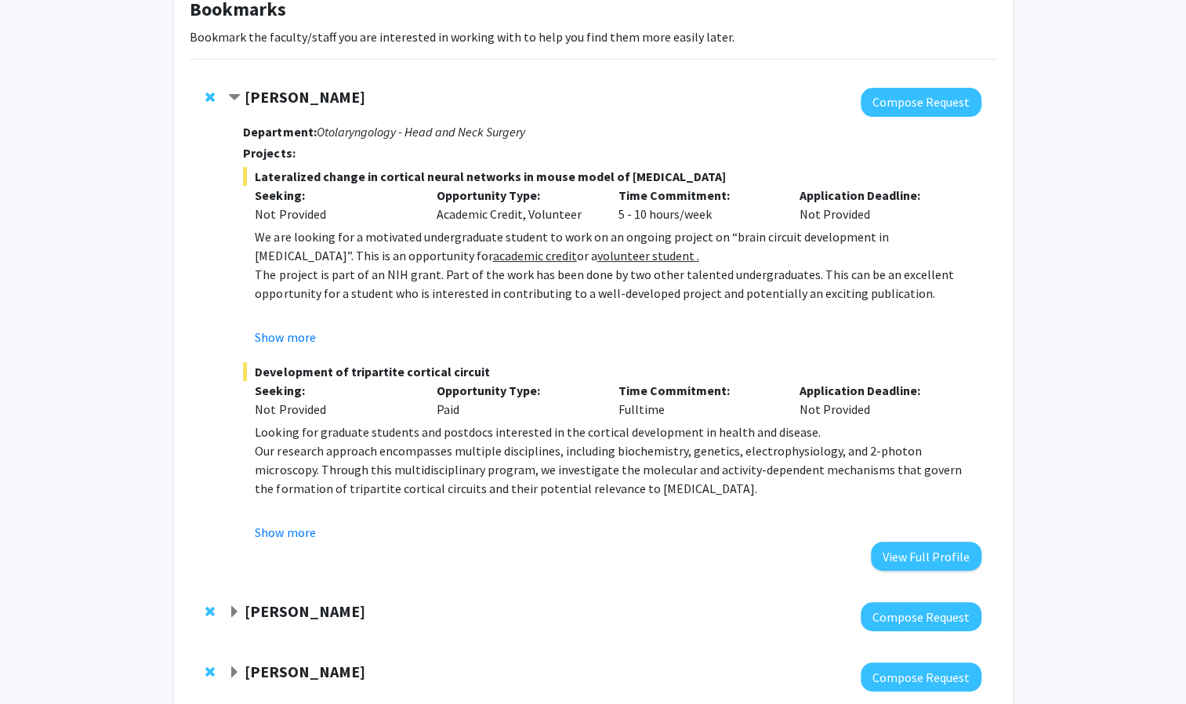
click at [277, 88] on strong "[PERSON_NAME]" at bounding box center [305, 97] width 121 height 20
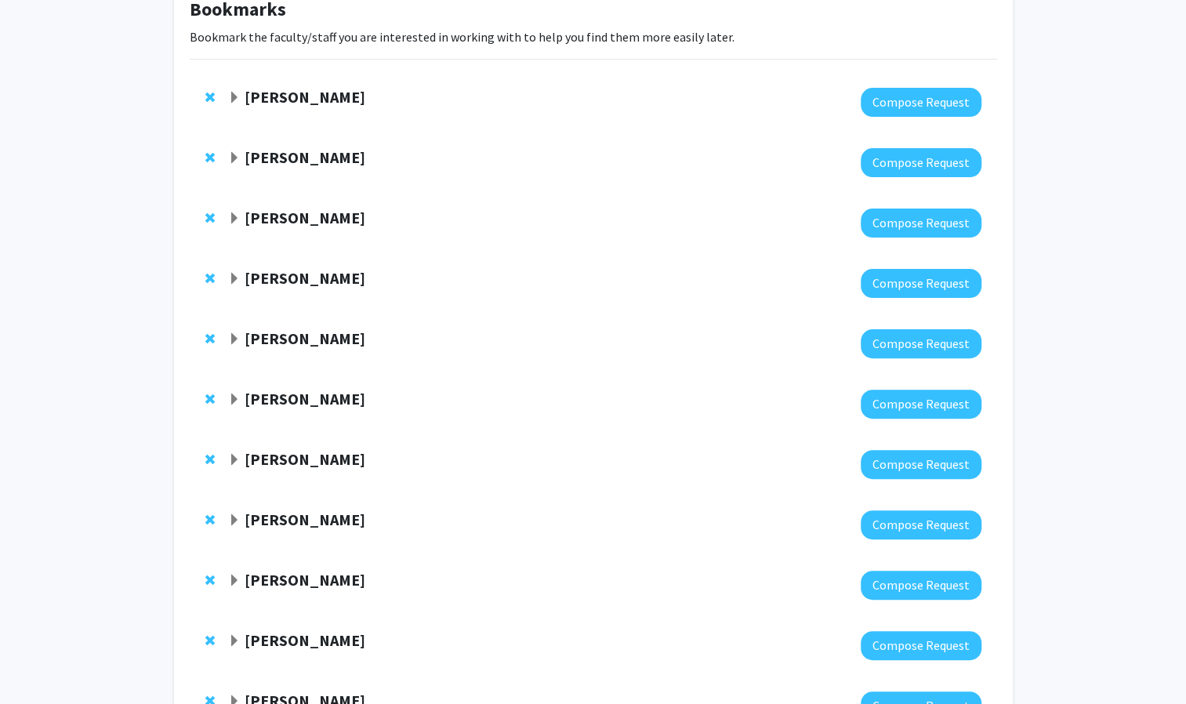
click at [209, 95] on span "Remove Tara Deemyad from bookmarks" at bounding box center [209, 97] width 9 height 13
click at [210, 215] on span "Remove Erika Matunis from bookmarks" at bounding box center [209, 218] width 9 height 13
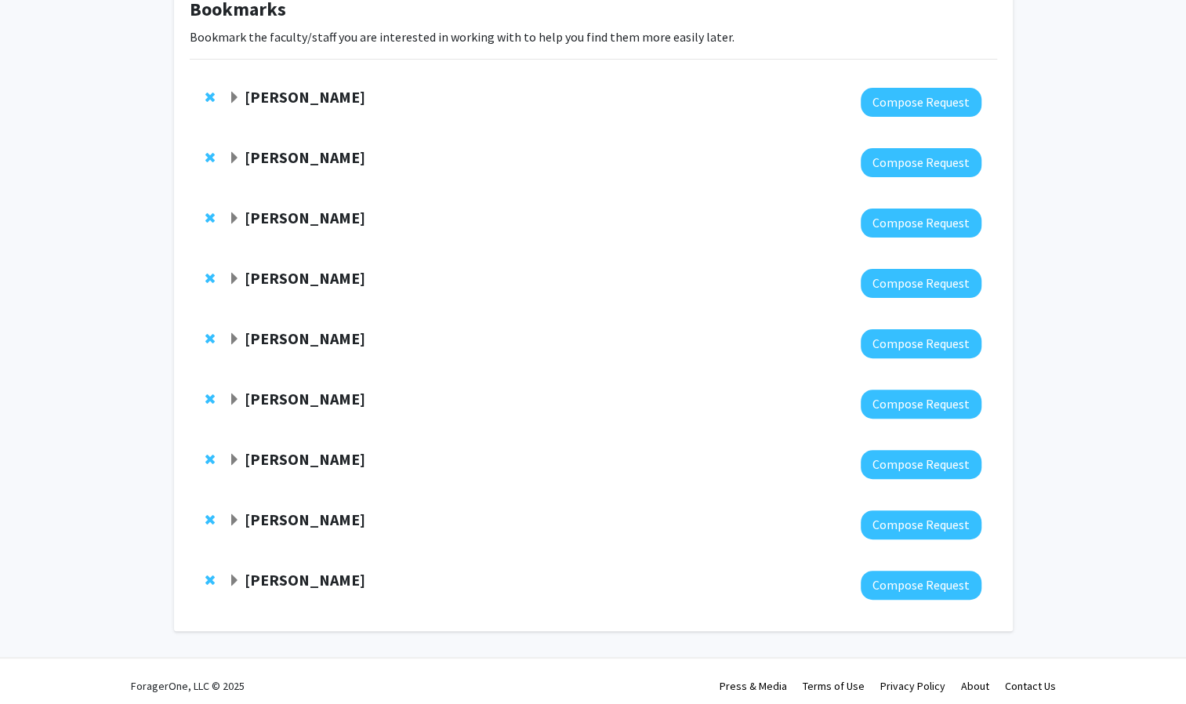
scroll to position [110, 0]
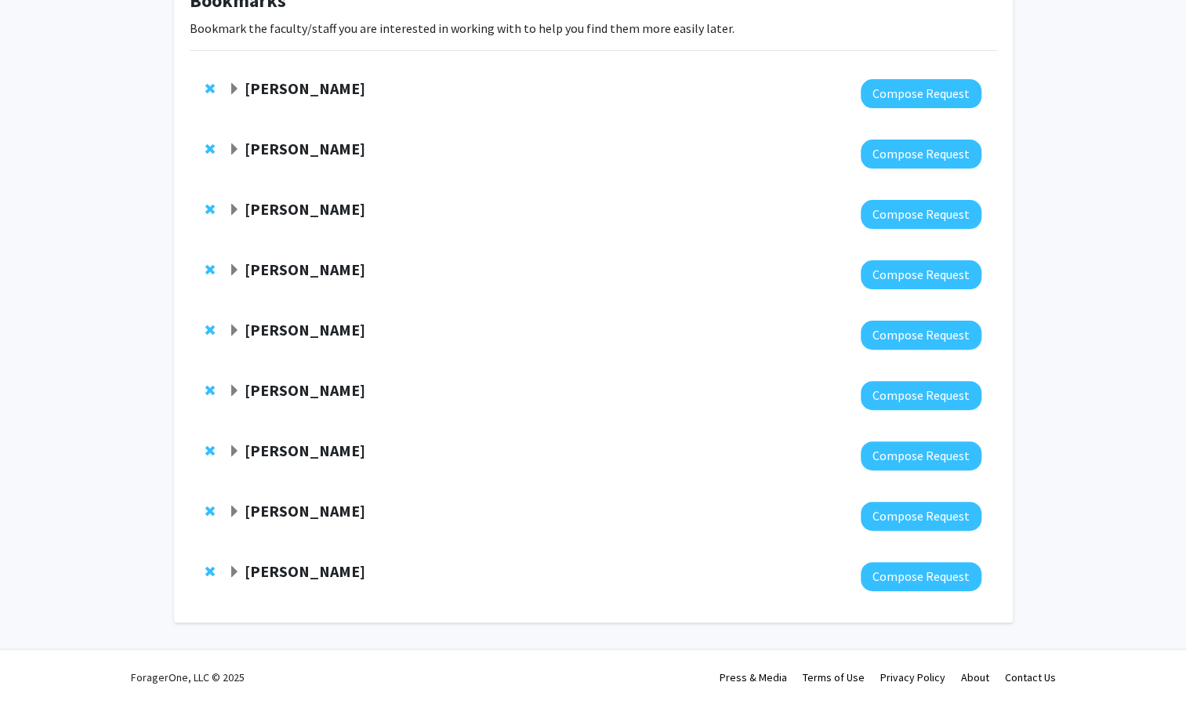
click at [209, 203] on span "Remove Michael Wolfgang from bookmarks" at bounding box center [209, 209] width 9 height 13
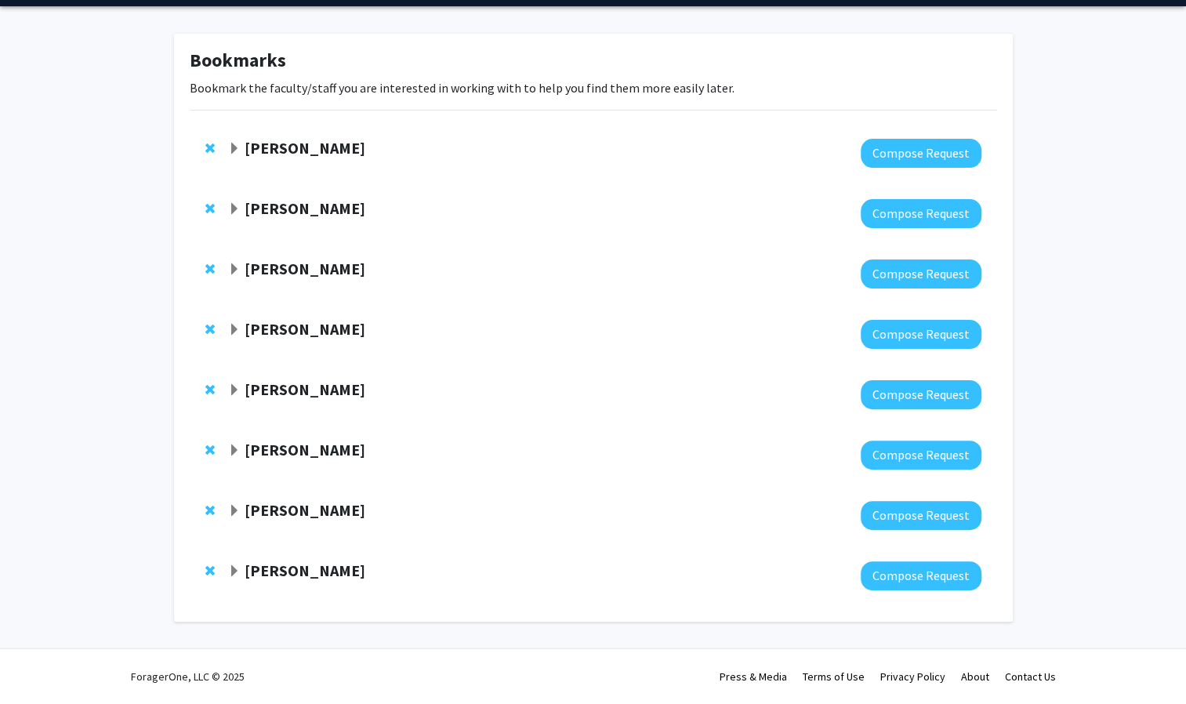
scroll to position [49, 0]
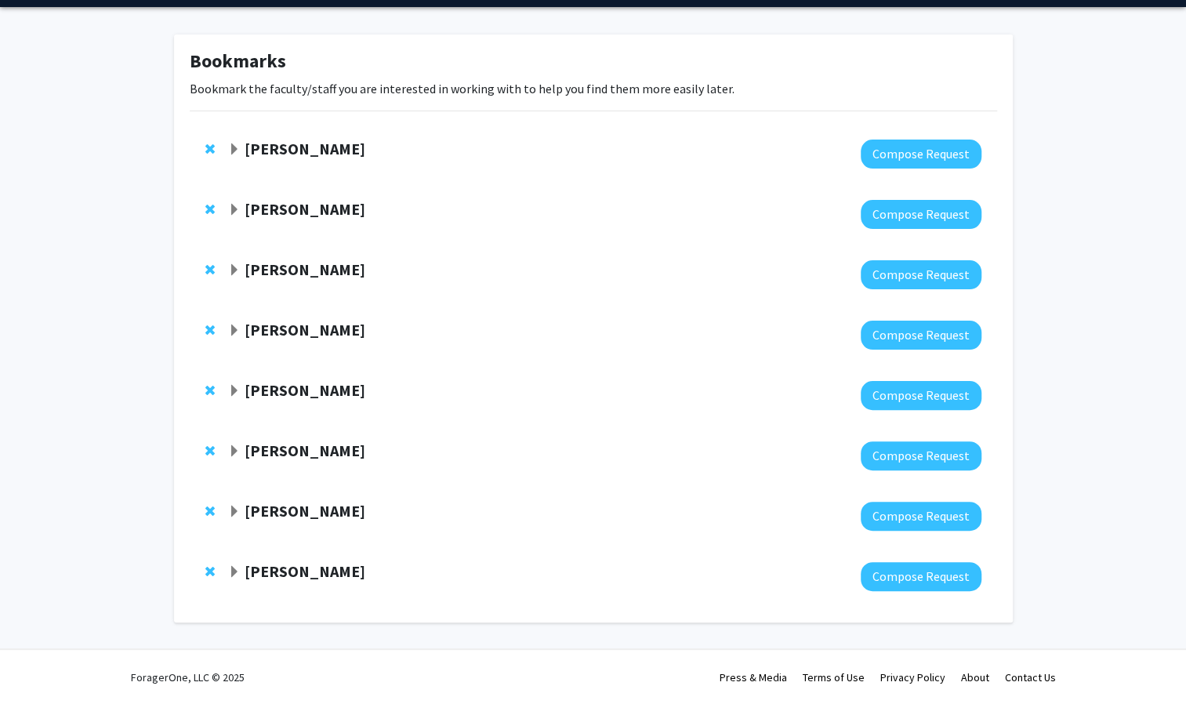
click at [205, 331] on span "Remove Utthara Nayar from bookmarks" at bounding box center [209, 330] width 9 height 13
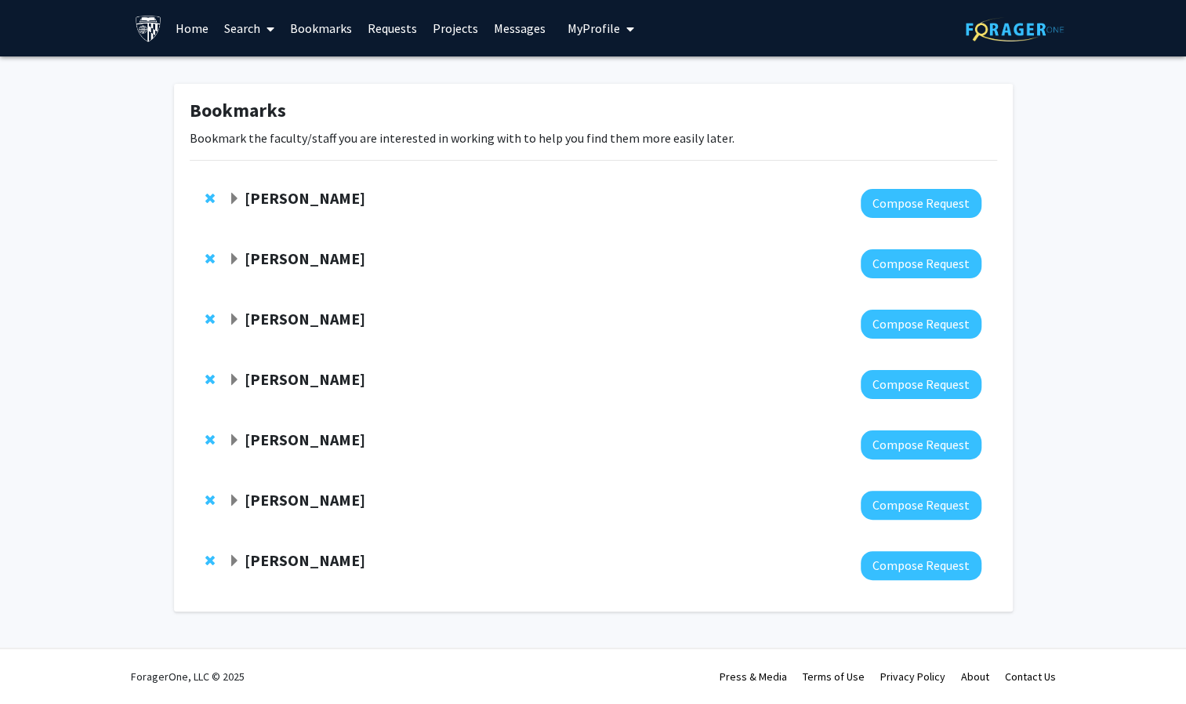
scroll to position [0, 0]
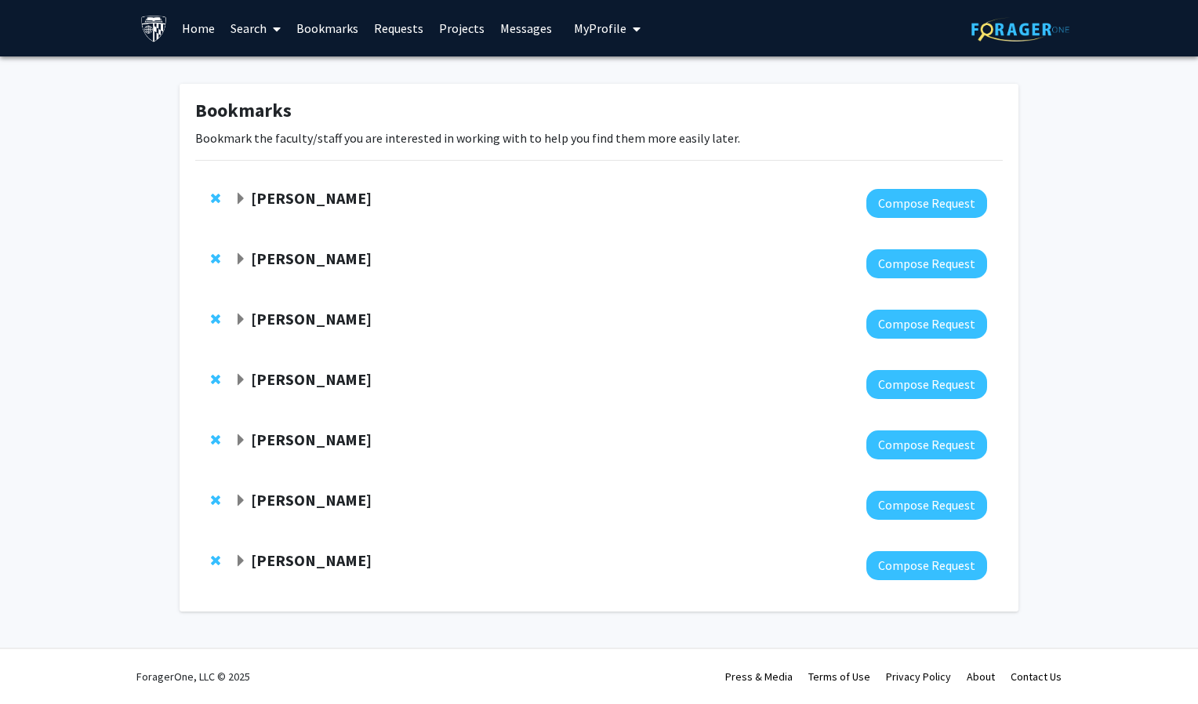
click at [274, 497] on strong "[PERSON_NAME]" at bounding box center [311, 500] width 121 height 20
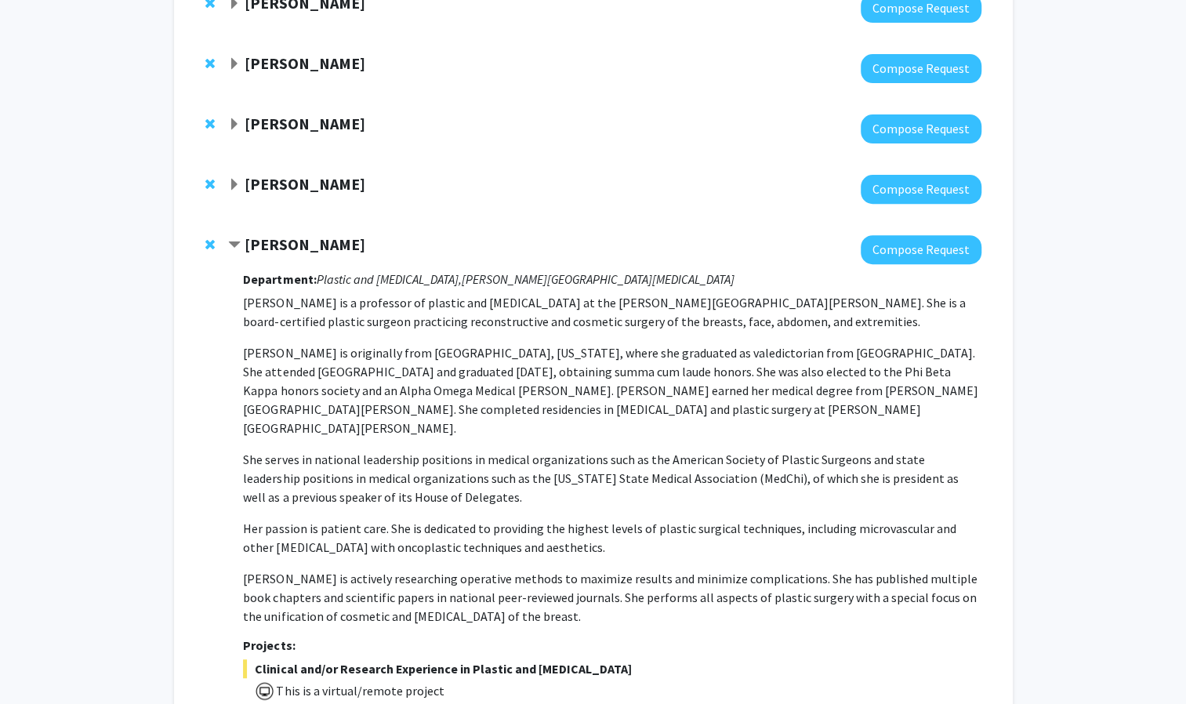
scroll to position [254, 0]
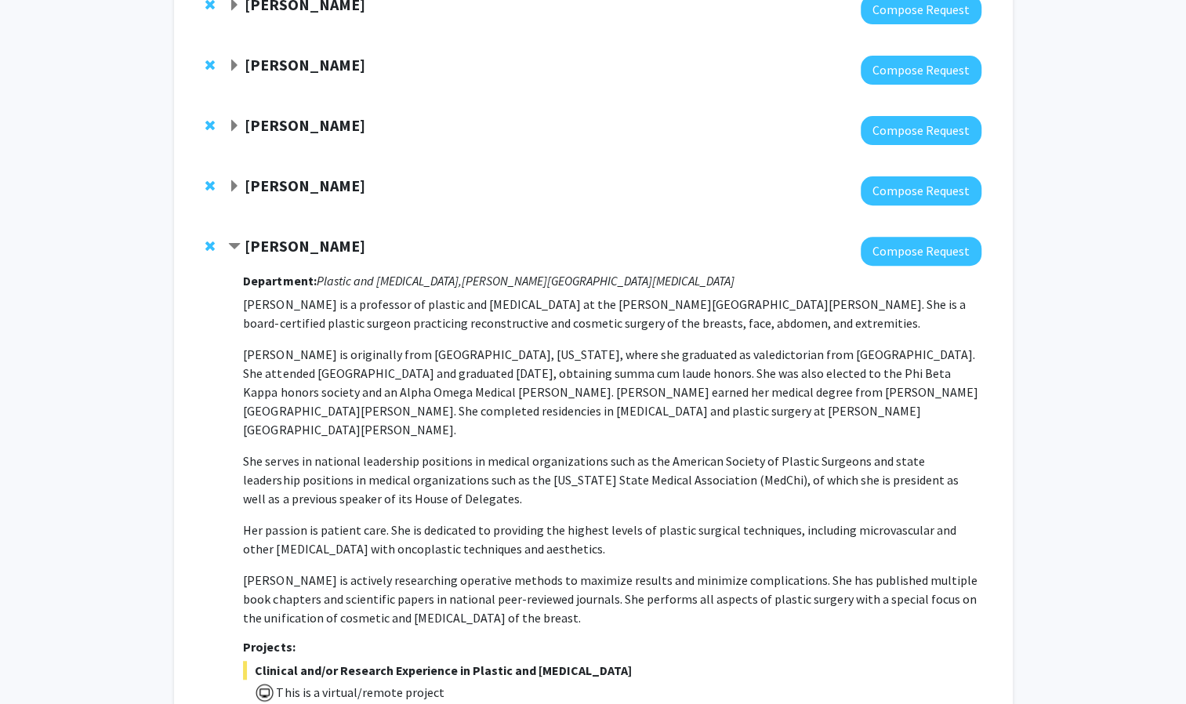
click at [345, 248] on strong "[PERSON_NAME]" at bounding box center [305, 246] width 121 height 20
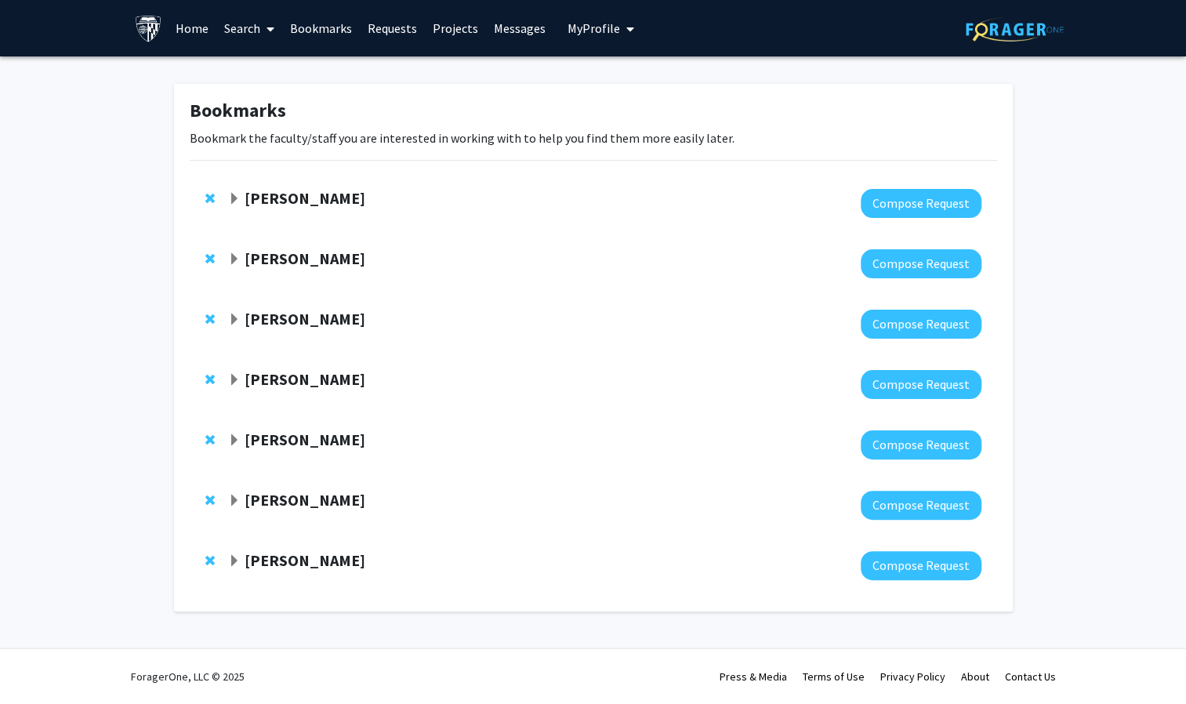
scroll to position [0, 0]
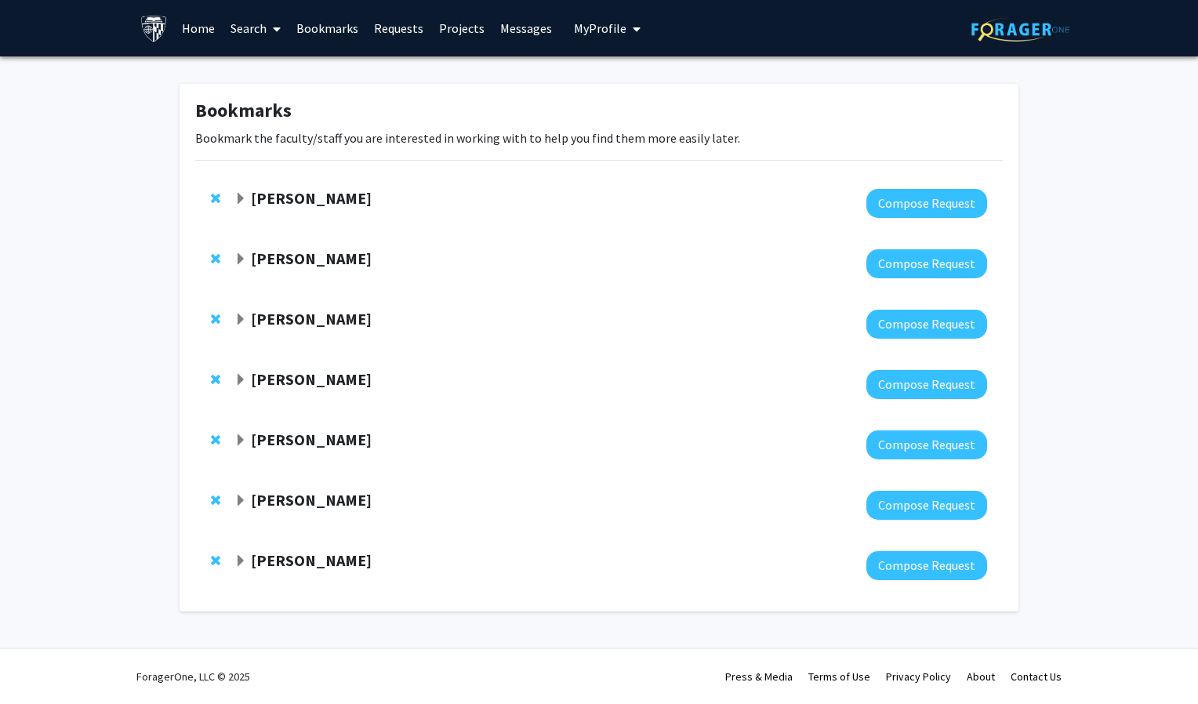
click at [329, 374] on strong "[PERSON_NAME]" at bounding box center [311, 379] width 121 height 20
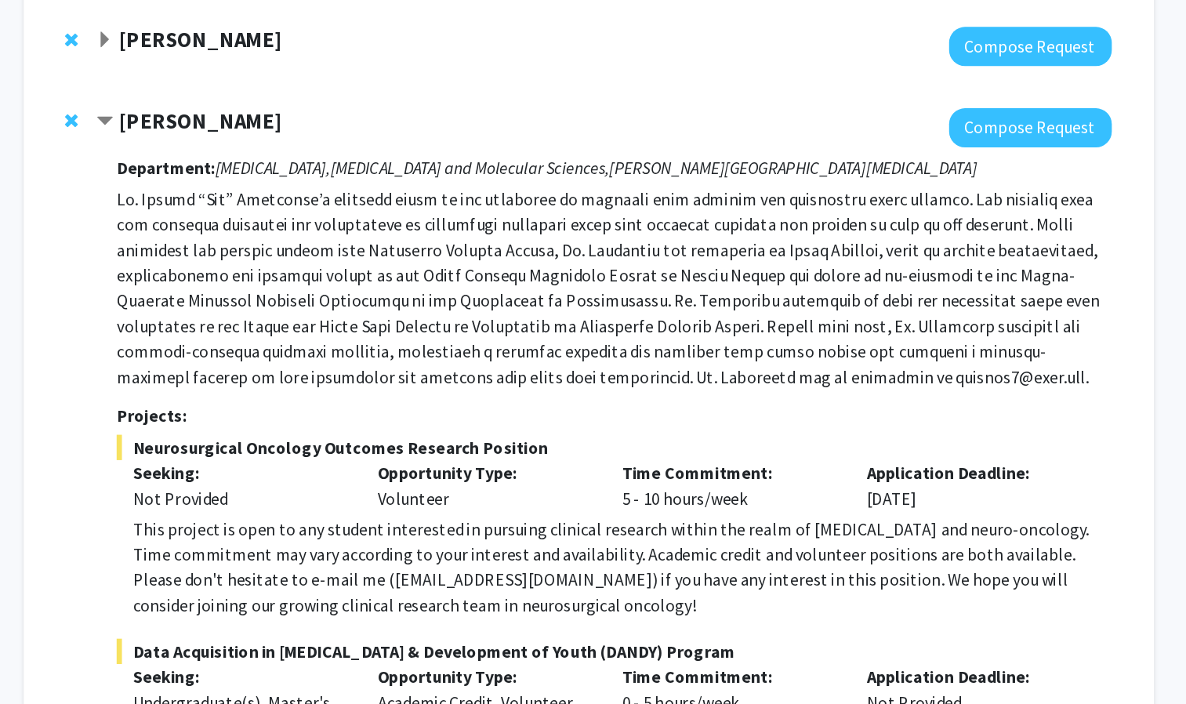
scroll to position [289, 0]
click at [395, 96] on div "[PERSON_NAME]" at bounding box center [397, 91] width 339 height 20
click at [308, 91] on strong "[PERSON_NAME]" at bounding box center [305, 90] width 121 height 20
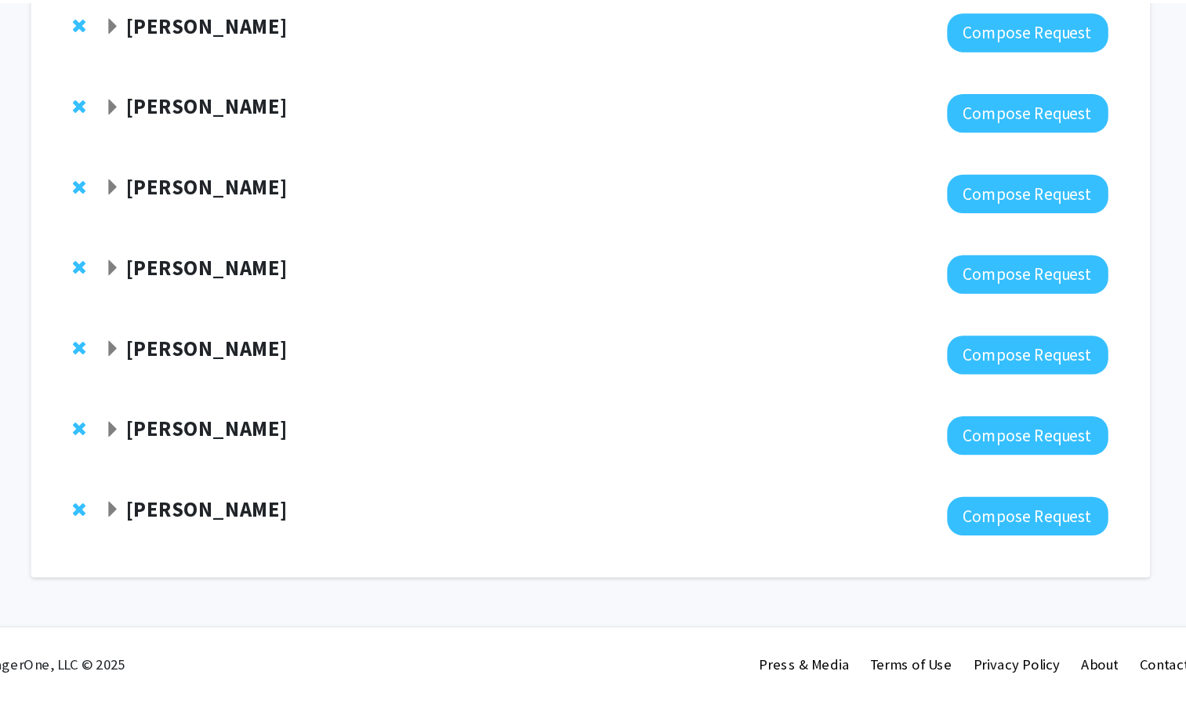
scroll to position [0, 0]
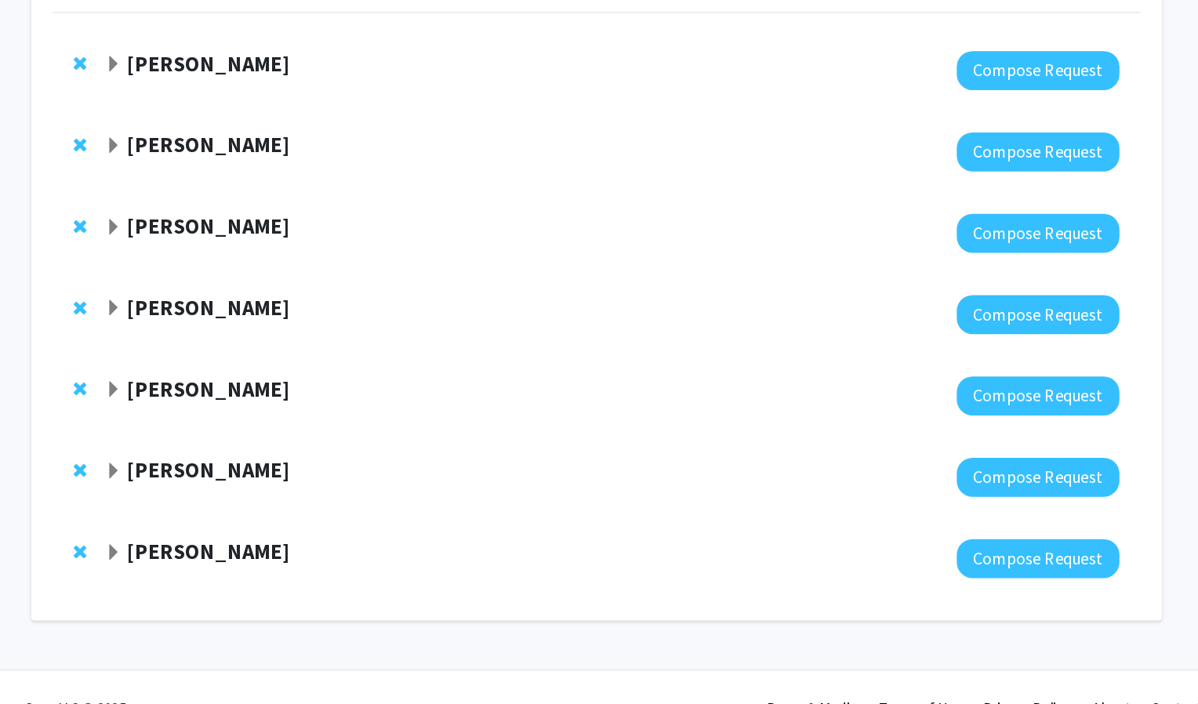
click at [322, 434] on strong "[PERSON_NAME]" at bounding box center [311, 440] width 121 height 20
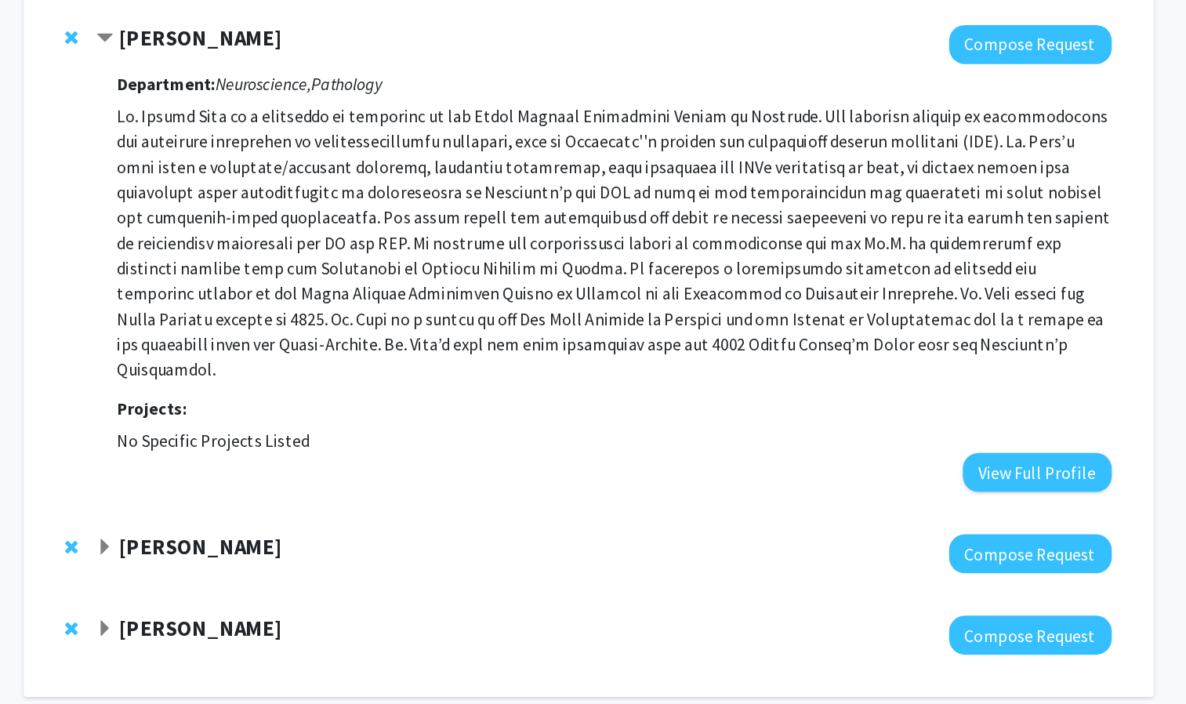
scroll to position [237, 0]
